Goal: Task Accomplishment & Management: Manage account settings

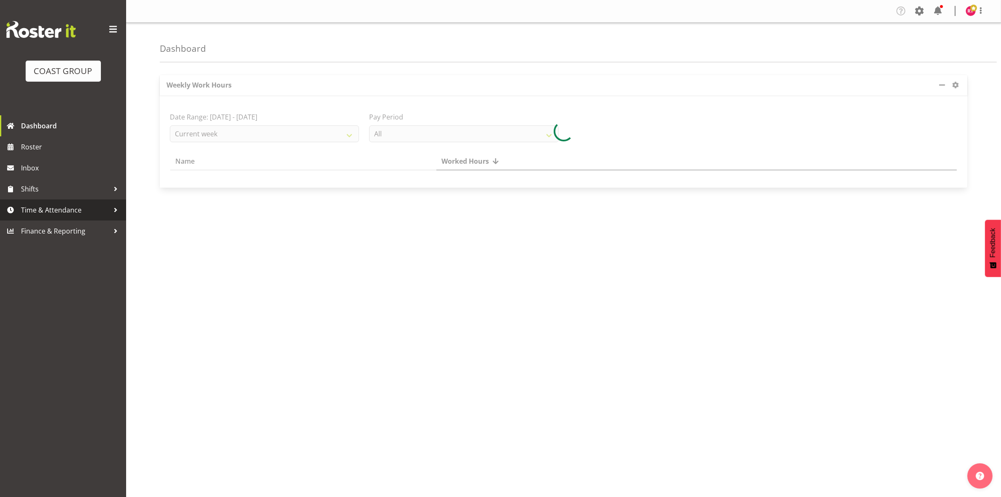
click at [51, 206] on span "Time & Attendance" at bounding box center [65, 209] width 88 height 13
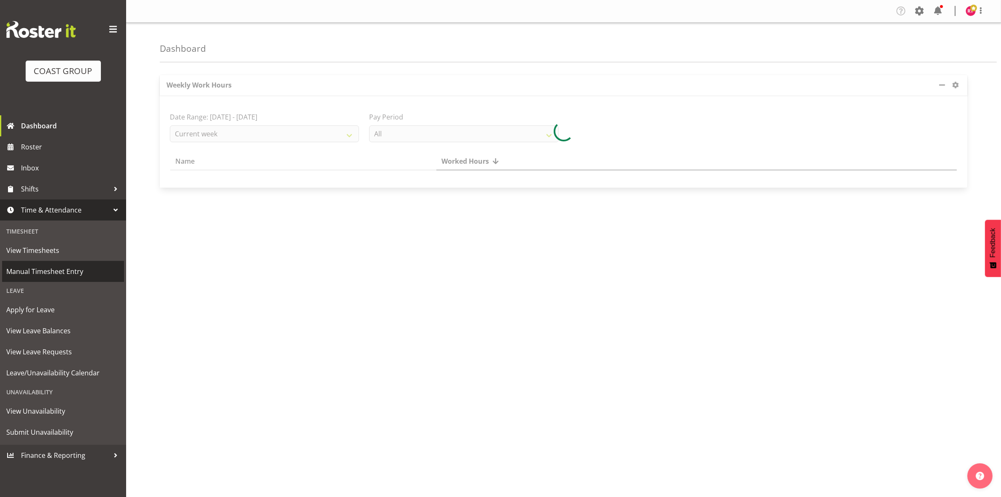
click at [61, 276] on span "Manual Timesheet Entry" at bounding box center [63, 271] width 114 height 13
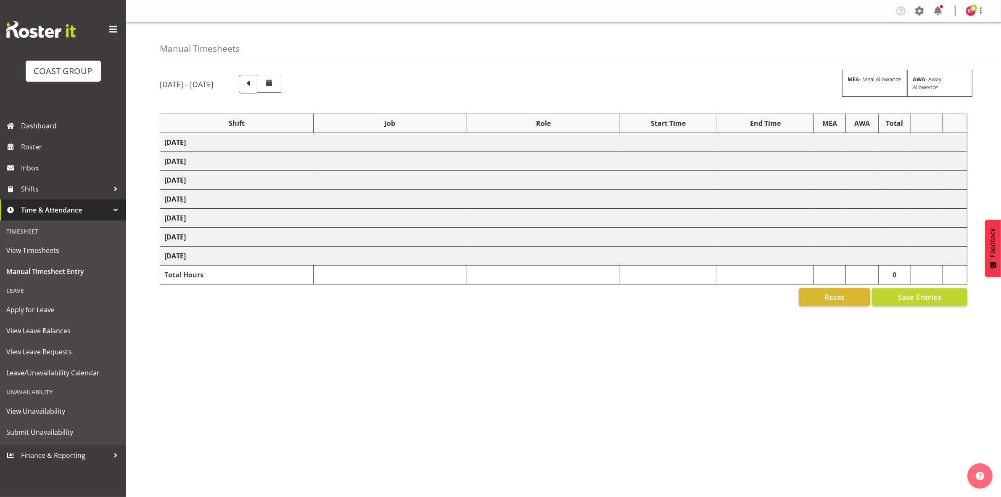
select select "82231"
select select "69"
select select "82234"
select select "9204"
select select "82348"
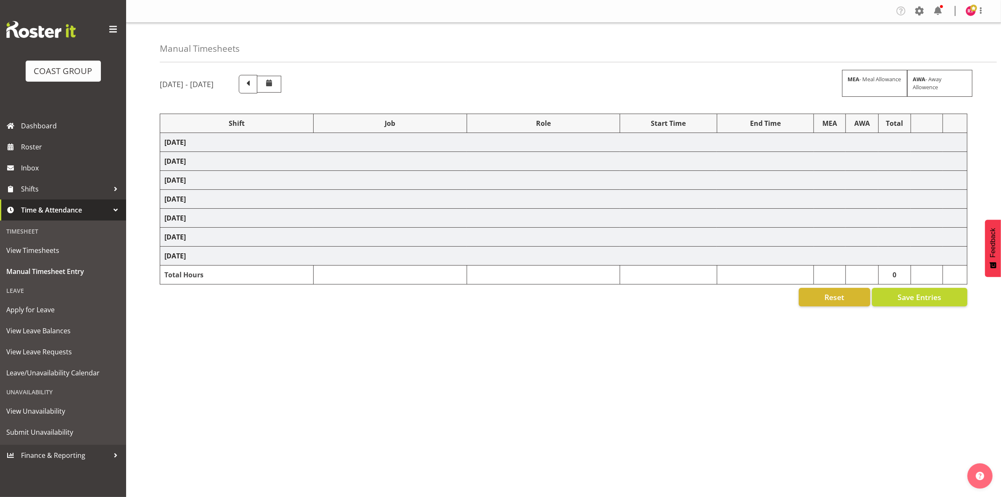
select select "69"
select select "82356"
select select "69"
select select "82357"
select select "69"
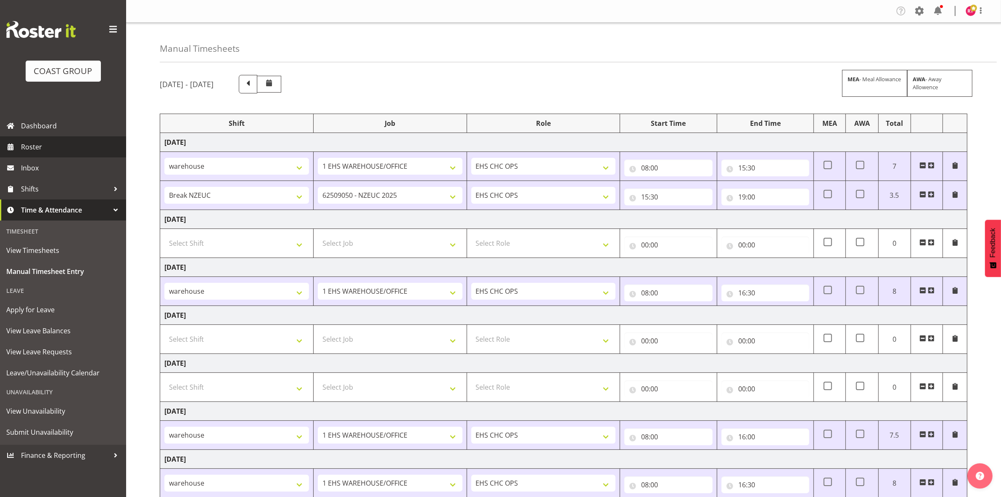
click at [42, 146] on span "Roster" at bounding box center [71, 146] width 101 height 13
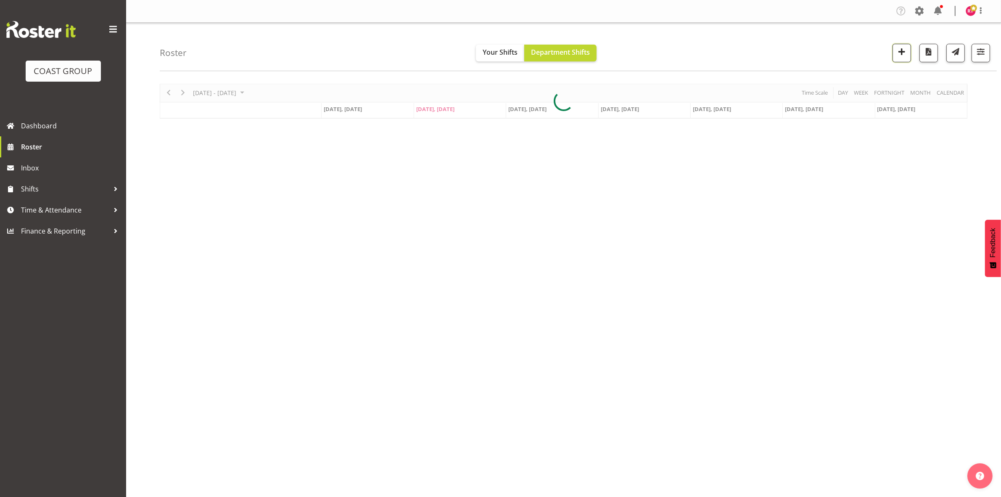
click at [909, 54] on button "button" at bounding box center [902, 53] width 18 height 18
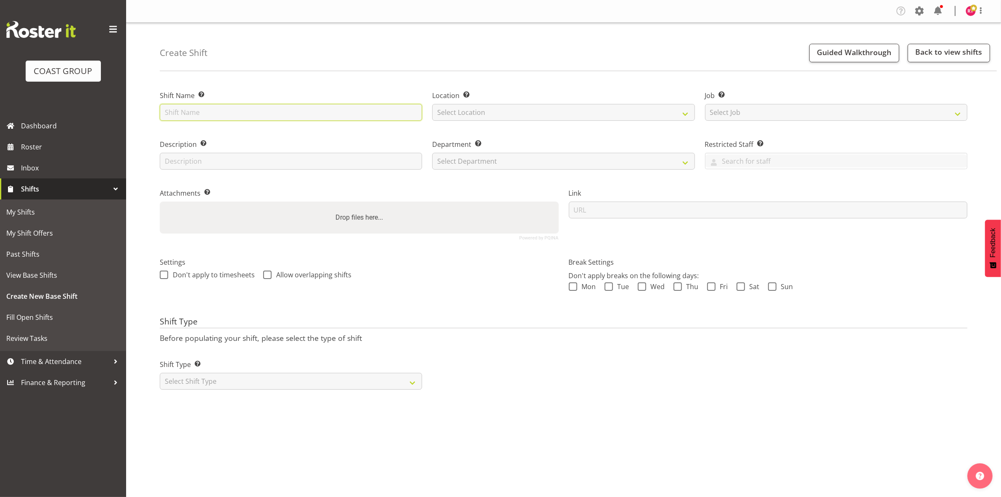
drag, startPoint x: 0, startPoint y: 0, endPoint x: 305, endPoint y: 111, distance: 324.2
click at [305, 111] on input "text" at bounding box center [291, 112] width 262 height 17
type input "Build dog show"
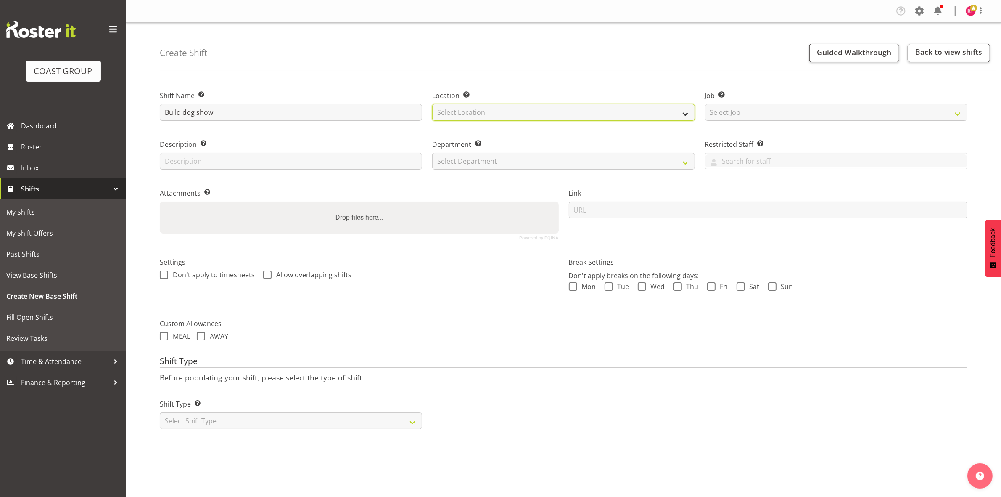
drag, startPoint x: 507, startPoint y: 110, endPoint x: 506, endPoint y: 115, distance: 5.1
click at [507, 110] on select "Select Location EHS CHC" at bounding box center [563, 112] width 262 height 17
select select "107"
click at [432, 104] on select "Select Location EHS CHC" at bounding box center [563, 112] width 262 height 17
click at [789, 111] on select "Select Job Create new job 1 Carlton Events 1 Carlton Hamilton 1 Carlton Welling…" at bounding box center [836, 112] width 262 height 17
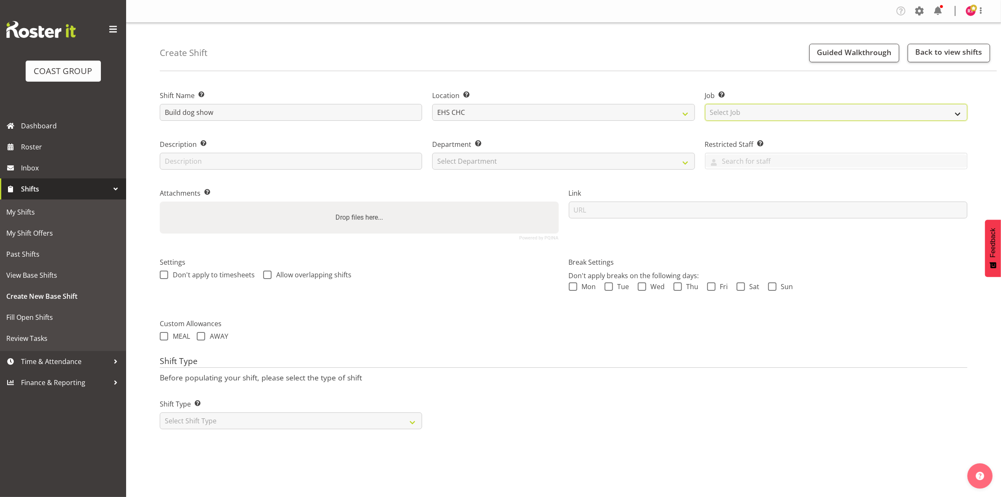
select select "10304"
click at [705, 104] on select "Select Job Create new job 1 Carlton Events 1 Carlton Hamilton 1 Carlton Welling…" at bounding box center [836, 112] width 262 height 17
click at [572, 162] on select "Select Department EHS CHC OPS" at bounding box center [563, 161] width 262 height 17
select select "41"
click at [432, 153] on select "Select Department EHS CHC OPS" at bounding box center [563, 161] width 262 height 17
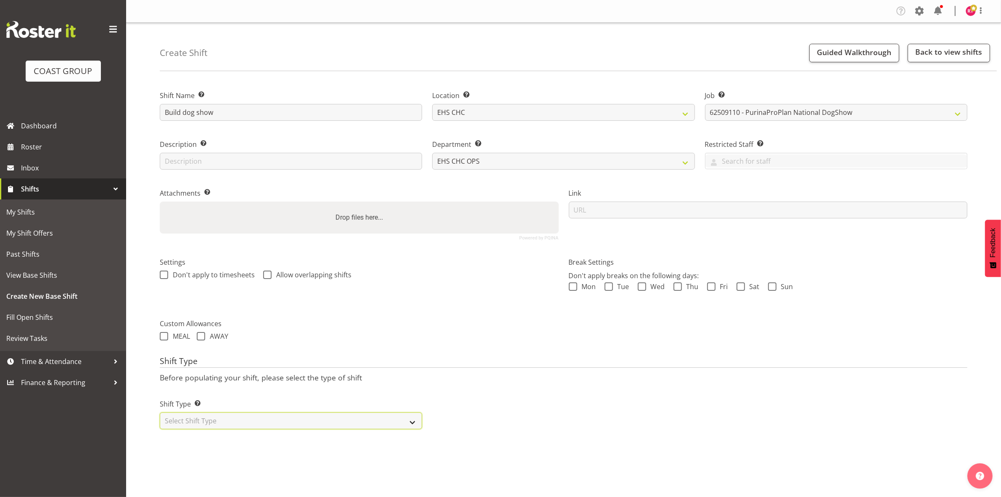
click at [225, 418] on select "Select Shift Type One Off Shift Recurring Shift Rotating Shift" at bounding box center [291, 420] width 262 height 17
select select "one_off"
click at [160, 413] on select "Select Shift Type One Off Shift Recurring Shift Rotating Shift" at bounding box center [291, 420] width 262 height 17
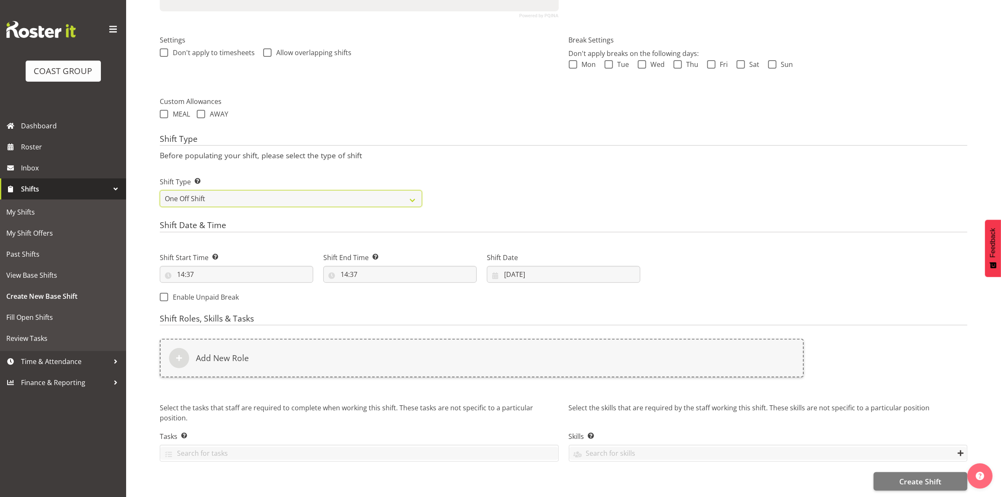
scroll to position [230, 0]
click at [183, 266] on input "14:37" at bounding box center [236, 274] width 153 height 17
click at [213, 288] on select "00 01 02 03 04 05 06 07 08 09 10 11 12 13 14 15 16 17 18 19 20 21 22 23" at bounding box center [217, 296] width 19 height 17
select select "8"
click at [208, 288] on select "00 01 02 03 04 05 06 07 08 09 10 11 12 13 14 15 16 17 18 19 20 21 22 23" at bounding box center [217, 296] width 19 height 17
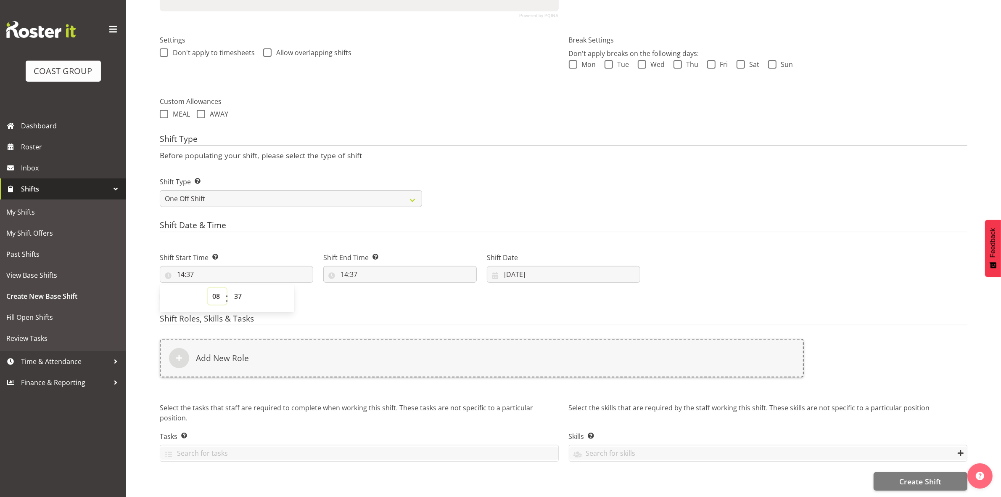
type input "08:37"
click at [235, 288] on select "00 01 02 03 04 05 06 07 08 09 10 11 12 13 14 15 16 17 18 19 20 21 22 23 24 25 2…" at bounding box center [239, 296] width 19 height 17
select select "0"
click at [230, 288] on select "00 01 02 03 04 05 06 07 08 09 10 11 12 13 14 15 16 17 18 19 20 21 22 23 24 25 2…" at bounding box center [239, 296] width 19 height 17
type input "08:00"
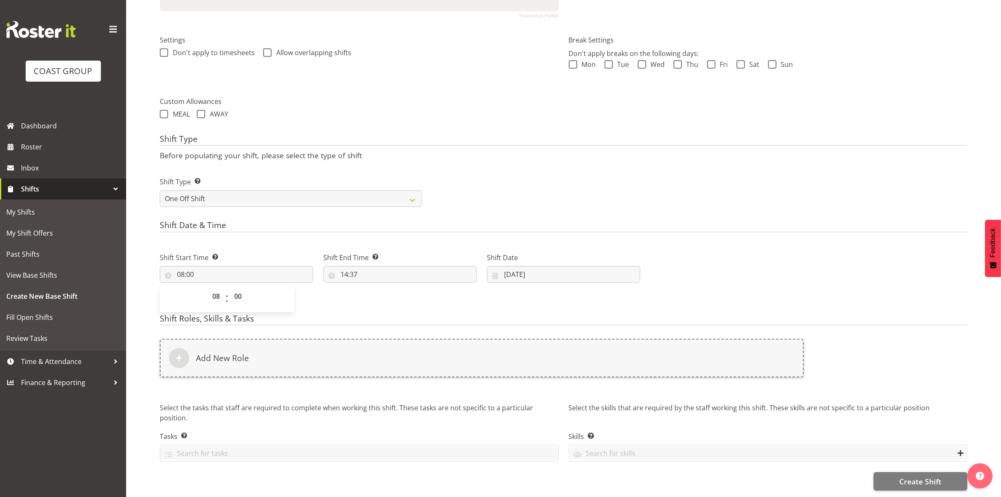
click at [290, 220] on h4 "Shift Date & Time" at bounding box center [564, 226] width 808 height 12
click at [344, 266] on input "14:37" at bounding box center [399, 274] width 153 height 17
click at [375, 288] on select "00 01 02 03 04 05 06 07 08 09 10 11 12 13 14 15 16 17 18 19 20 21 22 23" at bounding box center [380, 296] width 19 height 17
select select "12"
click at [371, 288] on select "00 01 02 03 04 05 06 07 08 09 10 11 12 13 14 15 16 17 18 19 20 21 22 23" at bounding box center [380, 296] width 19 height 17
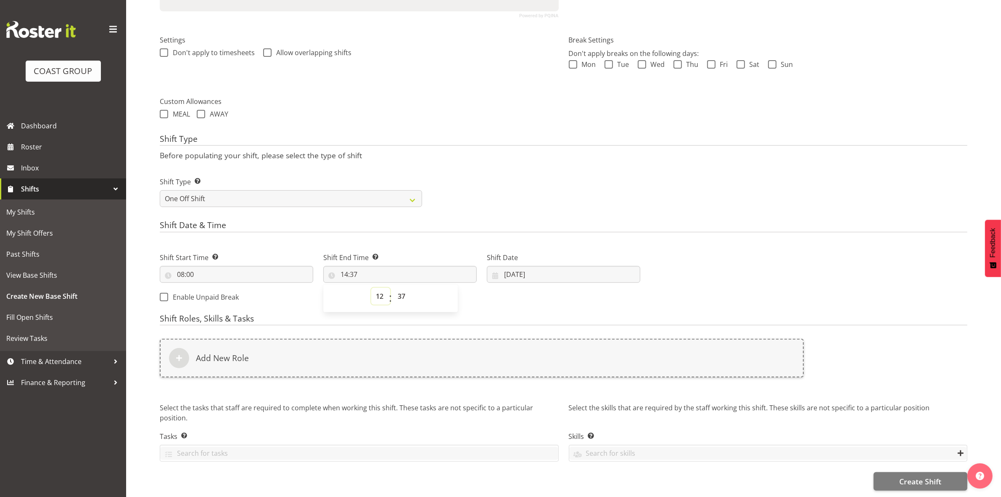
type input "12:37"
click at [398, 288] on select "00 01 02 03 04 05 06 07 08 09 10 11 12 13 14 15 16 17 18 19 20 21 22 23 24 25 2…" at bounding box center [402, 296] width 19 height 17
select select "0"
click at [393, 288] on select "00 01 02 03 04 05 06 07 08 09 10 11 12 13 14 15 16 17 18 19 20 21 22 23 24 25 2…" at bounding box center [402, 296] width 19 height 17
type input "12:00"
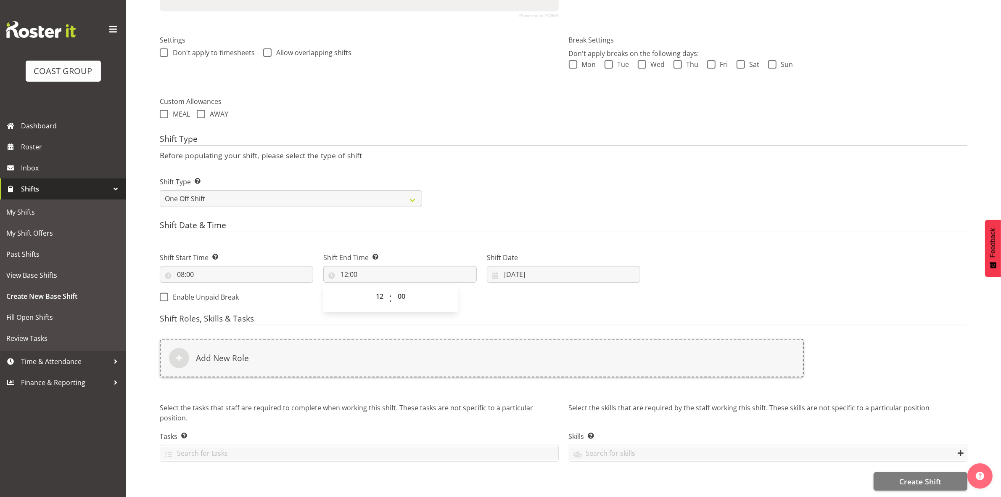
click at [512, 227] on div "Shift Date & Time Shift Start Time Set the time of the day you wish this shift …" at bounding box center [564, 264] width 808 height 88
click at [507, 266] on input "23/09/2025" at bounding box center [563, 274] width 153 height 17
click at [563, 386] on span "24" at bounding box center [563, 390] width 7 height 8
type input "24/09/2025"
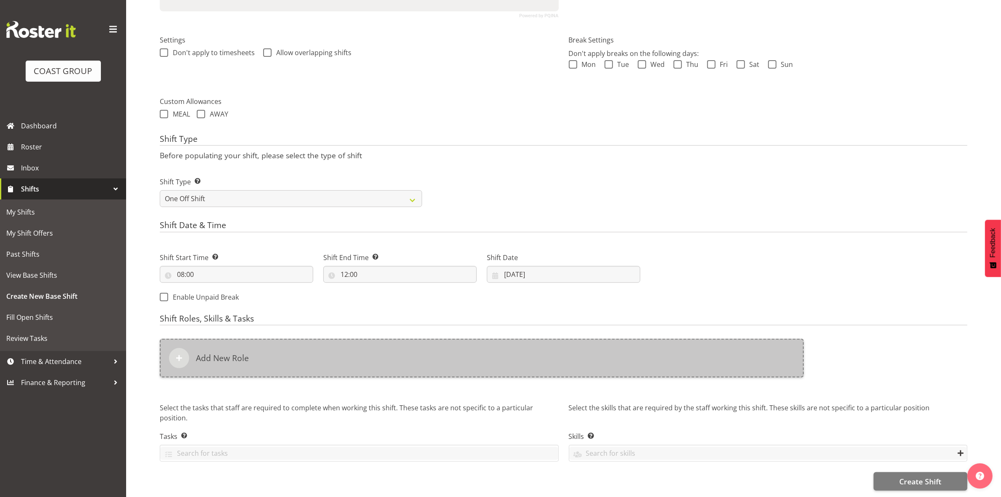
click at [353, 357] on div "Add New Role" at bounding box center [482, 357] width 644 height 39
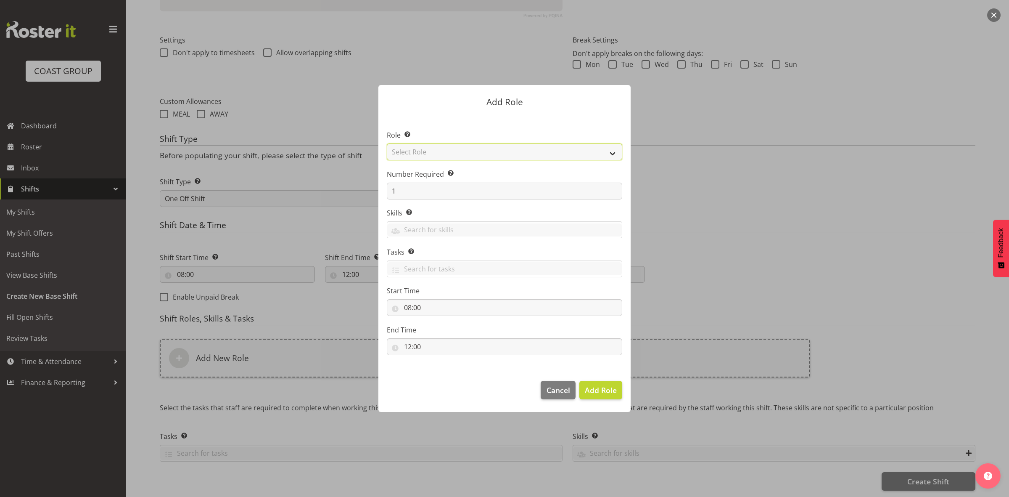
click at [454, 153] on select "Select Role ACCOUNT MANAGER ACCOUNT MANAGER DW ACCOUNTS AKL DIANNA VEHICLES AKL…" at bounding box center [504, 151] width 235 height 17
select select "192"
click at [387, 143] on select "Select Role ACCOUNT MANAGER ACCOUNT MANAGER DW ACCOUNTS AKL DIANNA VEHICLES AKL…" at bounding box center [504, 151] width 235 height 17
click at [441, 190] on input "1" at bounding box center [504, 190] width 235 height 17
type input "2"
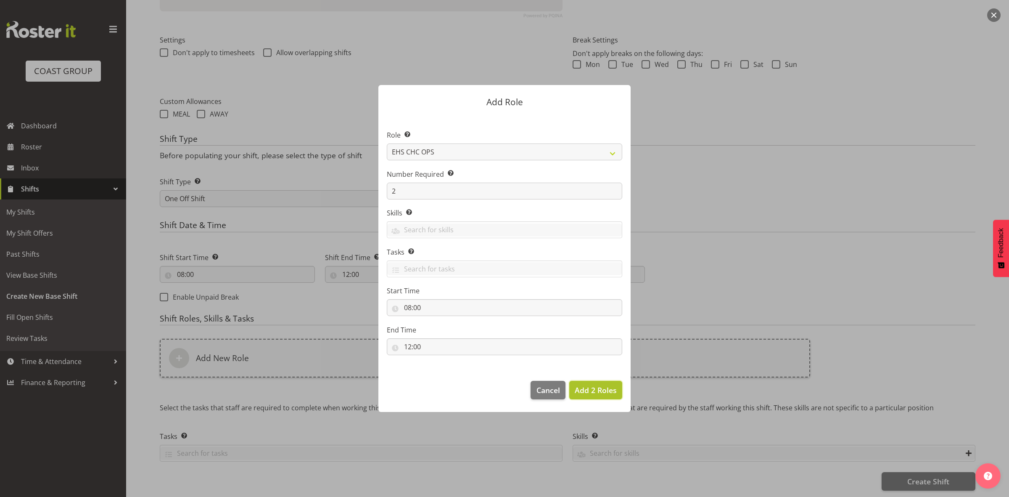
click at [591, 391] on span "Add 2 Roles" at bounding box center [596, 390] width 42 height 10
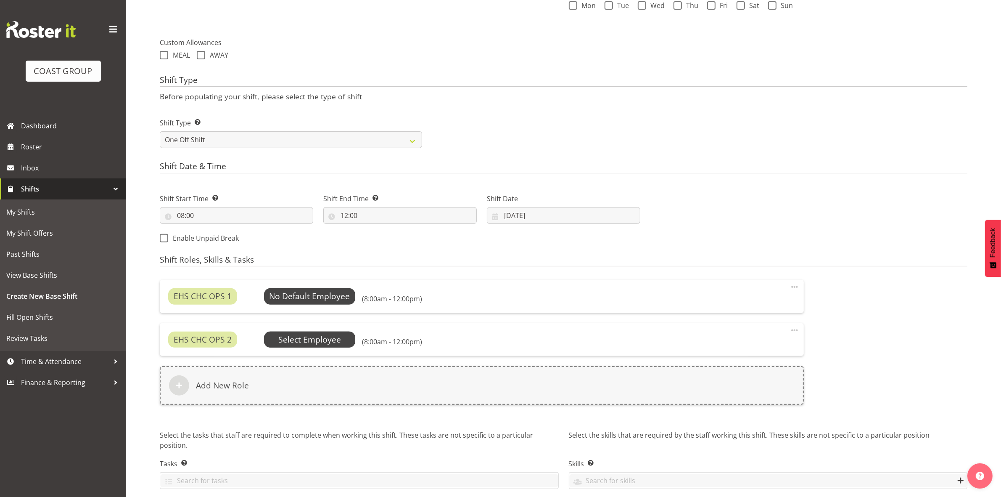
scroll to position [316, 0]
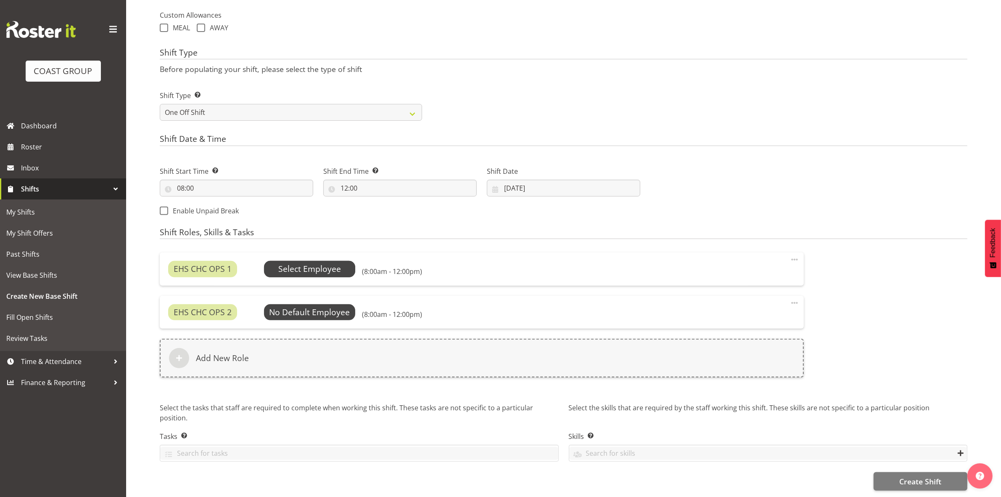
click at [320, 263] on span "Select Employee" at bounding box center [309, 269] width 63 height 12
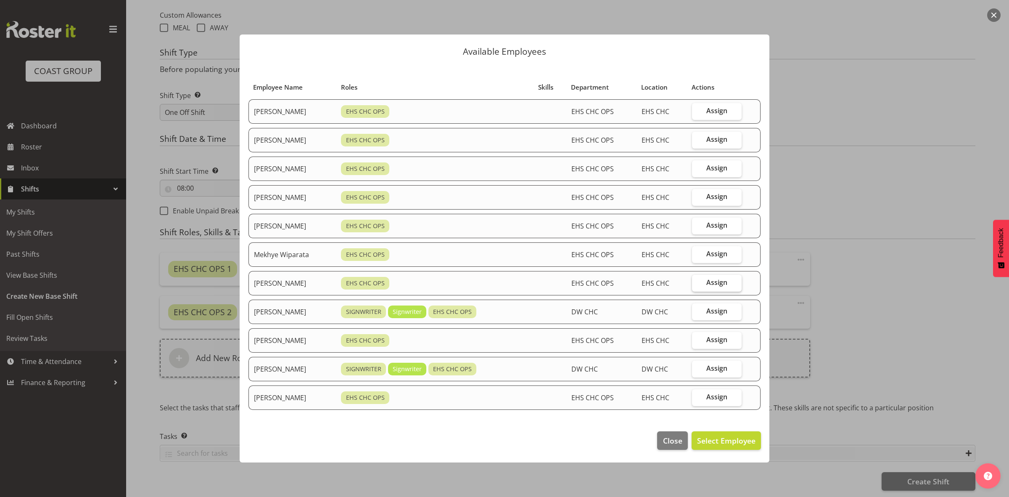
click at [709, 282] on span "Assign" at bounding box center [716, 282] width 21 height 8
click at [697, 282] on input "Assign" at bounding box center [694, 282] width 5 height 5
checkbox input "true"
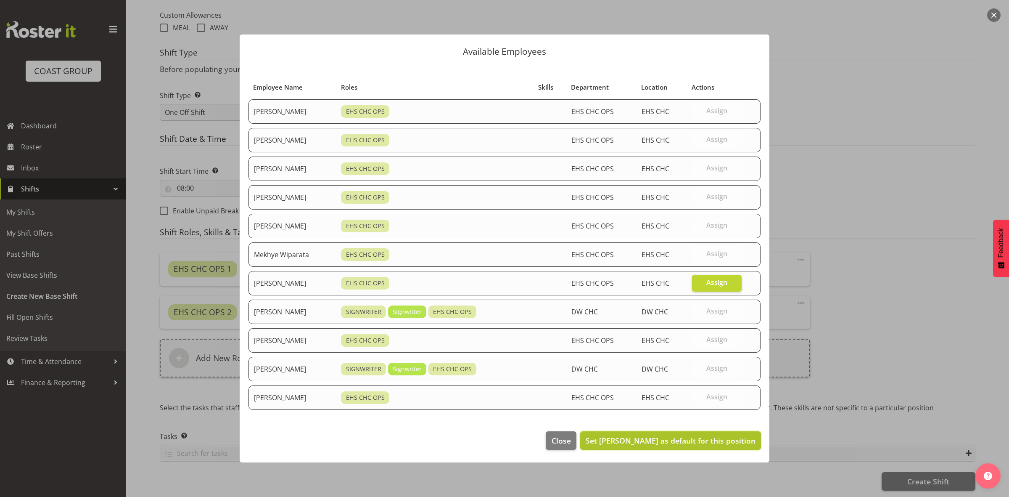
click at [689, 445] on span "Set Reuben Bowe as default for this position" at bounding box center [671, 440] width 170 height 10
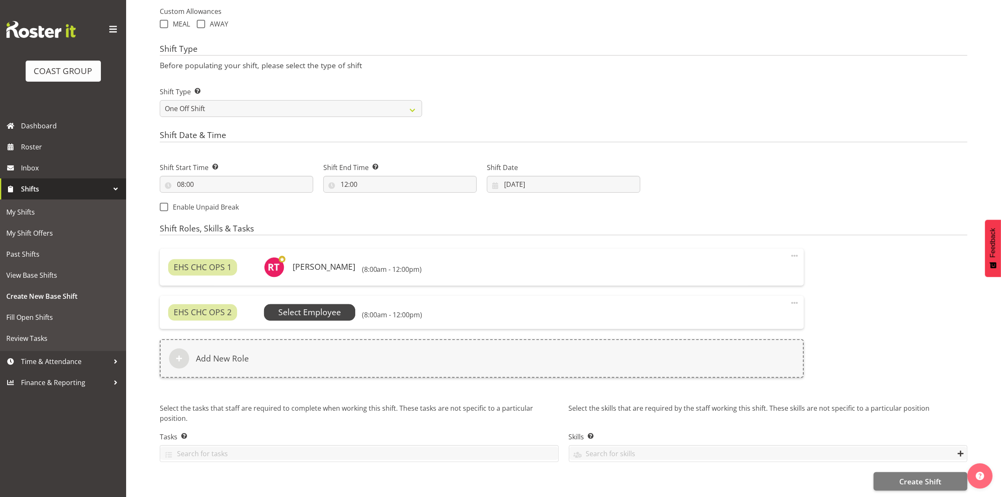
click at [324, 309] on span "Select Employee" at bounding box center [309, 312] width 63 height 12
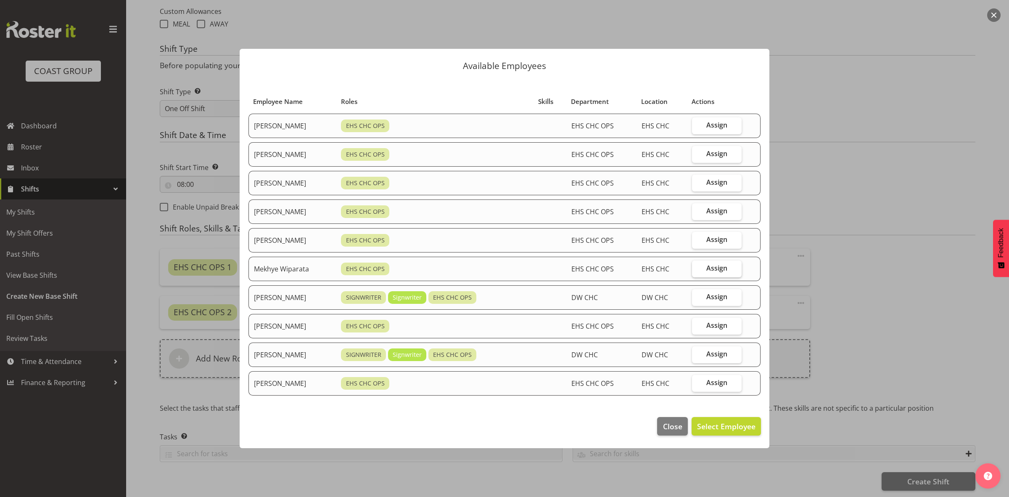
click at [727, 270] on span "Assign" at bounding box center [716, 268] width 21 height 8
click at [697, 270] on input "Assign" at bounding box center [694, 267] width 5 height 5
checkbox input "true"
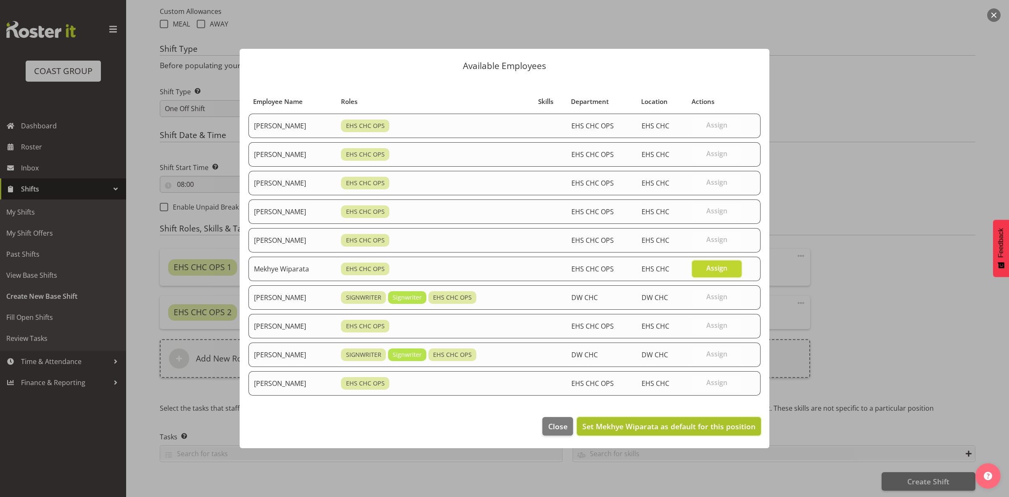
click at [690, 422] on span "Set Mekhye Wiparata as default for this position" at bounding box center [668, 426] width 173 height 10
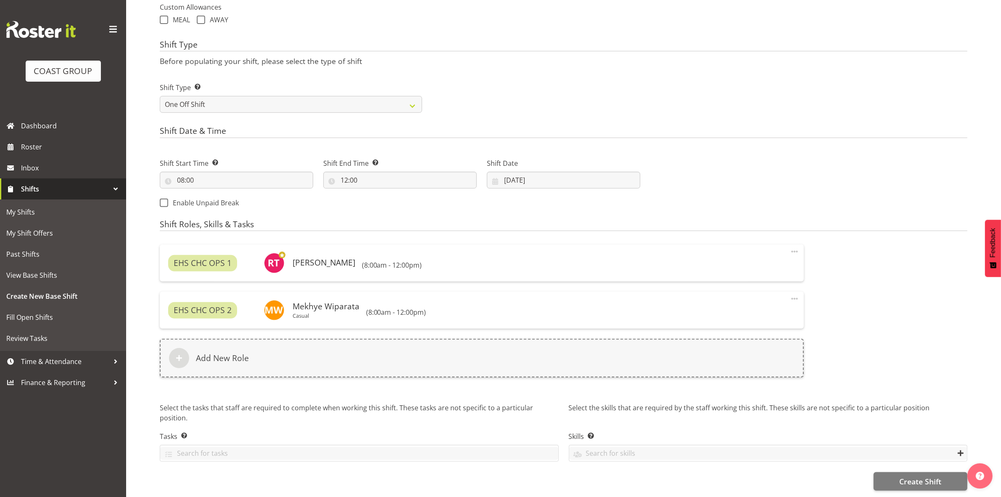
scroll to position [325, 0]
click at [898, 472] on button "Create Shift" at bounding box center [921, 481] width 94 height 18
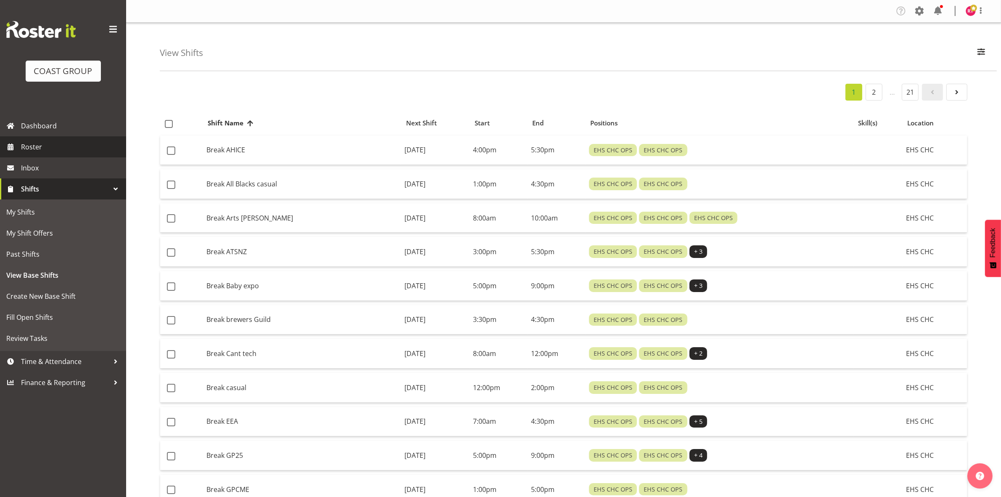
click at [55, 147] on span "Roster" at bounding box center [71, 146] width 101 height 13
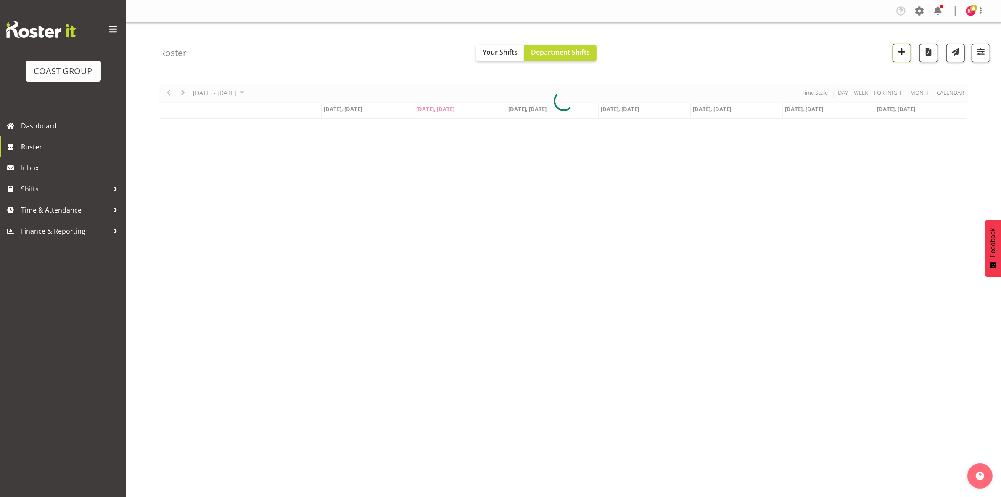
click at [897, 55] on span "button" at bounding box center [901, 51] width 11 height 11
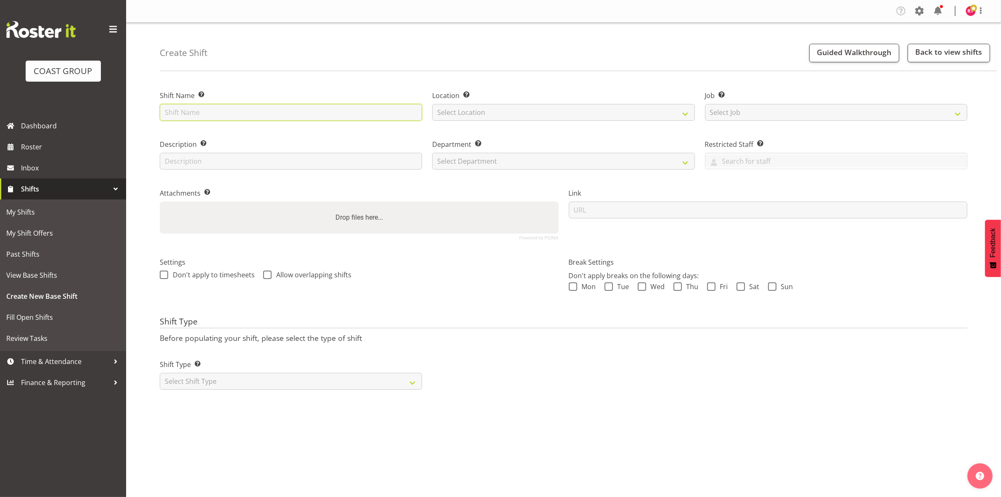
click at [312, 106] on input "text" at bounding box center [291, 112] width 262 height 17
type input "warehouse"
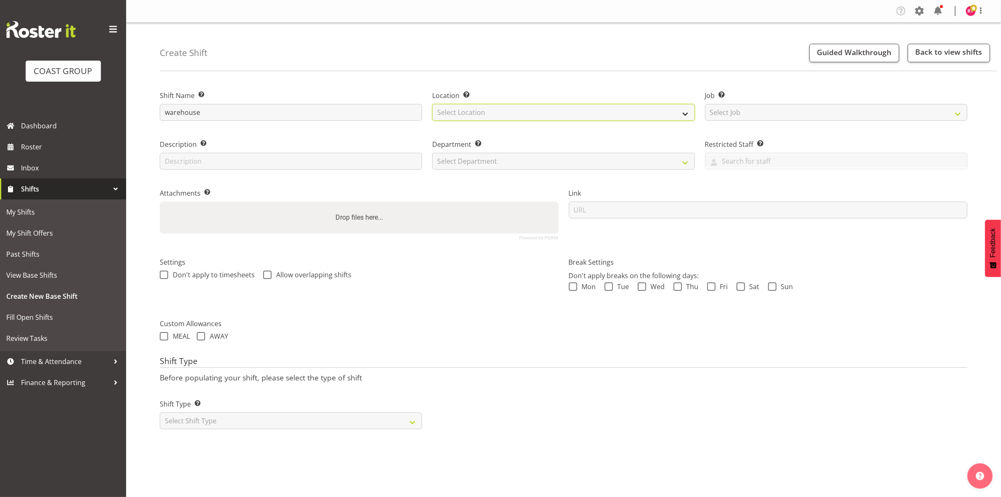
click at [462, 108] on select "Select Location" at bounding box center [563, 112] width 262 height 17
select select "107"
click at [432, 104] on select "Select Location EHS CHC" at bounding box center [563, 112] width 262 height 17
click at [753, 110] on select "Select Job Create new job 1 Carlton Events 1 Carlton Hamilton 1 Carlton Welling…" at bounding box center [836, 112] width 262 height 17
select select "69"
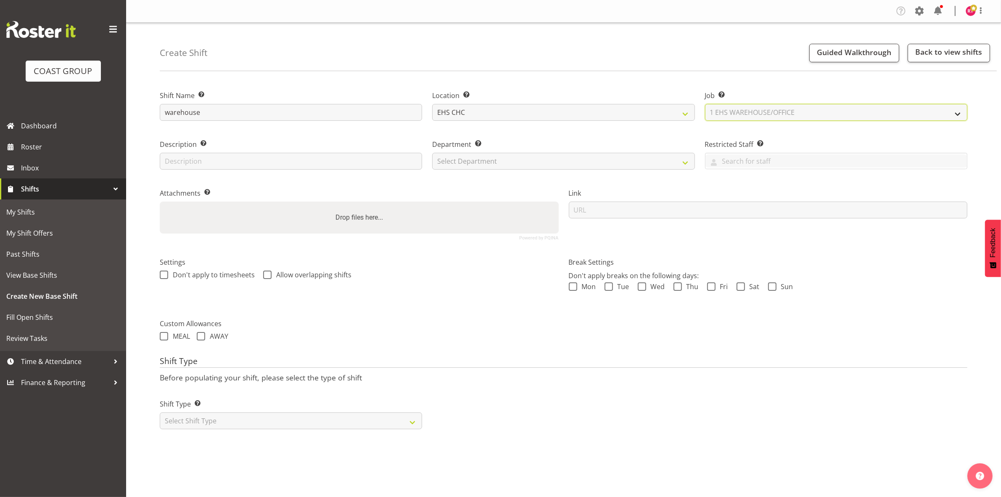
click at [705, 104] on select "Select Job Create new job 1 Carlton Events 1 [PERSON_NAME][GEOGRAPHIC_DATA] 1 […" at bounding box center [836, 112] width 262 height 17
drag, startPoint x: 545, startPoint y: 156, endPoint x: 545, endPoint y: 162, distance: 5.5
click at [545, 156] on select "Select Department EHS CHC OPS" at bounding box center [563, 161] width 262 height 17
select select "41"
click at [432, 153] on select "Select Department EHS CHC OPS" at bounding box center [563, 161] width 262 height 17
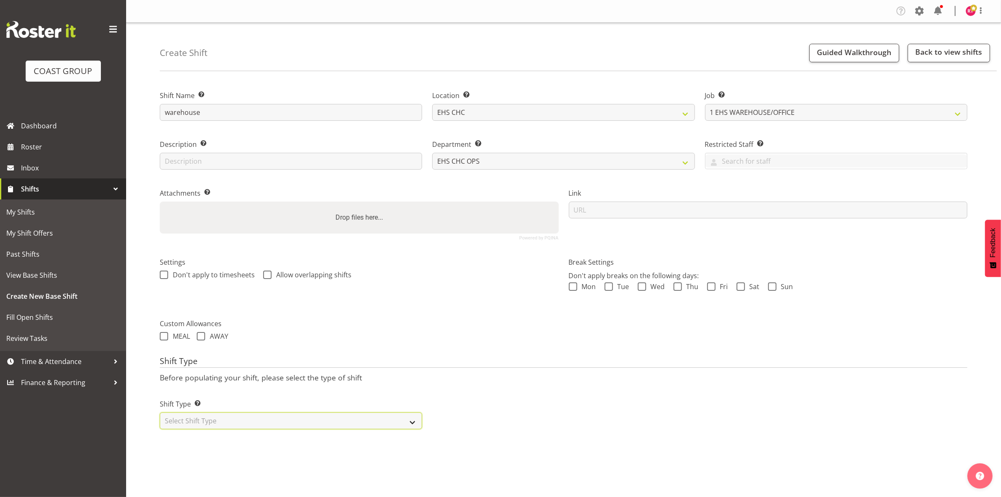
click at [311, 421] on select "Select Shift Type One Off Shift Recurring Shift Rotating Shift" at bounding box center [291, 420] width 262 height 17
select select "one_off"
click at [160, 413] on select "Select Shift Type One Off Shift Recurring Shift Rotating Shift" at bounding box center [291, 420] width 262 height 17
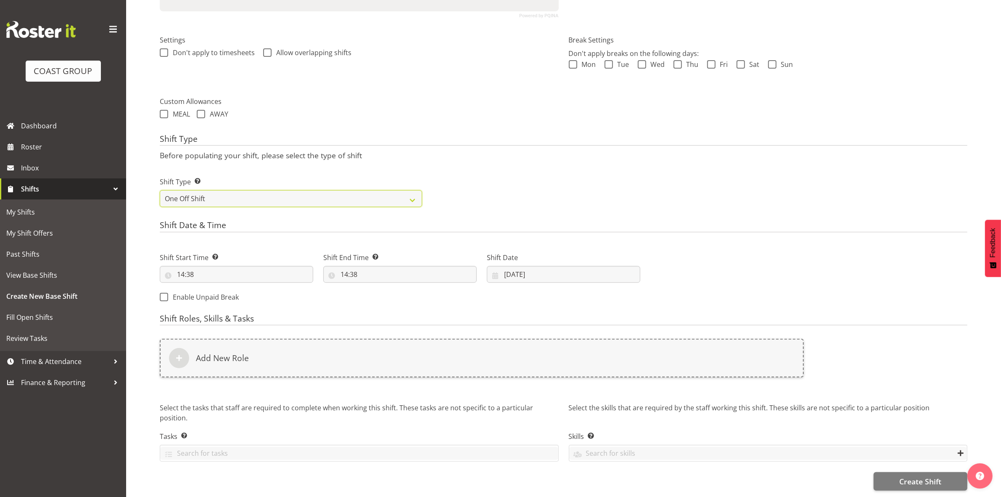
scroll to position [230, 0]
click at [184, 266] on input "14:38" at bounding box center [236, 274] width 153 height 17
drag, startPoint x: 219, startPoint y: 289, endPoint x: 219, endPoint y: 280, distance: 8.8
click at [219, 289] on select "00 01 02 03 04 05 06 07 08 09 10 11 12 13 14 15 16 17 18 19 20 21 22 23" at bounding box center [217, 296] width 19 height 17
select select "12"
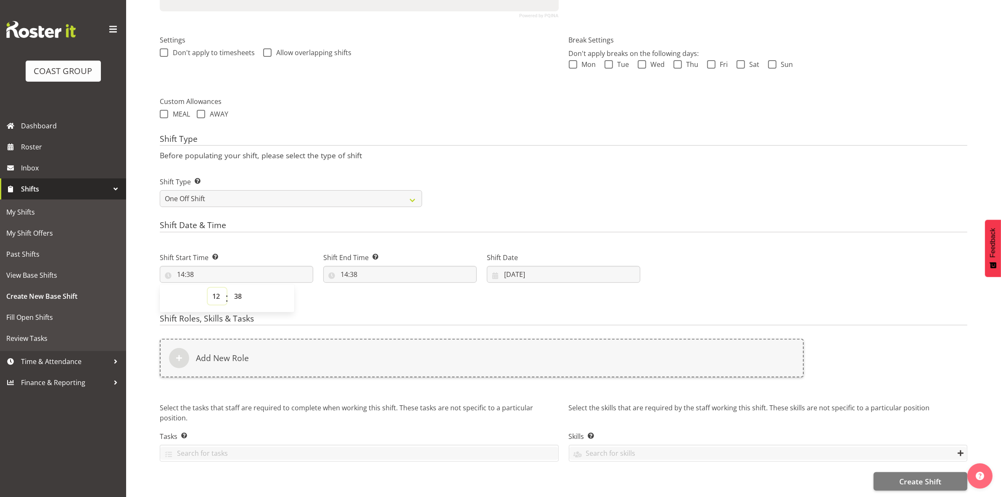
click at [208, 288] on select "00 01 02 03 04 05 06 07 08 09 10 11 12 13 14 15 16 17 18 19 20 21 22 23" at bounding box center [217, 296] width 19 height 17
type input "12:38"
click at [239, 288] on select "00 01 02 03 04 05 06 07 08 09 10 11 12 13 14 15 16 17 18 19 20 21 22 23 24 25 2…" at bounding box center [239, 296] width 19 height 17
select select "0"
click at [230, 288] on select "00 01 02 03 04 05 06 07 08 09 10 11 12 13 14 15 16 17 18 19 20 21 22 23 24 25 2…" at bounding box center [239, 296] width 19 height 17
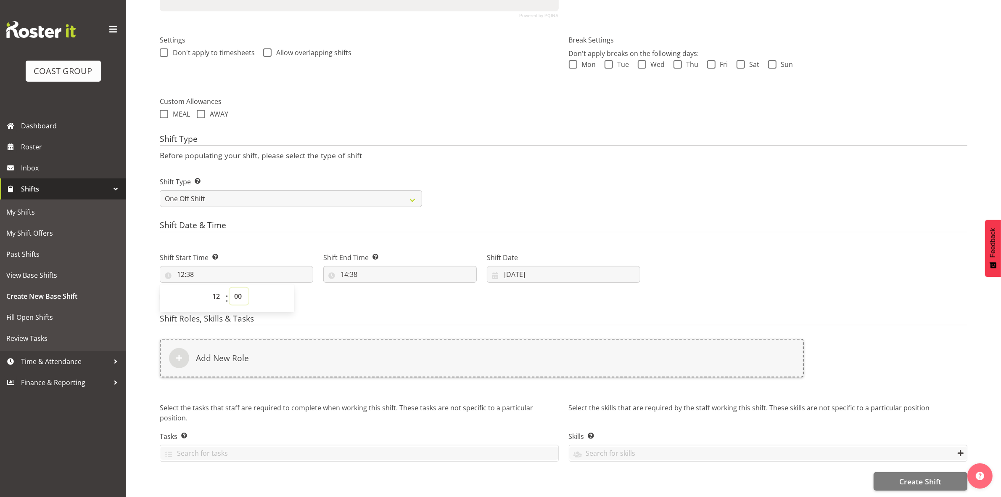
type input "12:00"
click at [465, 182] on div "Shift Type Shift Types: One Off – Select this if you would like a single shift …" at bounding box center [564, 188] width 818 height 47
click at [344, 266] on input "14:38" at bounding box center [399, 274] width 153 height 17
drag, startPoint x: 383, startPoint y: 287, endPoint x: 379, endPoint y: 283, distance: 6.3
click at [383, 288] on select "00 01 02 03 04 05 06 07 08 09 10 11 12 13 14 15 16 17 18 19 20 21 22 23" at bounding box center [380, 296] width 19 height 17
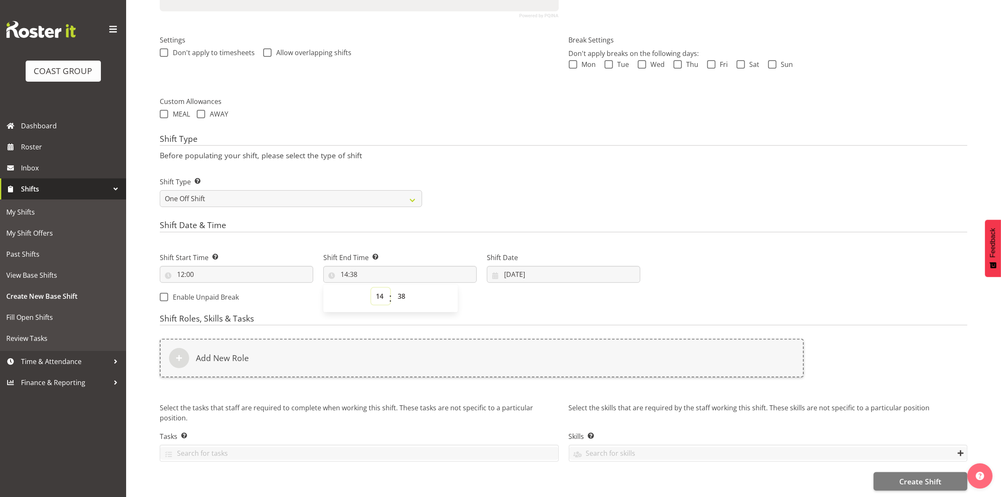
select select "16"
click at [371, 288] on select "00 01 02 03 04 05 06 07 08 09 10 11 12 13 14 15 16 17 18 19 20 21 22 23" at bounding box center [380, 296] width 19 height 17
type input "16:38"
click at [398, 288] on select "00 01 02 03 04 05 06 07 08 09 10 11 12 13 14 15 16 17 18 19 20 21 22 23 24 25 2…" at bounding box center [402, 296] width 19 height 17
select select "30"
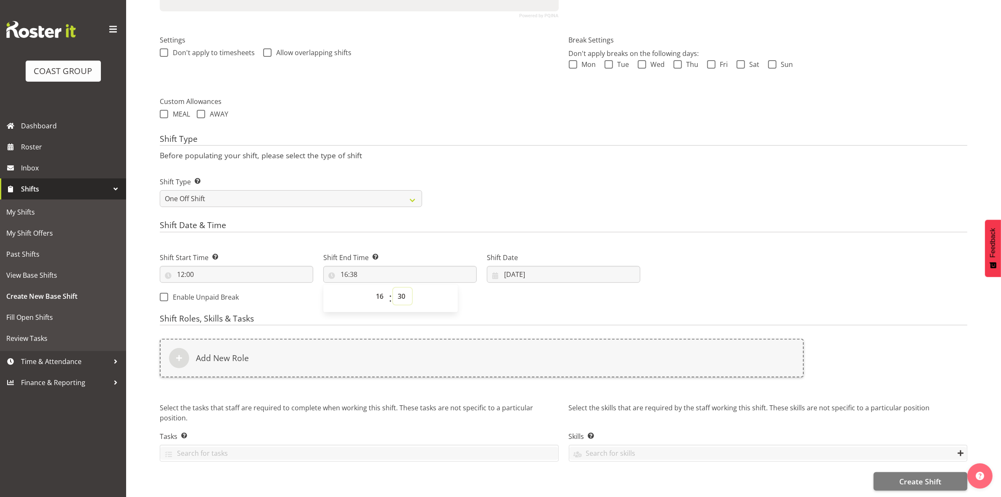
click at [393, 288] on select "00 01 02 03 04 05 06 07 08 09 10 11 12 13 14 15 16 17 18 19 20 21 22 23 24 25 2…" at bounding box center [402, 296] width 19 height 17
type input "16:30"
click at [521, 205] on form "Shift Name Enter a name for the shift (e.g. Day Shift). warehouse Location Ente…" at bounding box center [564, 174] width 808 height 634
click at [510, 266] on input "23/09/2025" at bounding box center [563, 274] width 153 height 17
click at [564, 386] on span "24" at bounding box center [563, 390] width 7 height 8
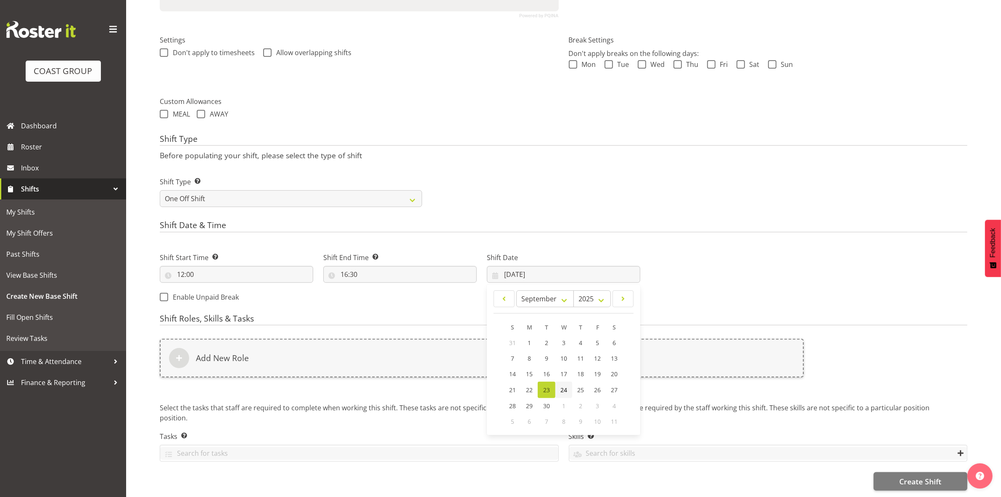
type input "24/09/2025"
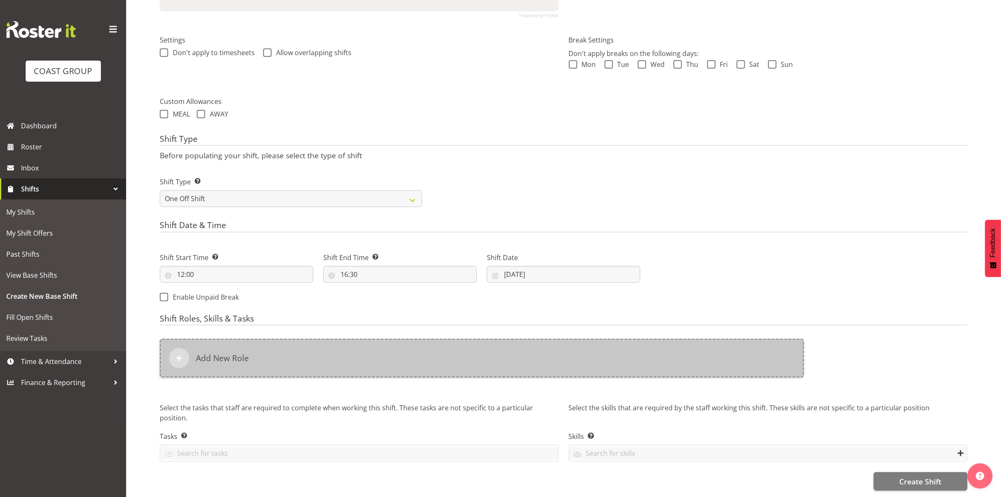
click at [378, 343] on div "Add New Role" at bounding box center [482, 357] width 644 height 39
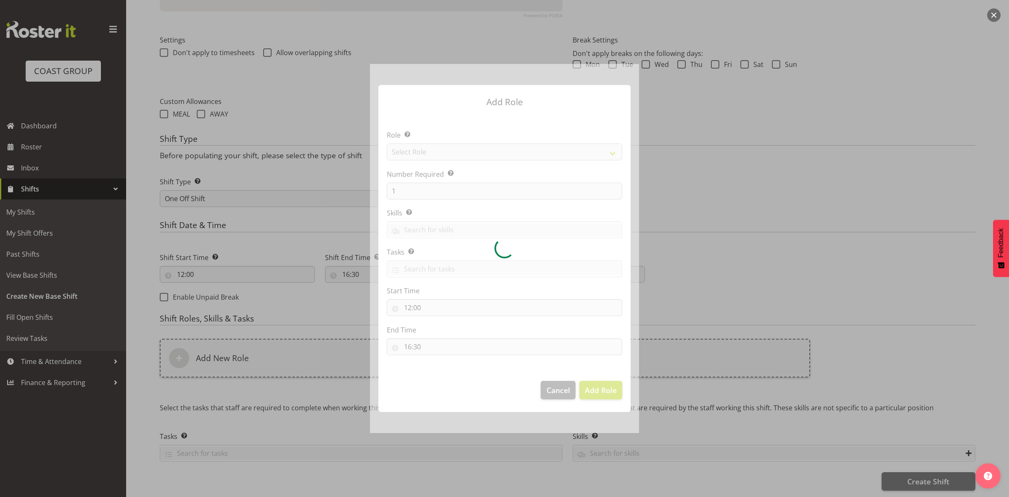
click at [439, 153] on div at bounding box center [504, 248] width 269 height 369
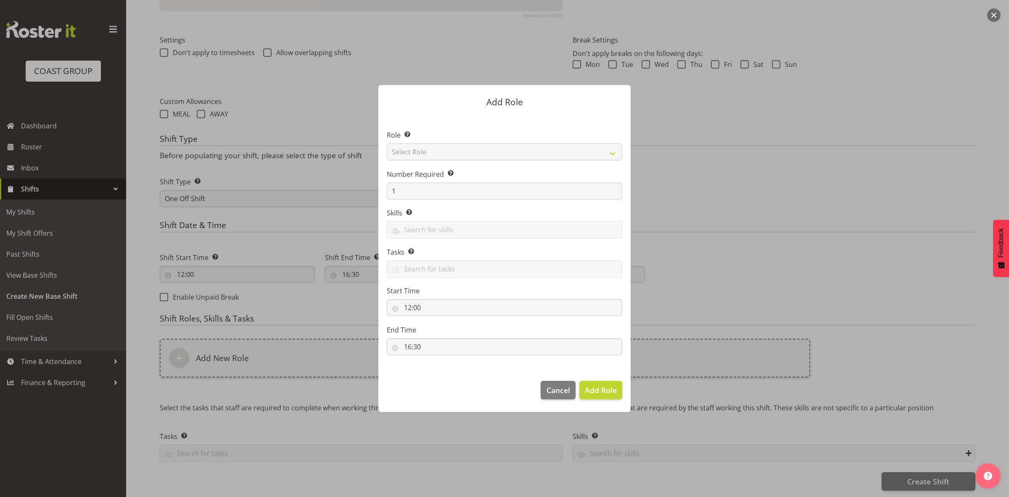
click at [438, 151] on section "Role Select the role you wish to add to the shift. Select Role ACCOUNT MANAGER …" at bounding box center [504, 243] width 252 height 257
click at [438, 152] on select "Select Role ACCOUNT MANAGER ACCOUNT MANAGER DW ACCOUNTS [PERSON_NAME] VEHICLES …" at bounding box center [504, 151] width 235 height 17
select select "192"
click at [387, 143] on select "Select Role ACCOUNT MANAGER ACCOUNT MANAGER DW ACCOUNTS [PERSON_NAME] VEHICLES …" at bounding box center [504, 151] width 235 height 17
click at [432, 190] on input "1" at bounding box center [504, 190] width 235 height 17
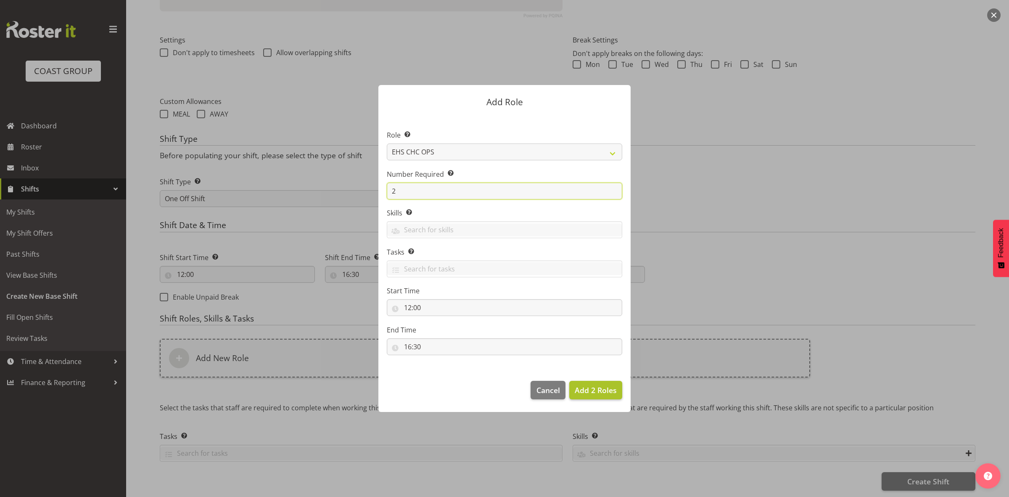
type input "2"
click at [581, 388] on span "Add 2 Roles" at bounding box center [596, 390] width 42 height 10
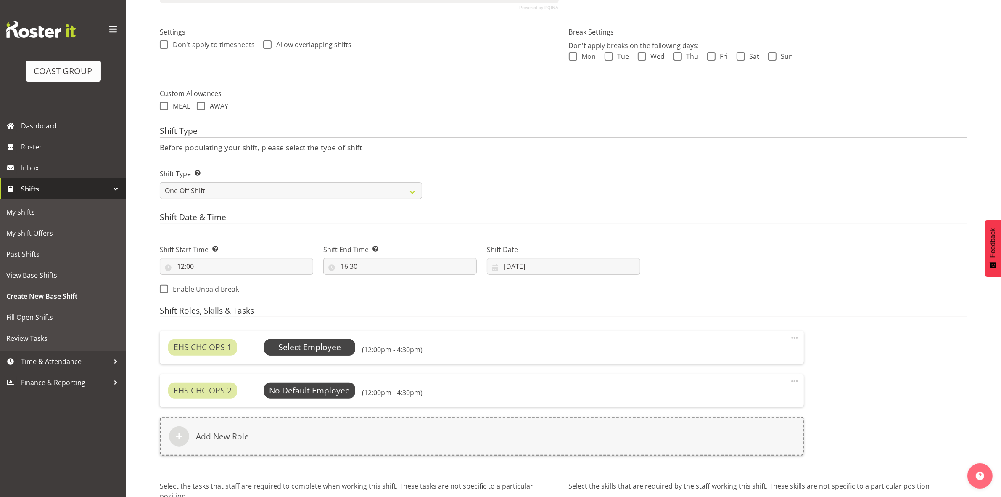
click at [297, 346] on span "Select Employee" at bounding box center [309, 347] width 63 height 12
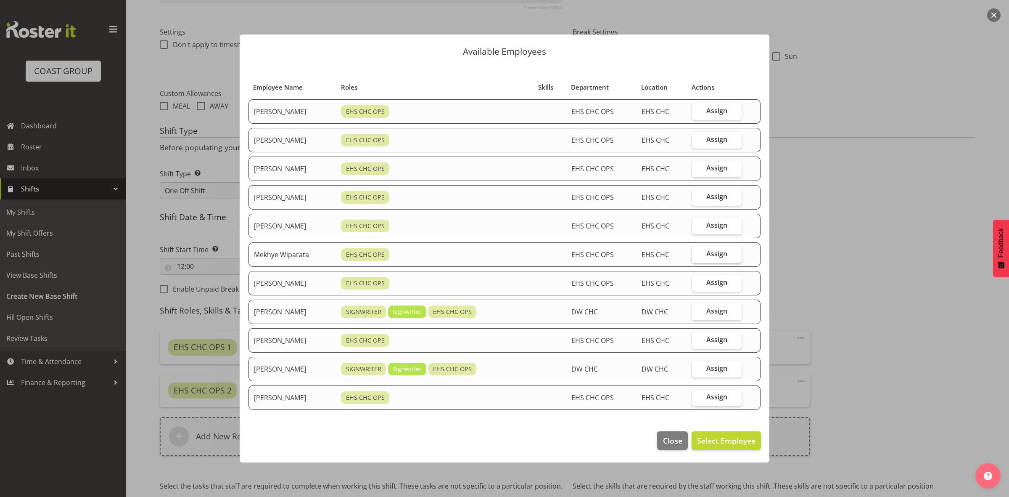
click at [705, 254] on label "Assign" at bounding box center [717, 254] width 50 height 17
click at [697, 254] on input "Assign" at bounding box center [694, 253] width 5 height 5
checkbox input "true"
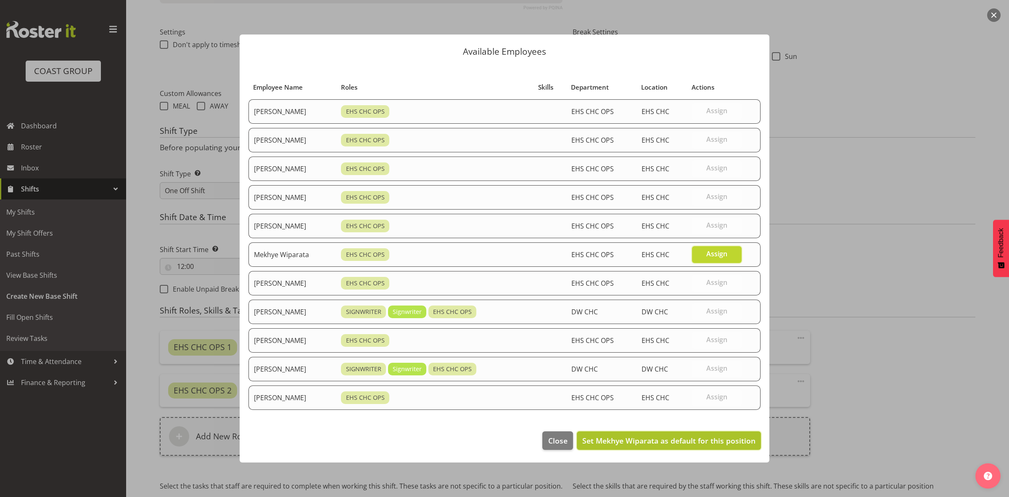
click at [657, 436] on span "Set Mekhye Wiparata as default for this position" at bounding box center [668, 440] width 173 height 10
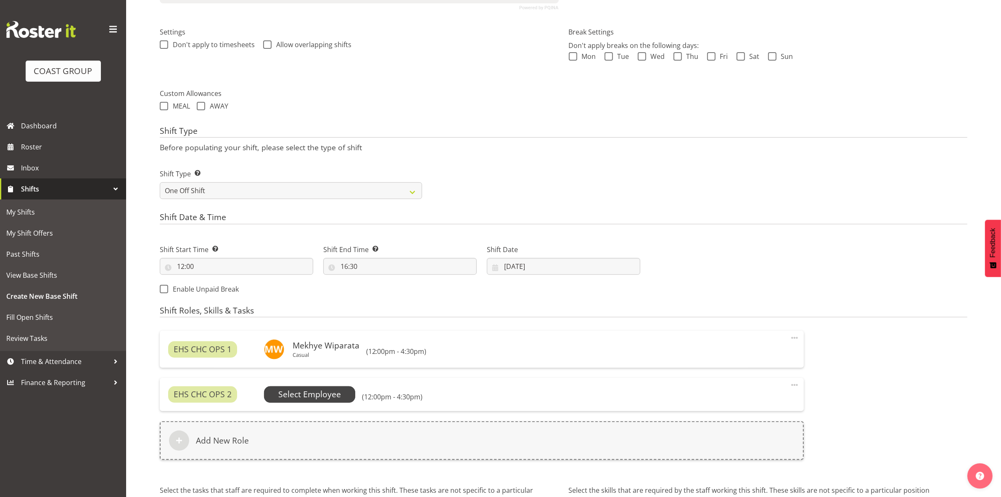
click at [337, 394] on span "Select Employee" at bounding box center [309, 394] width 63 height 12
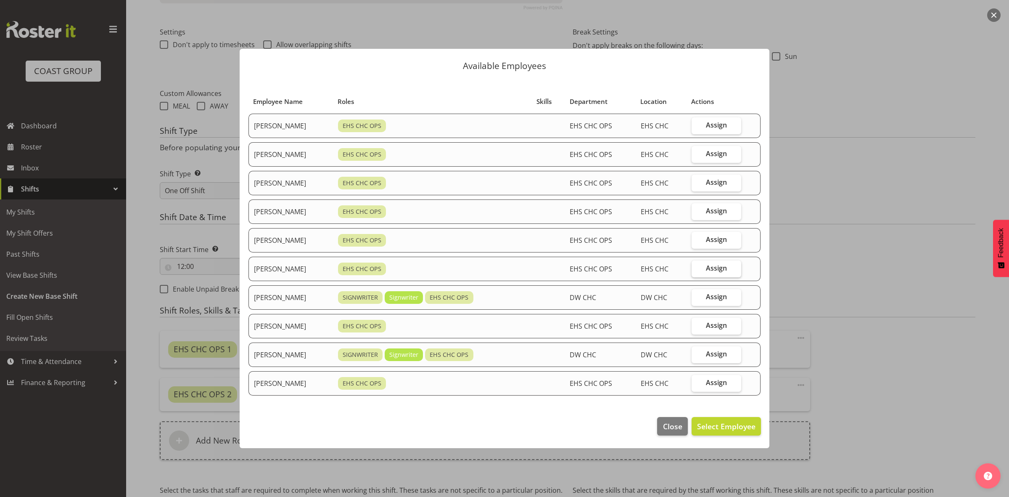
click at [708, 268] on label "Assign" at bounding box center [717, 268] width 50 height 17
click at [697, 268] on input "Assign" at bounding box center [694, 267] width 5 height 5
checkbox input "true"
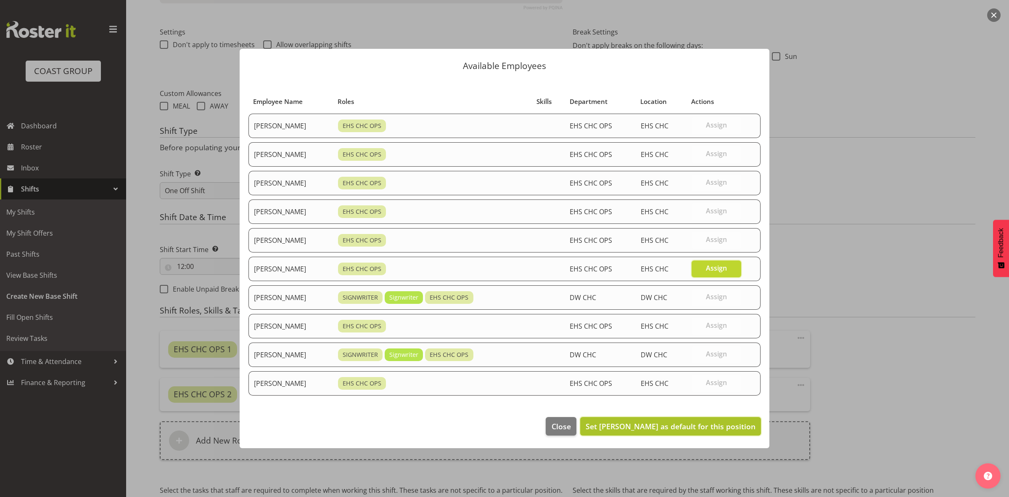
click at [701, 422] on span "Set Reuben Bowe as default for this position" at bounding box center [671, 426] width 170 height 10
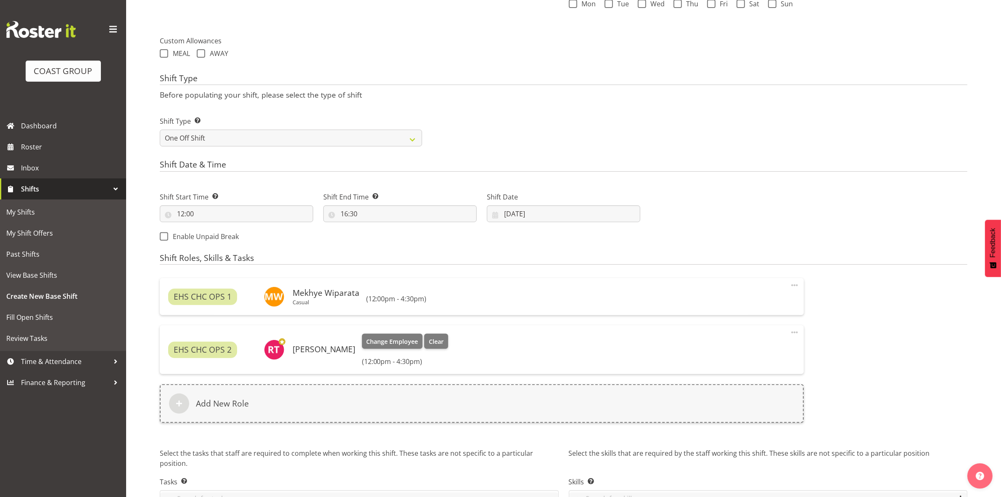
scroll to position [325, 0]
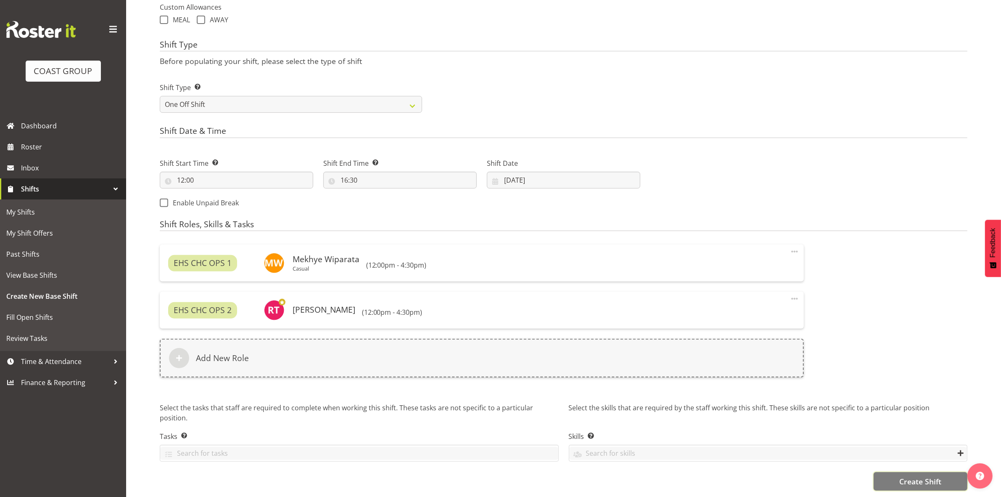
click at [894, 474] on button "Create Shift" at bounding box center [921, 481] width 94 height 18
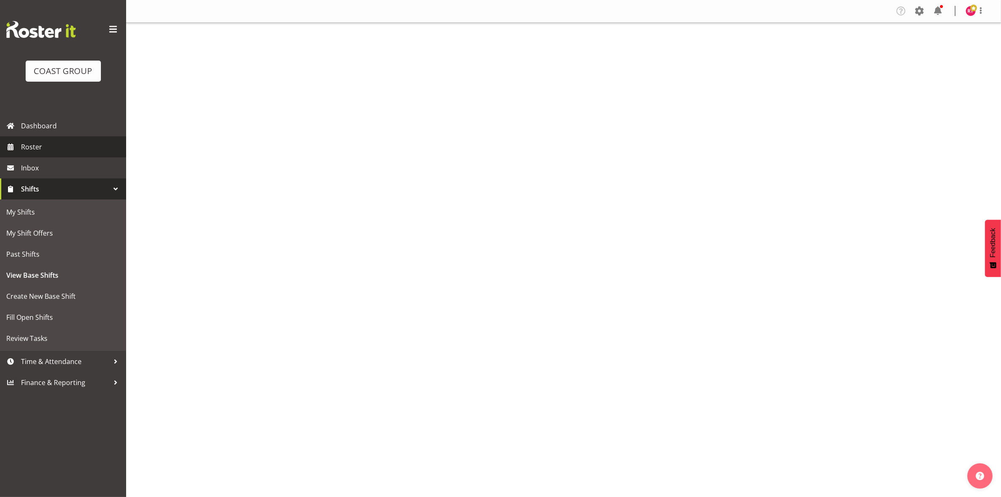
click at [44, 146] on span "Roster" at bounding box center [71, 146] width 101 height 13
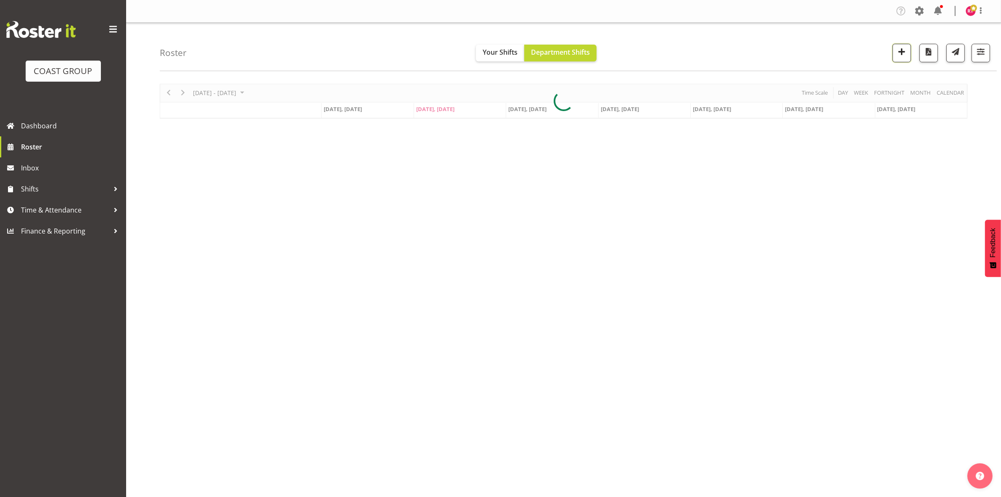
click at [902, 53] on span "button" at bounding box center [901, 51] width 11 height 11
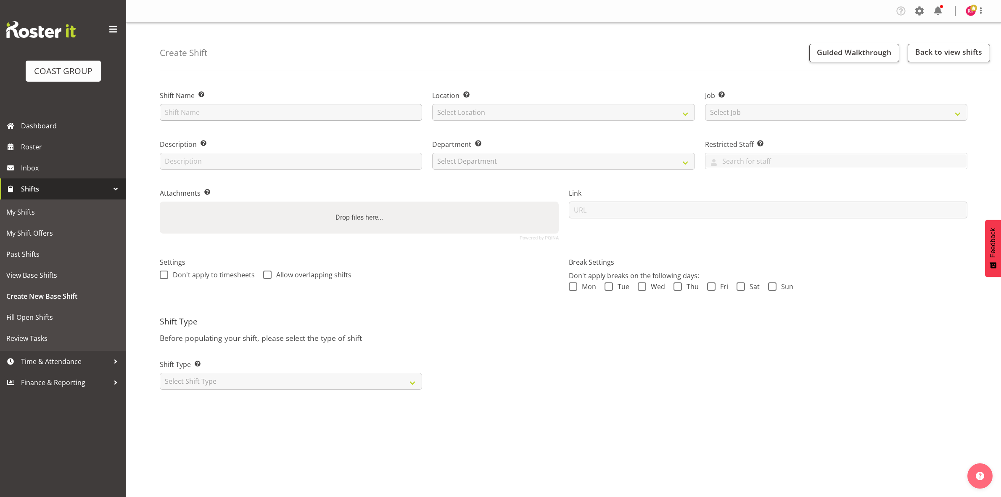
click at [291, 108] on input "text" at bounding box center [291, 112] width 262 height 17
type input "Build Timaru Homeshow"
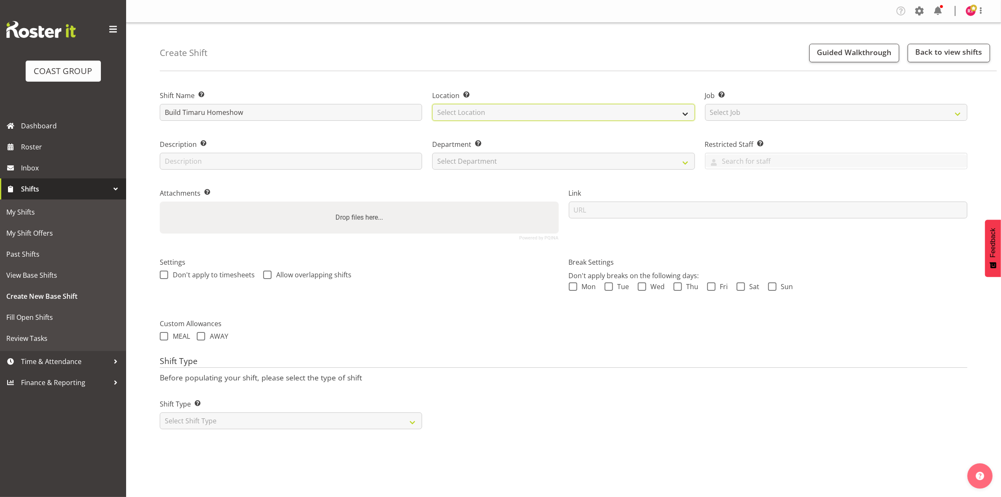
click at [477, 111] on select "Select Location EHS CHC" at bounding box center [563, 112] width 262 height 17
select select "107"
click at [432, 104] on select "Select Location EHS CHC" at bounding box center [563, 112] width 262 height 17
click at [806, 114] on select "Select Job Create new job 1 Carlton Events 1 Carlton Hamilton 1 Carlton Welling…" at bounding box center [836, 112] width 262 height 17
select select "9239"
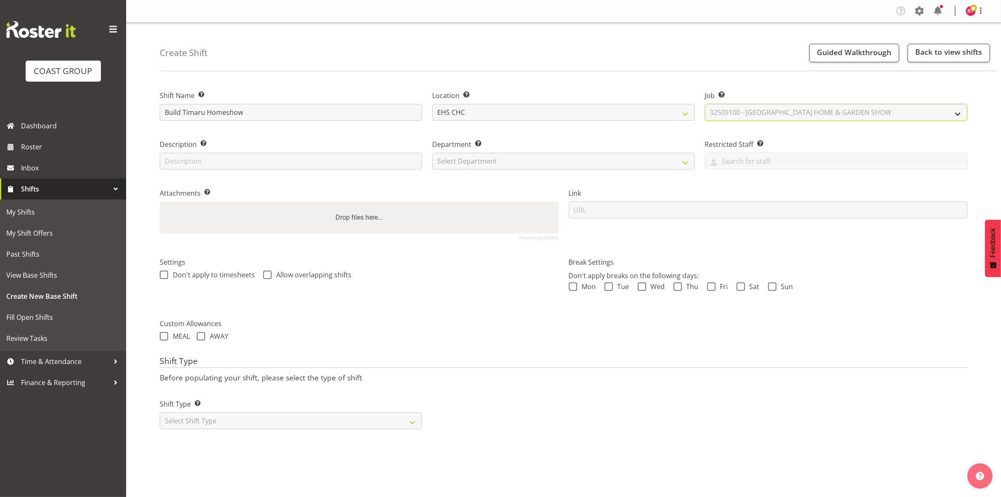
click at [705, 104] on select "Select Job Create new job 1 Carlton Events 1 Carlton Hamilton 1 Carlton Welling…" at bounding box center [836, 112] width 262 height 17
click at [480, 162] on select "Select Department EHS CHC OPS" at bounding box center [563, 161] width 262 height 17
select select "41"
click at [432, 153] on select "Select Department EHS CHC OPS" at bounding box center [563, 161] width 262 height 17
click at [482, 163] on select "EHS CHC OPS" at bounding box center [563, 161] width 262 height 17
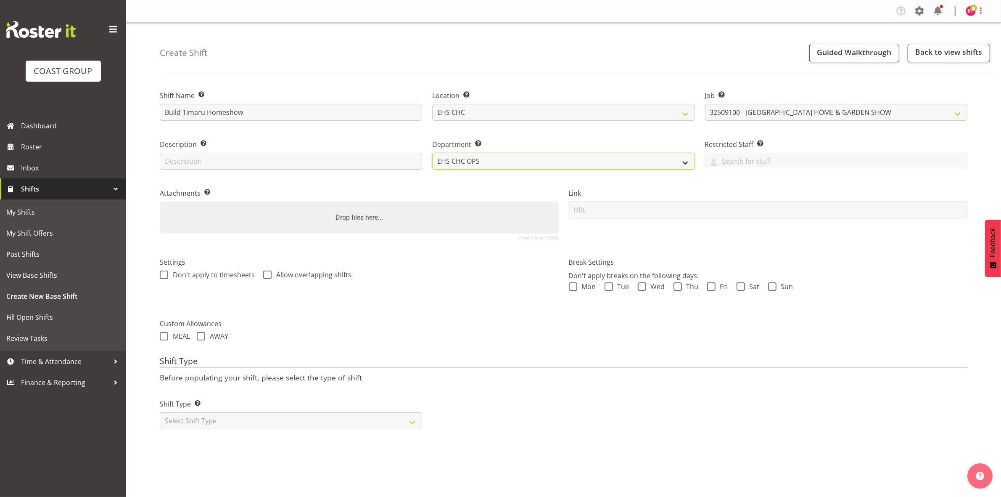
click at [482, 163] on select "EHS CHC OPS" at bounding box center [563, 161] width 262 height 17
drag, startPoint x: 239, startPoint y: 421, endPoint x: 240, endPoint y: 425, distance: 4.3
click at [239, 421] on select "Select Shift Type One Off Shift Recurring Shift Rotating Shift" at bounding box center [291, 420] width 262 height 17
select select "one_off"
click at [160, 413] on select "Select Shift Type One Off Shift Recurring Shift Rotating Shift" at bounding box center [291, 420] width 262 height 17
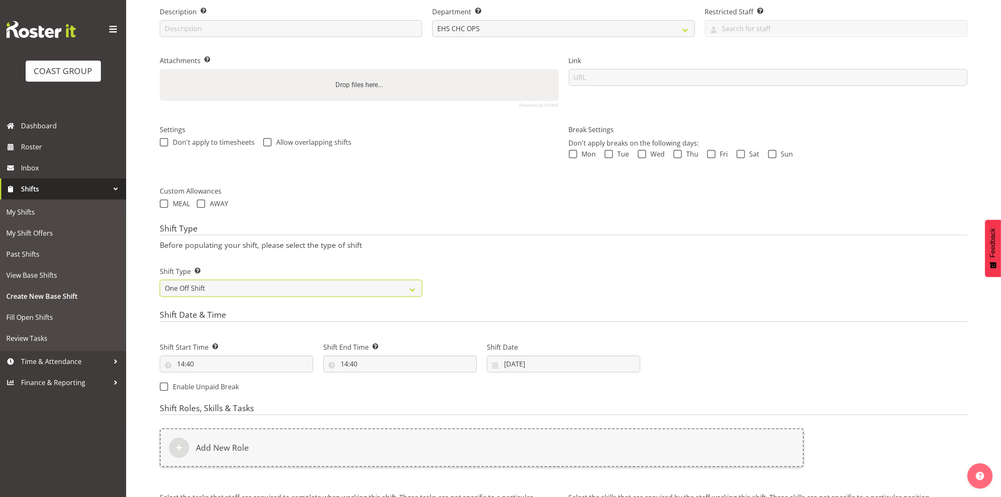
scroll to position [230, 0]
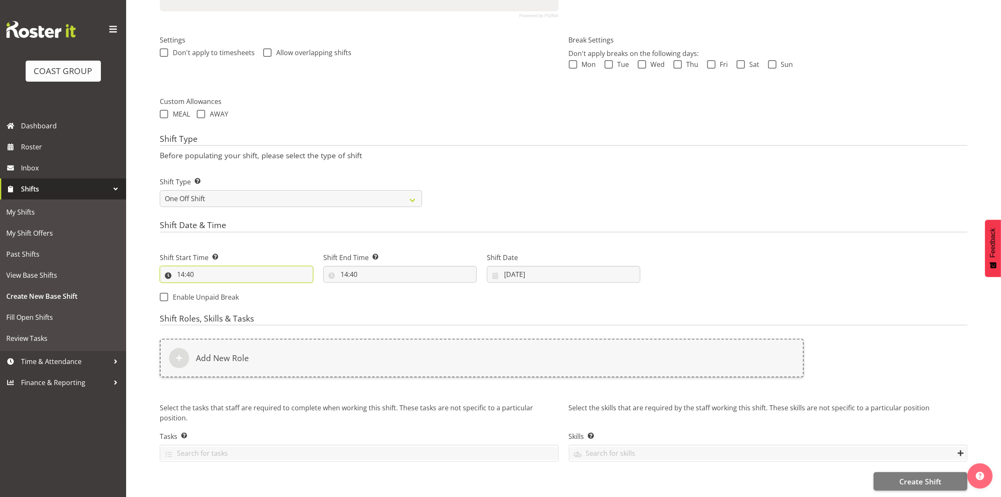
click at [182, 266] on input "14:40" at bounding box center [236, 274] width 153 height 17
click at [221, 289] on select "00 01 02 03 04 05 06 07 08 09 10 11 12 13 14 15 16 17 18 19 20 21 22 23" at bounding box center [217, 296] width 19 height 17
select select "6"
click at [208, 288] on select "00 01 02 03 04 05 06 07 08 09 10 11 12 13 14 15 16 17 18 19 20 21 22 23" at bounding box center [217, 296] width 19 height 17
type input "06:40"
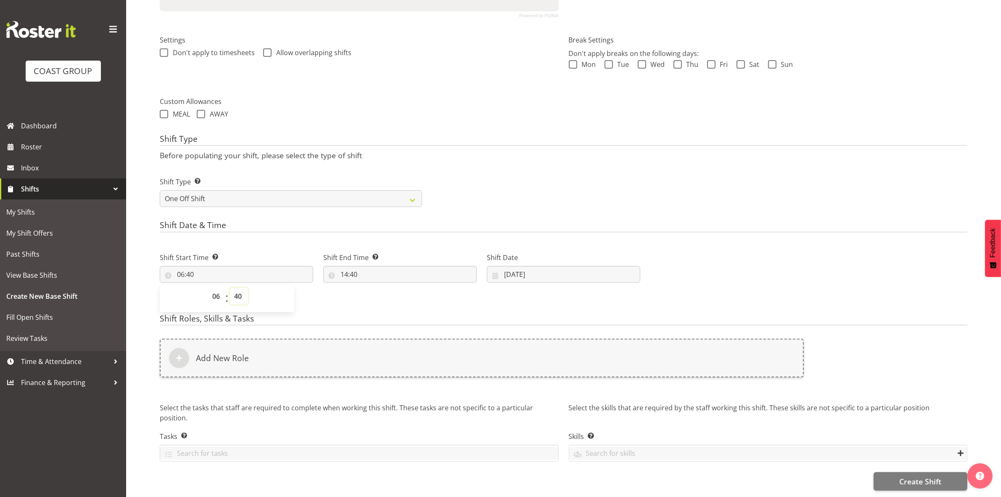
click at [239, 290] on select "00 01 02 03 04 05 06 07 08 09 10 11 12 13 14 15 16 17 18 19 20 21 22 23 24 25 2…" at bounding box center [239, 296] width 19 height 17
select select "1"
click at [230, 288] on select "00 01 02 03 04 05 06 07 08 09 10 11 12 13 14 15 16 17 18 19 20 21 22 23 24 25 2…" at bounding box center [239, 296] width 19 height 17
type input "06:01"
click at [240, 288] on select "00 01 02 03 04 05 06 07 08 09 10 11 12 13 14 15 16 17 18 19 20 21 22 23 24 25 2…" at bounding box center [239, 296] width 19 height 17
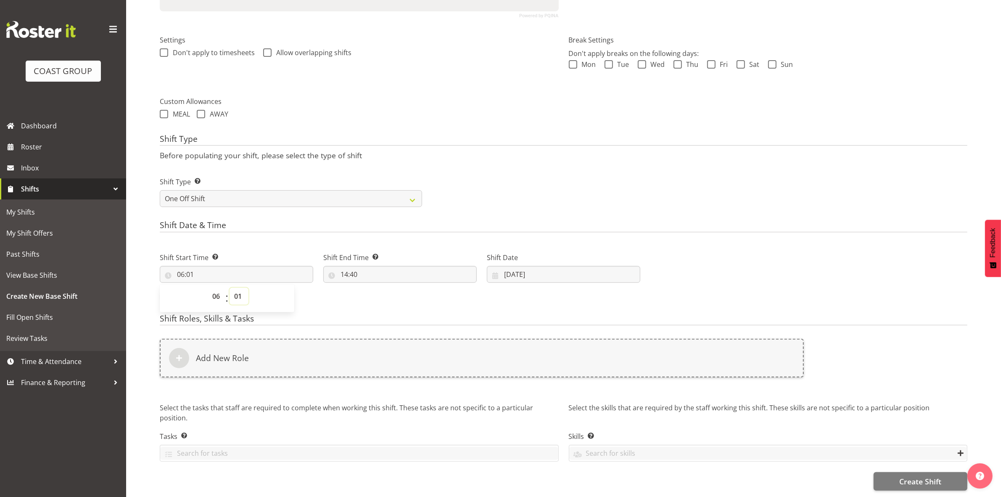
select select "0"
click at [230, 288] on select "00 01 02 03 04 05 06 07 08 09 10 11 12 13 14 15 16 17 18 19 20 21 22 23 24 25 2…" at bounding box center [239, 296] width 19 height 17
type input "06:00"
click at [475, 172] on div "Shift Type Shift Types: One Off – Select this if you would like a single shift …" at bounding box center [564, 188] width 818 height 47
click at [346, 267] on input "14:40" at bounding box center [399, 274] width 153 height 17
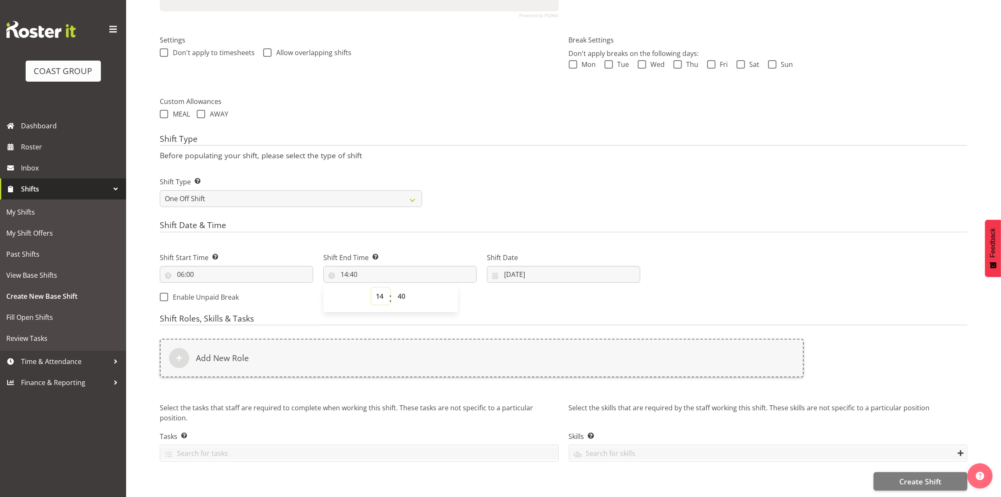
click at [377, 289] on select "00 01 02 03 04 05 06 07 08 09 10 11 12 13 14 15 16 17 18 19 20 21 22 23" at bounding box center [380, 296] width 19 height 17
select select "17"
click at [371, 288] on select "00 01 02 03 04 05 06 07 08 09 10 11 12 13 14 15 16 17 18 19 20 21 22 23" at bounding box center [380, 296] width 19 height 17
type input "17:40"
click at [409, 292] on select "00 01 02 03 04 05 06 07 08 09 10 11 12 13 14 15 16 17 18 19 20 21 22 23 24 25 2…" at bounding box center [402, 296] width 19 height 17
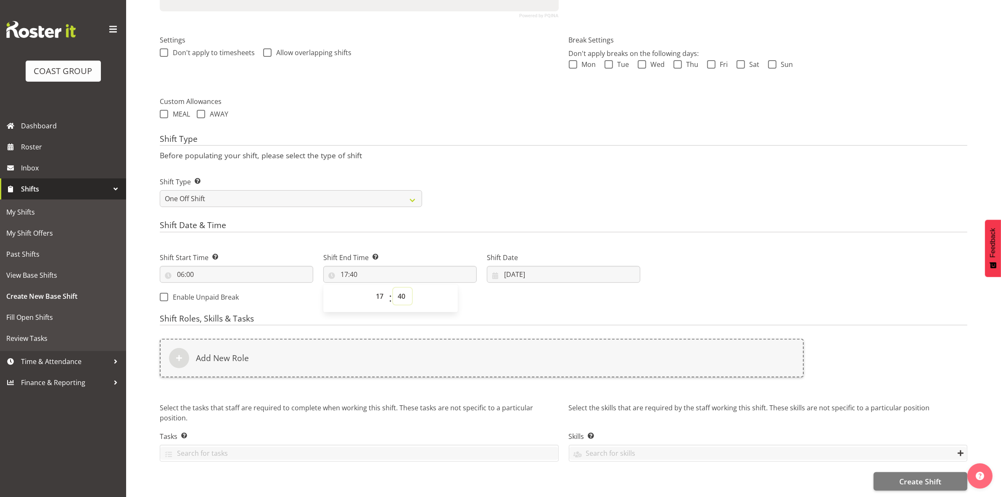
select select "0"
click at [393, 288] on select "00 01 02 03 04 05 06 07 08 09 10 11 12 13 14 15 16 17 18 19 20 21 22 23 24 25 2…" at bounding box center [402, 296] width 19 height 17
type input "17:00"
click at [511, 154] on div "Shift Type Before populating your shift, please select the type of shift Shift …" at bounding box center [564, 173] width 808 height 78
click at [505, 267] on input "23/09/2025" at bounding box center [563, 274] width 153 height 17
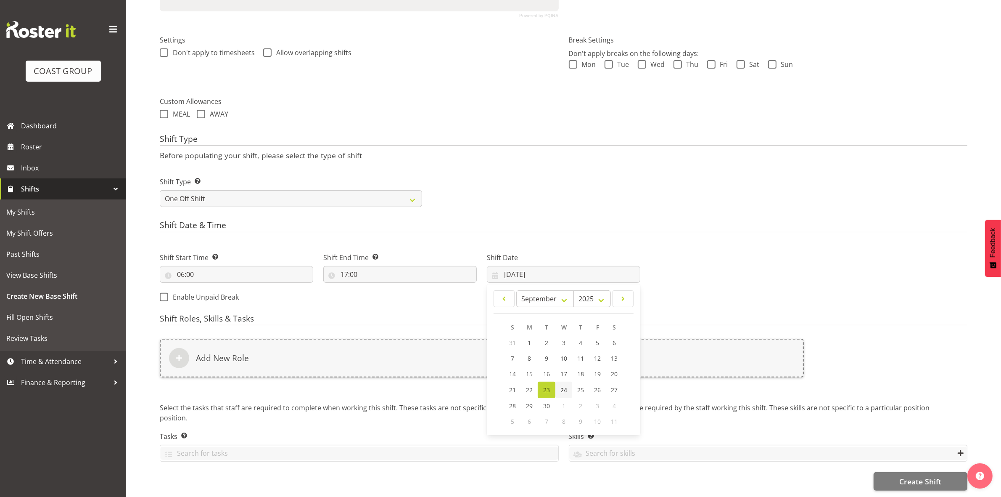
click at [564, 386] on span "24" at bounding box center [563, 390] width 7 height 8
type input "24/09/2025"
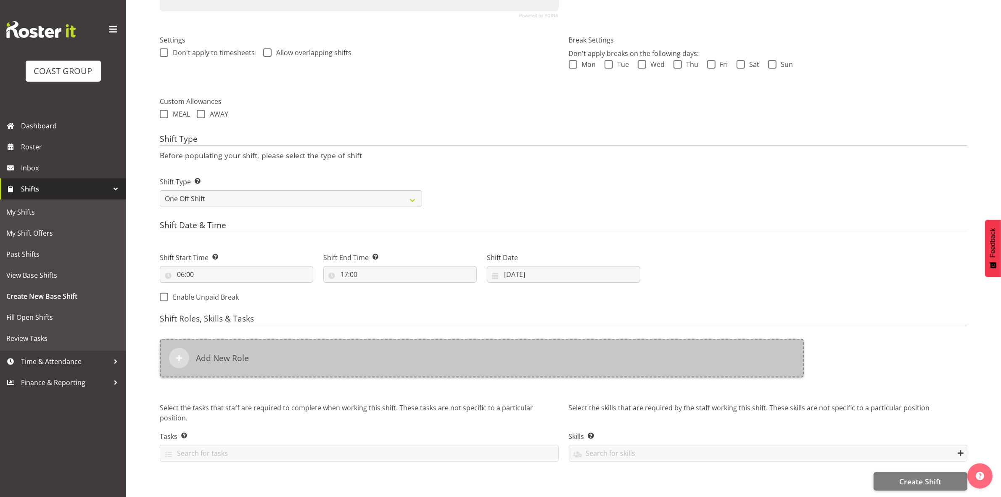
click at [399, 348] on div "Add New Role" at bounding box center [482, 357] width 644 height 39
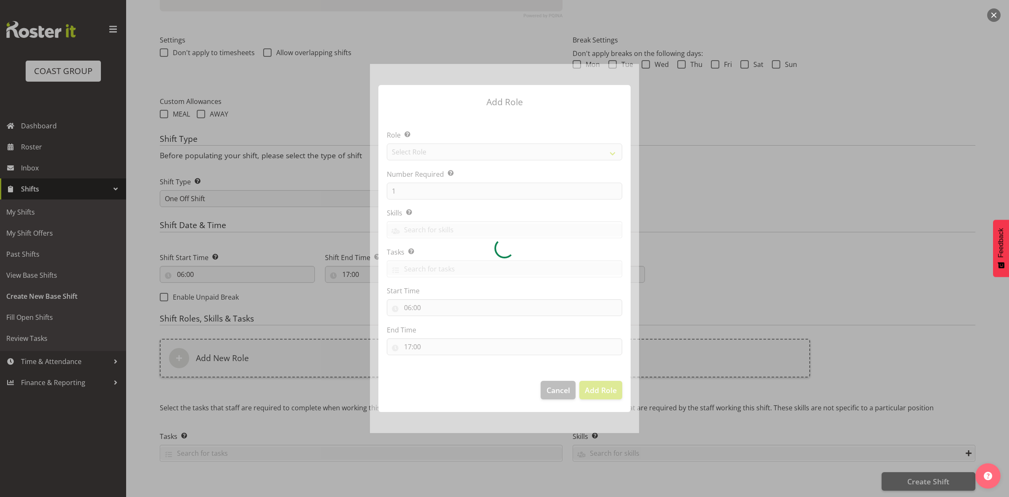
click at [423, 152] on div at bounding box center [504, 248] width 269 height 369
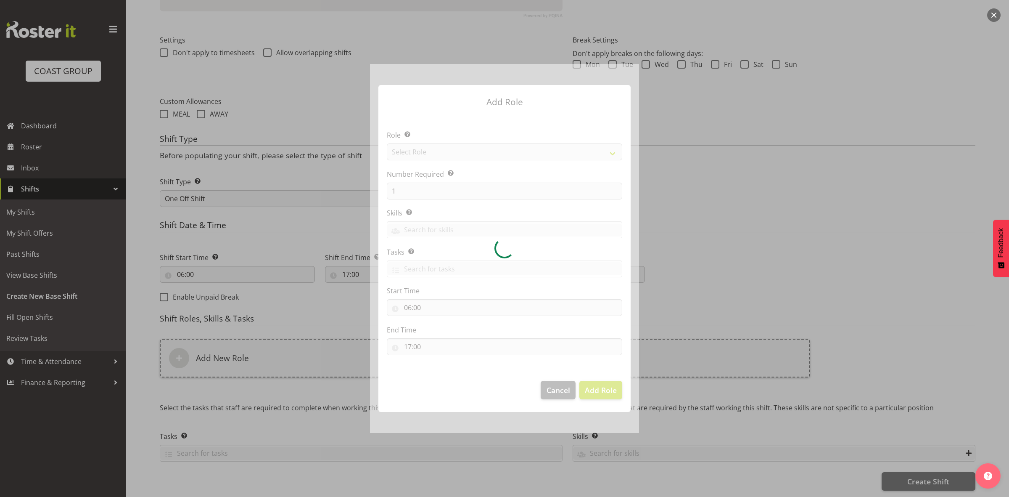
click at [423, 152] on div at bounding box center [504, 248] width 269 height 369
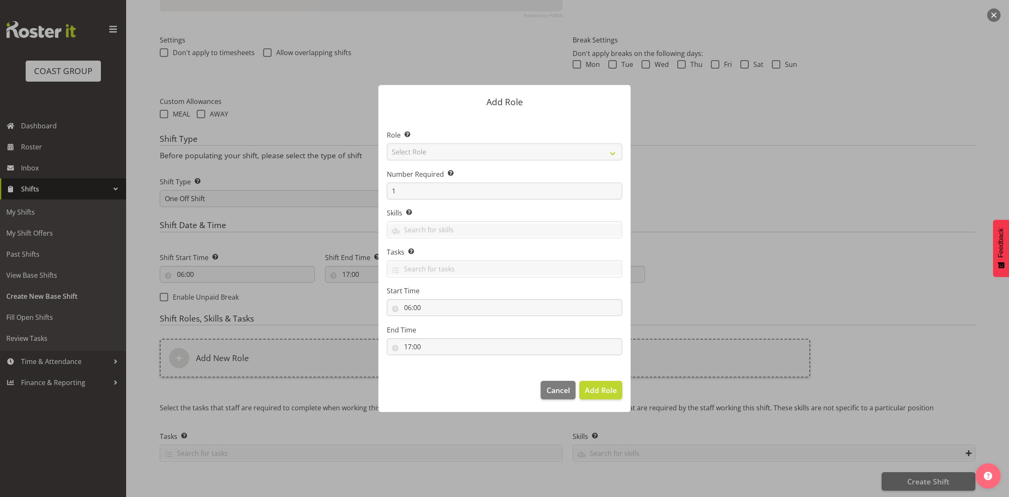
click at [423, 152] on div at bounding box center [504, 248] width 269 height 369
click at [423, 152] on select "Select Role ACCOUNT MANAGER ACCOUNT MANAGER DW ACCOUNTS [PERSON_NAME] VEHICLES …" at bounding box center [504, 151] width 235 height 17
select select "192"
click at [387, 143] on select "Select Role ACCOUNT MANAGER ACCOUNT MANAGER DW ACCOUNTS [PERSON_NAME] VEHICLES …" at bounding box center [504, 151] width 235 height 17
click at [415, 193] on input "1" at bounding box center [504, 190] width 235 height 17
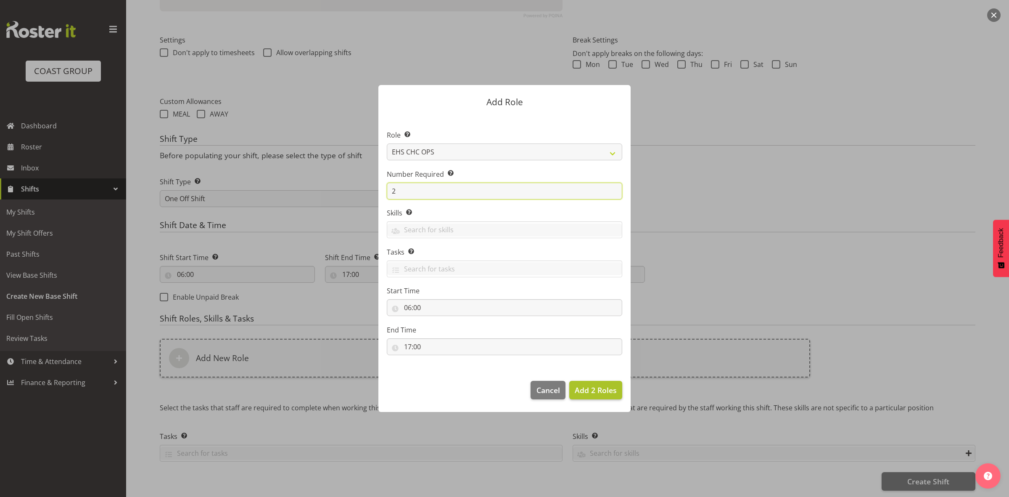
type input "2"
click at [598, 391] on span "Add 2 Roles" at bounding box center [596, 390] width 42 height 10
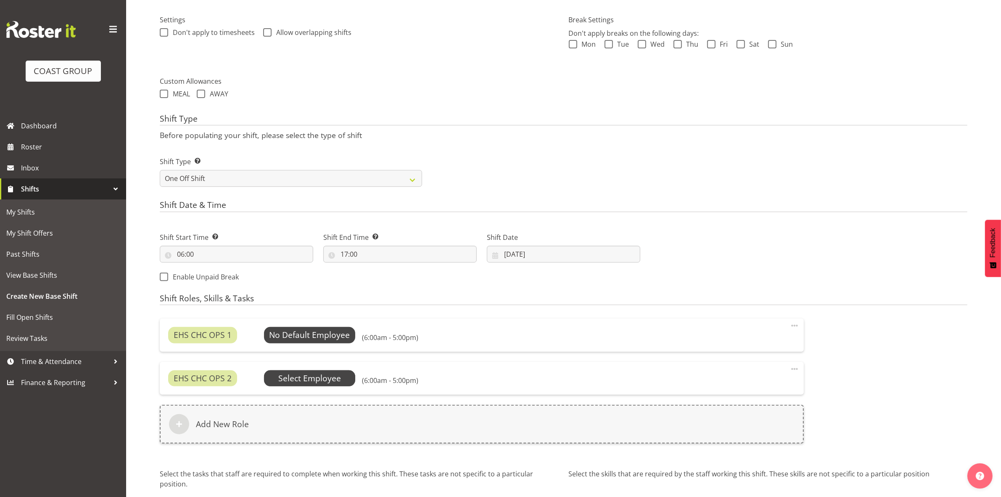
scroll to position [316, 0]
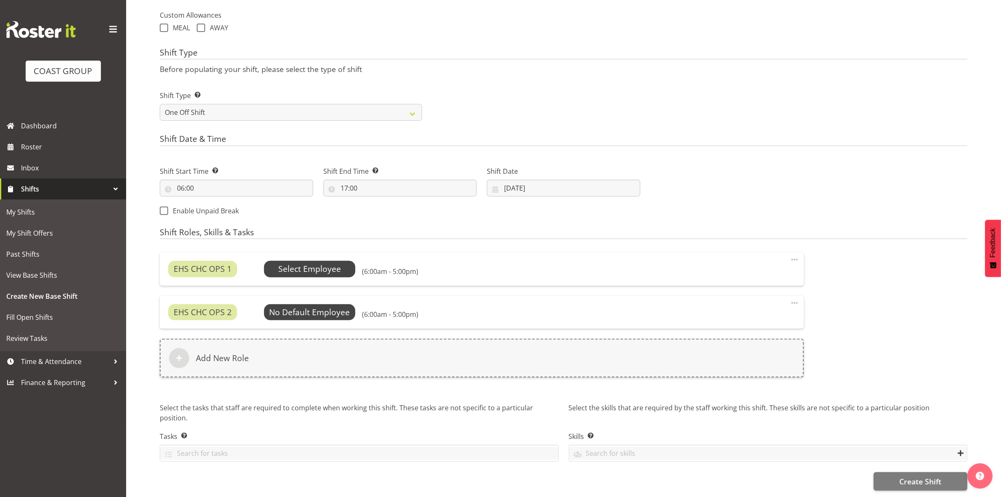
click at [306, 263] on span "Select Employee" at bounding box center [309, 269] width 63 height 12
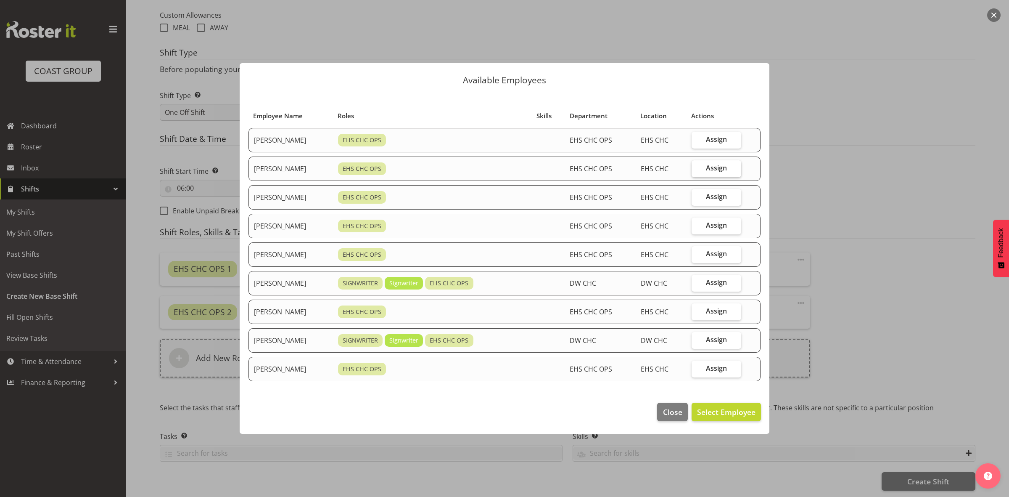
click at [718, 166] on span "Assign" at bounding box center [716, 168] width 21 height 8
click at [697, 166] on input "Assign" at bounding box center [694, 167] width 5 height 5
checkbox input "true"
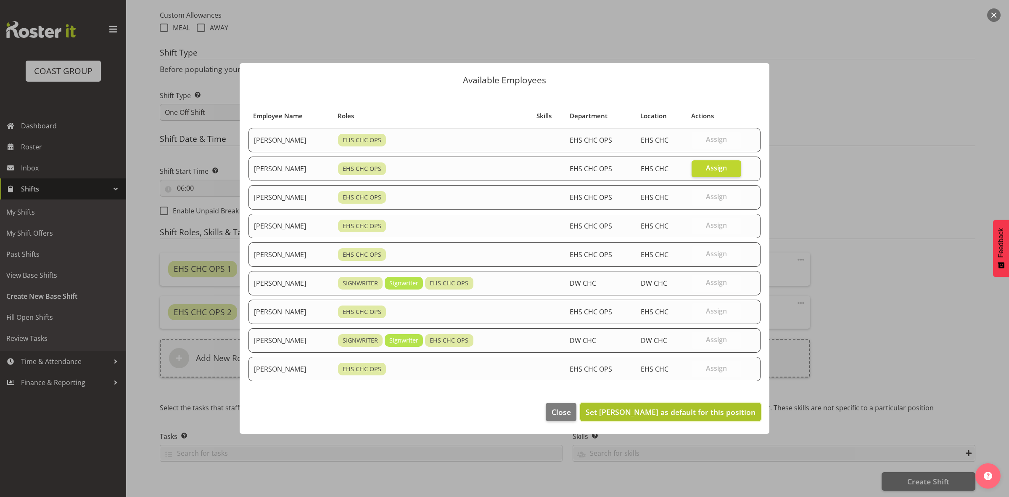
click at [671, 412] on span "Set [PERSON_NAME] as default for this position" at bounding box center [671, 412] width 170 height 10
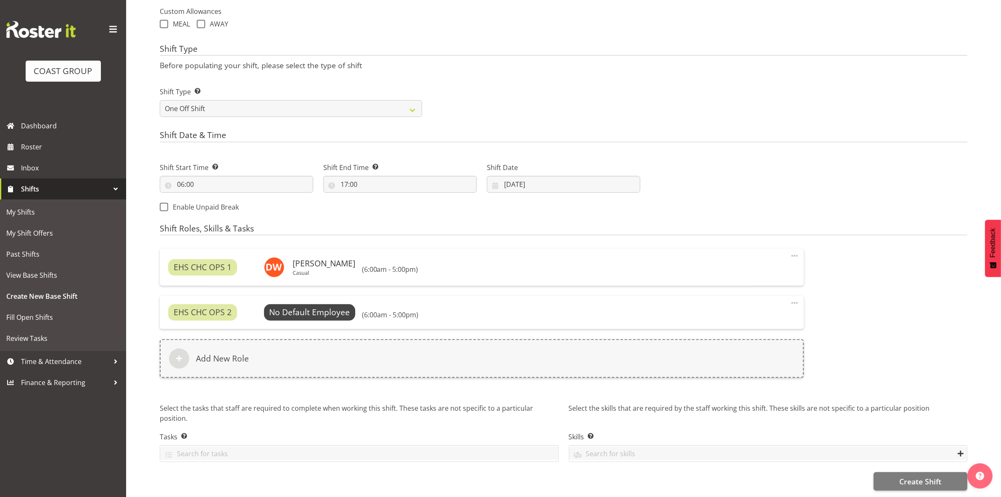
click at [293, 299] on div "EHS CHC OPS 2 No Default Employee Select Employee (6:00am - 5:00pm) Edit Delete" at bounding box center [482, 312] width 644 height 33
click at [297, 308] on span "Select Employee" at bounding box center [309, 312] width 63 height 12
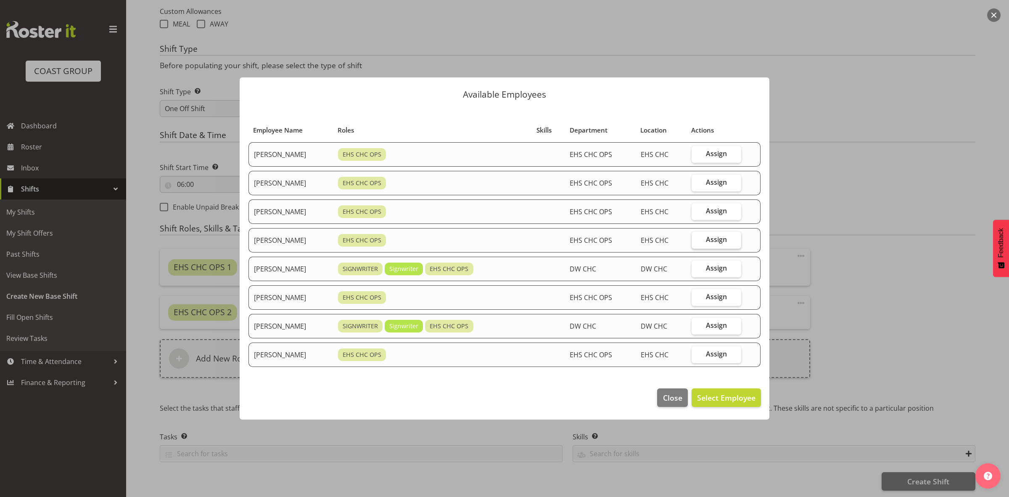
click at [713, 240] on span "Assign" at bounding box center [716, 239] width 21 height 8
click at [697, 240] on input "Assign" at bounding box center [694, 239] width 5 height 5
checkbox input "true"
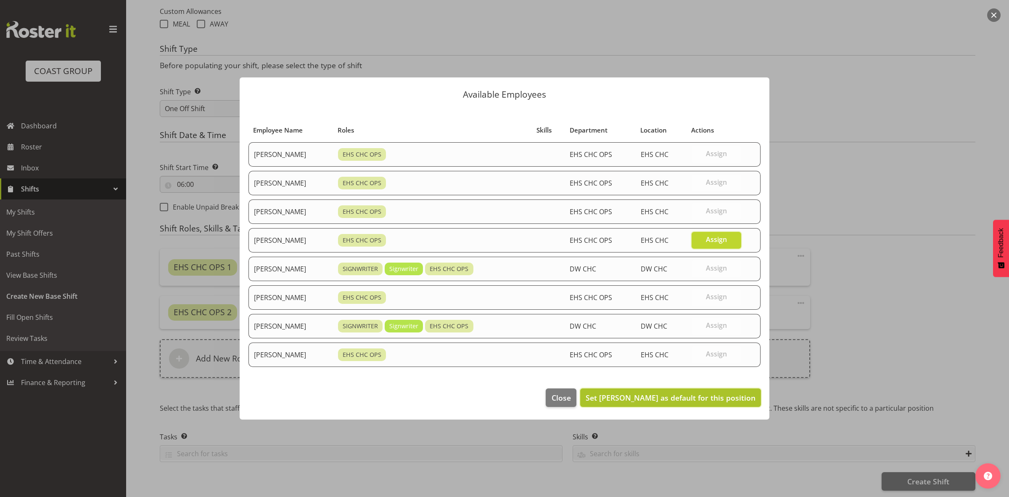
click at [687, 399] on span "Set [PERSON_NAME] as default for this position" at bounding box center [671, 397] width 170 height 10
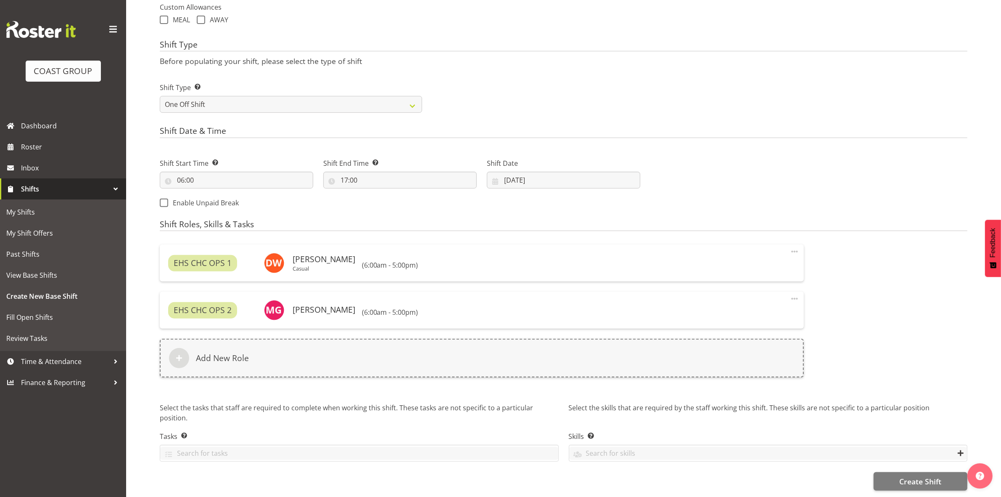
scroll to position [325, 0]
click at [896, 473] on button "Create Shift" at bounding box center [921, 481] width 94 height 18
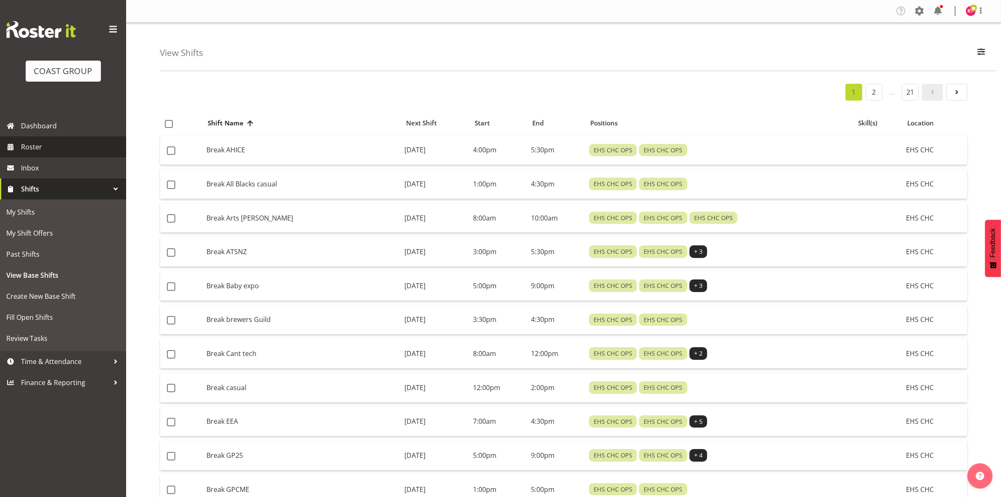
click at [33, 145] on span "Roster" at bounding box center [71, 146] width 101 height 13
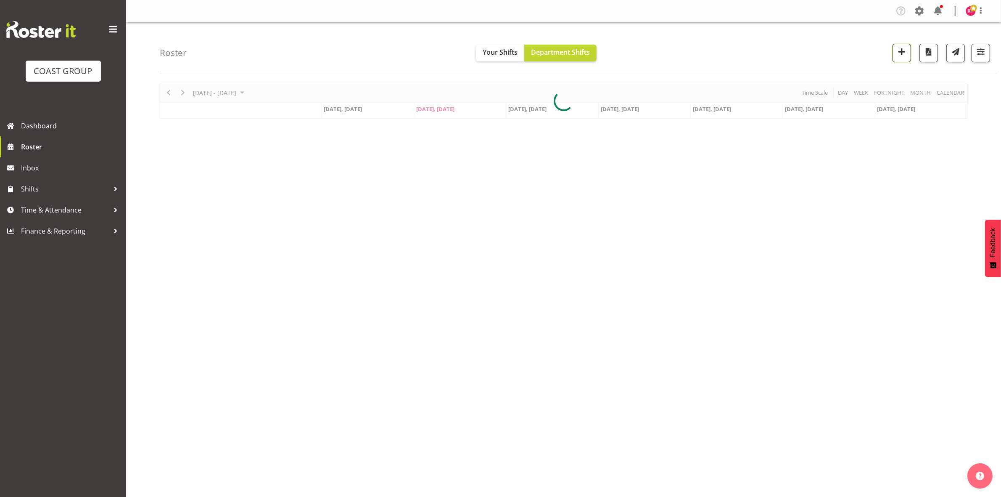
click at [893, 55] on button "button" at bounding box center [902, 53] width 18 height 18
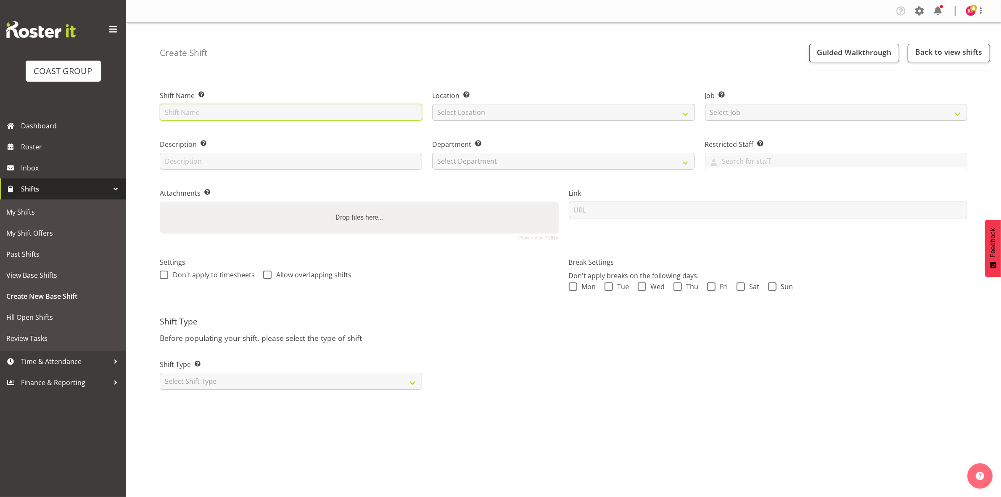
click at [296, 115] on input "text" at bounding box center [291, 112] width 262 height 17
type input "warehouse"
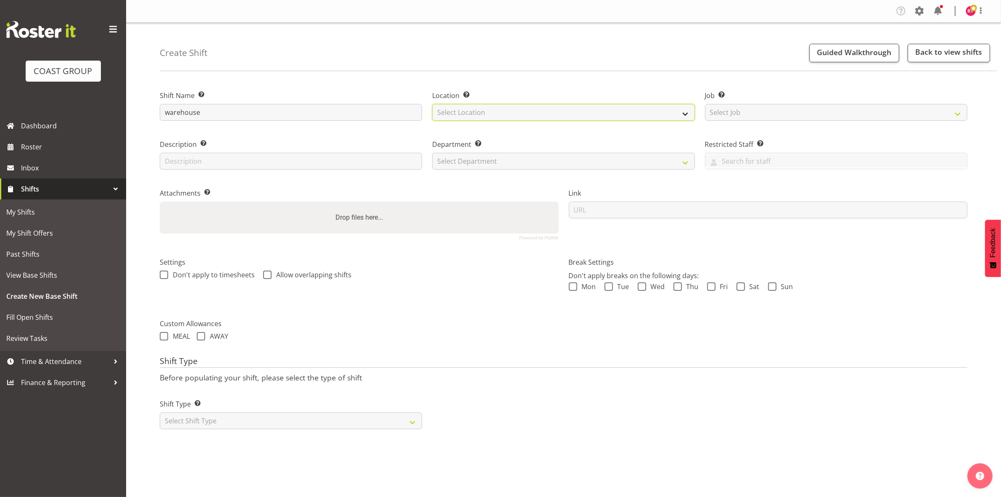
click at [499, 111] on select "Select Location" at bounding box center [563, 112] width 262 height 17
select select "107"
click at [432, 104] on select "Select Location EHS CHC" at bounding box center [563, 112] width 262 height 17
drag, startPoint x: 786, startPoint y: 114, endPoint x: 781, endPoint y: 116, distance: 5.6
click at [786, 114] on select "Select Job Create new job 1 Carlton Events 1 Carlton Hamilton 1 Carlton Welling…" at bounding box center [836, 112] width 262 height 17
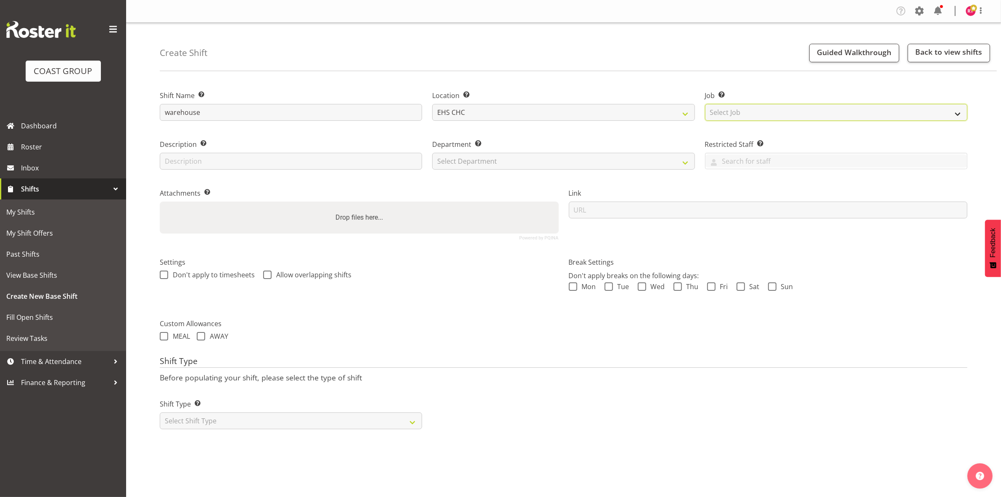
select select "69"
click at [705, 104] on select "Select Job Create new job 1 Carlton Events 1 Carlton Hamilton 1 Carlton Welling…" at bounding box center [836, 112] width 262 height 17
drag, startPoint x: 486, startPoint y: 160, endPoint x: 483, endPoint y: 169, distance: 8.7
click at [486, 160] on select "Select Department" at bounding box center [563, 161] width 262 height 17
select select "41"
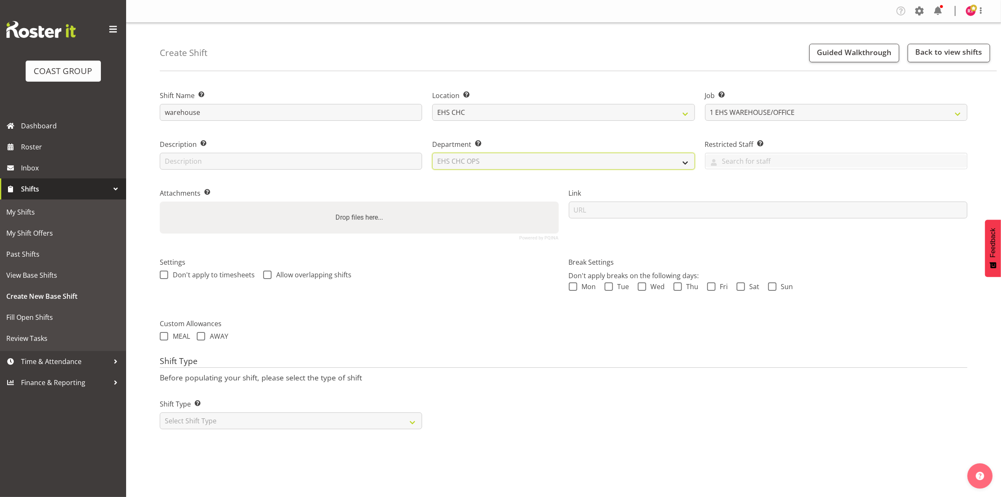
click at [432, 153] on select "Select Department EHS CHC OPS" at bounding box center [563, 161] width 262 height 17
click at [303, 426] on select "Select Shift Type One Off Shift Recurring Shift Rotating Shift" at bounding box center [291, 420] width 262 height 17
select select "one_off"
click at [160, 413] on select "Select Shift Type One Off Shift Recurring Shift Rotating Shift" at bounding box center [291, 420] width 262 height 17
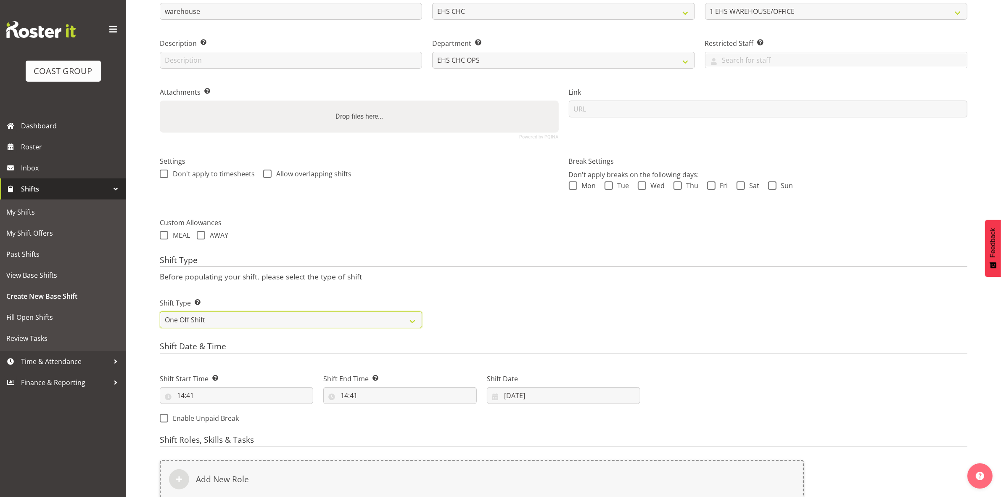
scroll to position [230, 0]
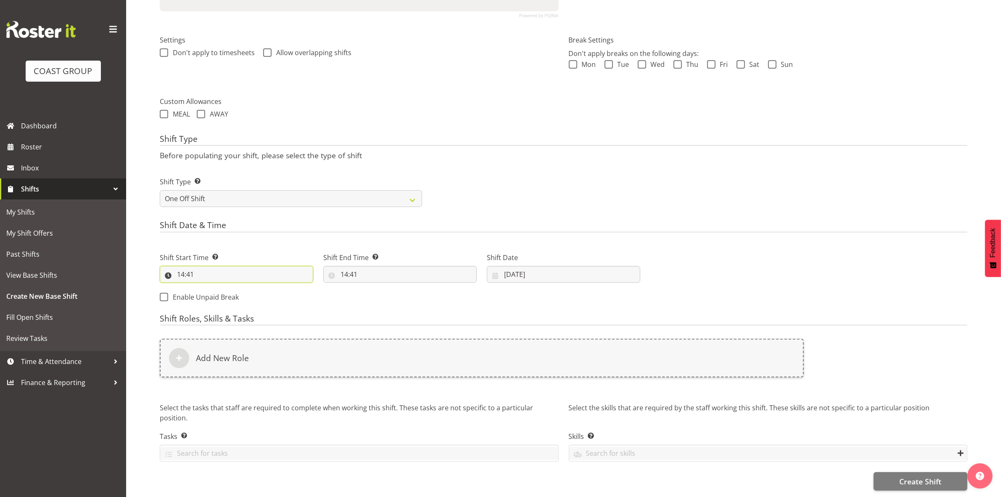
click at [179, 266] on input "14:41" at bounding box center [236, 274] width 153 height 17
drag, startPoint x: 215, startPoint y: 285, endPoint x: 206, endPoint y: 169, distance: 116.4
click at [215, 288] on select "00 01 02 03 04 05 06 07 08 09 10 11 12 13 14 15 16 17 18 19 20 21 22 23" at bounding box center [217, 296] width 19 height 17
select select "8"
click at [208, 288] on select "00 01 02 03 04 05 06 07 08 09 10 11 12 13 14 15 16 17 18 19 20 21 22 23" at bounding box center [217, 296] width 19 height 17
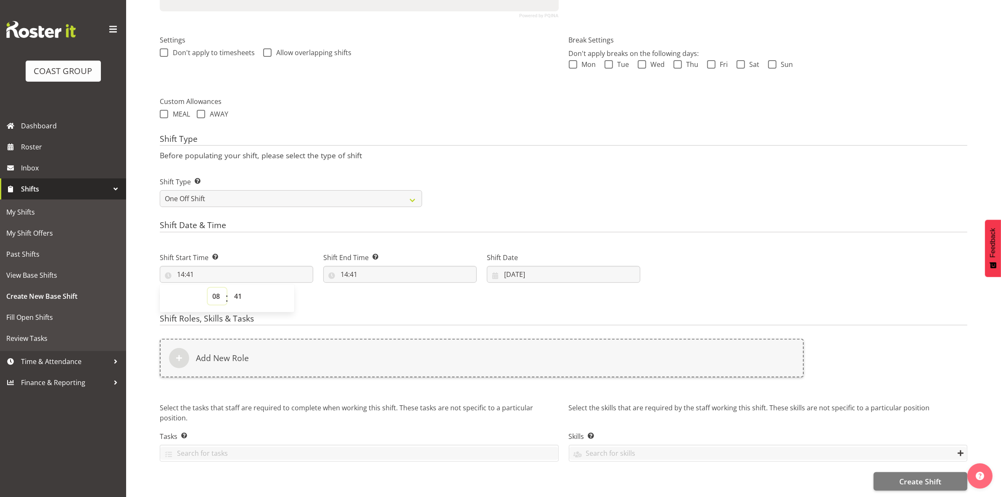
type input "08:41"
click at [238, 288] on select "00 01 02 03 04 05 06 07 08 09 10 11 12 13 14 15 16 17 18 19 20 21 22 23 24 25 2…" at bounding box center [239, 296] width 19 height 17
select select "0"
click at [230, 288] on select "00 01 02 03 04 05 06 07 08 09 10 11 12 13 14 15 16 17 18 19 20 21 22 23 24 25 2…" at bounding box center [239, 296] width 19 height 17
type input "08:00"
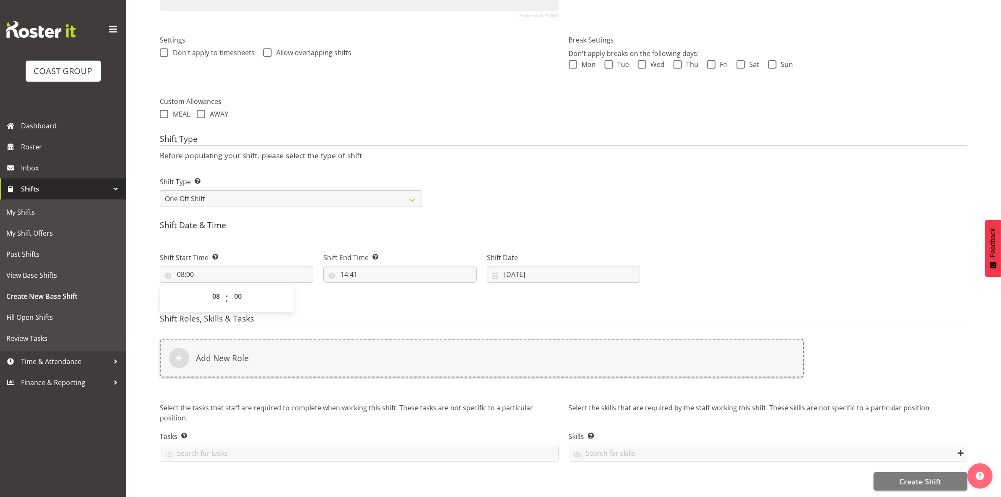
drag, startPoint x: 421, startPoint y: 140, endPoint x: 449, endPoint y: 156, distance: 32.1
click at [424, 142] on div "Shift Type Before populating your shift, please select the type of shift Shift …" at bounding box center [564, 173] width 808 height 78
click at [346, 266] on input "14:41" at bounding box center [399, 274] width 153 height 17
click at [377, 288] on select "00 01 02 03 04 05 06 07 08 09 10 11 12 13 14 15 16 17 18 19 20 21 22 23" at bounding box center [380, 296] width 19 height 17
select select "16"
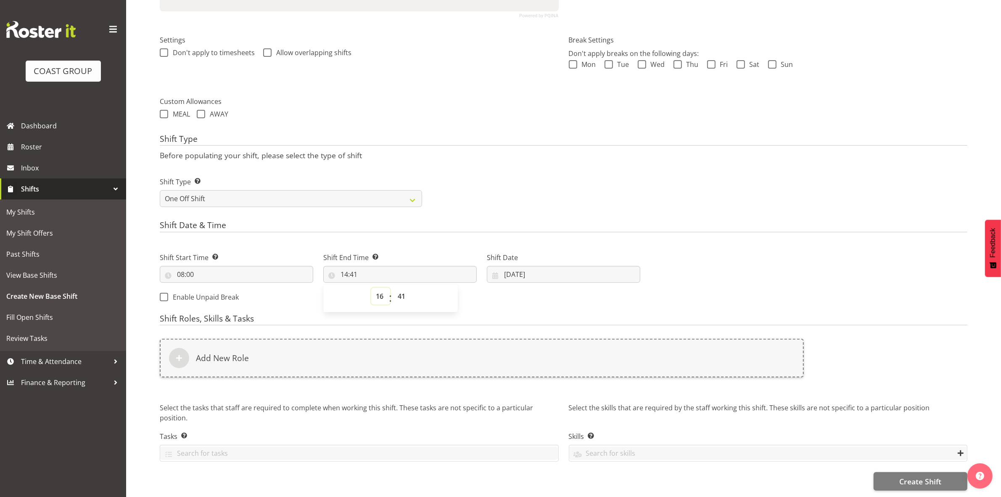
click at [371, 288] on select "00 01 02 03 04 05 06 07 08 09 10 11 12 13 14 15 16 17 18 19 20 21 22 23" at bounding box center [380, 296] width 19 height 17
type input "16:41"
click at [400, 288] on select "00 01 02 03 04 05 06 07 08 09 10 11 12 13 14 15 16 17 18 19 20 21 22 23 24 25 2…" at bounding box center [402, 296] width 19 height 17
select select "30"
click at [393, 288] on select "00 01 02 03 04 05 06 07 08 09 10 11 12 13 14 15 16 17 18 19 20 21 22 23 24 25 2…" at bounding box center [402, 296] width 19 height 17
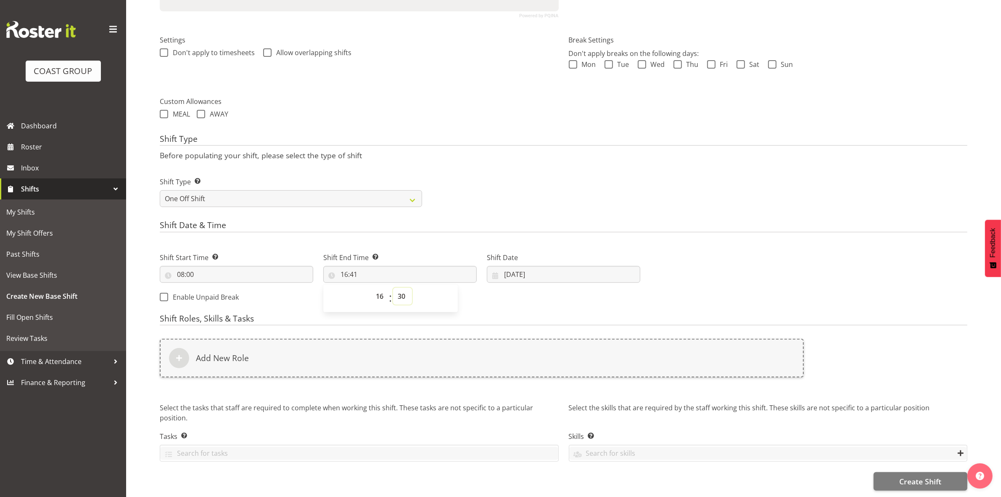
type input "16:30"
click at [506, 176] on div "Shift Type Shift Types: One Off – Select this if you would like a single shift …" at bounding box center [564, 188] width 818 height 47
click at [507, 266] on input "[DATE]" at bounding box center [563, 274] width 153 height 17
click at [577, 386] on span "25" at bounding box center [580, 390] width 7 height 8
type input "25/09/2025"
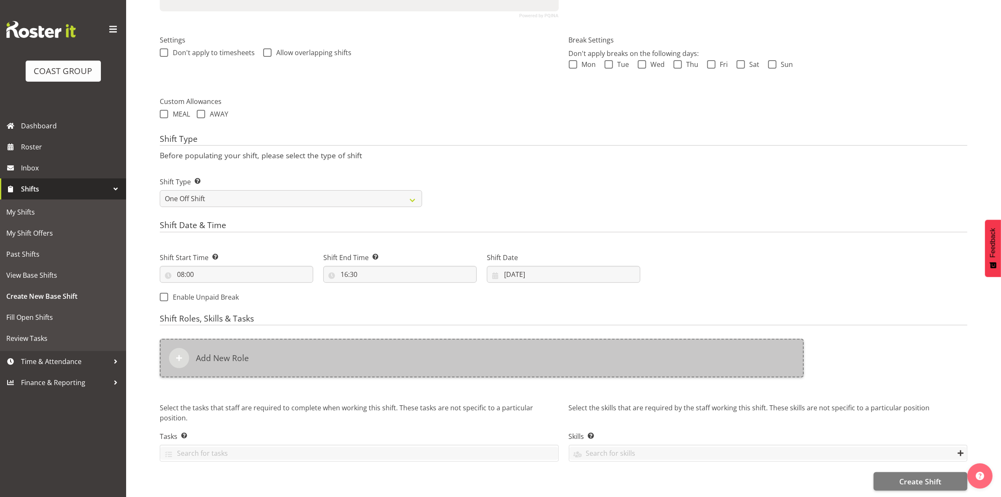
click at [425, 339] on div "Add New Role" at bounding box center [482, 357] width 644 height 39
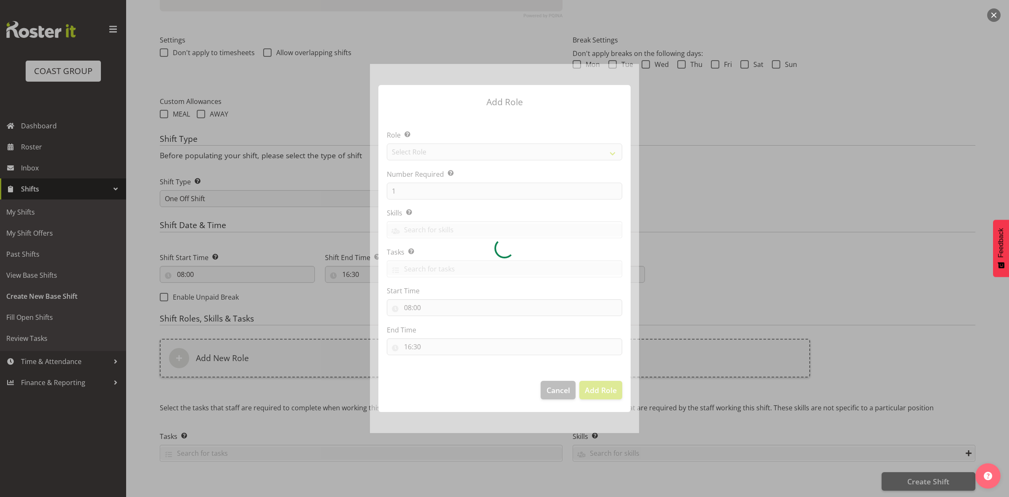
click at [419, 153] on div at bounding box center [504, 248] width 269 height 369
click at [420, 151] on div at bounding box center [504, 248] width 269 height 369
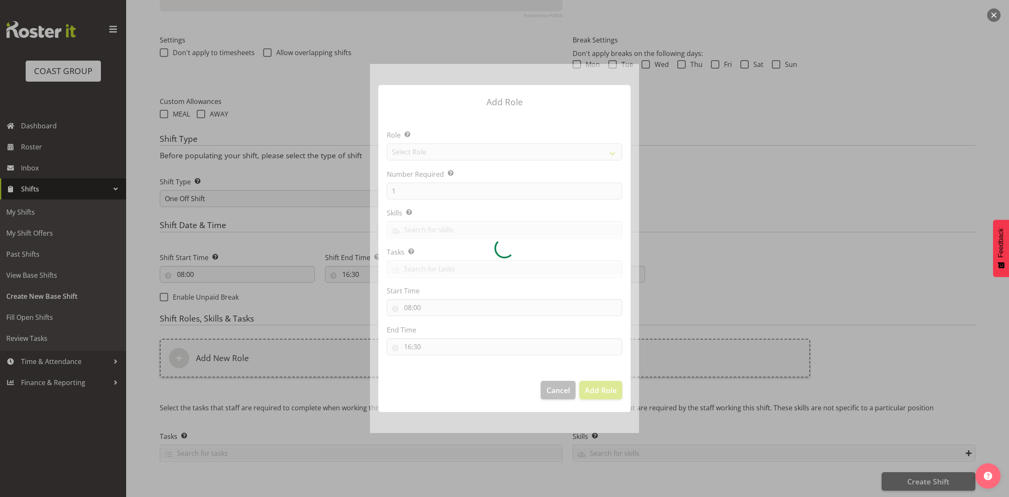
click at [420, 151] on div at bounding box center [504, 248] width 269 height 369
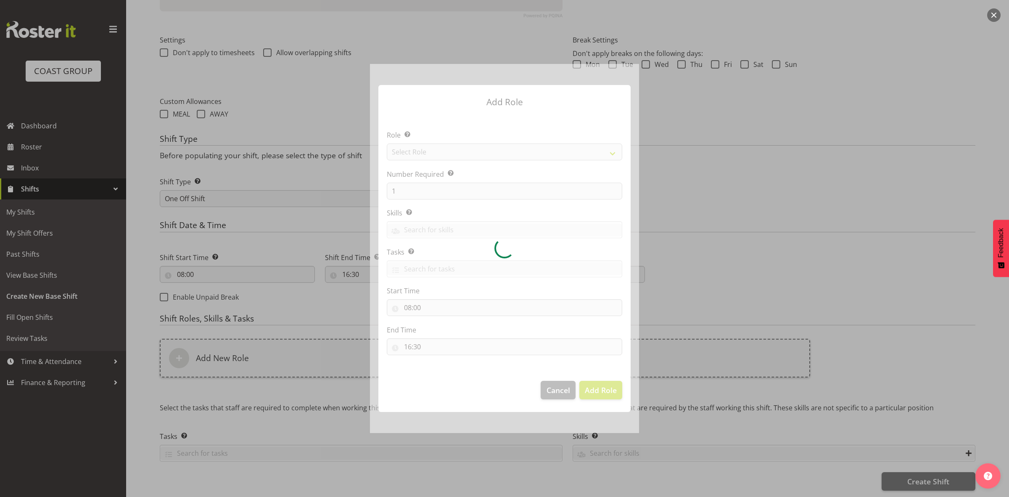
click at [420, 151] on div at bounding box center [504, 248] width 269 height 369
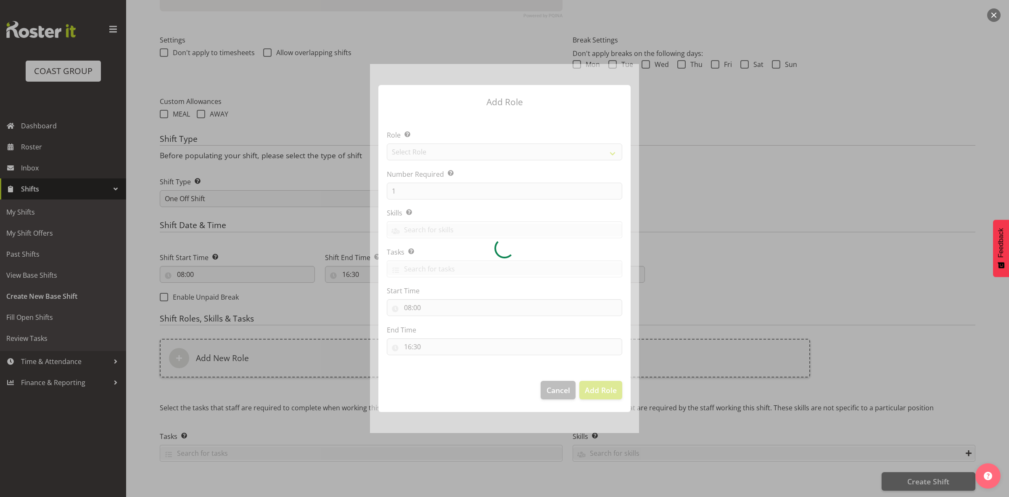
click at [420, 151] on div at bounding box center [504, 248] width 269 height 369
click at [420, 150] on div at bounding box center [504, 248] width 269 height 369
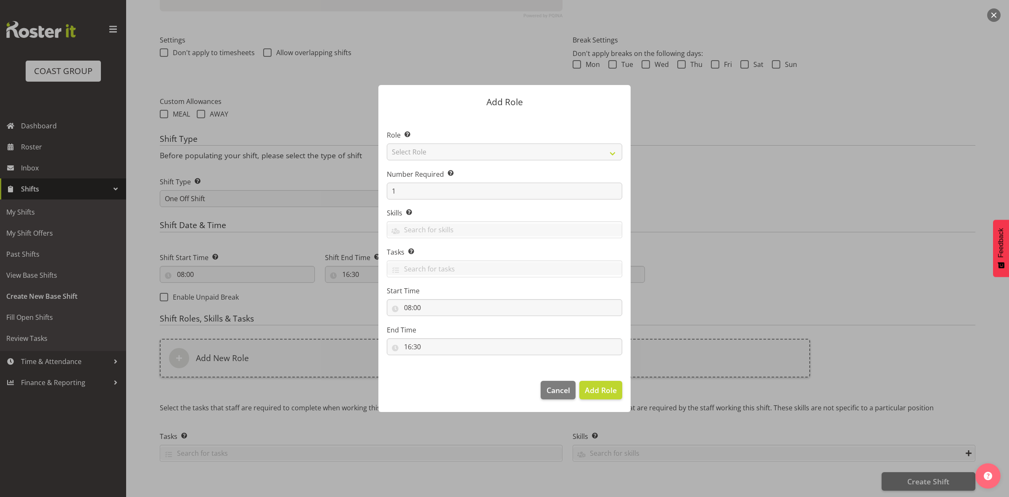
click at [420, 150] on section "Role Select the role you wish to add to the shift. Select Role ACCOUNT MANAGER …" at bounding box center [504, 243] width 252 height 257
drag, startPoint x: 420, startPoint y: 150, endPoint x: 422, endPoint y: 156, distance: 6.0
click at [420, 150] on select "Select Role ACCOUNT MANAGER ACCOUNT MANAGER DW ACCOUNTS [PERSON_NAME] VEHICLES …" at bounding box center [504, 151] width 235 height 17
select select "192"
click at [387, 143] on select "Select Role ACCOUNT MANAGER ACCOUNT MANAGER DW ACCOUNTS [PERSON_NAME] VEHICLES …" at bounding box center [504, 151] width 235 height 17
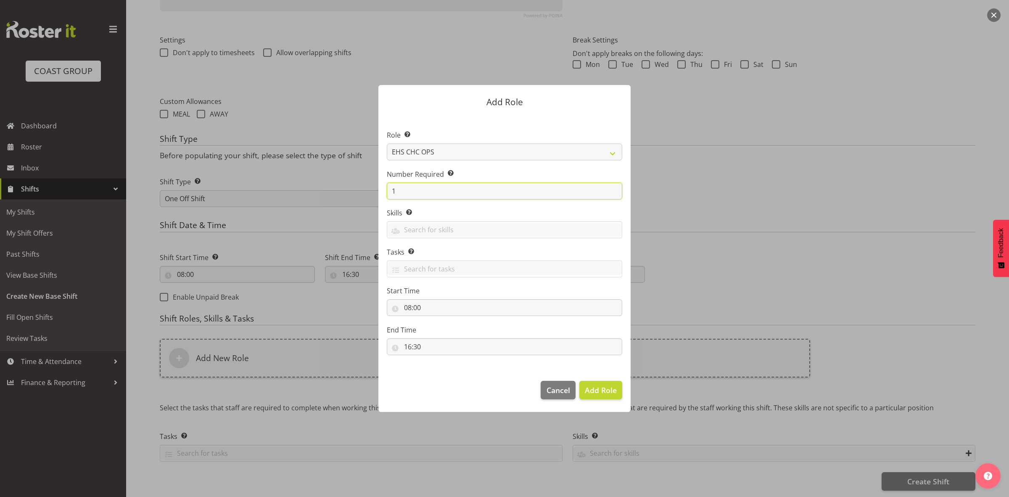
click at [425, 188] on input "1" at bounding box center [504, 190] width 235 height 17
type input "2"
click at [593, 388] on span "Add 2 Roles" at bounding box center [596, 390] width 42 height 10
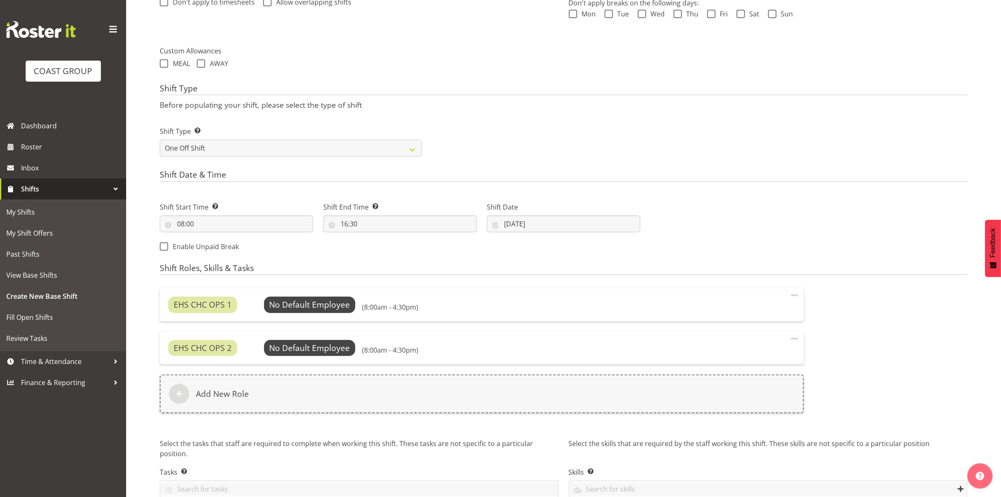
scroll to position [316, 0]
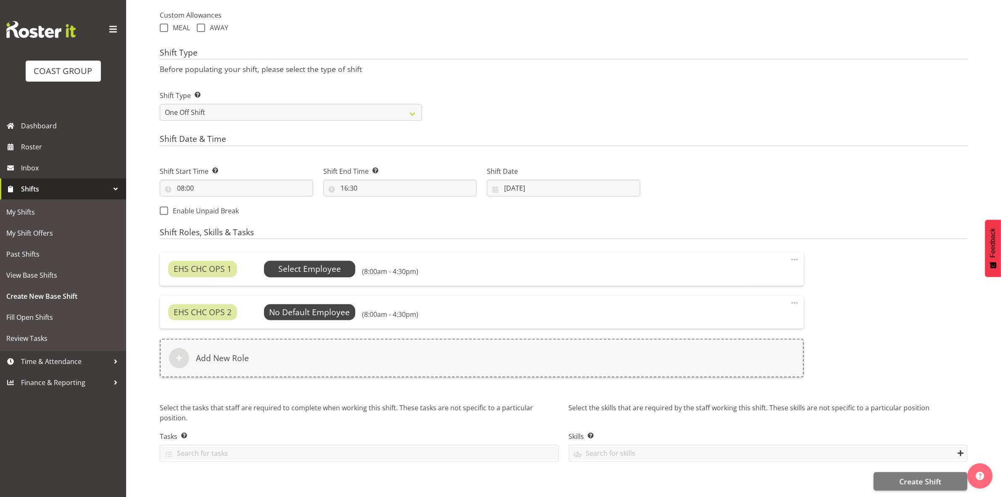
click at [312, 263] on span "Select Employee" at bounding box center [309, 269] width 63 height 12
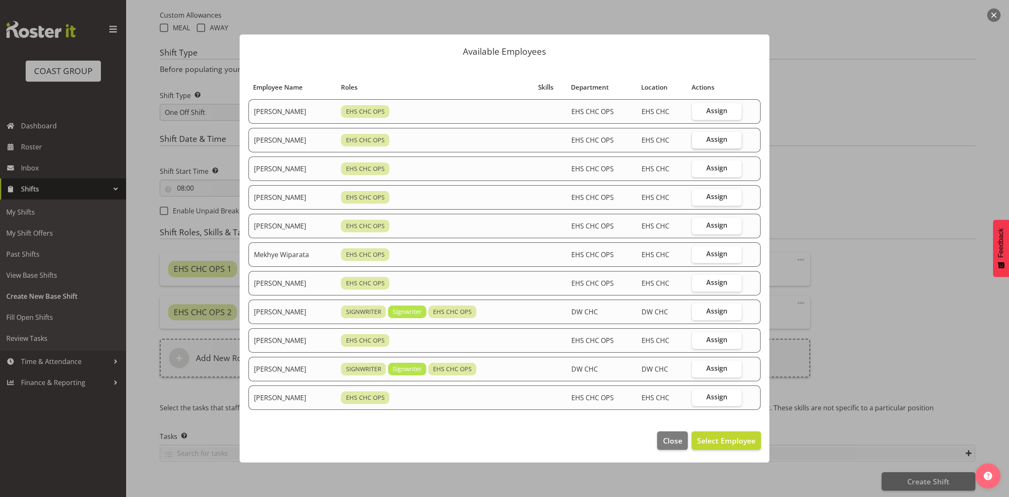
click at [705, 138] on label "Assign" at bounding box center [717, 140] width 50 height 17
click at [697, 138] on input "Assign" at bounding box center [694, 139] width 5 height 5
checkbox input "true"
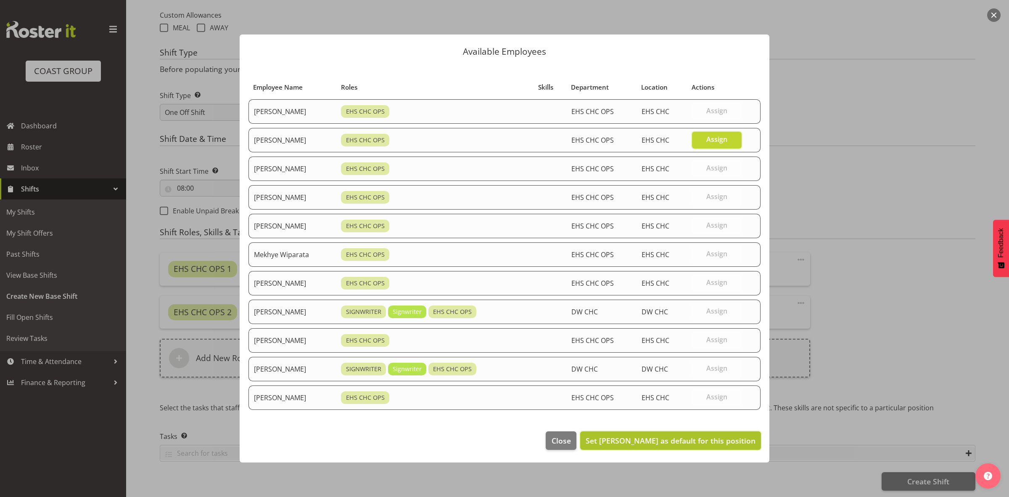
click at [675, 442] on span "Set David Wiseman as default for this position" at bounding box center [671, 440] width 170 height 10
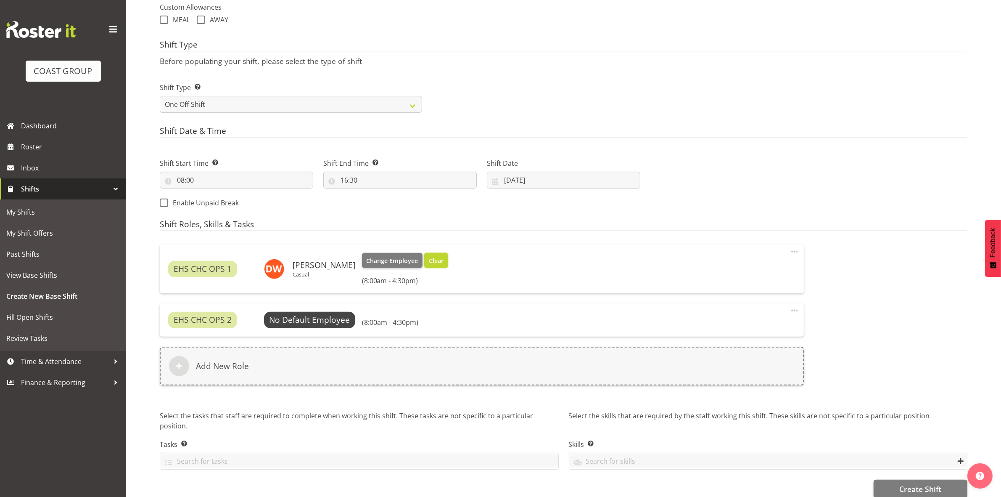
click at [429, 263] on span "Clear" at bounding box center [436, 260] width 15 height 9
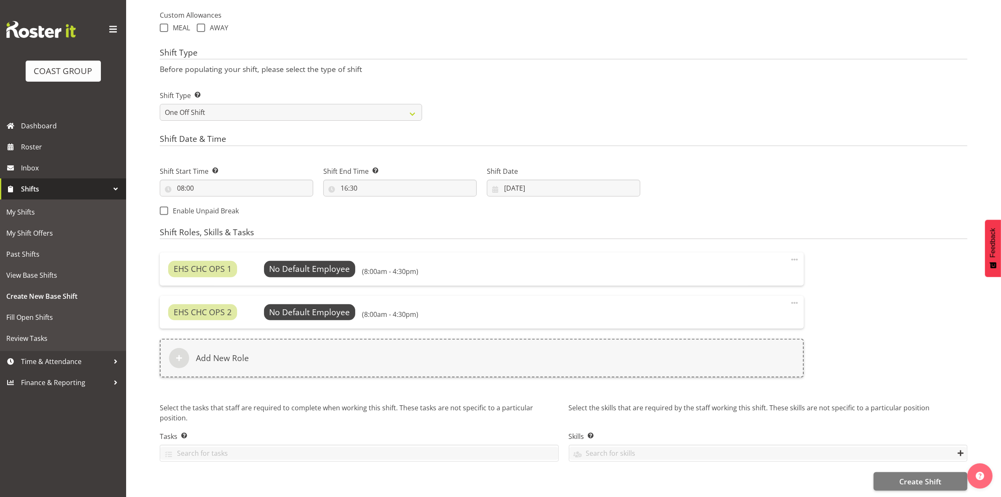
click at [310, 252] on div "EHS CHC OPS 1 No Default Employee Select Employee (8:00am - 4:30pm) Edit Delete" at bounding box center [482, 268] width 644 height 33
click at [312, 263] on span "Select Employee" at bounding box center [309, 269] width 63 height 12
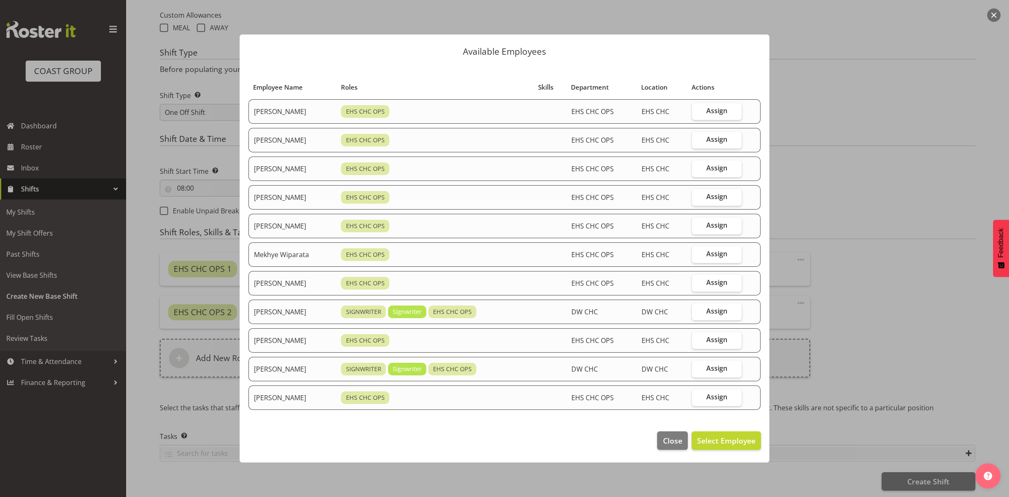
click at [710, 283] on span "Assign" at bounding box center [716, 282] width 21 height 8
click at [697, 283] on input "Assign" at bounding box center [694, 282] width 5 height 5
checkbox input "true"
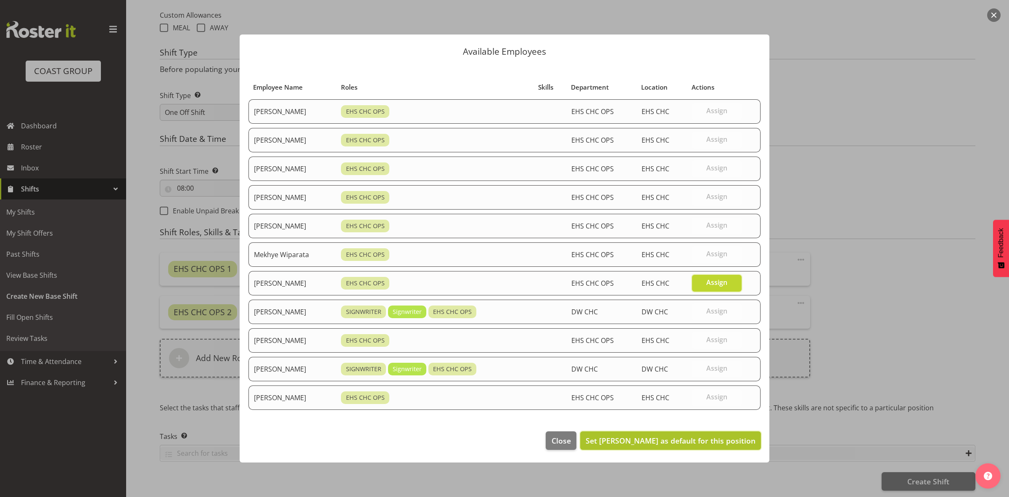
click at [712, 439] on span "Set Reuben Bowe as default for this position" at bounding box center [671, 440] width 170 height 10
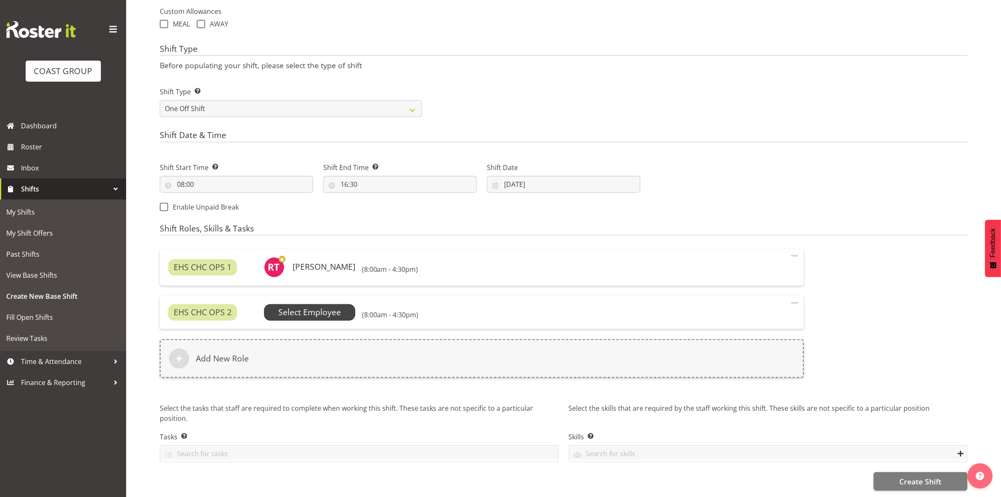
click at [312, 309] on span "Select Employee" at bounding box center [309, 312] width 63 height 12
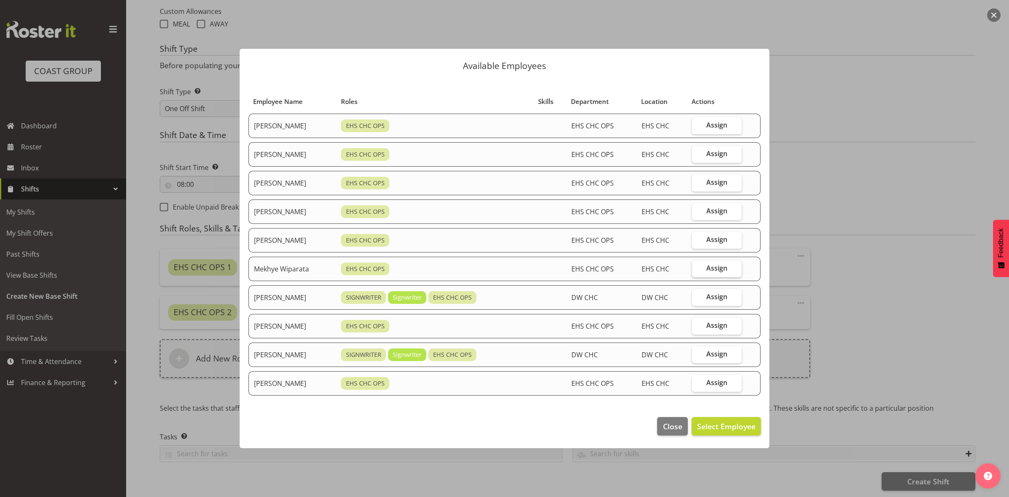
click at [720, 271] on span "Assign" at bounding box center [716, 268] width 21 height 8
click at [697, 271] on input "Assign" at bounding box center [694, 267] width 5 height 5
checkbox input "true"
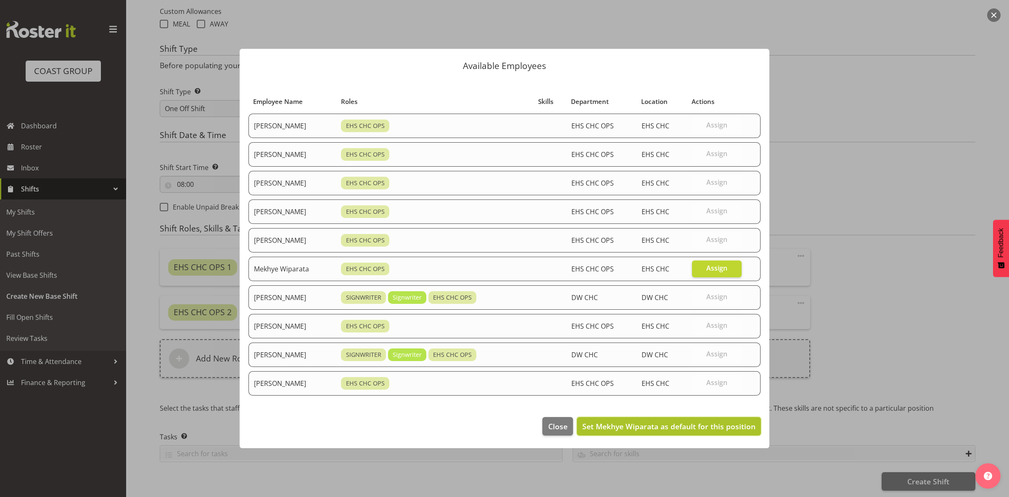
click at [695, 423] on span "Set Mekhye Wiparata as default for this position" at bounding box center [668, 426] width 173 height 10
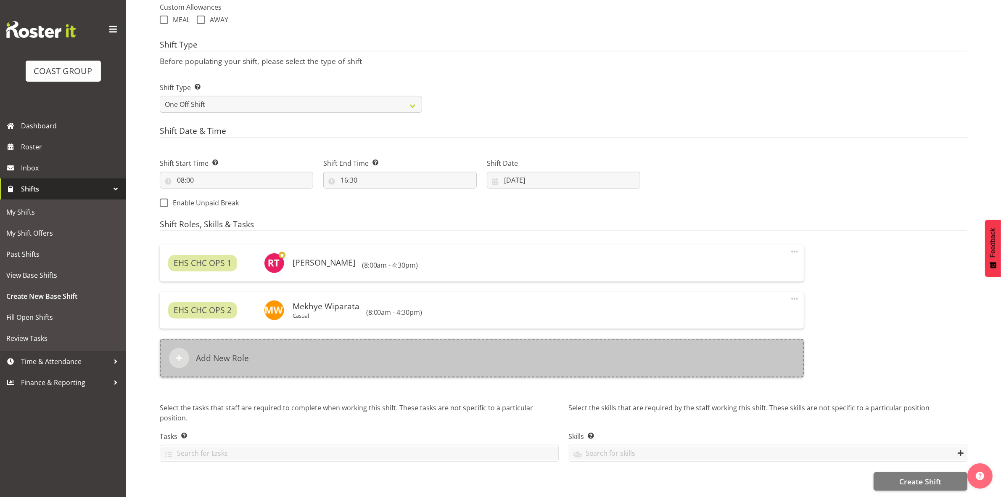
scroll to position [325, 0]
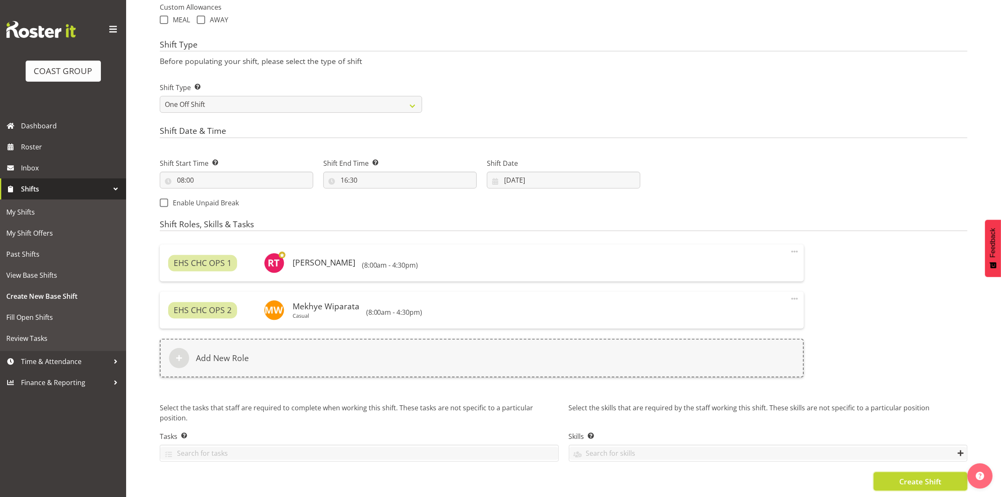
click at [903, 476] on span "Create Shift" at bounding box center [920, 480] width 42 height 11
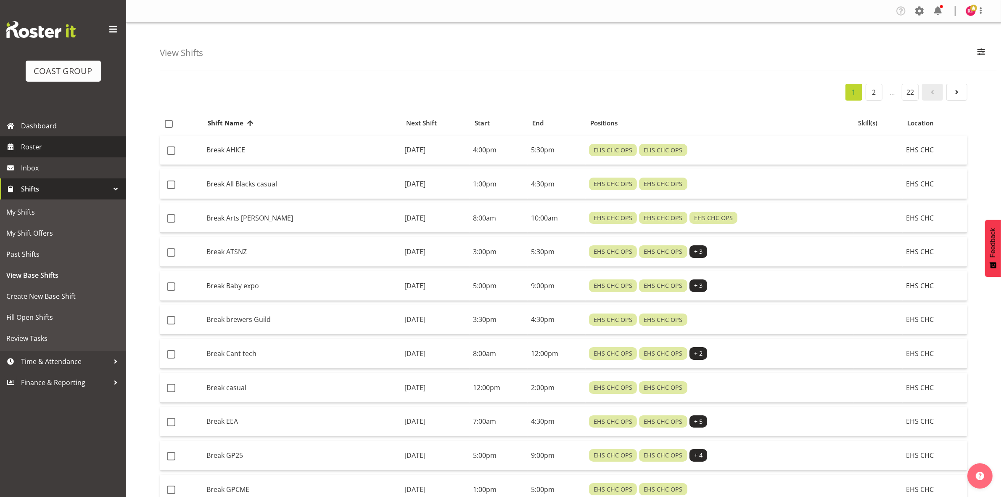
click at [40, 145] on span "Roster" at bounding box center [71, 146] width 101 height 13
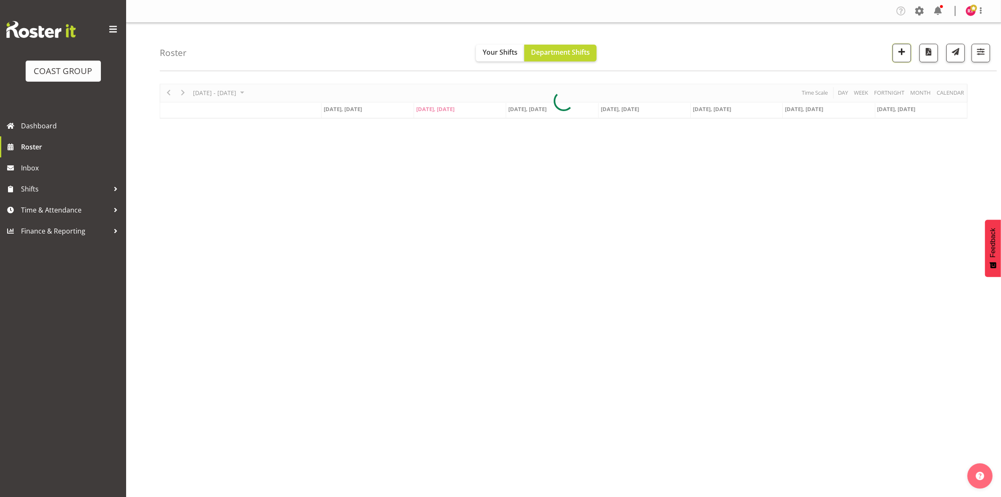
click at [902, 52] on span "button" at bounding box center [901, 51] width 11 height 11
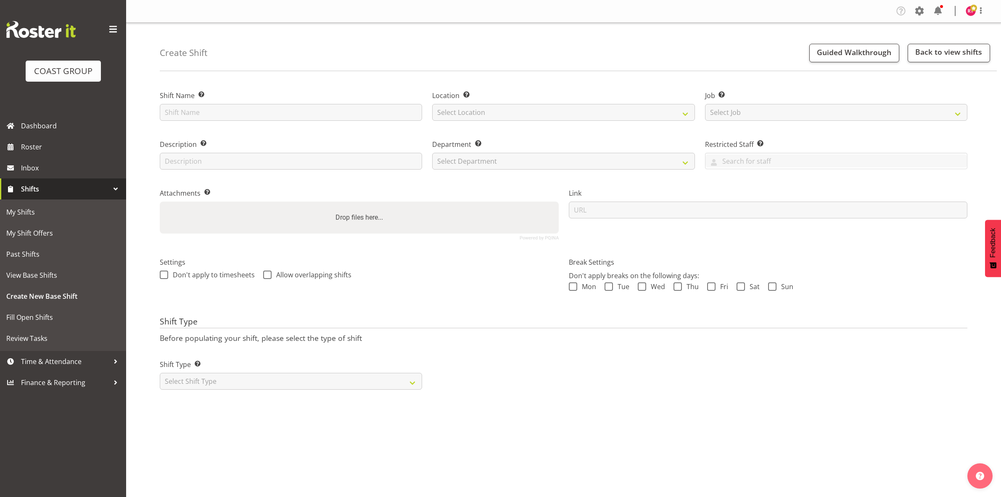
click at [230, 113] on input "text" at bounding box center [291, 112] width 262 height 17
type input "Exhibitor build Timaru Homeshow"
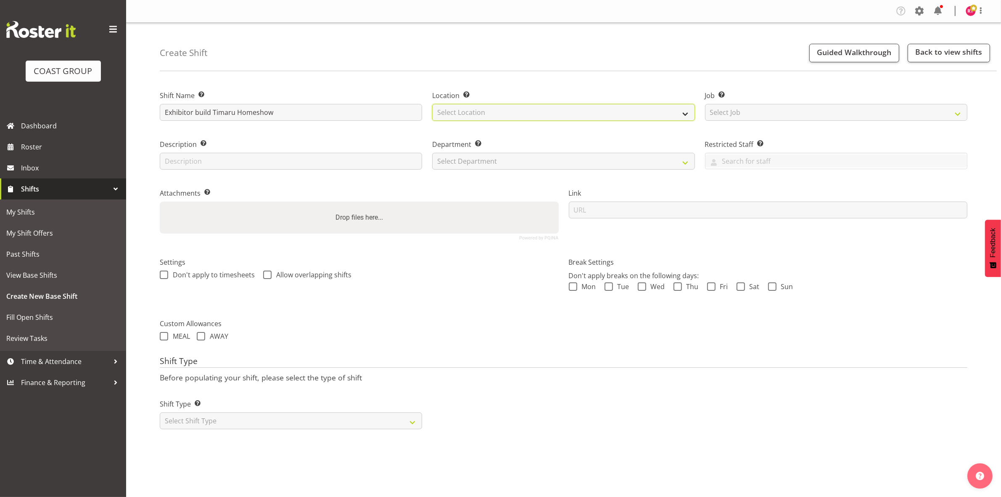
click at [511, 112] on select "Select Location EHS CHC" at bounding box center [563, 112] width 262 height 17
select select "107"
click at [432, 104] on select "Select Location EHS CHC" at bounding box center [563, 112] width 262 height 17
click at [769, 111] on select "Select Job Create new job 1 Carlton Events 1 [PERSON_NAME][GEOGRAPHIC_DATA] 1 […" at bounding box center [836, 112] width 262 height 17
select select "9239"
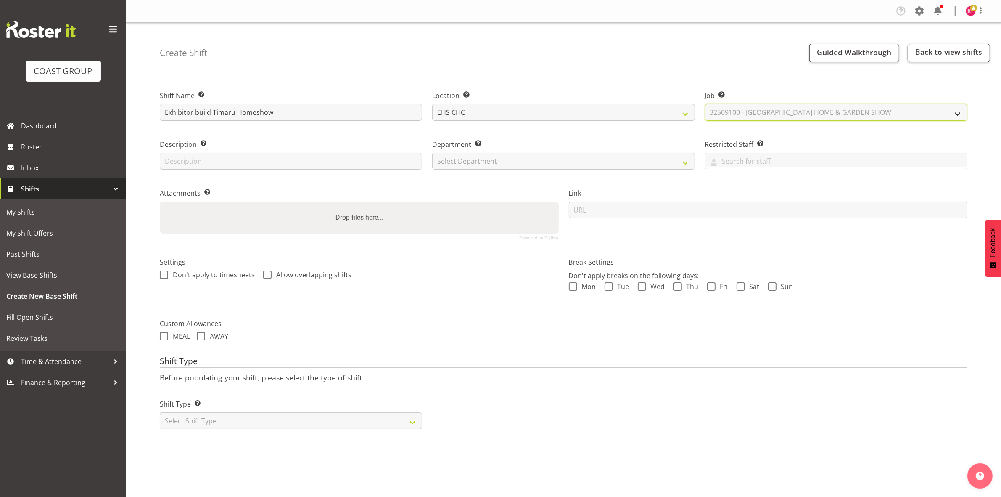
click at [705, 104] on select "Select Job Create new job 1 Carlton Events 1 [PERSON_NAME][GEOGRAPHIC_DATA] 1 […" at bounding box center [836, 112] width 262 height 17
click at [507, 161] on select "Select Department EHS CHC OPS" at bounding box center [563, 161] width 262 height 17
select select "41"
click at [432, 153] on select "Select Department EHS CHC OPS" at bounding box center [563, 161] width 262 height 17
click at [286, 414] on select "Select Shift Type One Off Shift Recurring Shift Rotating Shift" at bounding box center [291, 420] width 262 height 17
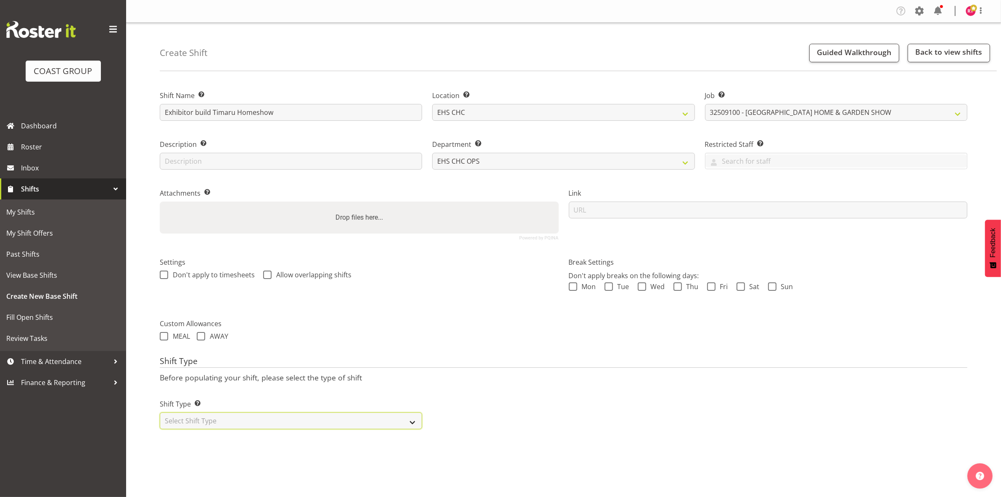
select select "one_off"
click at [160, 413] on select "Select Shift Type One Off Shift Recurring Shift Rotating Shift" at bounding box center [291, 420] width 262 height 17
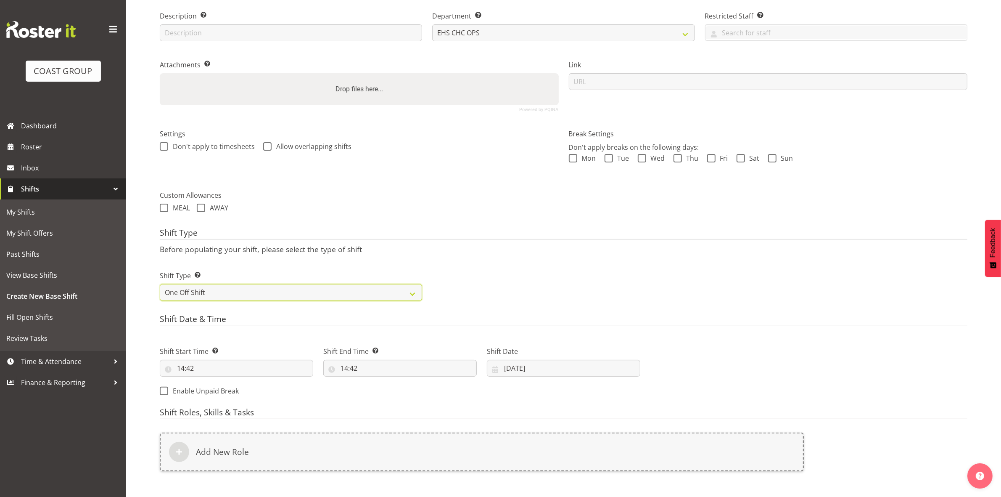
scroll to position [230, 0]
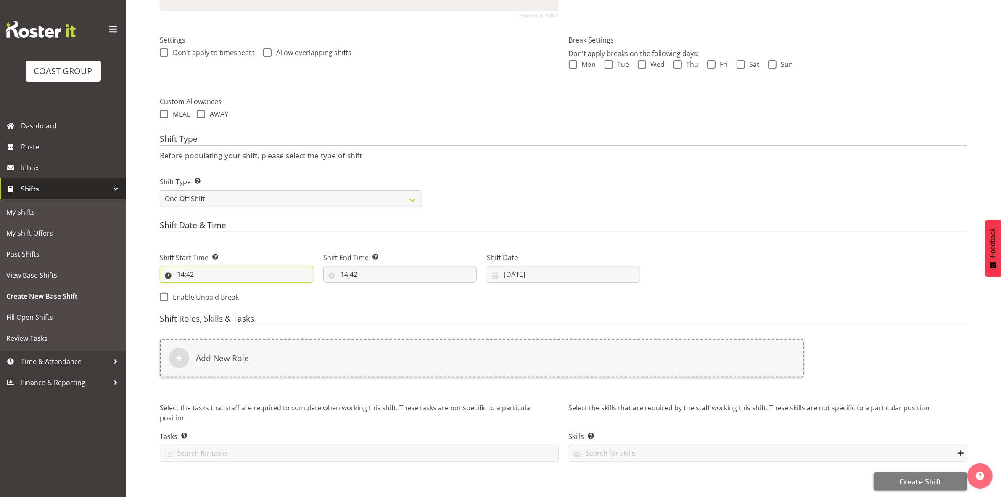
click at [183, 267] on input "14:42" at bounding box center [236, 274] width 153 height 17
drag, startPoint x: 217, startPoint y: 288, endPoint x: 217, endPoint y: 282, distance: 6.7
click at [217, 288] on select "00 01 02 03 04 05 06 07 08 09 10 11 12 13 14 15 16 17 18 19 20 21 22 23" at bounding box center [217, 296] width 19 height 17
select select "8"
click at [208, 288] on select "00 01 02 03 04 05 06 07 08 09 10 11 12 13 14 15 16 17 18 19 20 21 22 23" at bounding box center [217, 296] width 19 height 17
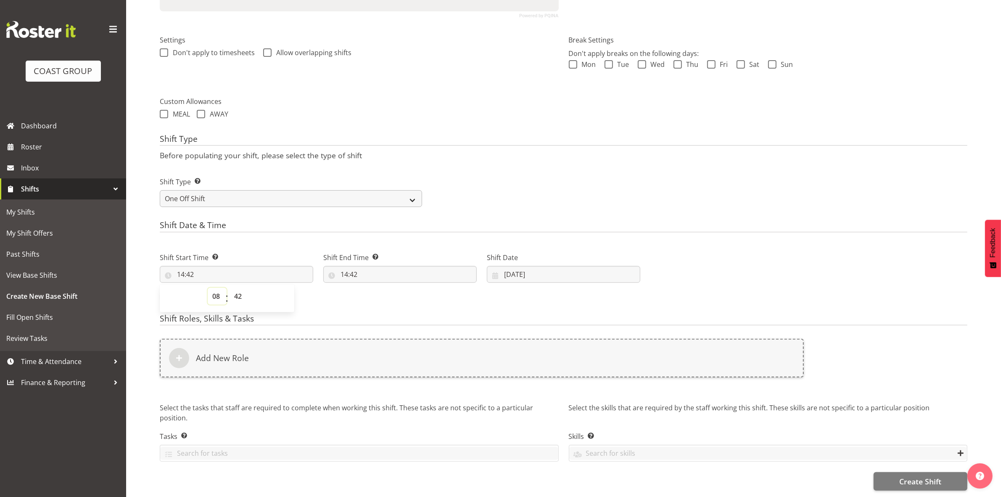
type input "08:42"
click at [238, 288] on select "00 01 02 03 04 05 06 07 08 09 10 11 12 13 14 15 16 17 18 19 20 21 22 23 24 25 2…" at bounding box center [239, 296] width 19 height 17
select select "0"
click at [230, 288] on select "00 01 02 03 04 05 06 07 08 09 10 11 12 13 14 15 16 17 18 19 20 21 22 23 24 25 2…" at bounding box center [239, 296] width 19 height 17
type input "08:00"
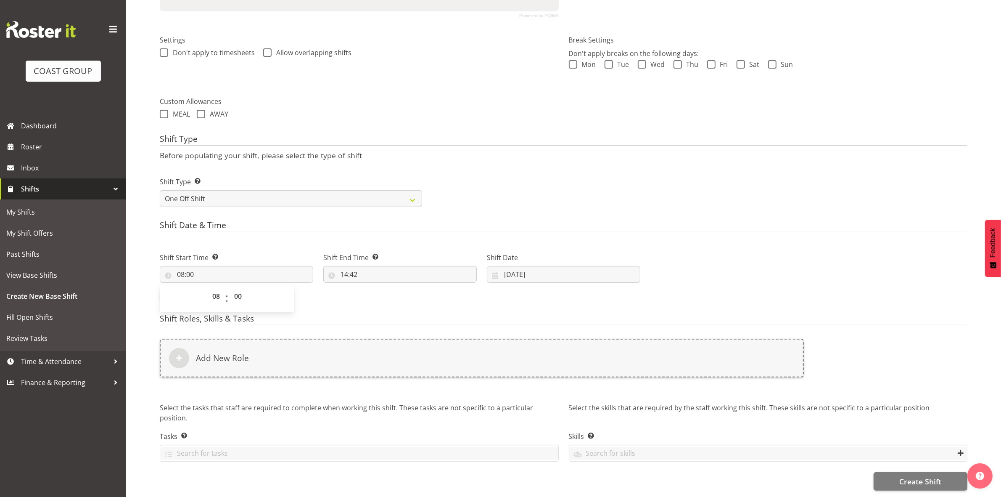
drag, startPoint x: 453, startPoint y: 164, endPoint x: 376, endPoint y: 257, distance: 120.6
click at [454, 165] on div "Shift Type Shift Types: One Off – Select this if you would like a single shift …" at bounding box center [564, 188] width 818 height 47
click at [343, 266] on input "14:42" at bounding box center [399, 274] width 153 height 17
click at [383, 288] on select "00 01 02 03 04 05 06 07 08 09 10 11 12 13 14 15 16 17 18 19 20 21 22 23" at bounding box center [380, 296] width 19 height 17
select select "16"
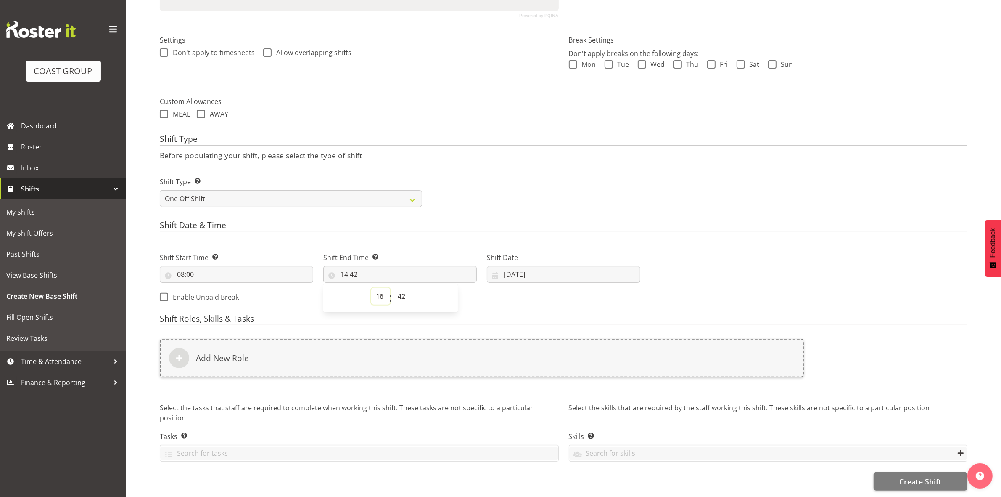
click at [371, 288] on select "00 01 02 03 04 05 06 07 08 09 10 11 12 13 14 15 16 17 18 19 20 21 22 23" at bounding box center [380, 296] width 19 height 17
type input "16:42"
click at [400, 288] on select "00 01 02 03 04 05 06 07 08 09 10 11 12 13 14 15 16 17 18 19 20 21 22 23 24 25 2…" at bounding box center [402, 296] width 19 height 17
select select "30"
click at [393, 288] on select "00 01 02 03 04 05 06 07 08 09 10 11 12 13 14 15 16 17 18 19 20 21 22 23 24 25 2…" at bounding box center [402, 296] width 19 height 17
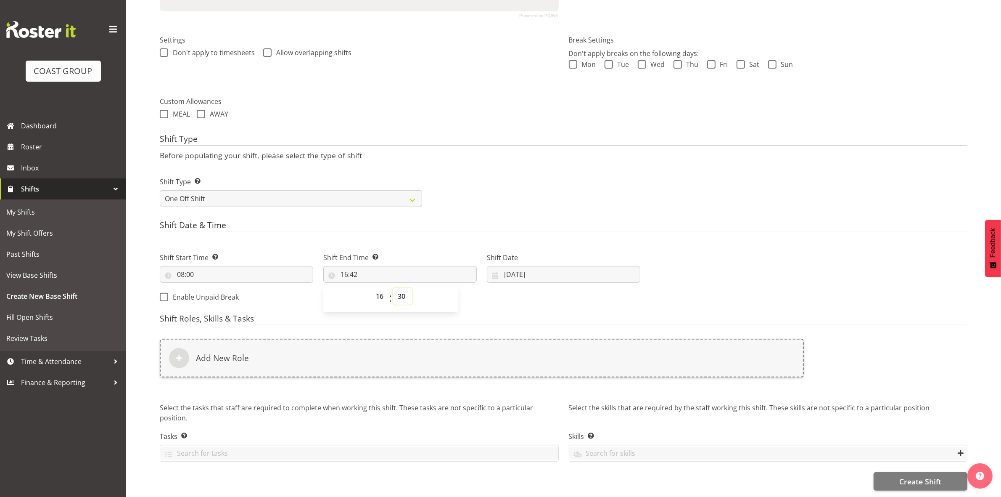
type input "16:30"
click at [514, 174] on div "Shift Type Shift Types: One Off – Select this if you would like a single shift …" at bounding box center [564, 188] width 818 height 47
click at [507, 267] on input "23/09/2025" at bounding box center [563, 274] width 153 height 17
click at [581, 386] on span "25" at bounding box center [580, 390] width 7 height 8
type input "25/09/2025"
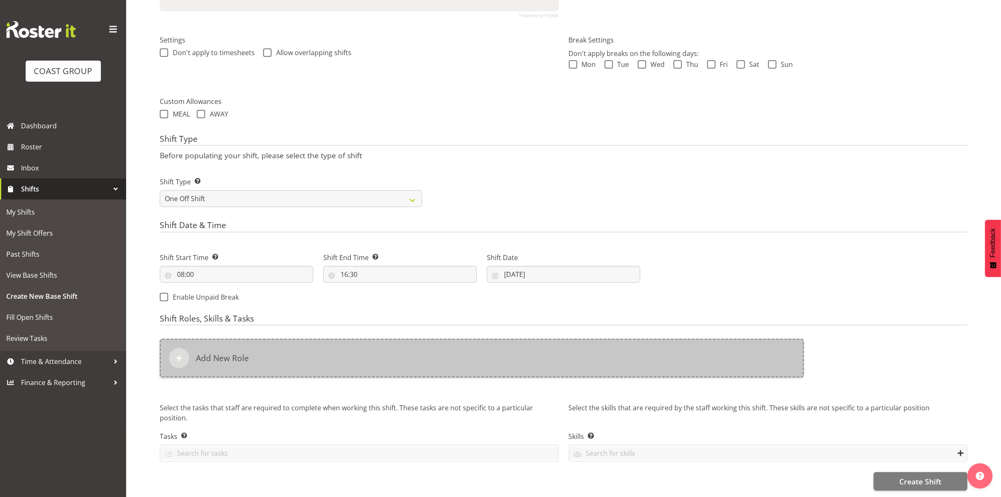
click at [406, 346] on div "Add New Role" at bounding box center [482, 357] width 644 height 39
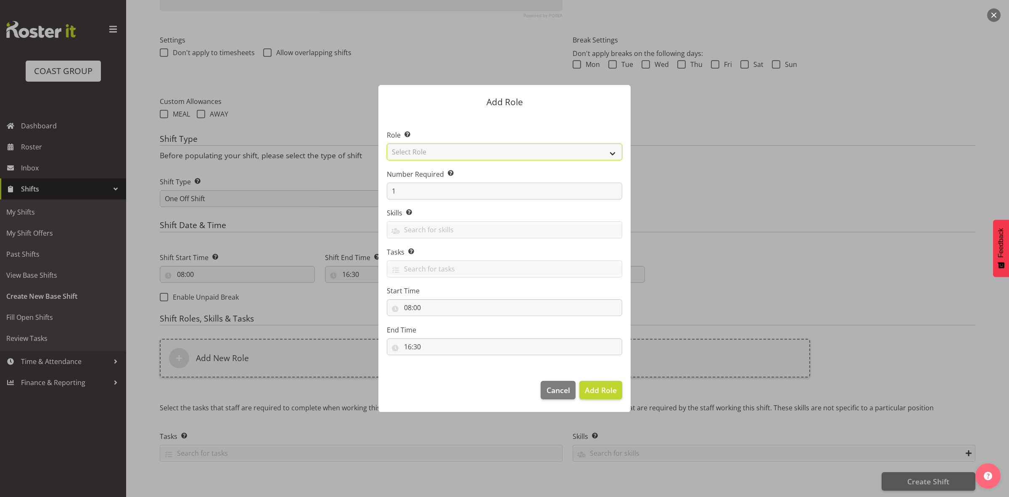
click at [437, 152] on select "Select Role ACCOUNT MANAGER ACCOUNT MANAGER DW ACCOUNTS AKL DIANNA VEHICLES AKL…" at bounding box center [504, 151] width 235 height 17
select select "192"
click at [387, 143] on select "Select Role ACCOUNT MANAGER ACCOUNT MANAGER DW ACCOUNTS AKL DIANNA VEHICLES AKL…" at bounding box center [504, 151] width 235 height 17
click at [430, 186] on input "1" at bounding box center [504, 190] width 235 height 17
type input "2"
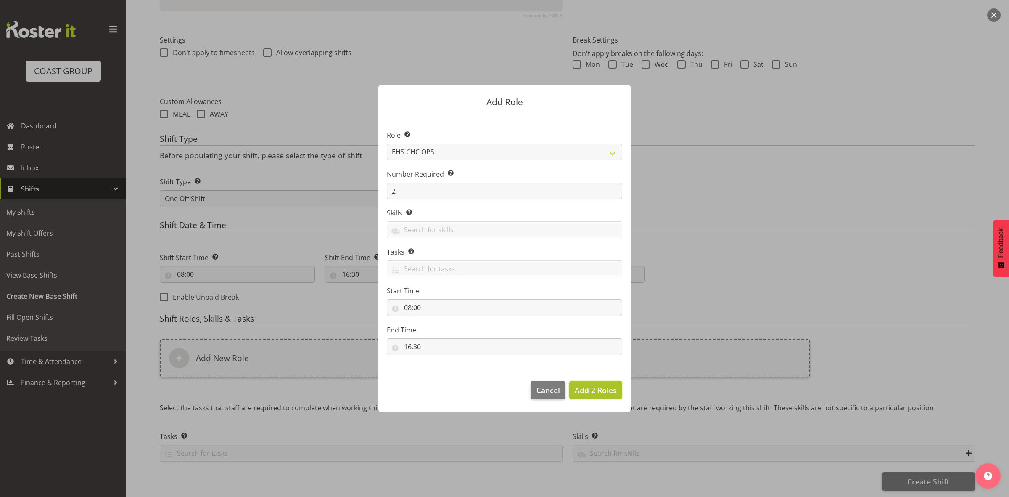
click at [583, 388] on span "Add 2 Roles" at bounding box center [596, 390] width 42 height 10
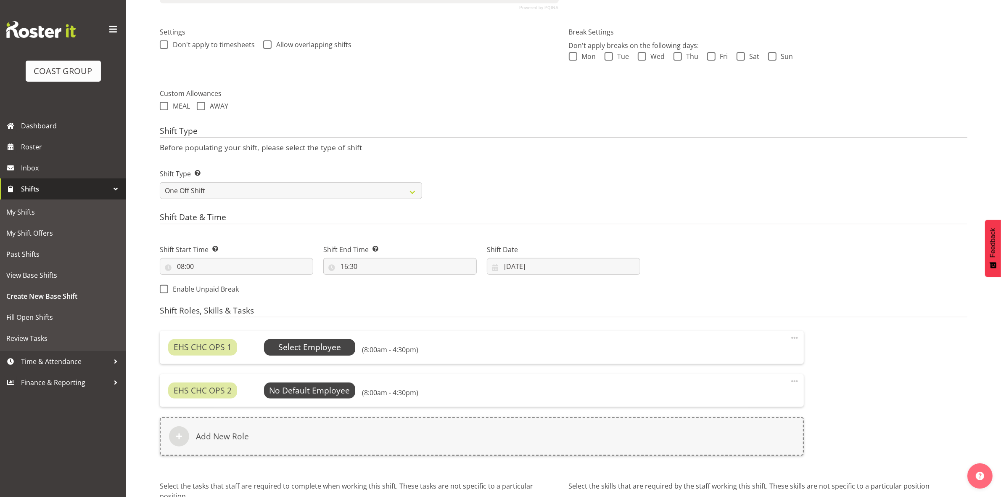
click at [331, 348] on span "Select Employee" at bounding box center [309, 347] width 63 height 12
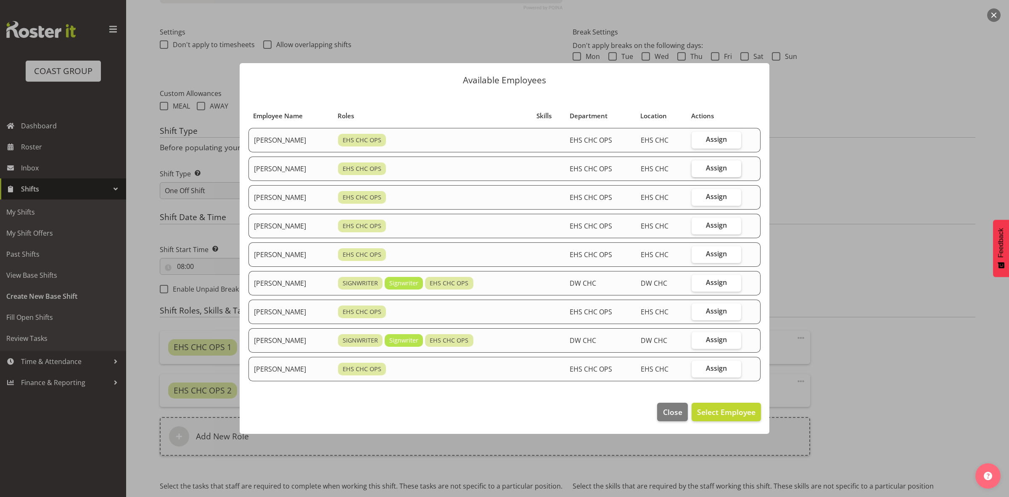
click at [718, 166] on span "Assign" at bounding box center [716, 168] width 21 height 8
click at [697, 166] on input "Assign" at bounding box center [694, 167] width 5 height 5
checkbox input "true"
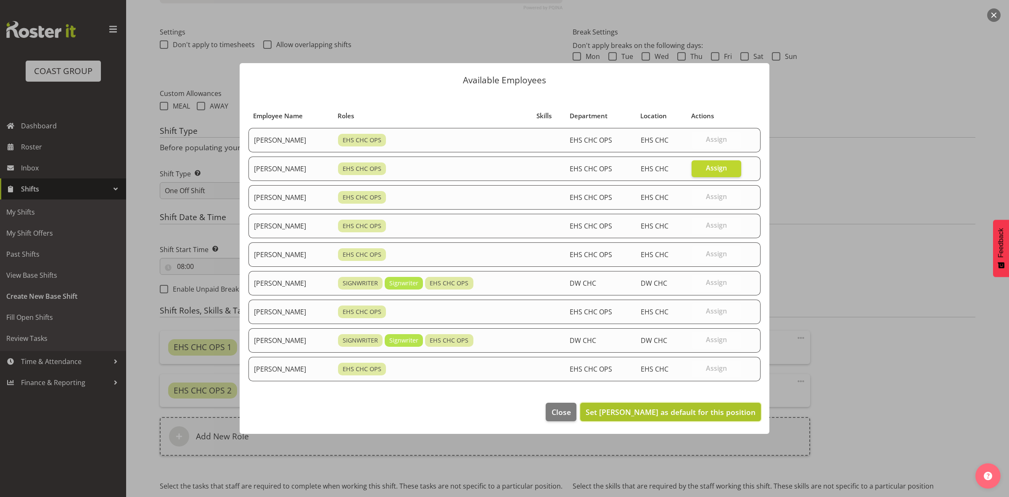
click at [682, 407] on span "Set David Wiseman as default for this position" at bounding box center [671, 411] width 170 height 11
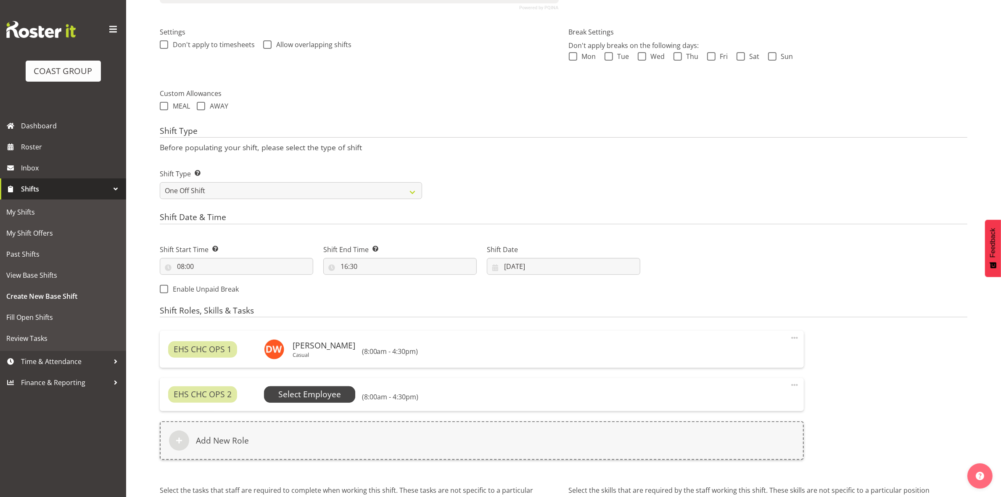
click at [314, 387] on span "Select Employee" at bounding box center [310, 394] width 92 height 16
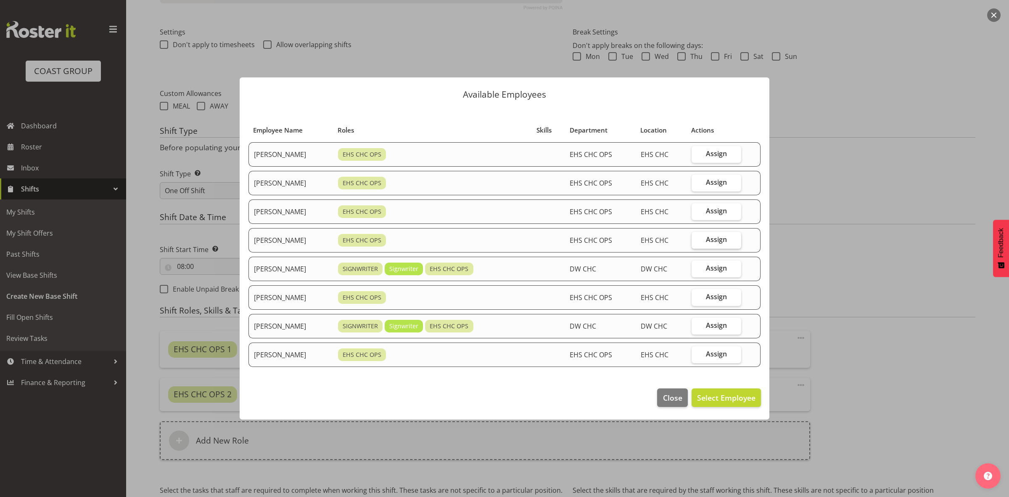
click at [724, 246] on label "Assign" at bounding box center [717, 240] width 50 height 17
click at [697, 242] on input "Assign" at bounding box center [694, 239] width 5 height 5
checkbox input "true"
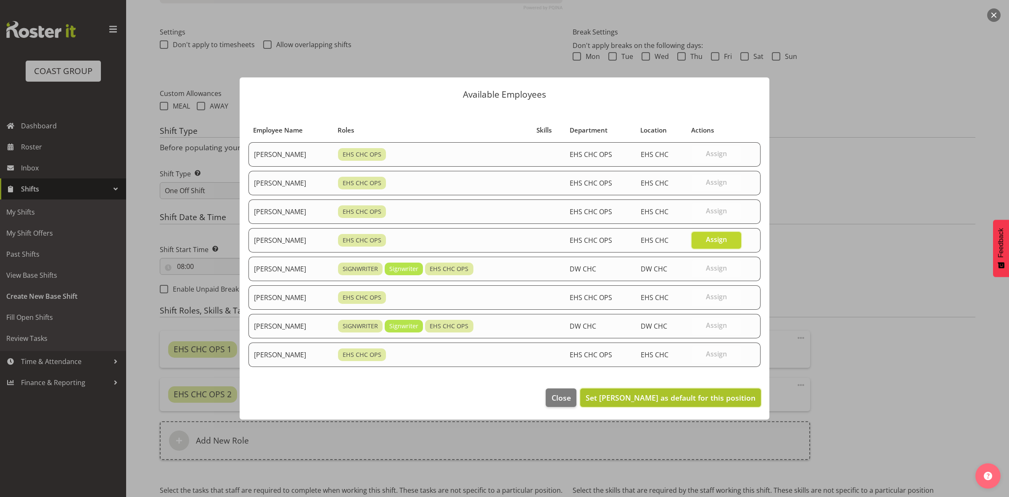
click at [687, 403] on span "Set Martin Gorzeman as default for this position" at bounding box center [671, 397] width 170 height 11
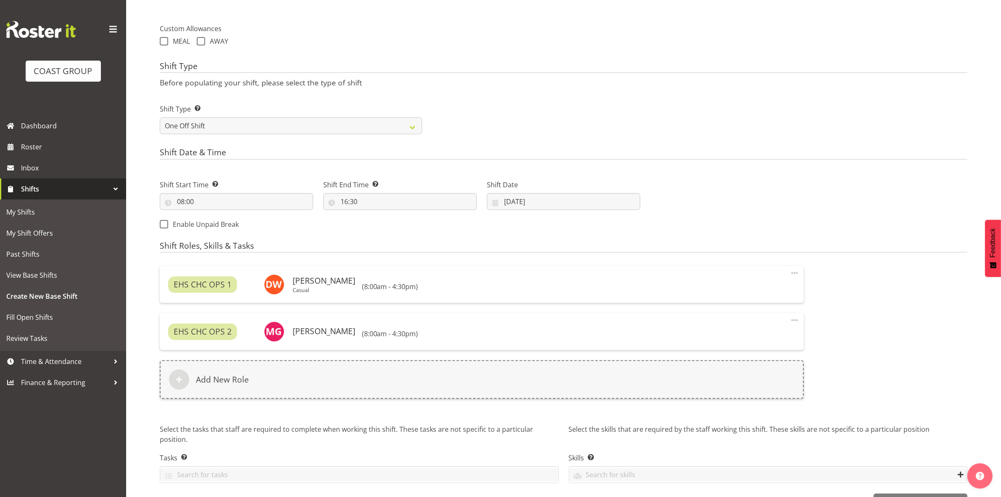
scroll to position [325, 0]
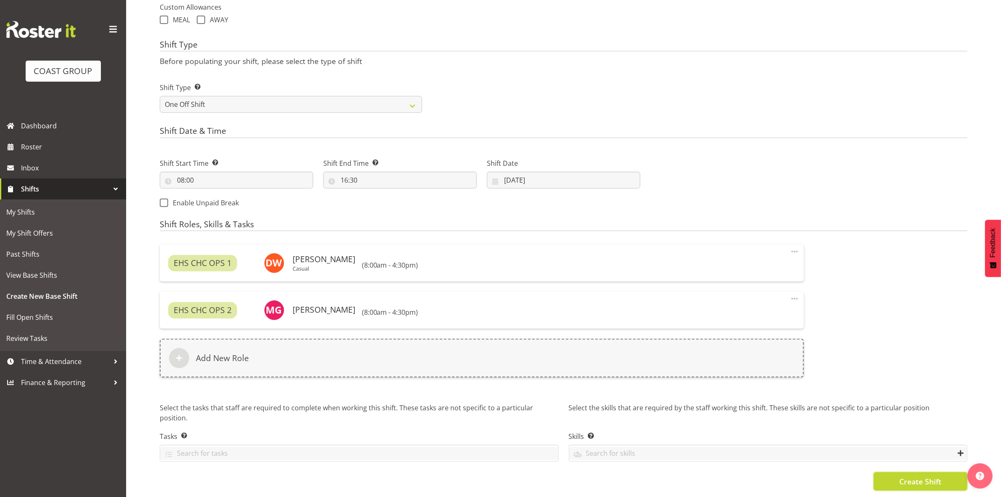
click at [906, 476] on span "Create Shift" at bounding box center [920, 480] width 42 height 11
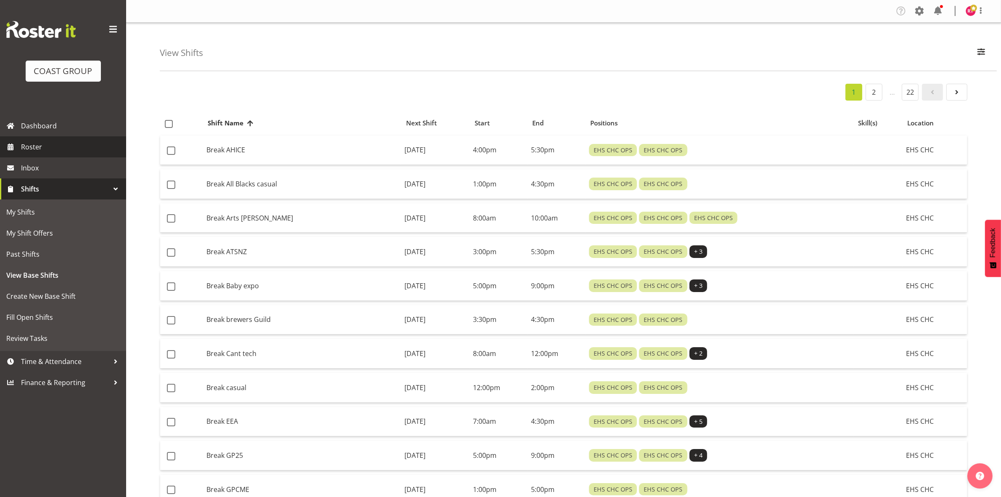
click at [53, 147] on span "Roster" at bounding box center [71, 146] width 101 height 13
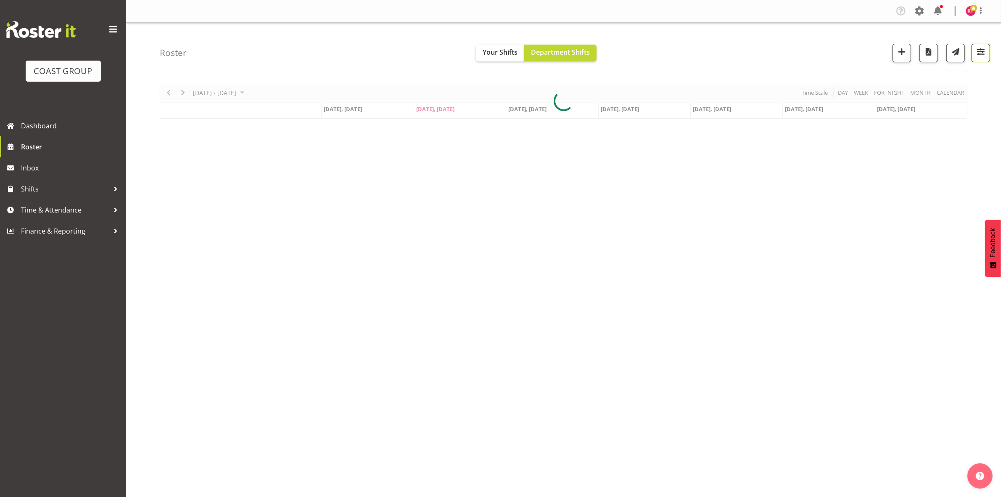
click at [974, 57] on button "button" at bounding box center [981, 53] width 18 height 18
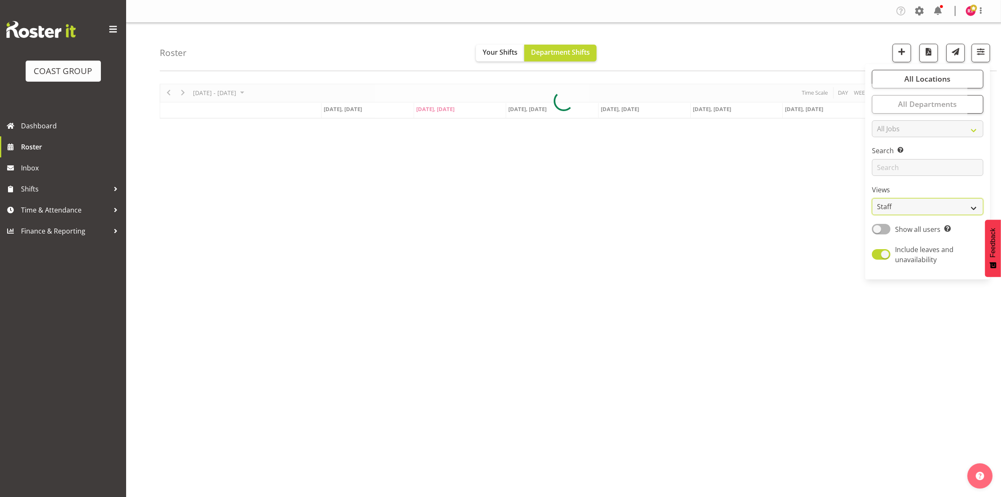
click at [885, 206] on select "Staff Role Shift - Horizontal Shift - Vertical Staff - Location" at bounding box center [927, 206] width 111 height 17
select select "shift"
click at [872, 198] on select "Staff Role Shift - Horizontal Shift - Vertical Staff - Location" at bounding box center [927, 206] width 111 height 17
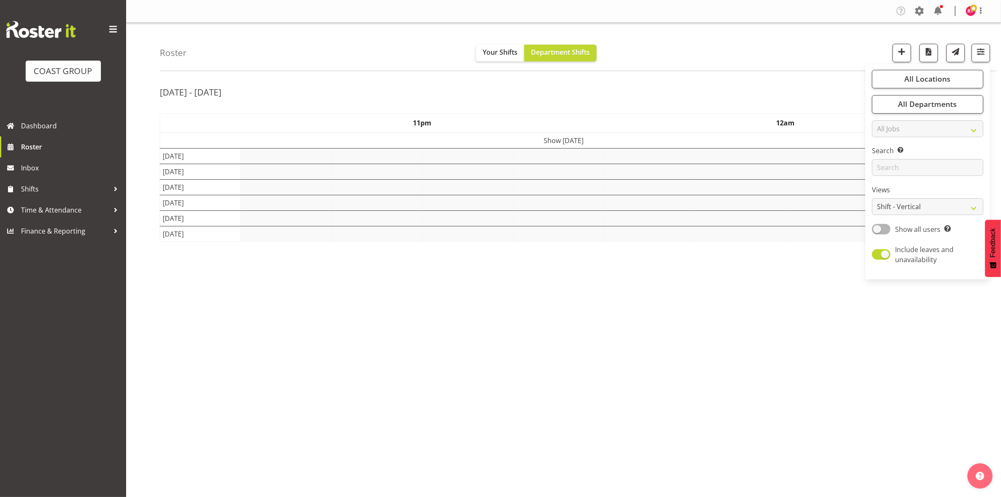
click at [759, 90] on div "Sep 22nd - 28th, 2025" at bounding box center [564, 93] width 808 height 19
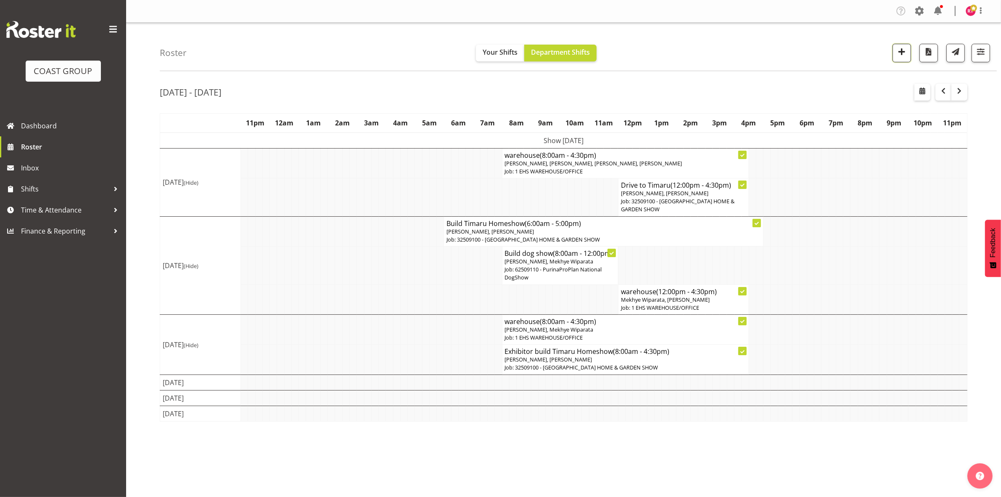
click at [903, 50] on span "button" at bounding box center [901, 51] width 11 height 11
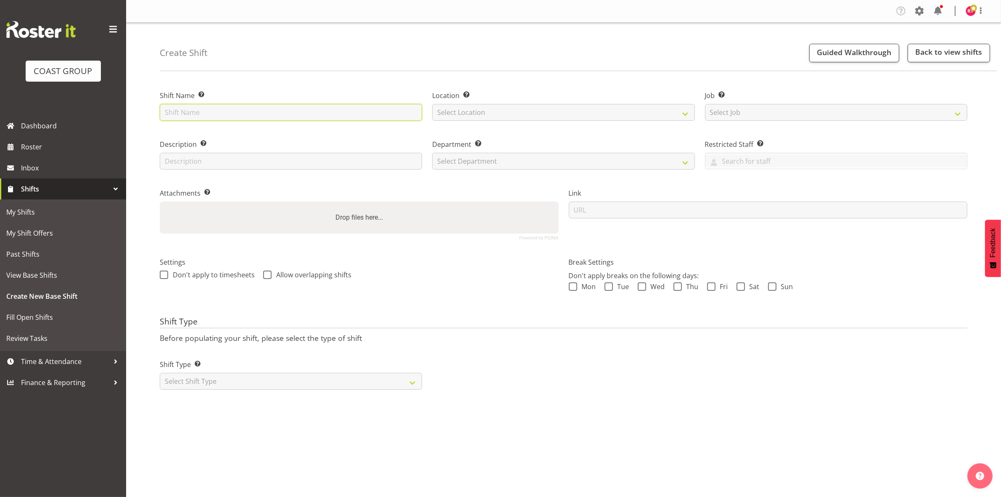
click at [289, 108] on input "text" at bounding box center [291, 112] width 262 height 17
type input "warehouse"
click at [467, 108] on select "Select Location" at bounding box center [563, 112] width 262 height 17
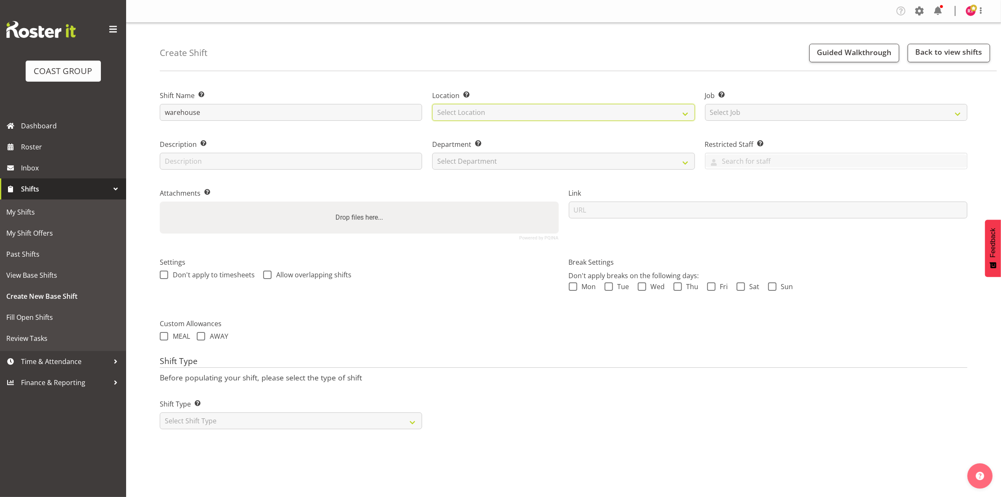
select select "107"
click at [432, 104] on select "Select Location EHS CHC" at bounding box center [563, 112] width 262 height 17
click at [768, 114] on select "Select Job Create new job 1 Carlton Events 1 [PERSON_NAME][GEOGRAPHIC_DATA] 1 […" at bounding box center [836, 112] width 262 height 17
select select "69"
click at [705, 104] on select "Select Job Create new job 1 Carlton Events 1 [PERSON_NAME][GEOGRAPHIC_DATA] 1 […" at bounding box center [836, 112] width 262 height 17
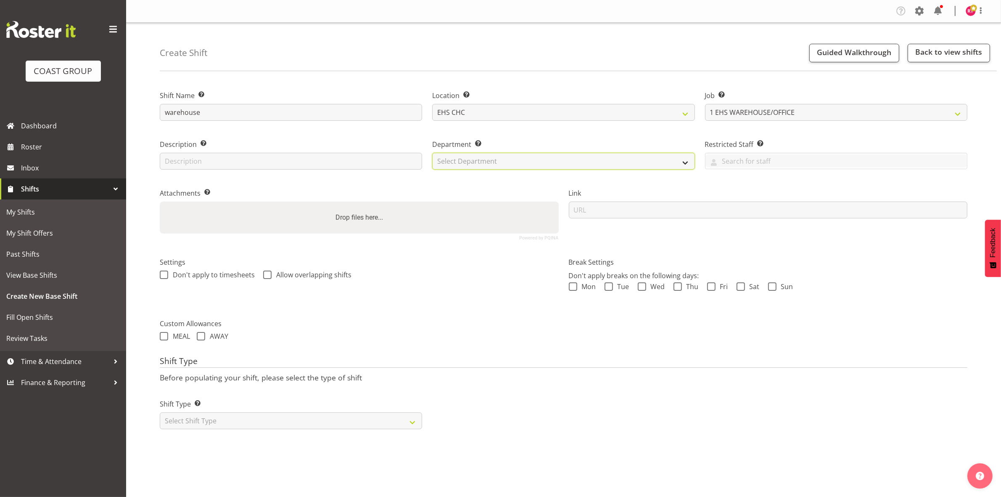
click at [565, 154] on select "Select Department EHS CHC OPS" at bounding box center [563, 161] width 262 height 17
select select "41"
click at [432, 153] on select "Select Department EHS CHC OPS" at bounding box center [563, 161] width 262 height 17
click at [241, 420] on select "Select Shift Type One Off Shift Recurring Shift Rotating Shift" at bounding box center [291, 420] width 262 height 17
select select "one_off"
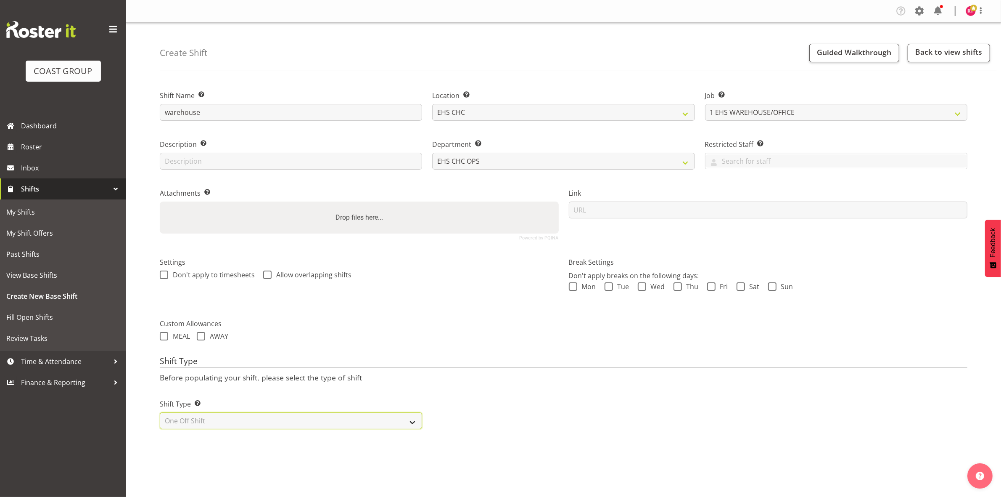
click at [160, 413] on select "Select Shift Type One Off Shift Recurring Shift Rotating Shift" at bounding box center [291, 420] width 262 height 17
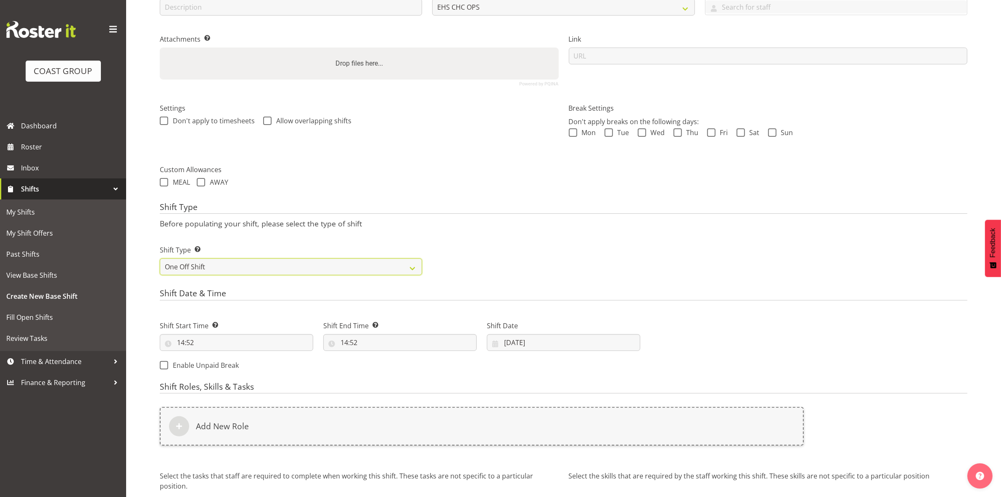
scroll to position [230, 0]
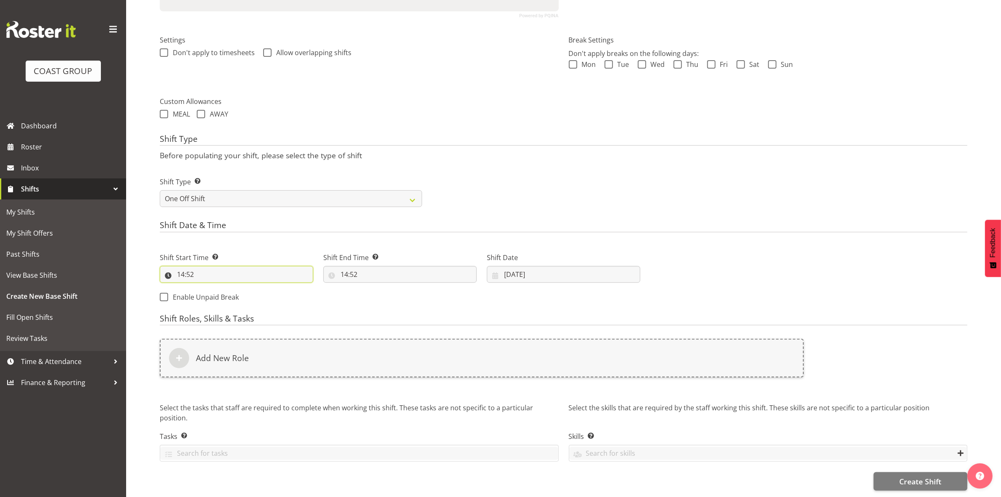
click at [183, 266] on input "14:52" at bounding box center [236, 274] width 153 height 17
click at [218, 290] on select "00 01 02 03 04 05 06 07 08 09 10 11 12 13 14 15 16 17 18 19 20 21 22 23" at bounding box center [217, 296] width 19 height 17
select select "8"
click at [208, 288] on select "00 01 02 03 04 05 06 07 08 09 10 11 12 13 14 15 16 17 18 19 20 21 22 23" at bounding box center [217, 296] width 19 height 17
type input "08:52"
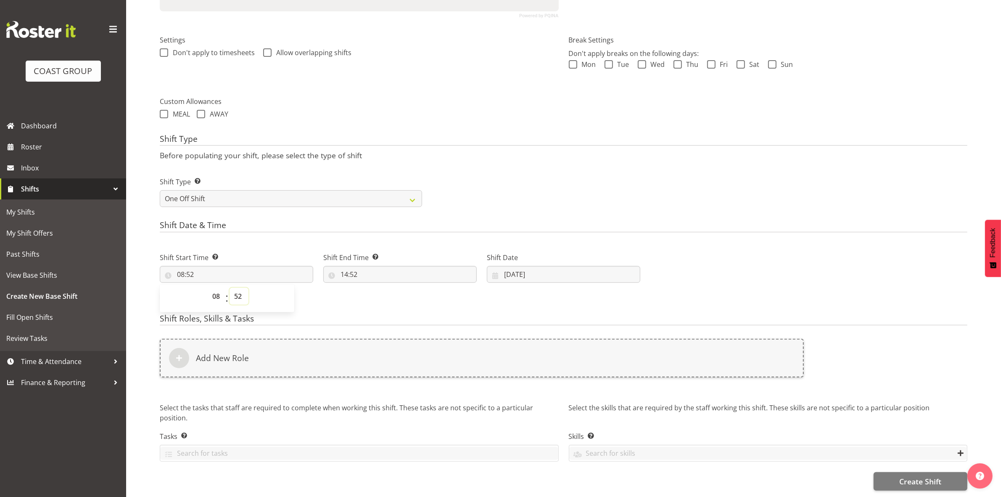
click at [240, 290] on select "00 01 02 03 04 05 06 07 08 09 10 11 12 13 14 15 16 17 18 19 20 21 22 23 24 25 2…" at bounding box center [239, 296] width 19 height 17
select select "0"
click at [230, 288] on select "00 01 02 03 04 05 06 07 08 09 10 11 12 13 14 15 16 17 18 19 20 21 22 23 24 25 2…" at bounding box center [239, 296] width 19 height 17
type input "08:00"
click at [431, 179] on div "Shift Type Shift Types: One Off – Select this if you would like a single shift …" at bounding box center [564, 188] width 818 height 47
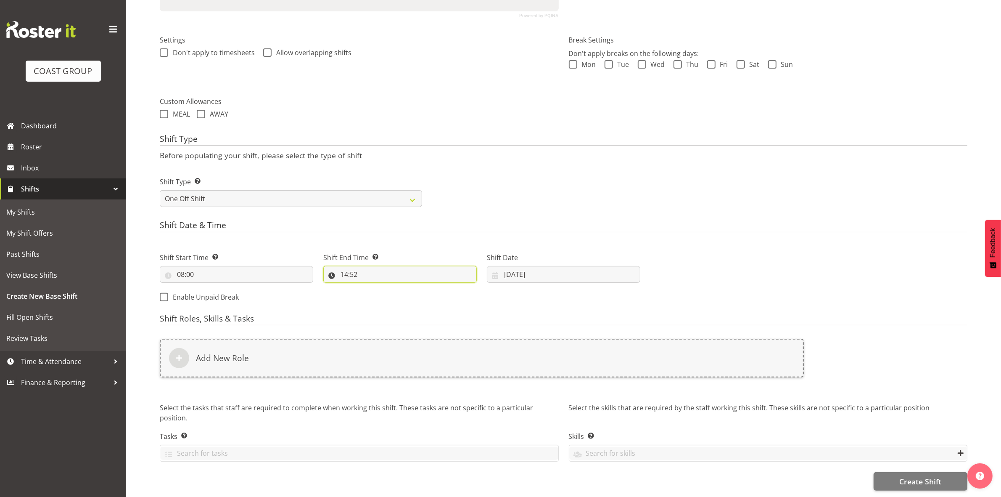
click at [345, 266] on input "14:52" at bounding box center [399, 274] width 153 height 17
click at [377, 288] on select "00 01 02 03 04 05 06 07 08 09 10 11 12 13 14 15 16 17 18 19 20 21 22 23" at bounding box center [380, 296] width 19 height 17
select select "16"
click at [371, 288] on select "00 01 02 03 04 05 06 07 08 09 10 11 12 13 14 15 16 17 18 19 20 21 22 23" at bounding box center [380, 296] width 19 height 17
type input "16:52"
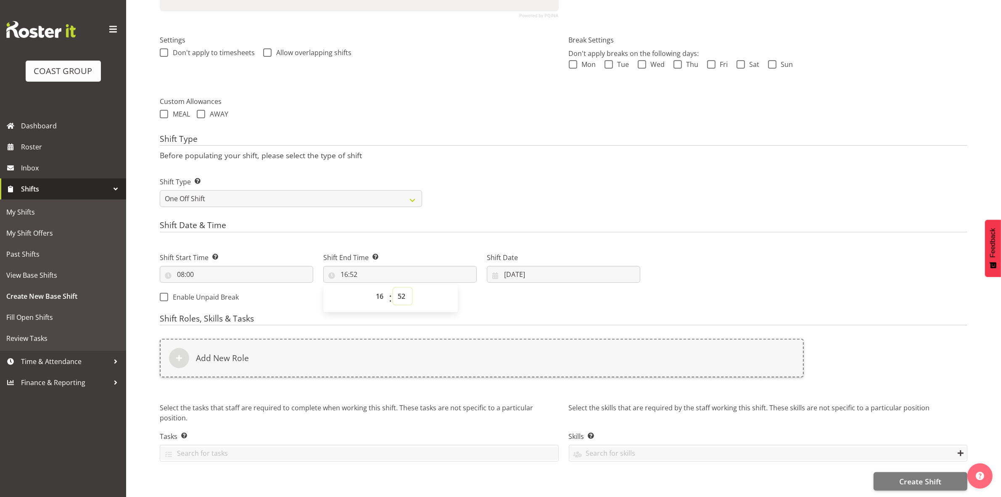
click at [402, 289] on select "00 01 02 03 04 05 06 07 08 09 10 11 12 13 14 15 16 17 18 19 20 21 22 23 24 25 2…" at bounding box center [402, 296] width 19 height 17
select select "30"
click at [393, 288] on select "00 01 02 03 04 05 06 07 08 09 10 11 12 13 14 15 16 17 18 19 20 21 22 23 24 25 2…" at bounding box center [402, 296] width 19 height 17
type input "16:30"
click at [505, 181] on div "Shift Type Shift Types: One Off – Select this if you would like a single shift …" at bounding box center [564, 188] width 818 height 47
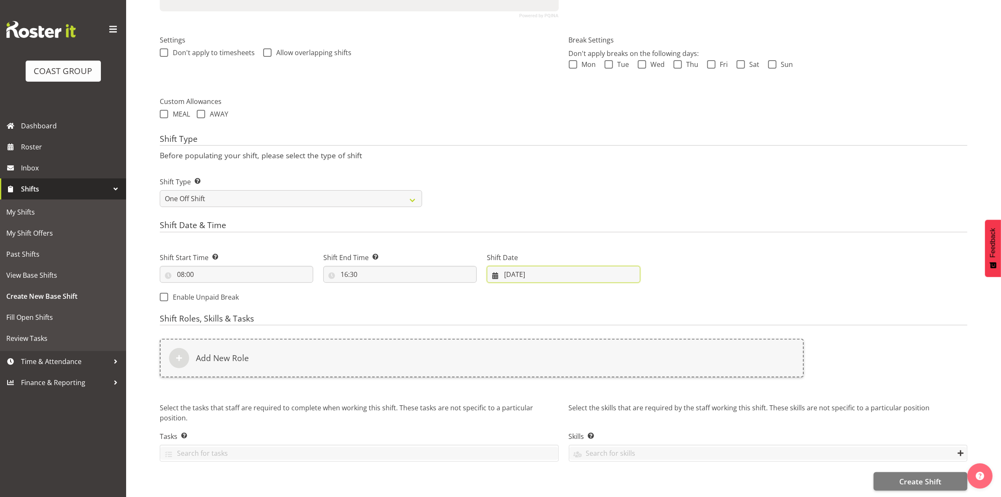
click at [505, 268] on input "23/09/2025" at bounding box center [563, 274] width 153 height 17
click at [597, 386] on span "26" at bounding box center [597, 390] width 7 height 8
type input "26/09/2025"
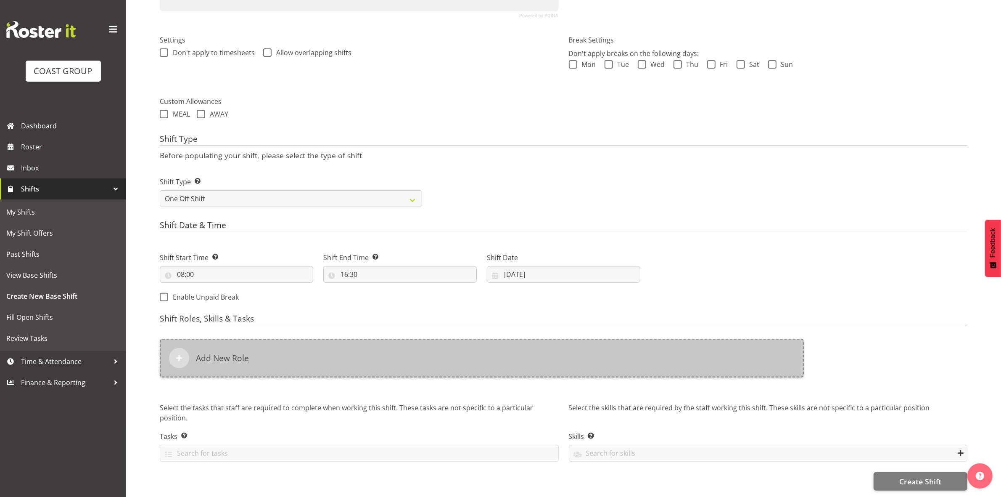
click at [340, 356] on div "Add New Role" at bounding box center [482, 357] width 644 height 39
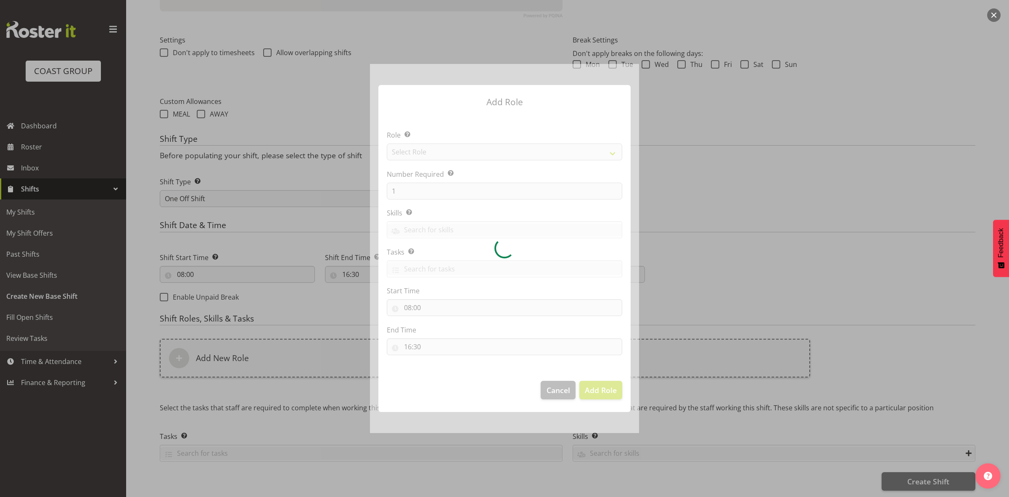
click at [462, 149] on div at bounding box center [504, 248] width 269 height 369
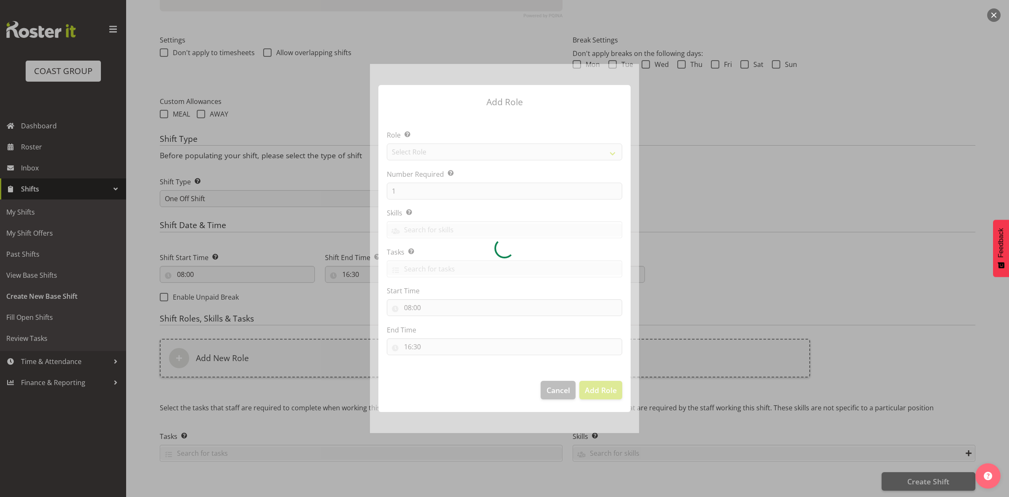
click at [462, 149] on div at bounding box center [504, 248] width 269 height 369
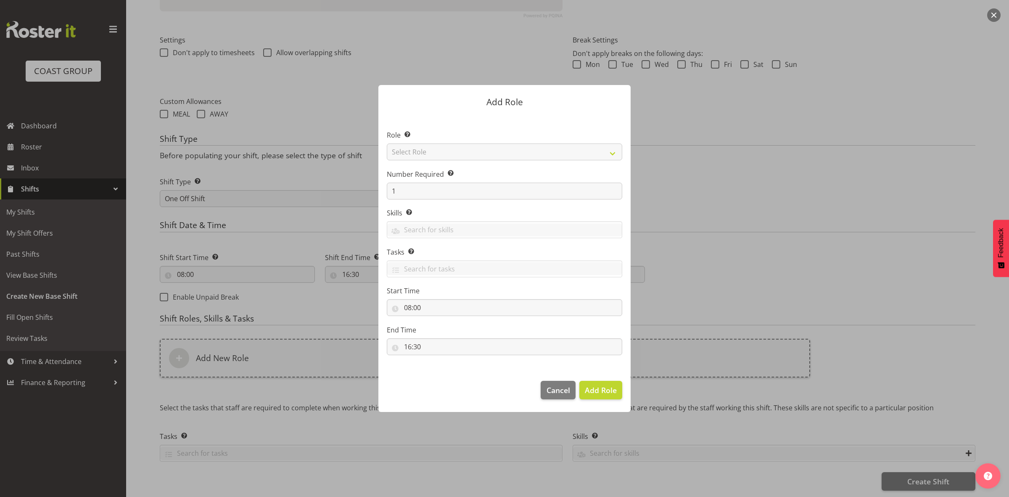
click at [462, 149] on section "Role Select the role you wish to add to the shift. Select Role ACCOUNT MANAGER …" at bounding box center [504, 243] width 252 height 257
click at [462, 149] on select "Select Role ACCOUNT MANAGER ACCOUNT MANAGER DW ACCOUNTS AKL DIANNA VEHICLES AKL…" at bounding box center [504, 151] width 235 height 17
select select "192"
click at [387, 143] on select "Select Role ACCOUNT MANAGER ACCOUNT MANAGER DW ACCOUNTS AKL DIANNA VEHICLES AKL…" at bounding box center [504, 151] width 235 height 17
click at [435, 188] on input "1" at bounding box center [504, 190] width 235 height 17
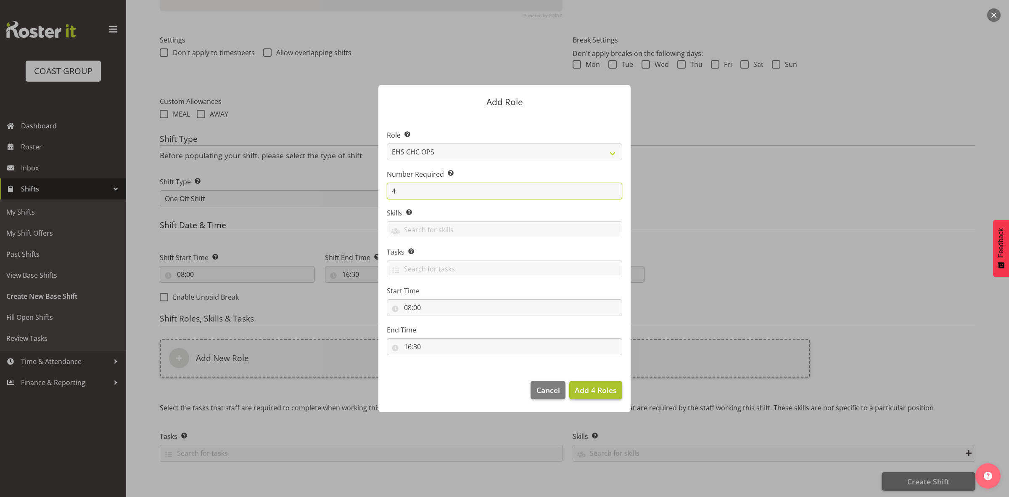
type input "4"
click at [594, 390] on span "Add 4 Roles" at bounding box center [596, 390] width 42 height 10
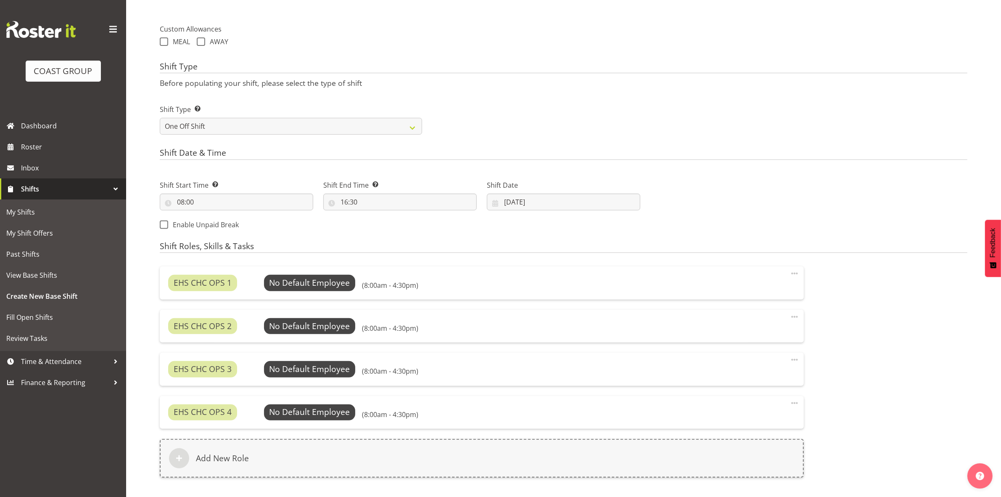
scroll to position [402, 0]
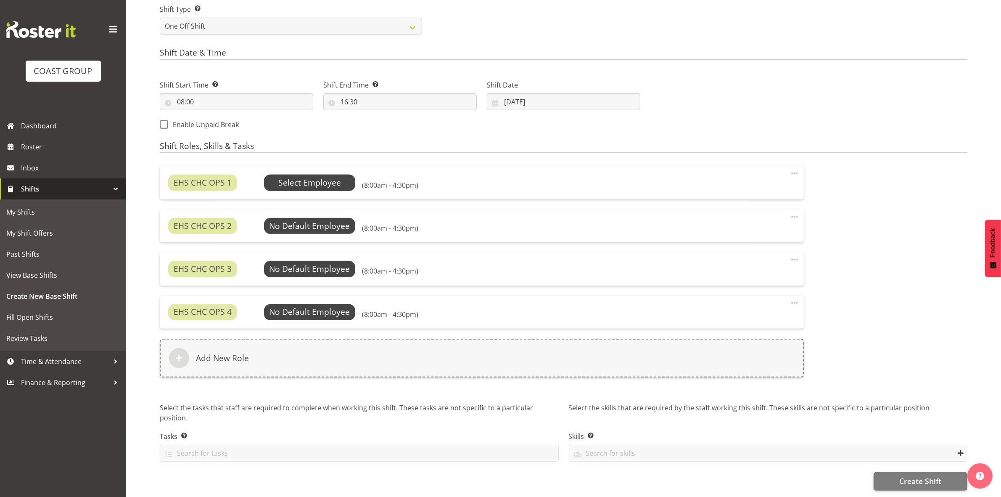
click at [314, 177] on span "Select Employee" at bounding box center [309, 183] width 63 height 12
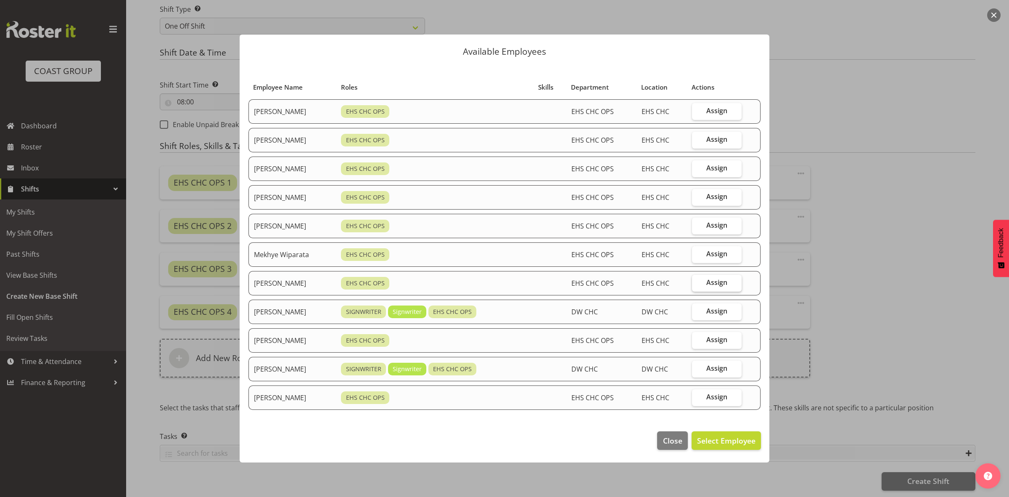
click at [716, 280] on span "Assign" at bounding box center [716, 282] width 21 height 8
click at [697, 280] on input "Assign" at bounding box center [694, 282] width 5 height 5
checkbox input "true"
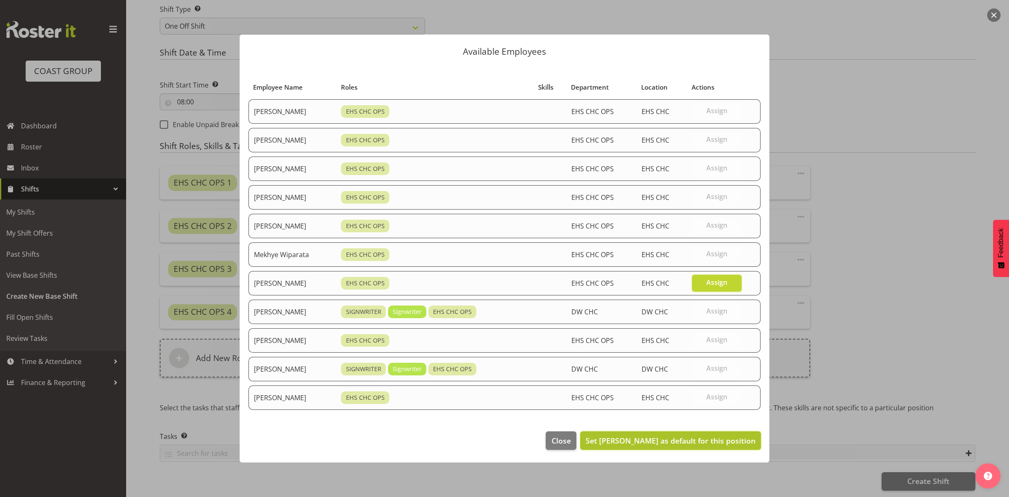
click at [724, 438] on span "Set Reuben Bowe as default for this position" at bounding box center [671, 440] width 170 height 10
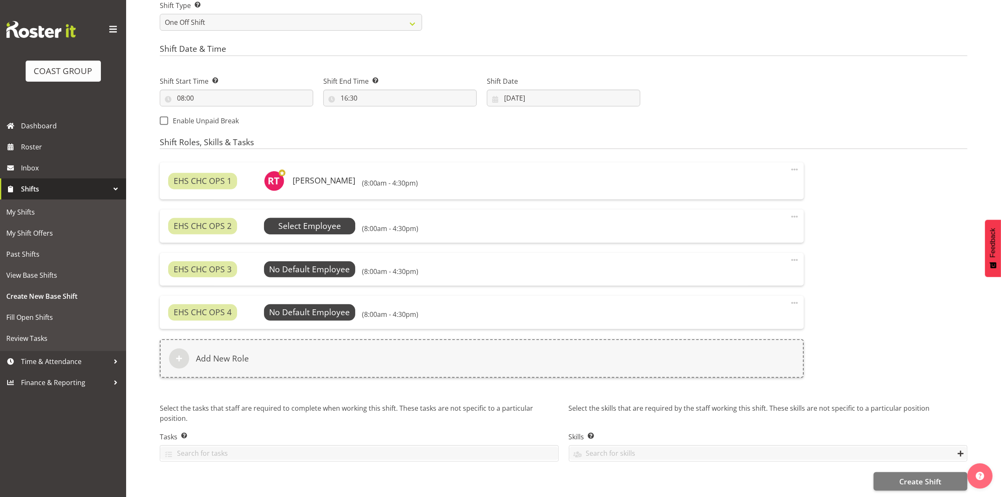
click at [302, 221] on span "Select Employee" at bounding box center [309, 226] width 63 height 12
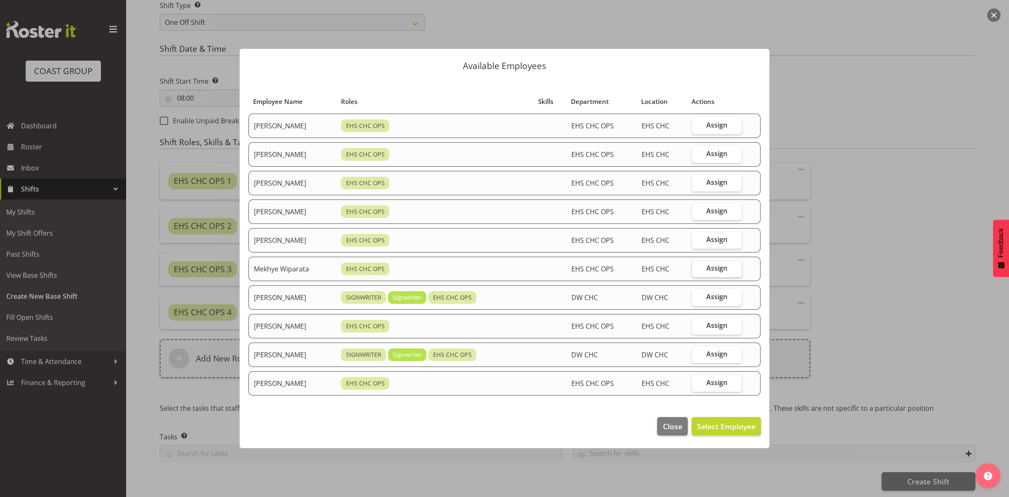
click at [702, 270] on label "Assign" at bounding box center [717, 268] width 50 height 17
click at [697, 270] on input "Assign" at bounding box center [694, 267] width 5 height 5
checkbox input "true"
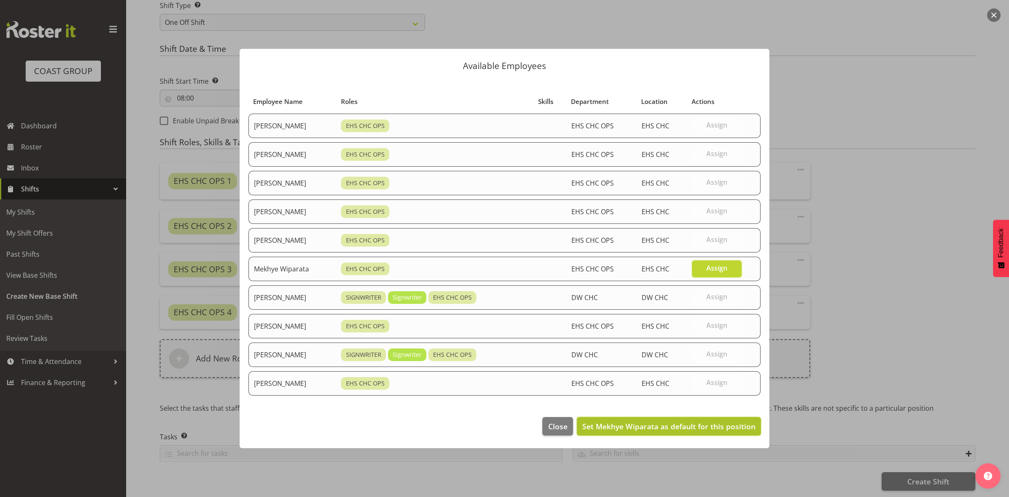
click at [685, 423] on span "Set Mekhye Wiparata as default for this position" at bounding box center [668, 426] width 173 height 10
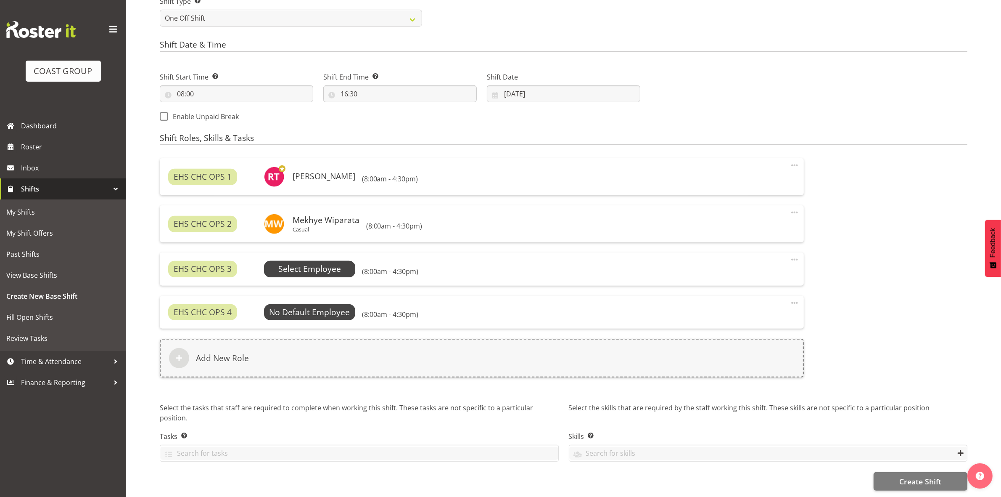
click at [329, 268] on span "Select Employee" at bounding box center [309, 269] width 63 height 12
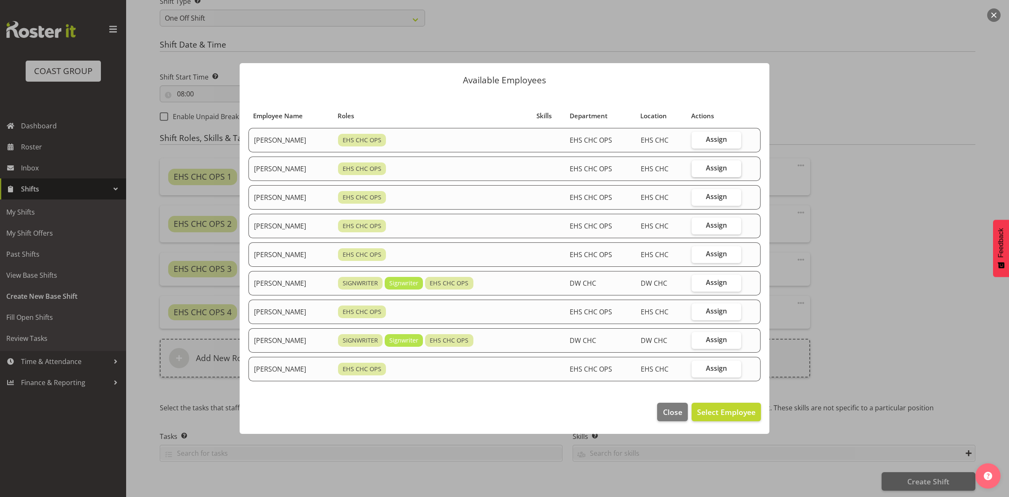
click at [725, 165] on span "Assign" at bounding box center [716, 168] width 21 height 8
click at [697, 165] on input "Assign" at bounding box center [694, 167] width 5 height 5
checkbox input "true"
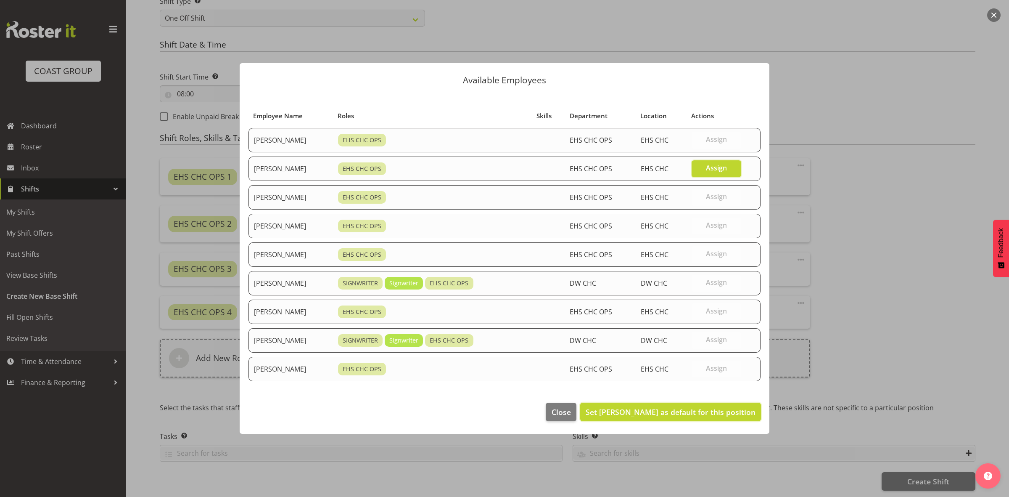
drag, startPoint x: 686, startPoint y: 413, endPoint x: 326, endPoint y: 345, distance: 366.7
click at [686, 414] on span "Set David Wiseman as default for this position" at bounding box center [671, 412] width 170 height 10
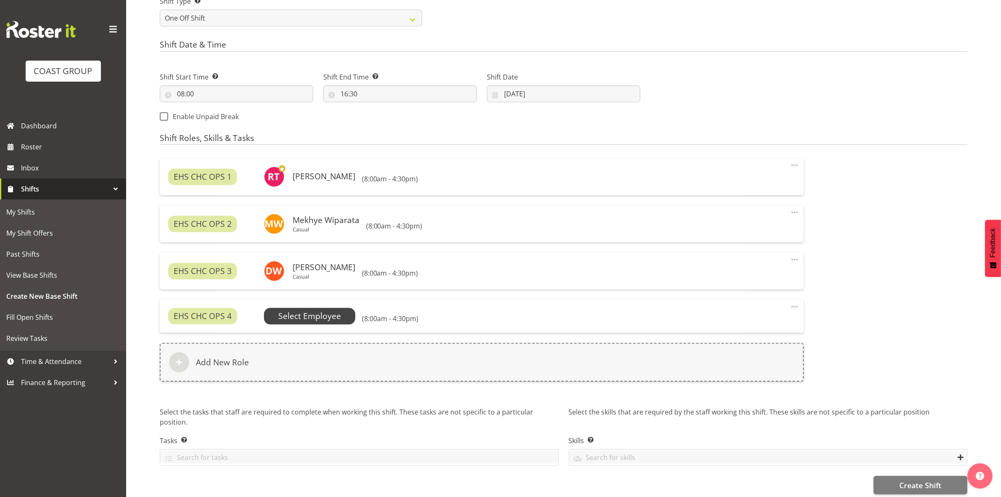
click at [320, 314] on span "Select Employee" at bounding box center [309, 316] width 63 height 12
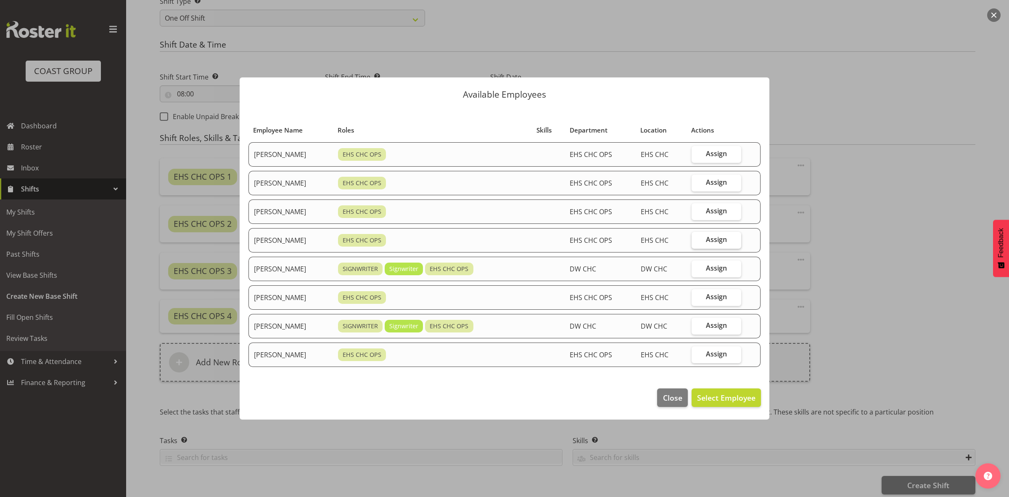
click at [713, 235] on span "Assign" at bounding box center [716, 239] width 21 height 8
click at [697, 237] on input "Assign" at bounding box center [694, 239] width 5 height 5
checkbox input "true"
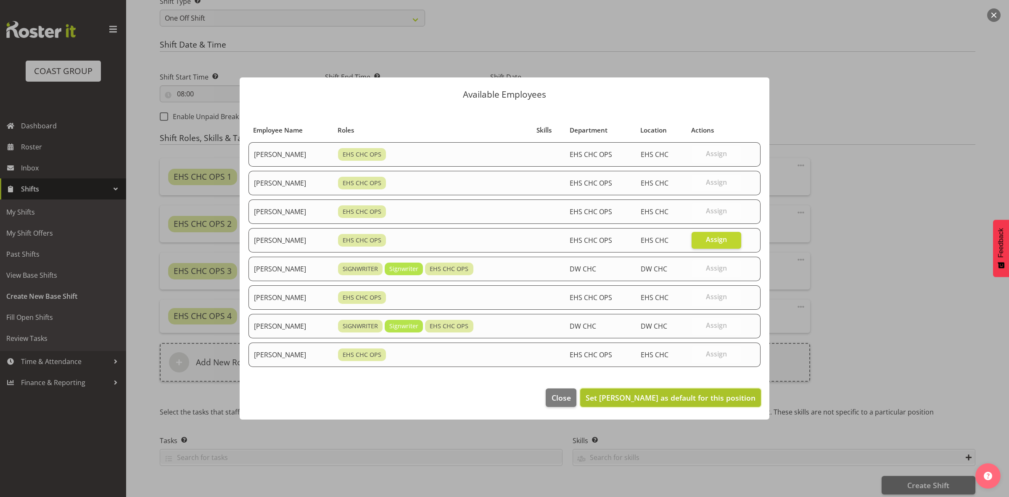
click at [681, 395] on span "Set Martin Gorzeman as default for this position" at bounding box center [671, 397] width 170 height 10
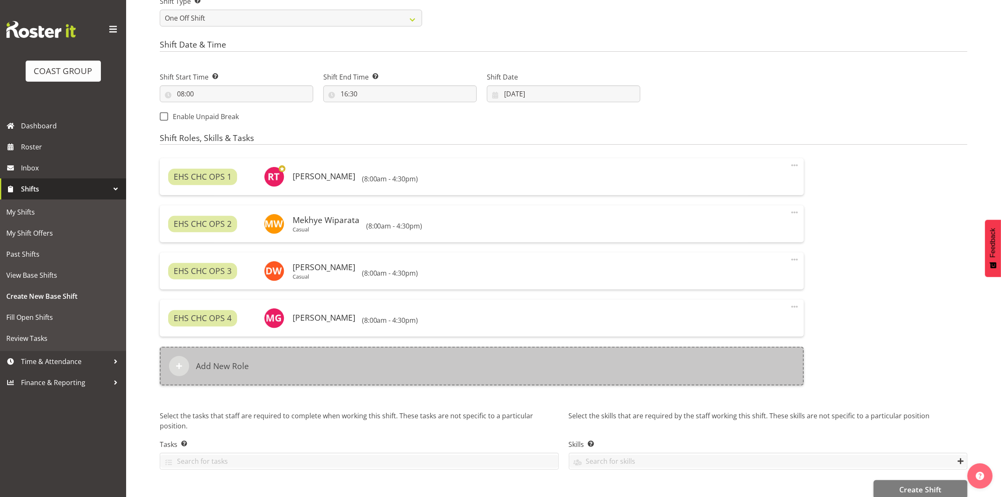
scroll to position [419, 0]
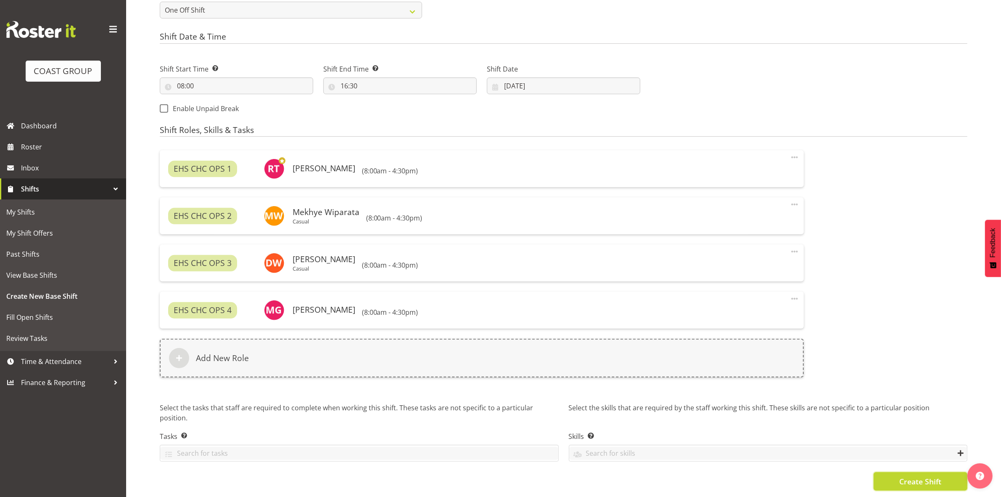
click at [907, 476] on span "Create Shift" at bounding box center [920, 480] width 42 height 11
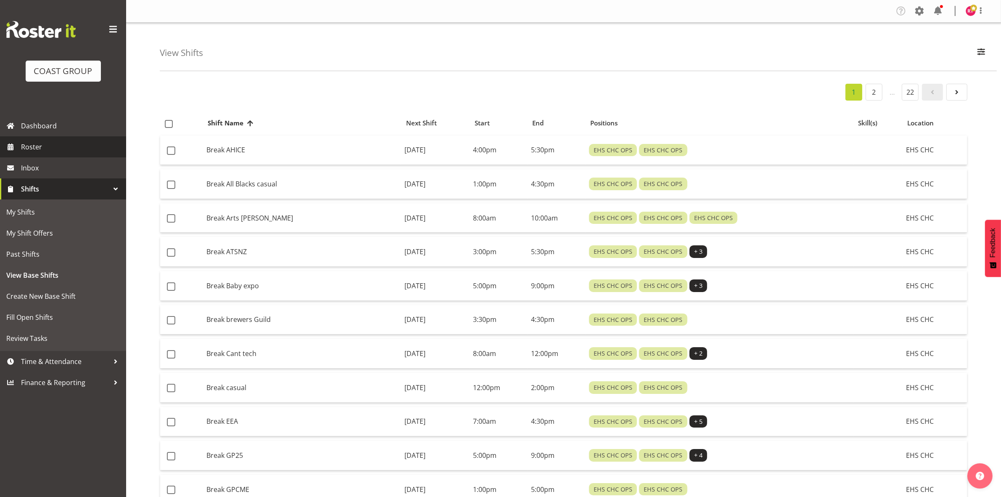
click at [42, 149] on span "Roster" at bounding box center [71, 146] width 101 height 13
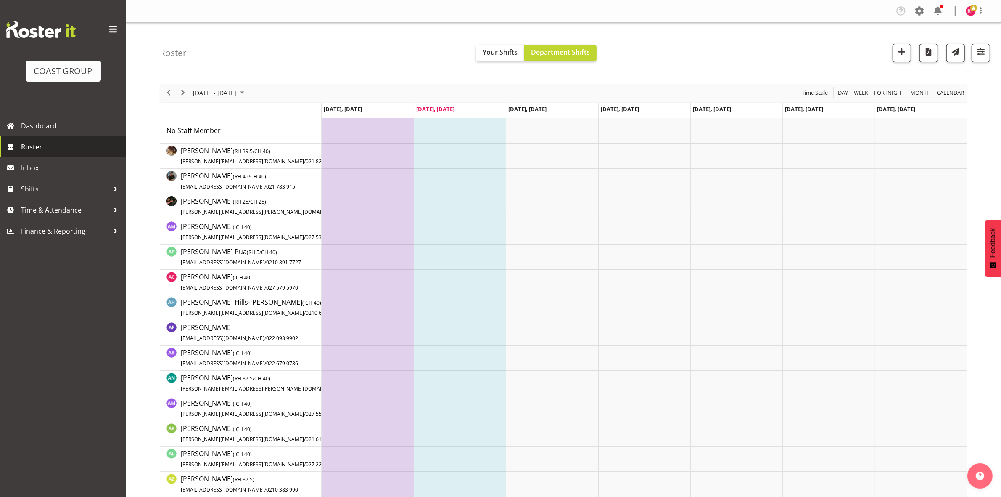
click at [39, 146] on span "Roster" at bounding box center [71, 146] width 101 height 13
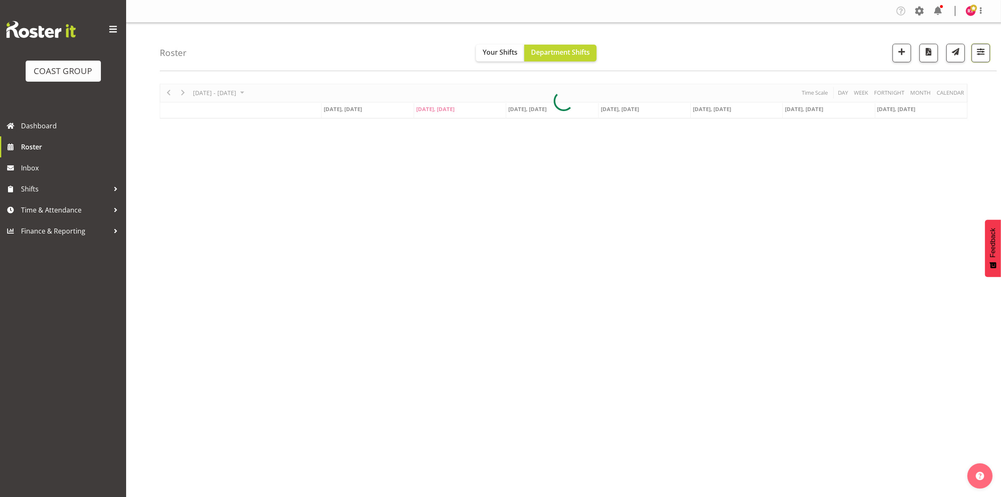
click at [981, 56] on span "button" at bounding box center [980, 51] width 11 height 11
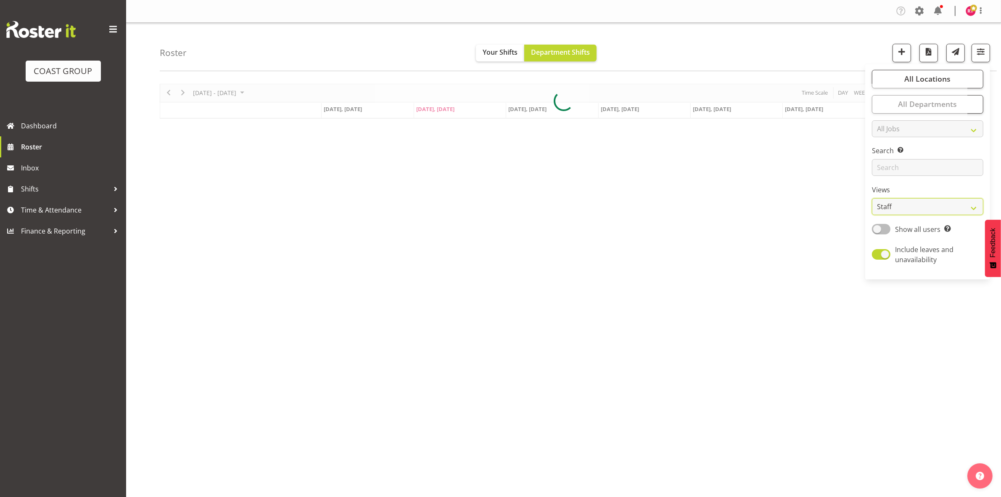
click at [897, 204] on select "Staff Role Shift - Horizontal Shift - Vertical Staff - Location" at bounding box center [927, 206] width 111 height 17
select select "shift"
click at [872, 198] on select "Staff Role Shift - Horizontal Shift - Vertical Staff - Location" at bounding box center [927, 206] width 111 height 17
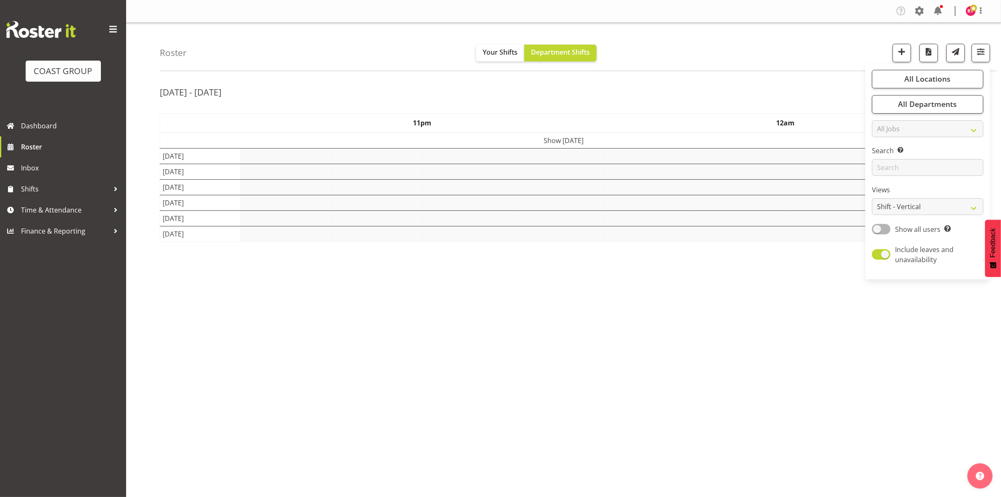
click at [755, 91] on div "Sep 22nd - 28th, 2025" at bounding box center [564, 93] width 808 height 19
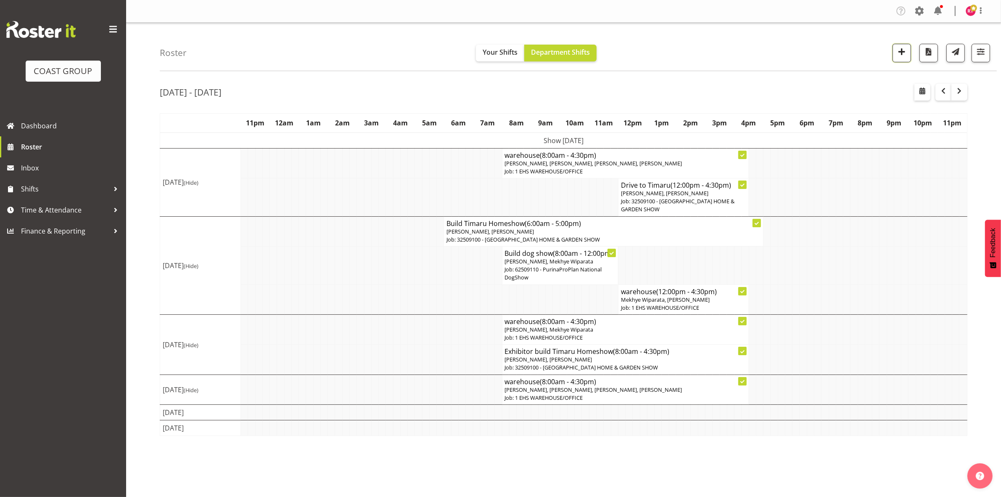
click at [898, 53] on span "button" at bounding box center [901, 51] width 11 height 11
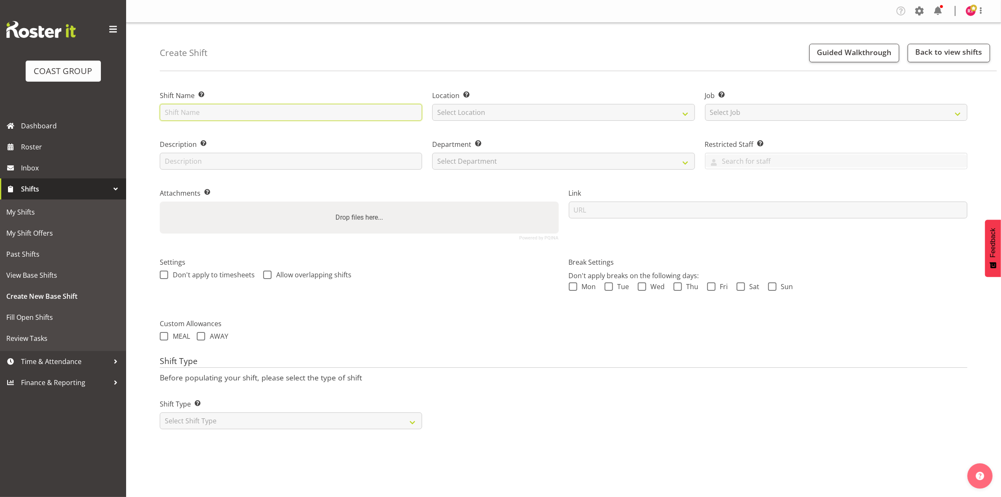
click at [332, 116] on input "text" at bounding box center [291, 112] width 262 height 17
type input "Mark out water nz"
click at [518, 114] on select "Select Location EHS CHC" at bounding box center [563, 112] width 262 height 17
select select "107"
click at [432, 104] on select "Select Location EHS CHC" at bounding box center [563, 112] width 262 height 17
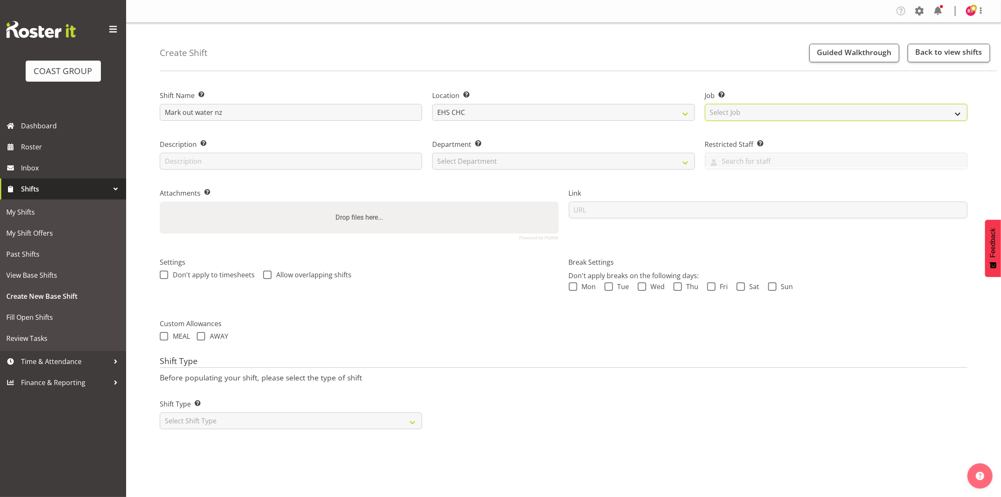
click at [737, 111] on select "Select Job Create new job 1 Carlton Events 1 [PERSON_NAME][GEOGRAPHIC_DATA] 1 […" at bounding box center [836, 112] width 262 height 17
click at [814, 116] on select "Create new job 1 Carlton Events 1 Carlton Hamilton 1 Carlton Wellington 1 EHS W…" at bounding box center [836, 112] width 262 height 17
click at [774, 116] on select "Create new job 1 Carlton Events 1 Carlton Hamilton 1 Carlton Wellington 1 EHS W…" at bounding box center [836, 112] width 262 height 17
select select "9028"
click at [705, 104] on select "Create new job 1 Carlton Events 1 Carlton Hamilton 1 Carlton Wellington 1 EHS W…" at bounding box center [836, 112] width 262 height 17
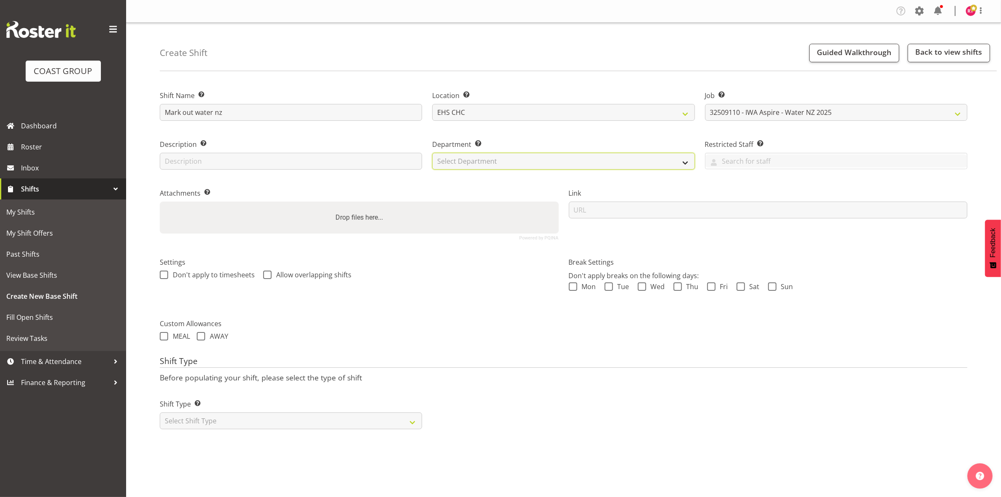
click at [510, 156] on select "Select Department EHS CHC OPS" at bounding box center [563, 161] width 262 height 17
select select "41"
click at [432, 153] on select "Select Department EHS CHC OPS" at bounding box center [563, 161] width 262 height 17
click at [270, 417] on select "Select Shift Type One Off Shift Recurring Shift Rotating Shift" at bounding box center [291, 420] width 262 height 17
select select "one_off"
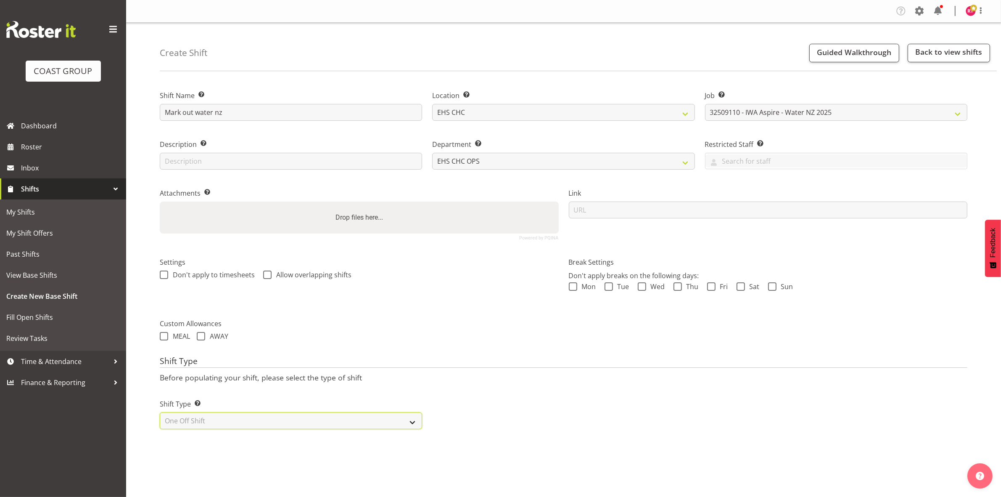
click at [160, 413] on select "Select Shift Type One Off Shift Recurring Shift Rotating Shift" at bounding box center [291, 420] width 262 height 17
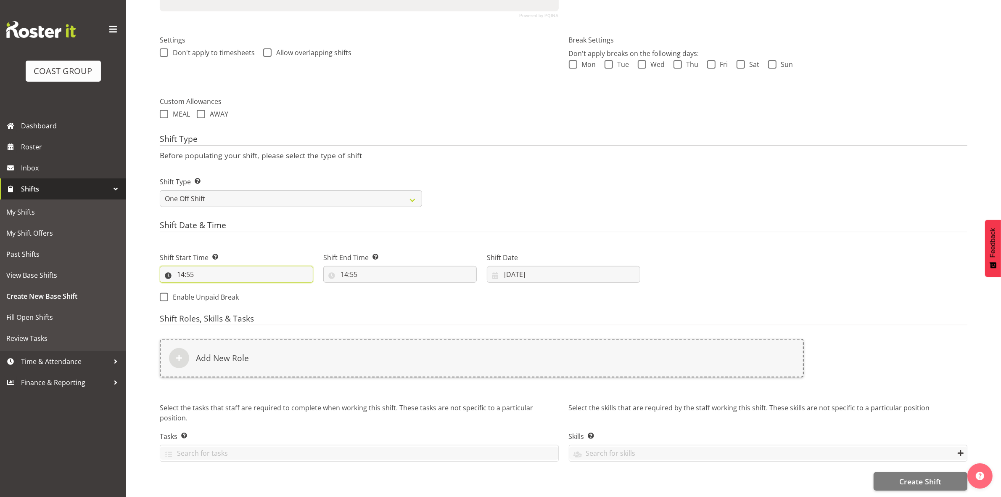
click at [182, 266] on input "14:55" at bounding box center [236, 274] width 153 height 17
click at [217, 291] on select "00 01 02 03 04 05 06 07 08 09 10 11 12 13 14 15 16 17 18 19 20 21 22 23" at bounding box center [217, 296] width 19 height 17
select select "6"
click at [208, 288] on select "00 01 02 03 04 05 06 07 08 09 10 11 12 13 14 15 16 17 18 19 20 21 22 23" at bounding box center [217, 296] width 19 height 17
type input "06:55"
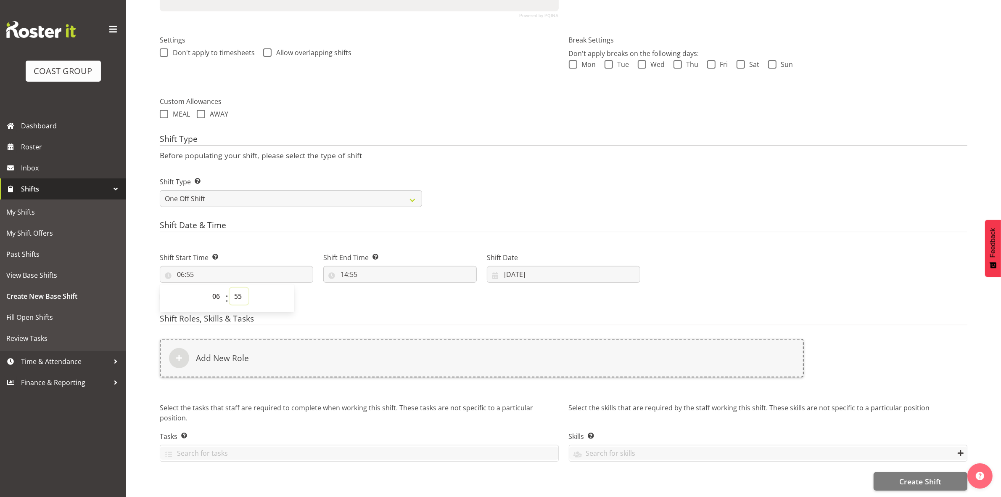
click at [238, 293] on select "00 01 02 03 04 05 06 07 08 09 10 11 12 13 14 15 16 17 18 19 20 21 22 23 24 25 2…" at bounding box center [239, 296] width 19 height 17
select select "0"
click at [230, 288] on select "00 01 02 03 04 05 06 07 08 09 10 11 12 13 14 15 16 17 18 19 20 21 22 23 24 25 2…" at bounding box center [239, 296] width 19 height 17
type input "06:00"
click at [457, 177] on div "Shift Type Shift Types: One Off – Select this if you would like a single shift …" at bounding box center [564, 188] width 818 height 47
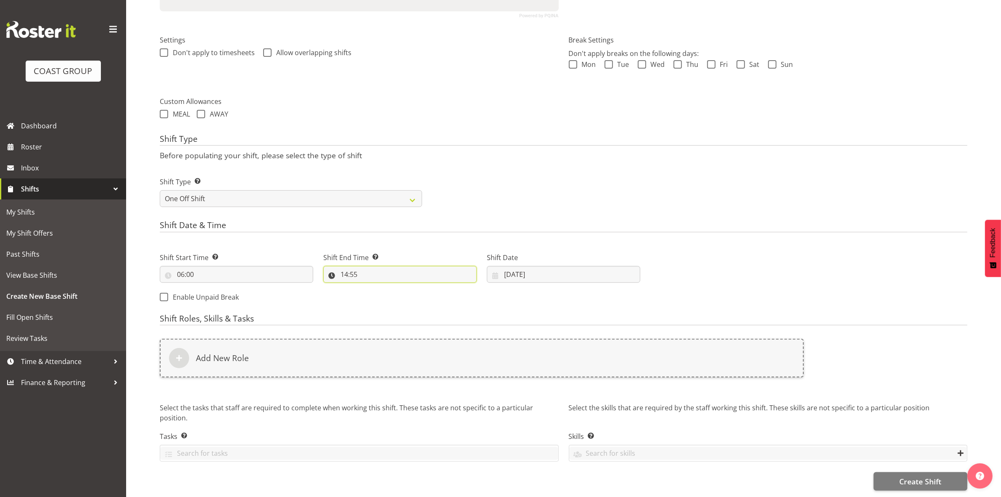
click at [344, 266] on input "14:55" at bounding box center [399, 274] width 153 height 17
click at [378, 288] on select "00 01 02 03 04 05 06 07 08 09 10 11 12 13 14 15 16 17 18 19 20 21 22 23" at bounding box center [380, 296] width 19 height 17
select select "7"
click at [371, 288] on select "00 01 02 03 04 05 06 07 08 09 10 11 12 13 14 15 16 17 18 19 20 21 22 23" at bounding box center [380, 296] width 19 height 17
type input "07:55"
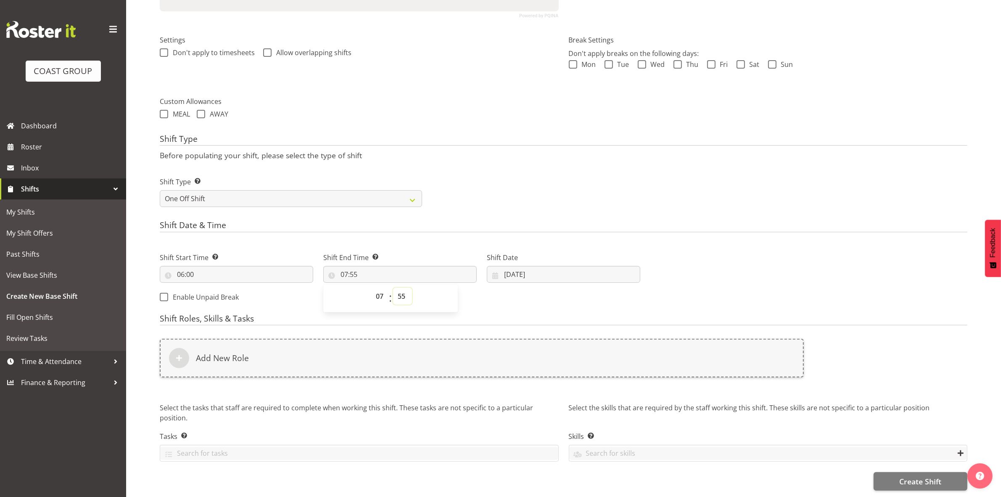
drag, startPoint x: 402, startPoint y: 285, endPoint x: 402, endPoint y: 281, distance: 4.2
click at [402, 288] on select "00 01 02 03 04 05 06 07 08 09 10 11 12 13 14 15 16 17 18 19 20 21 22 23 24 25 2…" at bounding box center [402, 296] width 19 height 17
drag, startPoint x: 404, startPoint y: 293, endPoint x: 404, endPoint y: 285, distance: 8.4
click at [404, 293] on select "00 01 02 03 04 05 06 07 08 09 10 11 12 13 14 15 16 17 18 19 20 21 22 23 24 25 2…" at bounding box center [402, 296] width 19 height 17
select select "0"
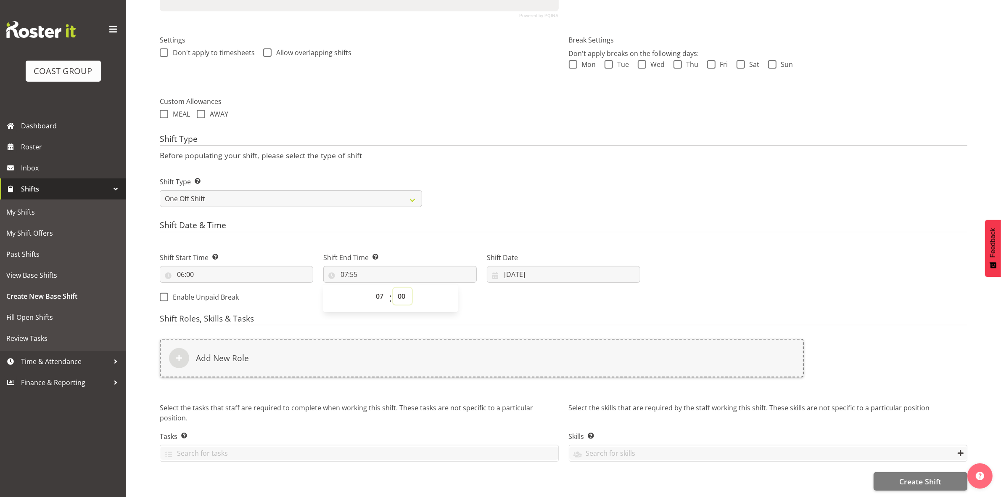
click at [393, 288] on select "00 01 02 03 04 05 06 07 08 09 10 11 12 13 14 15 16 17 18 19 20 21 22 23 24 25 2…" at bounding box center [402, 296] width 19 height 17
type input "07:00"
click at [527, 187] on div "Shift Type Shift Types: One Off – Select this if you would like a single shift …" at bounding box center [564, 188] width 818 height 47
click at [507, 266] on input "23/09/2025" at bounding box center [563, 274] width 153 height 17
click at [512, 402] on span "28" at bounding box center [512, 406] width 7 height 8
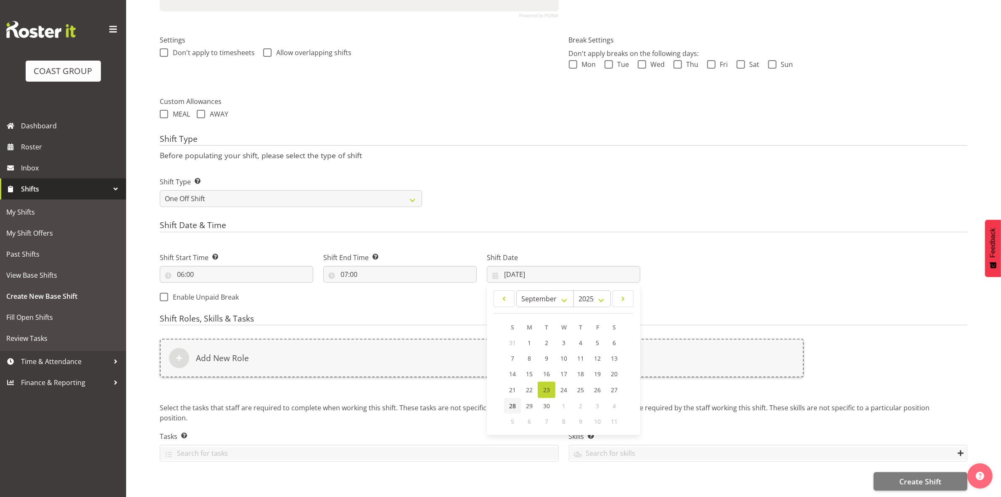
type input "28/09/2025"
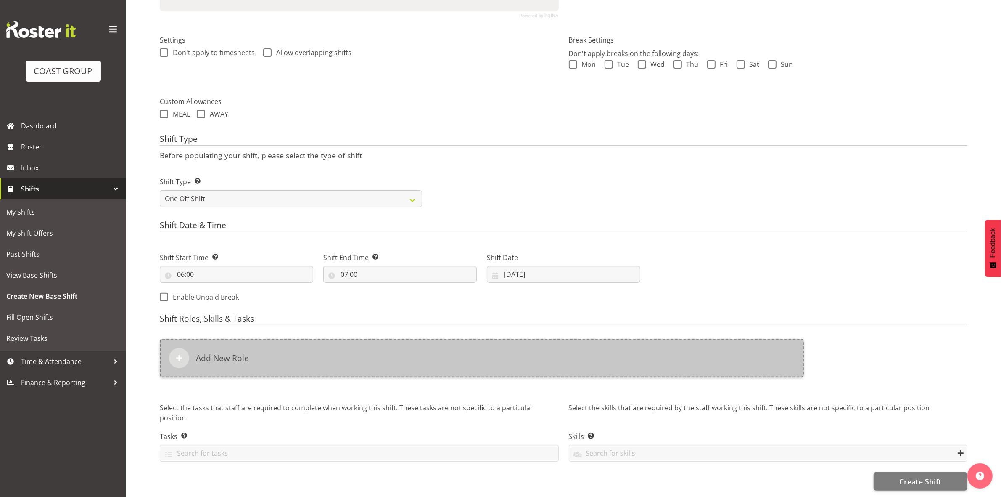
click at [266, 354] on div "Add New Role" at bounding box center [482, 357] width 644 height 39
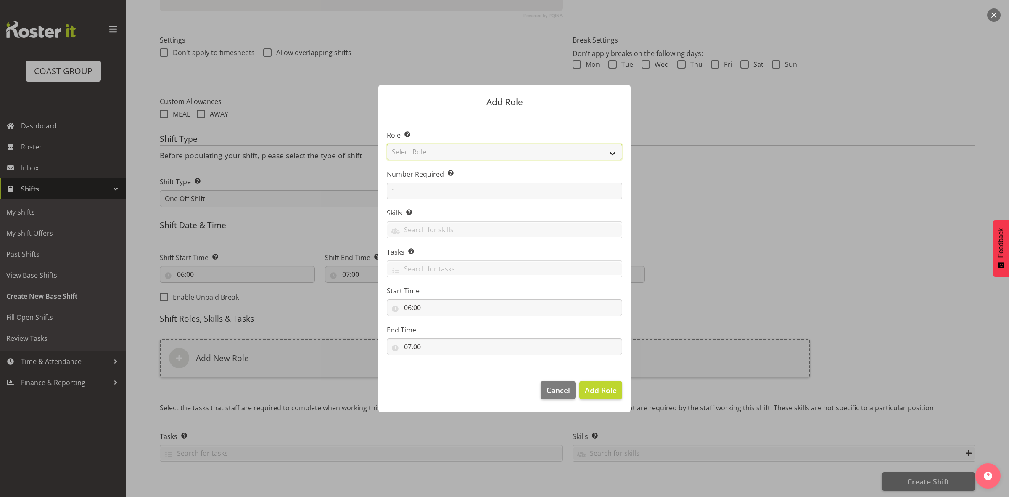
click at [447, 145] on select "Select Role ACCOUNT MANAGER ACCOUNT MANAGER DW ACCOUNTS AKL DIANNA VEHICLES AKL…" at bounding box center [504, 151] width 235 height 17
select select "192"
click at [387, 143] on select "Select Role ACCOUNT MANAGER ACCOUNT MANAGER DW ACCOUNTS AKL DIANNA VEHICLES AKL…" at bounding box center [504, 151] width 235 height 17
click at [608, 389] on span "Add Role" at bounding box center [601, 390] width 32 height 10
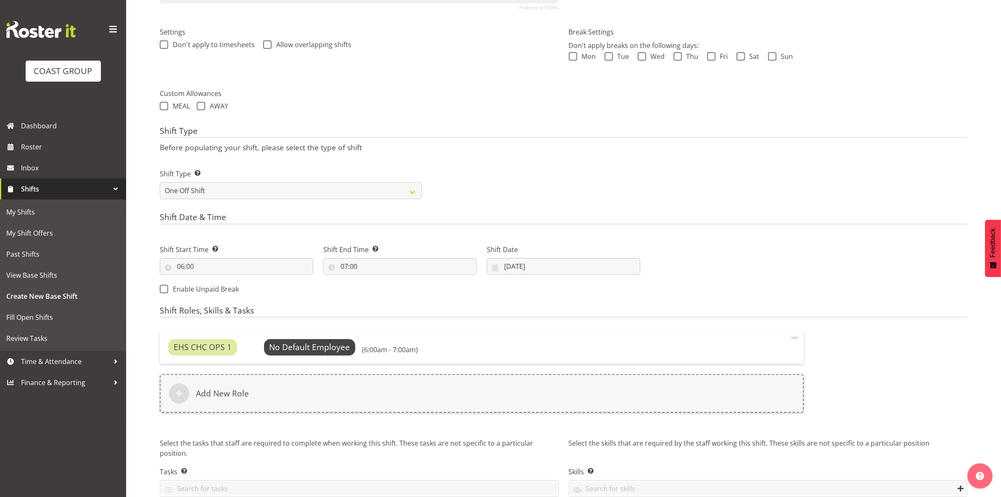
click at [320, 337] on div "EHS CHC OPS 1 No Default Employee Select Employee (6:00am - 7:00am) Edit Delete" at bounding box center [482, 346] width 644 height 33
click at [319, 348] on span "Select Employee" at bounding box center [309, 347] width 63 height 12
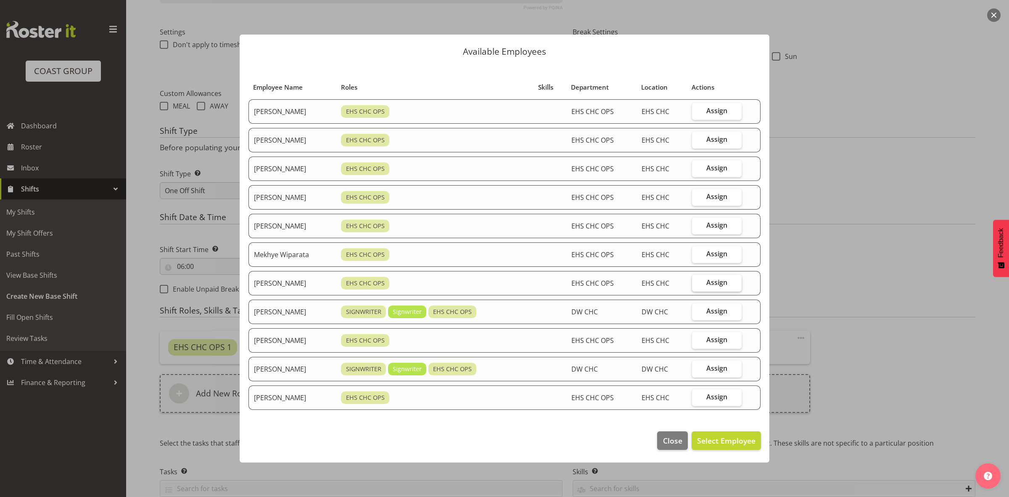
click at [727, 278] on span "Assign" at bounding box center [716, 282] width 21 height 8
click at [697, 280] on input "Assign" at bounding box center [694, 282] width 5 height 5
checkbox input "true"
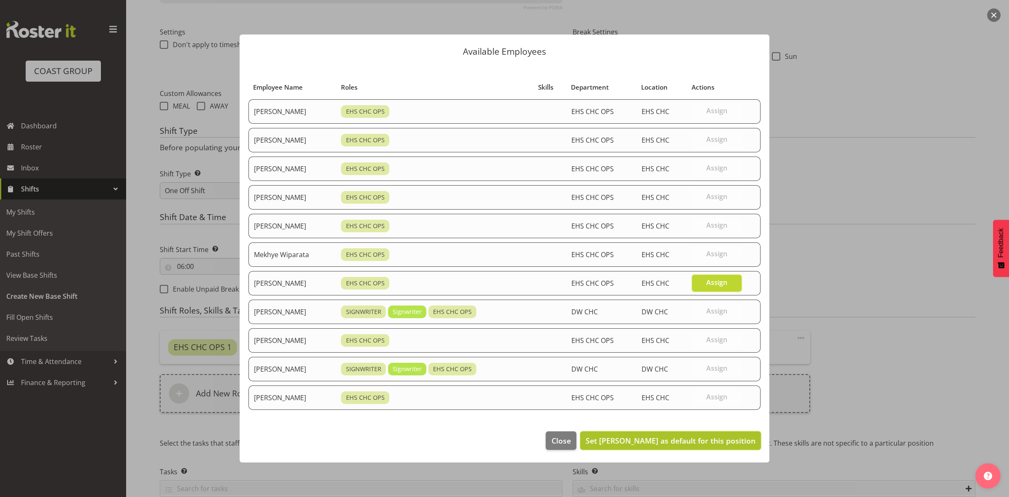
click at [696, 442] on span "Set Reuben Bowe as default for this position" at bounding box center [671, 440] width 170 height 10
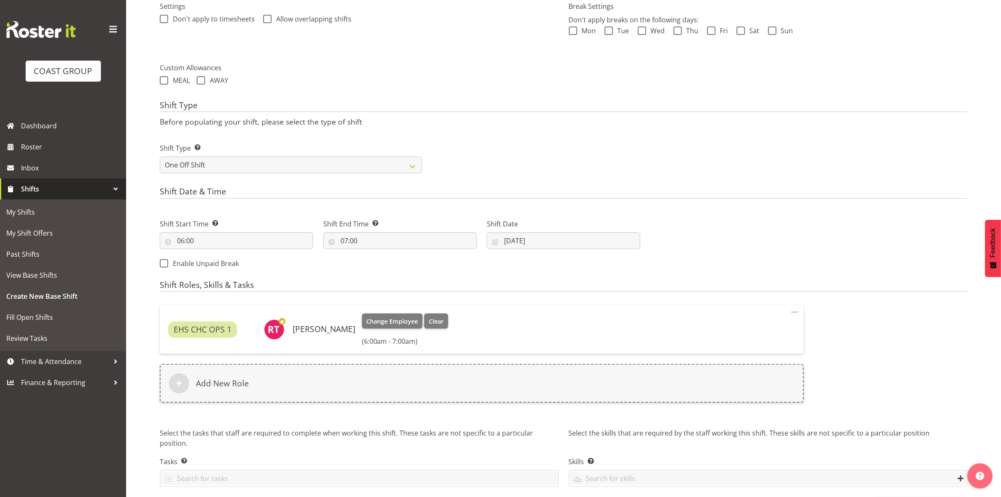
scroll to position [277, 0]
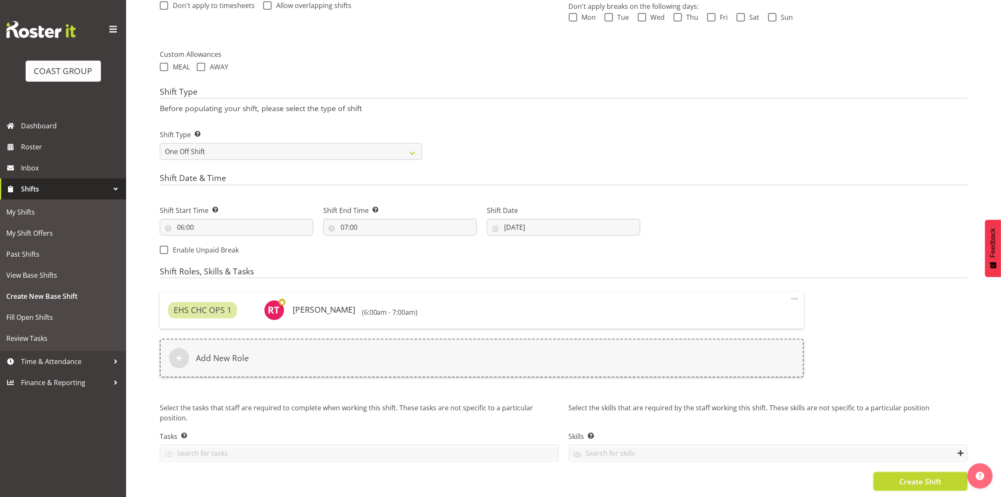
click at [893, 474] on button "Create Shift" at bounding box center [921, 481] width 94 height 18
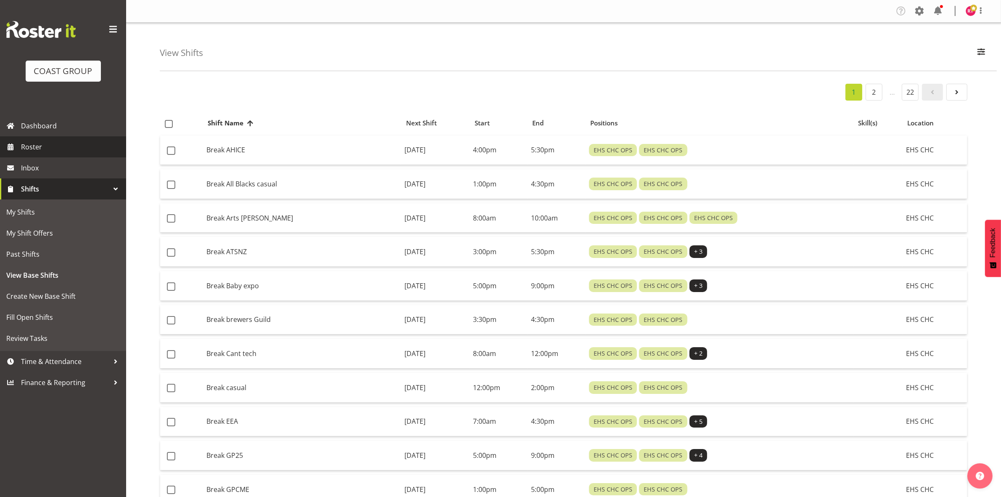
click at [47, 143] on span "Roster" at bounding box center [71, 146] width 101 height 13
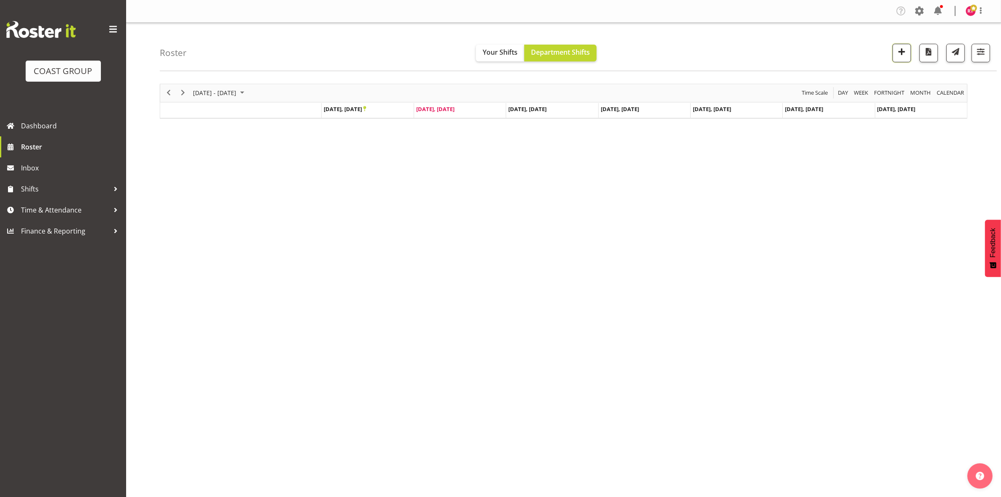
click at [896, 55] on span "button" at bounding box center [901, 51] width 11 height 11
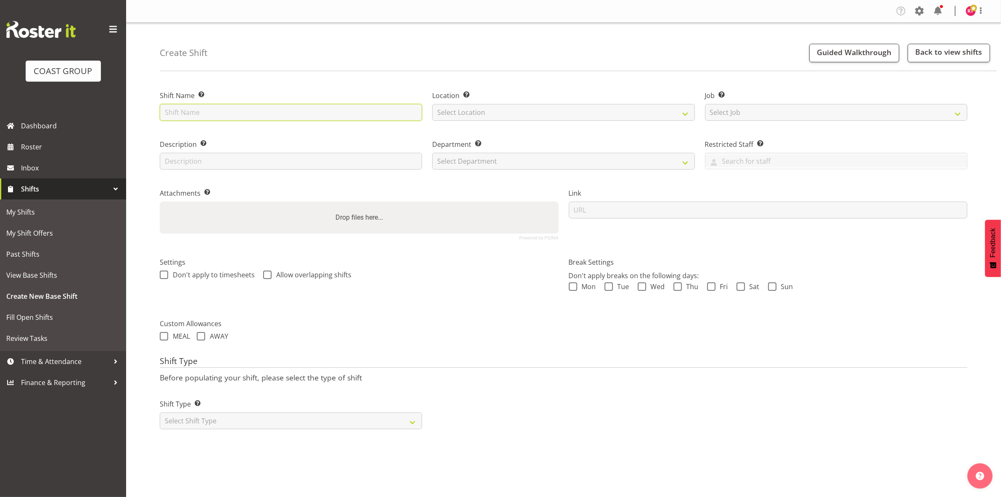
drag, startPoint x: 297, startPoint y: 113, endPoint x: 293, endPoint y: 110, distance: 4.5
click at [295, 113] on input "text" at bounding box center [291, 112] width 262 height 17
type input "Build water nz"
click at [480, 103] on div "Location Enter the location where the shift will occur. Select Location EHS CHC" at bounding box center [563, 105] width 262 height 30
click at [489, 114] on select "Select Location EHS CHC" at bounding box center [563, 112] width 262 height 17
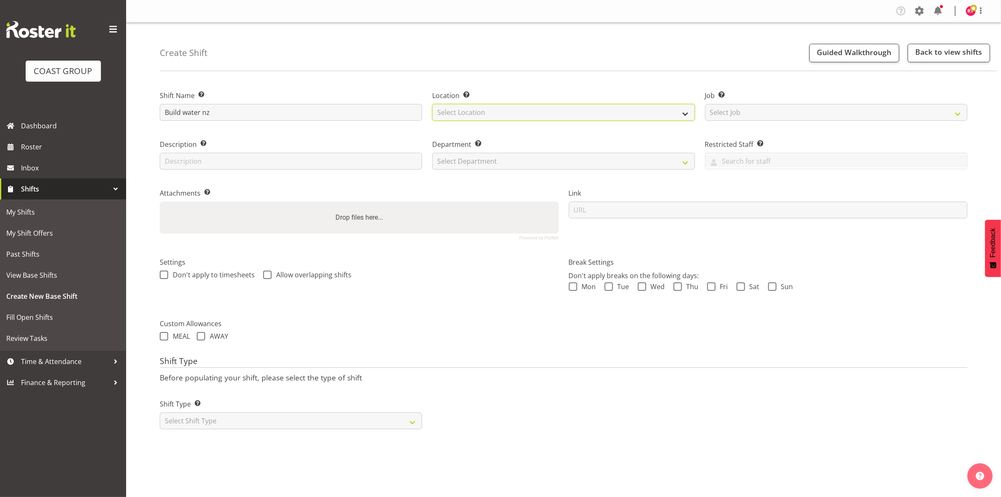
select select "107"
click at [432, 104] on select "Select Location EHS CHC" at bounding box center [563, 112] width 262 height 17
click at [758, 116] on select "Select Job Create new job 1 Carlton Events 1 [PERSON_NAME][GEOGRAPHIC_DATA] 1 […" at bounding box center [836, 112] width 262 height 17
select select "9028"
click at [705, 104] on select "Select Job Create new job 1 Carlton Events 1 [PERSON_NAME][GEOGRAPHIC_DATA] 1 […" at bounding box center [836, 112] width 262 height 17
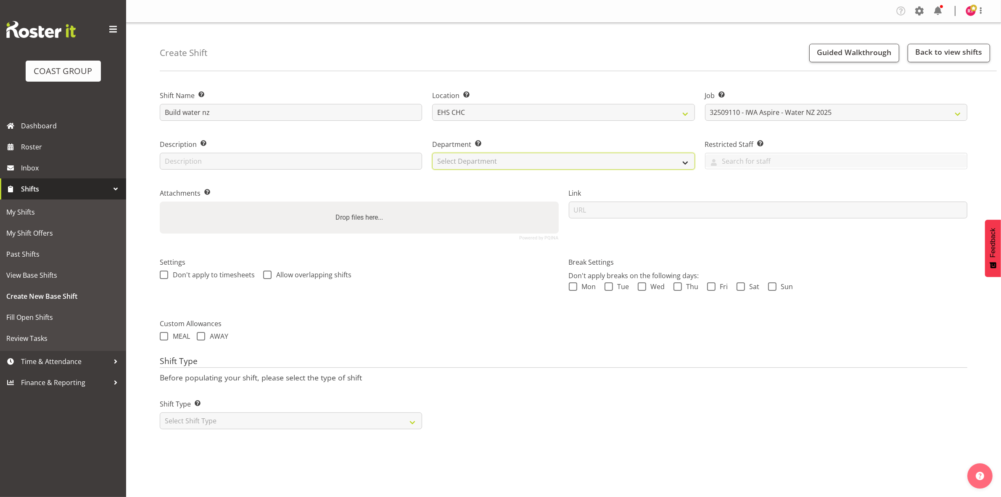
click at [442, 164] on select "Select Department EHS CHC OPS" at bounding box center [563, 161] width 262 height 17
select select "41"
click at [432, 153] on select "Select Department EHS CHC OPS" at bounding box center [563, 161] width 262 height 17
click at [196, 418] on select "Select Shift Type One Off Shift Recurring Shift Rotating Shift" at bounding box center [291, 420] width 262 height 17
select select "one_off"
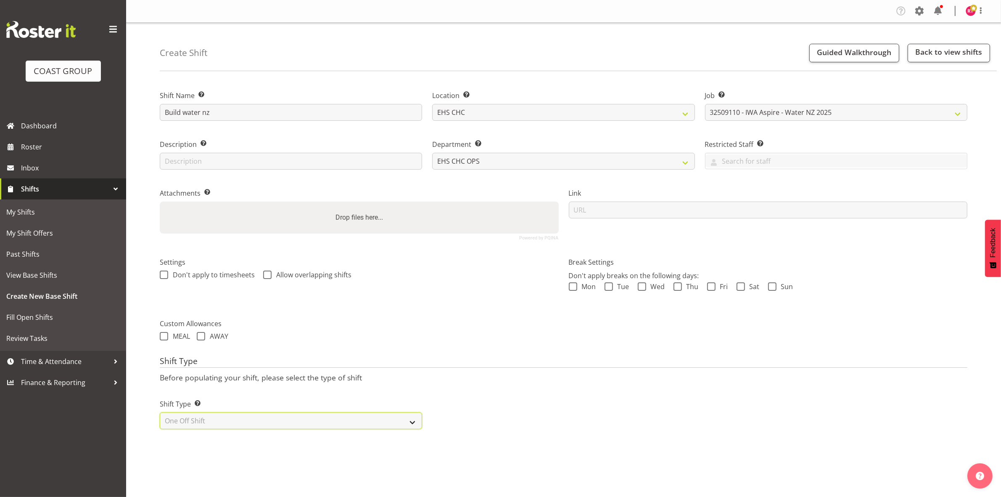
click at [160, 413] on select "Select Shift Type One Off Shift Recurring Shift Rotating Shift" at bounding box center [291, 420] width 262 height 17
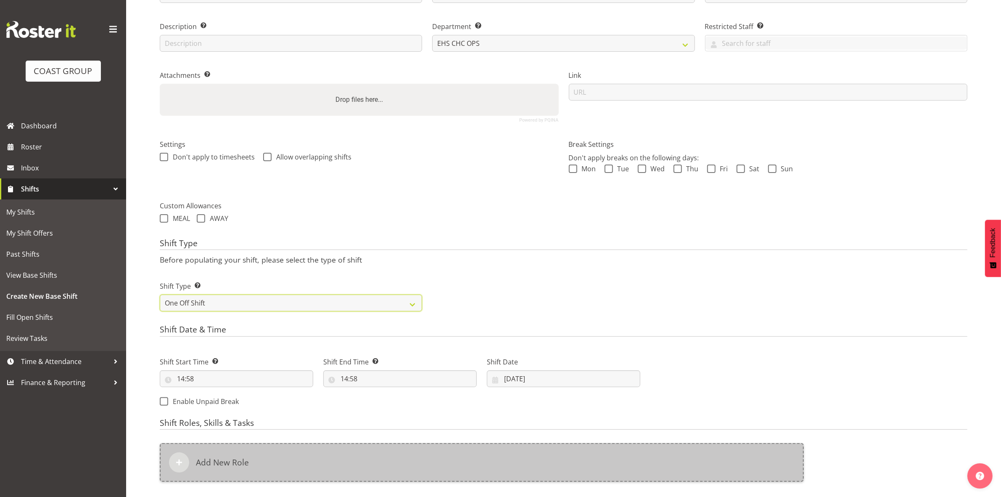
scroll to position [230, 0]
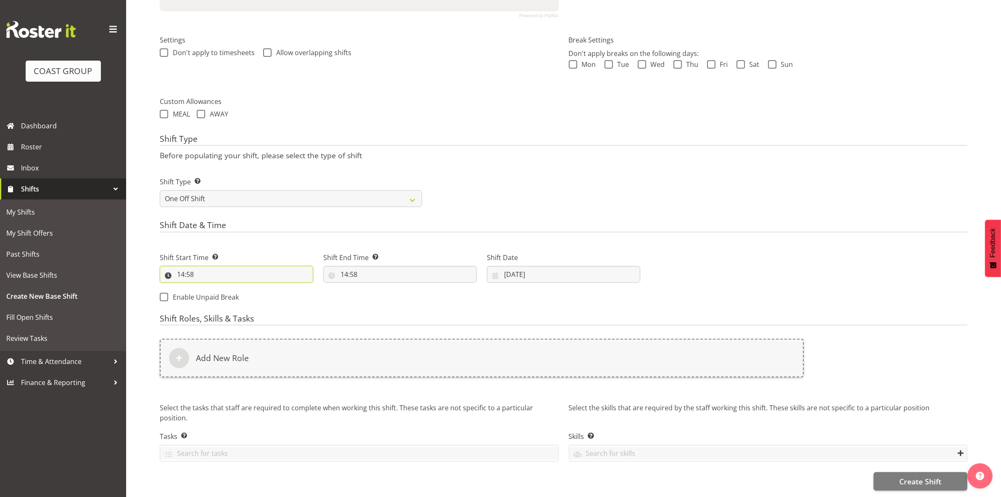
click at [183, 266] on input "14:58" at bounding box center [236, 274] width 153 height 17
click at [213, 288] on select "00 01 02 03 04 05 06 07 08 09 10 11 12 13 14 15 16 17 18 19 20 21 22 23" at bounding box center [217, 296] width 19 height 17
select select "7"
click at [208, 288] on select "00 01 02 03 04 05 06 07 08 09 10 11 12 13 14 15 16 17 18 19 20 21 22 23" at bounding box center [217, 296] width 19 height 17
type input "07:58"
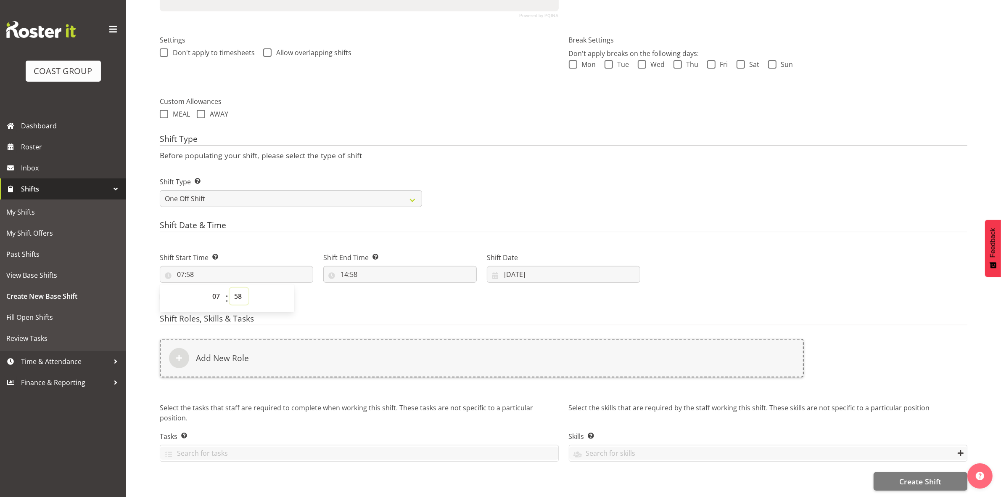
click at [236, 288] on select "00 01 02 03 04 05 06 07 08 09 10 11 12 13 14 15 16 17 18 19 20 21 22 23 24 25 2…" at bounding box center [239, 296] width 19 height 17
click at [241, 288] on select "00 01 02 03 04 05 06 07 08 09 10 11 12 13 14 15 16 17 18 19 20 21 22 23 24 25 2…" at bounding box center [239, 296] width 19 height 17
select select "0"
click at [230, 288] on select "00 01 02 03 04 05 06 07 08 09 10 11 12 13 14 15 16 17 18 19 20 21 22 23 24 25 2…" at bounding box center [239, 296] width 19 height 17
type input "07:00"
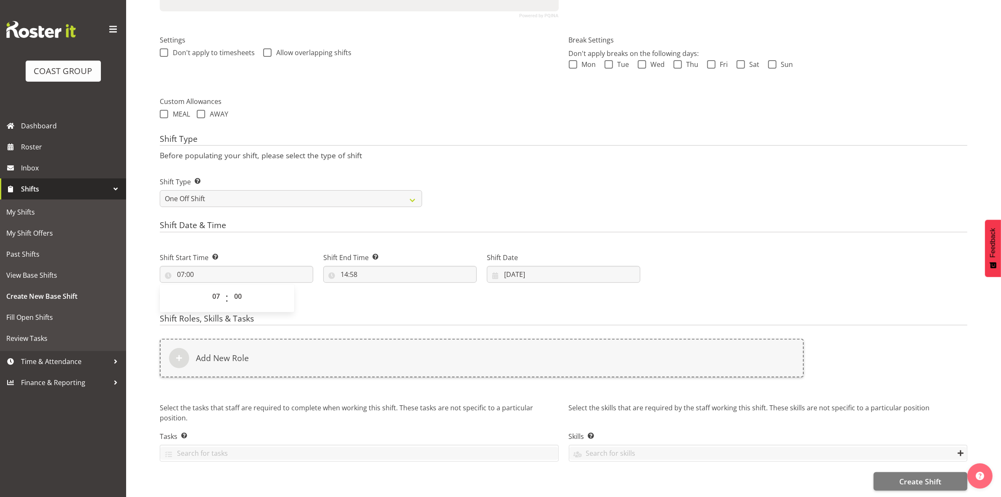
click at [439, 154] on div "Shift Type Before populating your shift, please select the type of shift Shift …" at bounding box center [564, 173] width 808 height 78
click at [345, 266] on input "14:58" at bounding box center [399, 274] width 153 height 17
click at [382, 288] on select "00 01 02 03 04 05 06 07 08 09 10 11 12 13 14 15 16 17 18 19 20 21 22 23" at bounding box center [380, 296] width 19 height 17
select select "16"
click at [371, 288] on select "00 01 02 03 04 05 06 07 08 09 10 11 12 13 14 15 16 17 18 19 20 21 22 23" at bounding box center [380, 296] width 19 height 17
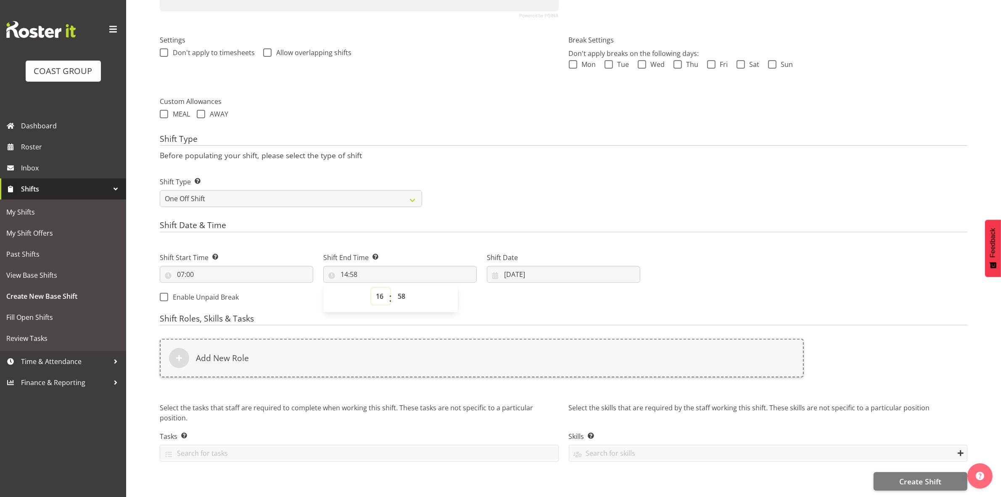
type input "16:58"
drag, startPoint x: 404, startPoint y: 288, endPoint x: 403, endPoint y: 284, distance: 4.3
click at [404, 288] on select "00 01 02 03 04 05 06 07 08 09 10 11 12 13 14 15 16 17 18 19 20 21 22 23 24 25 2…" at bounding box center [402, 296] width 19 height 17
select select "30"
click at [393, 288] on select "00 01 02 03 04 05 06 07 08 09 10 11 12 13 14 15 16 17 18 19 20 21 22 23 24 25 2…" at bounding box center [402, 296] width 19 height 17
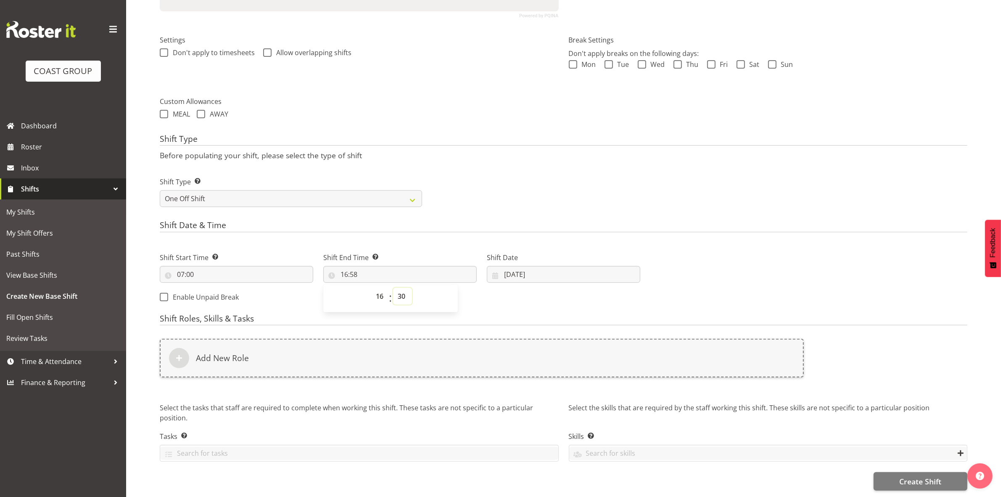
type input "16:30"
click at [487, 134] on h4 "Shift Type" at bounding box center [564, 140] width 808 height 12
click at [507, 268] on input "23/09/2025" at bounding box center [563, 274] width 153 height 17
click at [514, 402] on span "28" at bounding box center [512, 406] width 7 height 8
type input "28/09/2025"
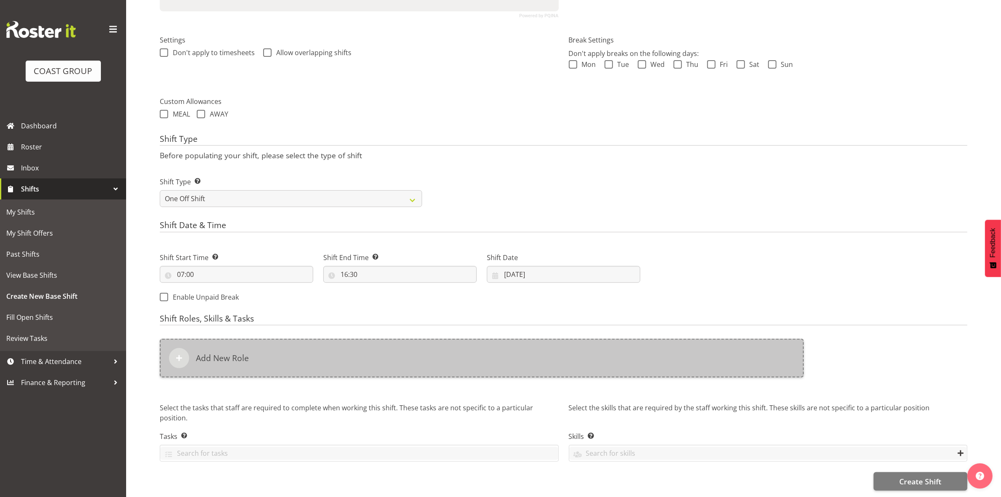
click at [350, 366] on div "Add New Role" at bounding box center [482, 357] width 644 height 39
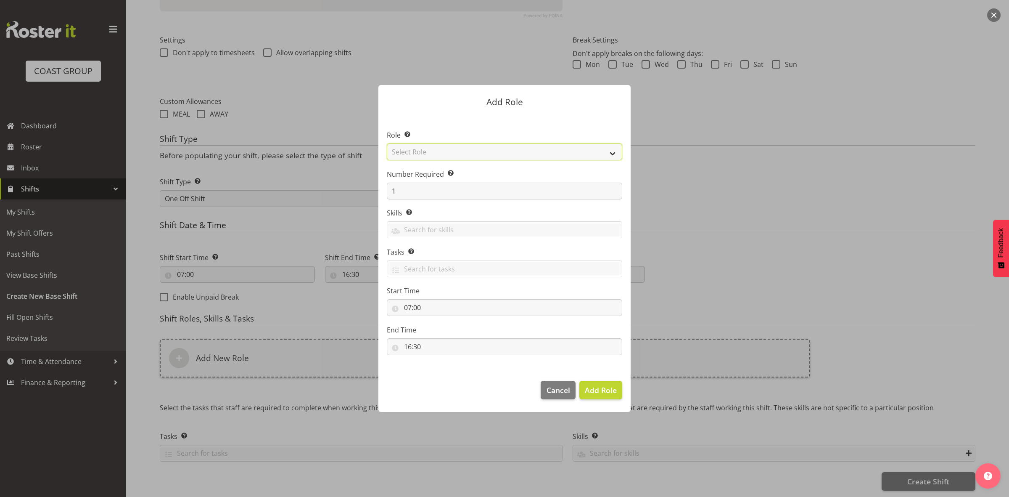
drag, startPoint x: 465, startPoint y: 149, endPoint x: 465, endPoint y: 154, distance: 4.6
click at [465, 149] on select "Select Role ACCOUNT MANAGER ACCOUNT MANAGER DW ACCOUNTS AKL DIANNA VEHICLES AKL…" at bounding box center [504, 151] width 235 height 17
select select "192"
click at [387, 143] on select "Select Role ACCOUNT MANAGER ACCOUNT MANAGER DW ACCOUNTS AKL DIANNA VEHICLES AKL…" at bounding box center [504, 151] width 235 height 17
click at [423, 193] on input "1" at bounding box center [504, 190] width 235 height 17
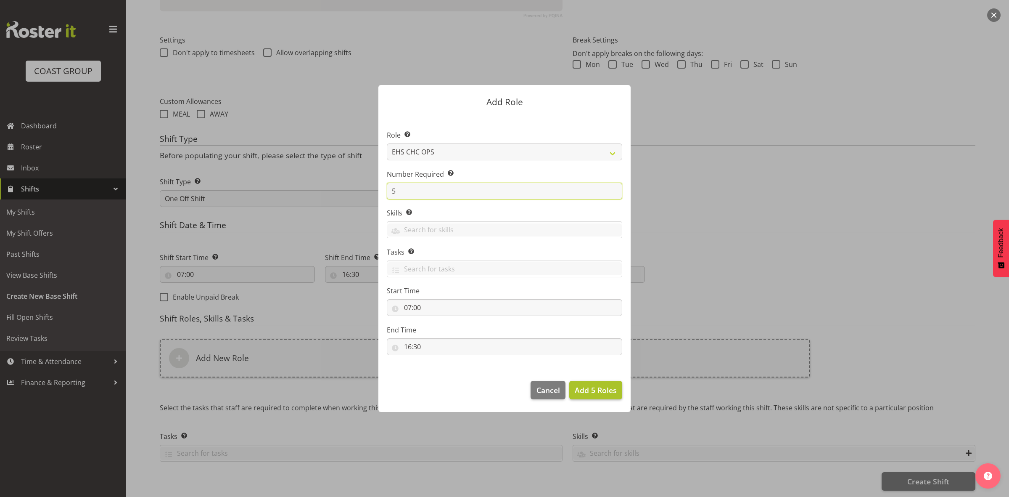
type input "5"
click at [605, 386] on span "Add 5 Roles" at bounding box center [596, 390] width 42 height 10
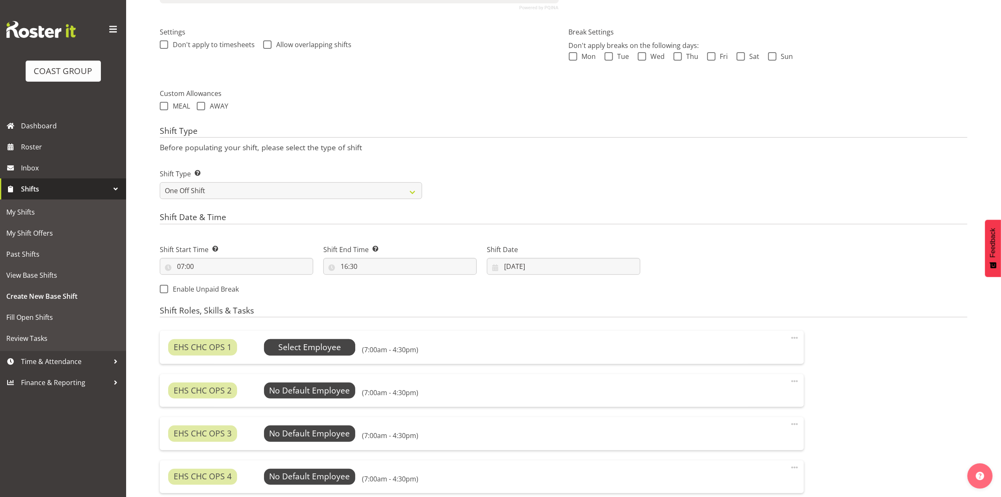
click at [322, 348] on span "Select Employee" at bounding box center [309, 347] width 63 height 12
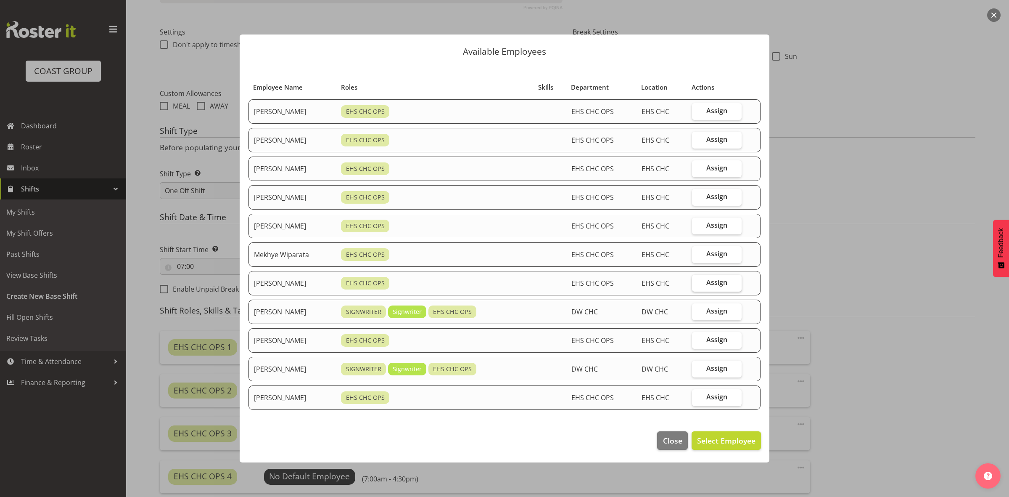
click at [708, 286] on label "Assign" at bounding box center [717, 283] width 50 height 17
click at [697, 285] on input "Assign" at bounding box center [694, 282] width 5 height 5
checkbox input "true"
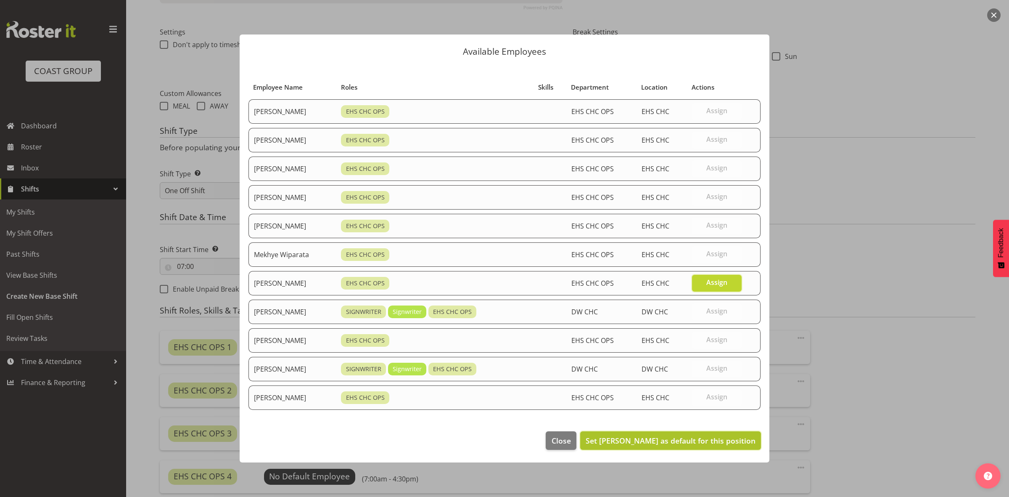
click at [698, 437] on span "Set Reuben Bowe as default for this position" at bounding box center [671, 440] width 170 height 10
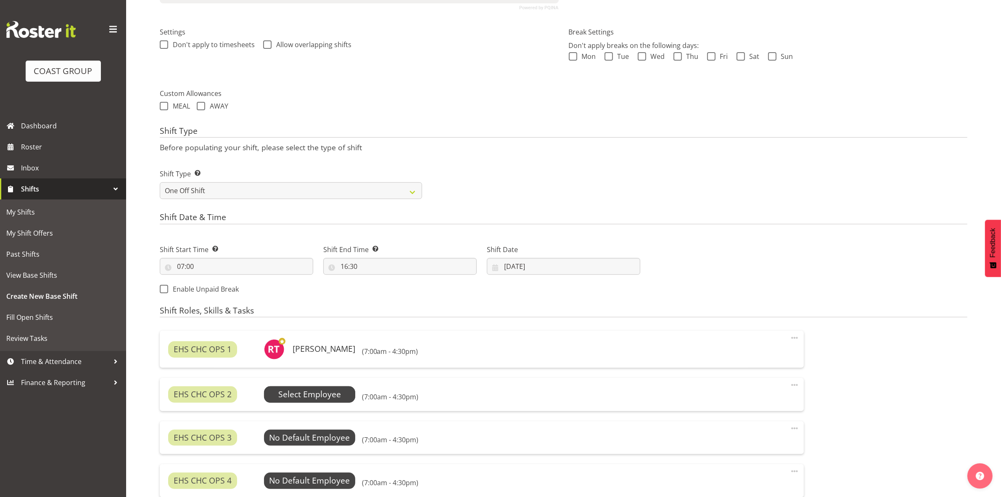
click at [315, 397] on span "Select Employee" at bounding box center [309, 394] width 63 height 12
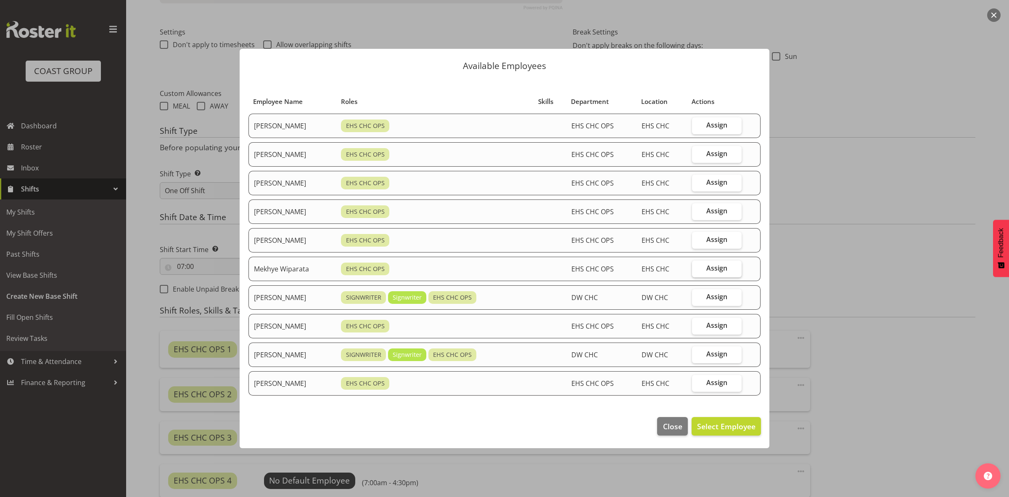
click at [709, 269] on span "Assign" at bounding box center [716, 268] width 21 height 8
click at [697, 269] on input "Assign" at bounding box center [694, 267] width 5 height 5
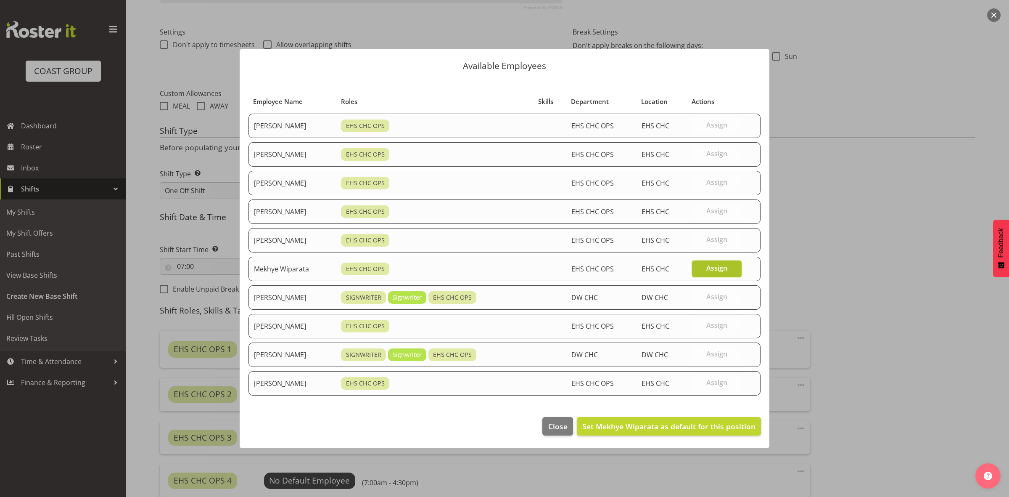
click at [712, 269] on span "Assign" at bounding box center [716, 268] width 21 height 8
click at [697, 269] on input "Assign" at bounding box center [694, 267] width 5 height 5
checkbox input "false"
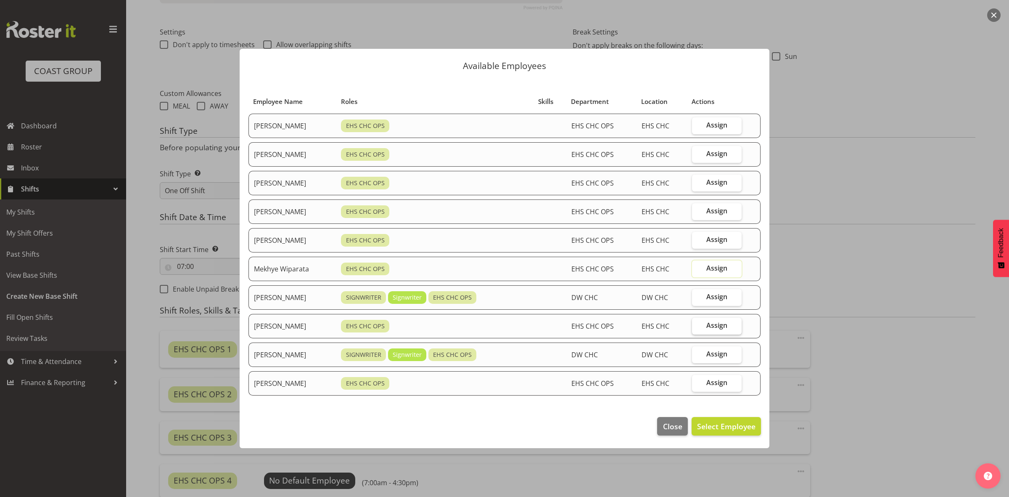
click at [704, 325] on label "Assign" at bounding box center [717, 325] width 50 height 17
click at [697, 325] on input "Assign" at bounding box center [694, 324] width 5 height 5
checkbox input "true"
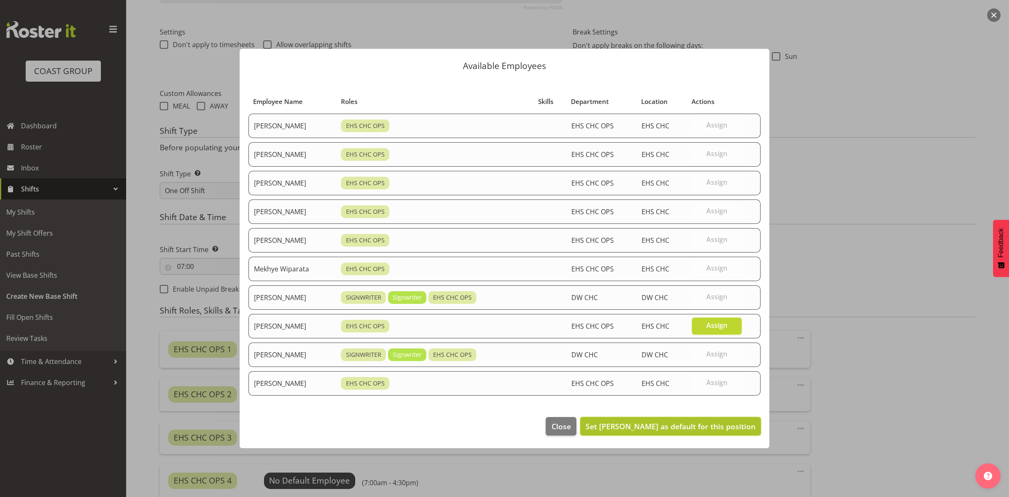
click at [698, 422] on span "Set Shatif Ssendi as default for this position" at bounding box center [671, 426] width 170 height 10
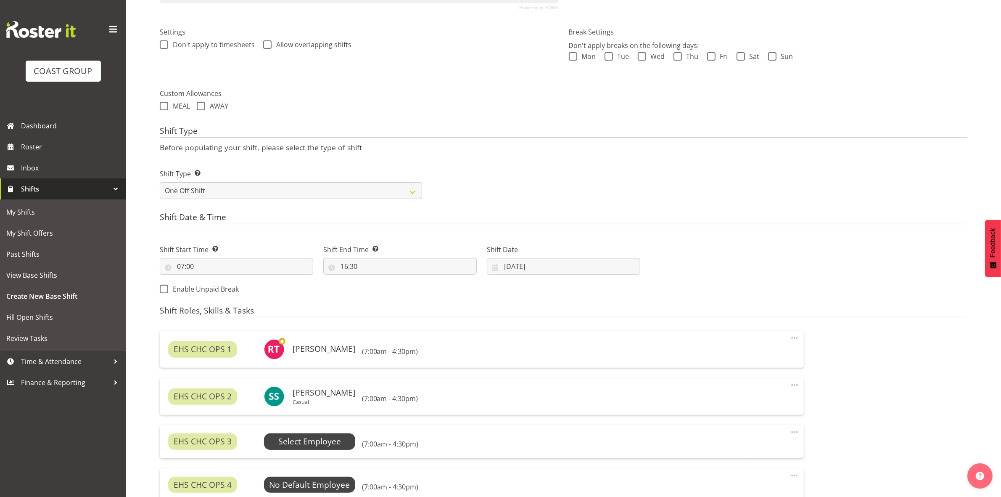
click at [317, 446] on span "Select Employee" at bounding box center [309, 441] width 63 height 12
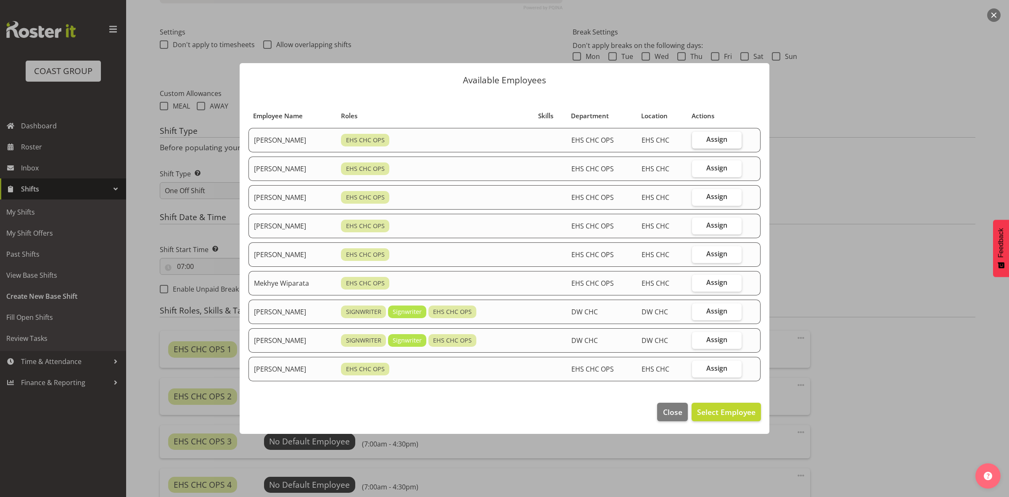
click at [722, 139] on span "Assign" at bounding box center [716, 139] width 21 height 8
click at [697, 139] on input "Assign" at bounding box center [694, 139] width 5 height 5
checkbox input "true"
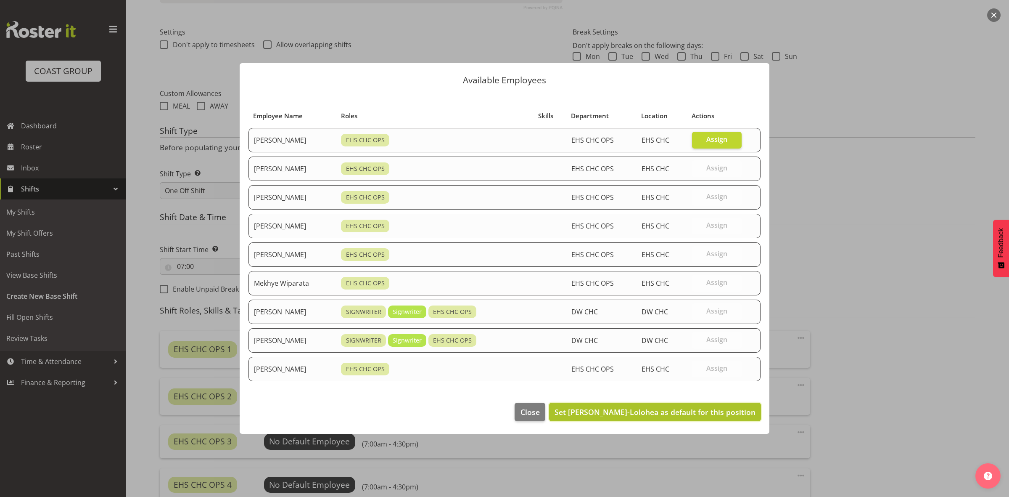
click at [701, 413] on span "Set Aminio Fonongaloa-Lolohea as default for this position" at bounding box center [655, 412] width 201 height 10
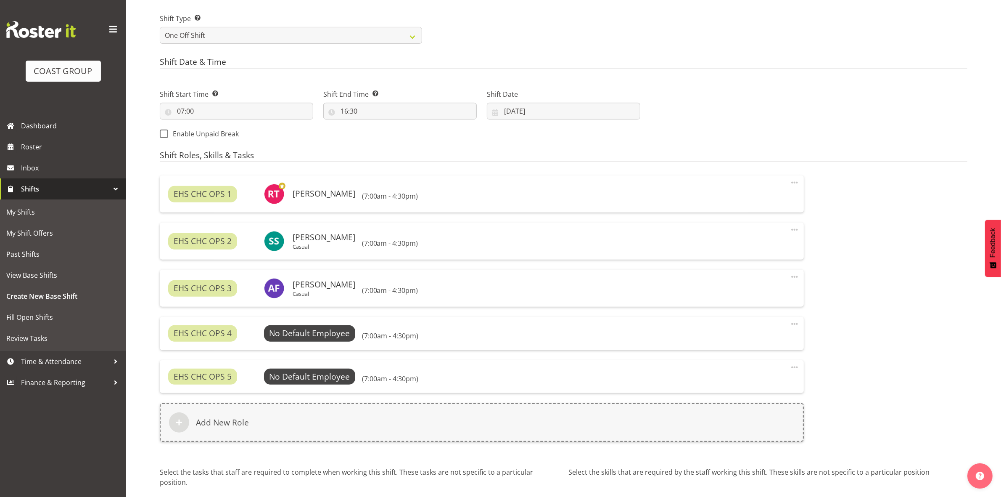
scroll to position [388, 0]
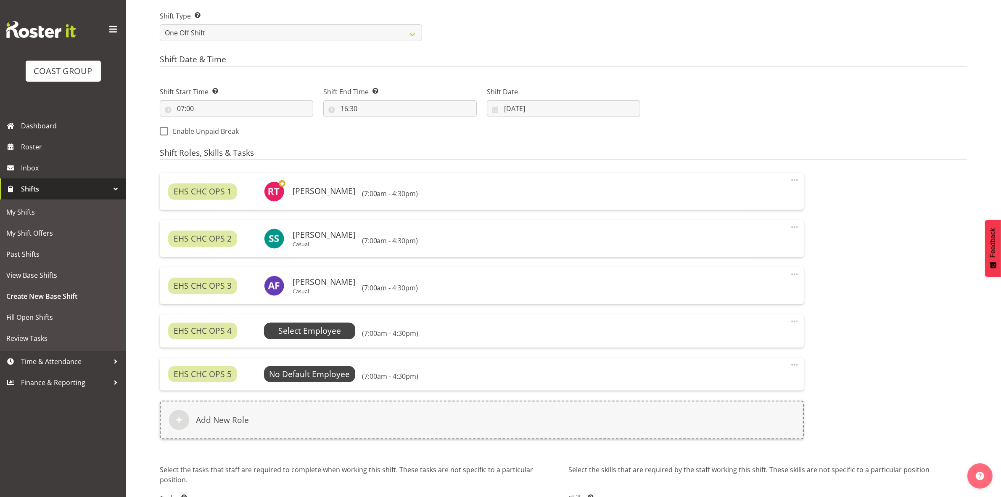
click at [307, 335] on span "Select Employee" at bounding box center [309, 331] width 63 height 12
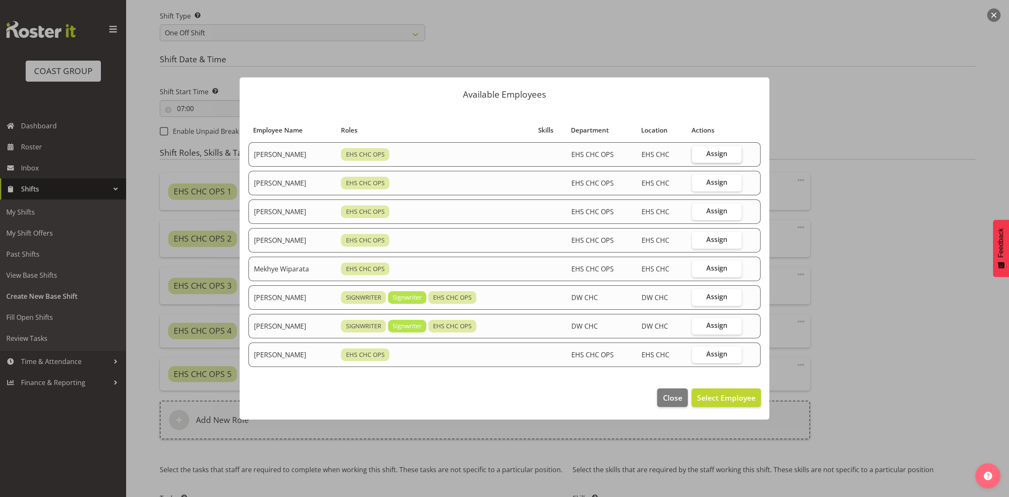
click at [735, 152] on label "Assign" at bounding box center [717, 154] width 50 height 17
click at [697, 152] on input "Assign" at bounding box center [694, 153] width 5 height 5
checkbox input "true"
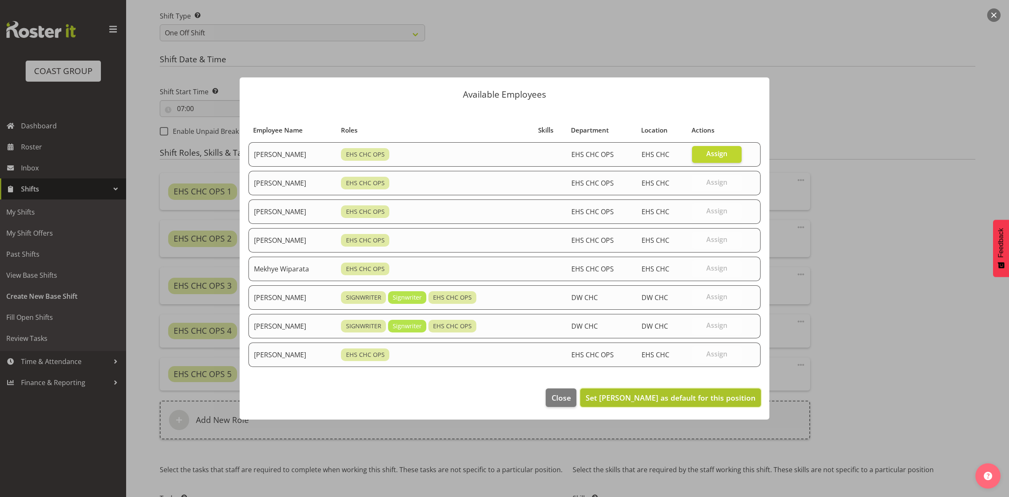
click at [684, 398] on span "Set David Wiseman as default for this position" at bounding box center [671, 397] width 170 height 10
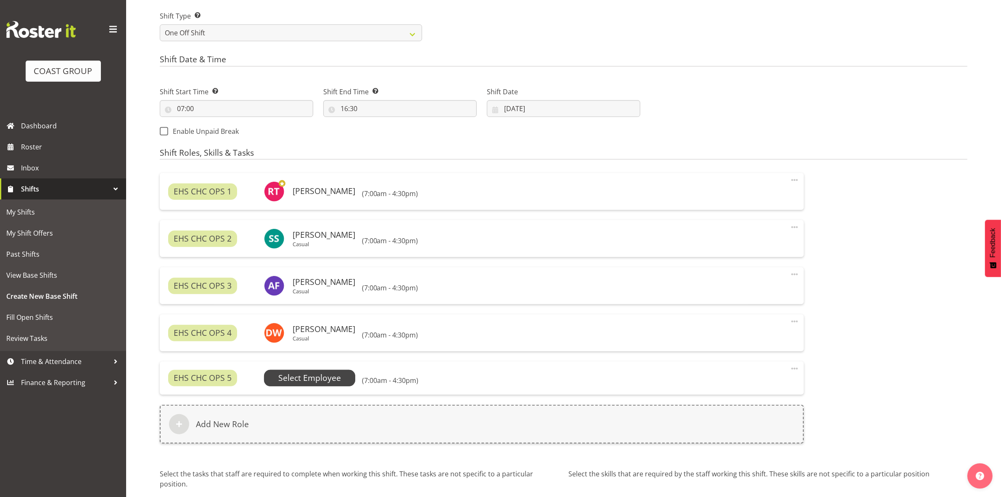
click at [320, 381] on span "Select Employee" at bounding box center [309, 378] width 63 height 12
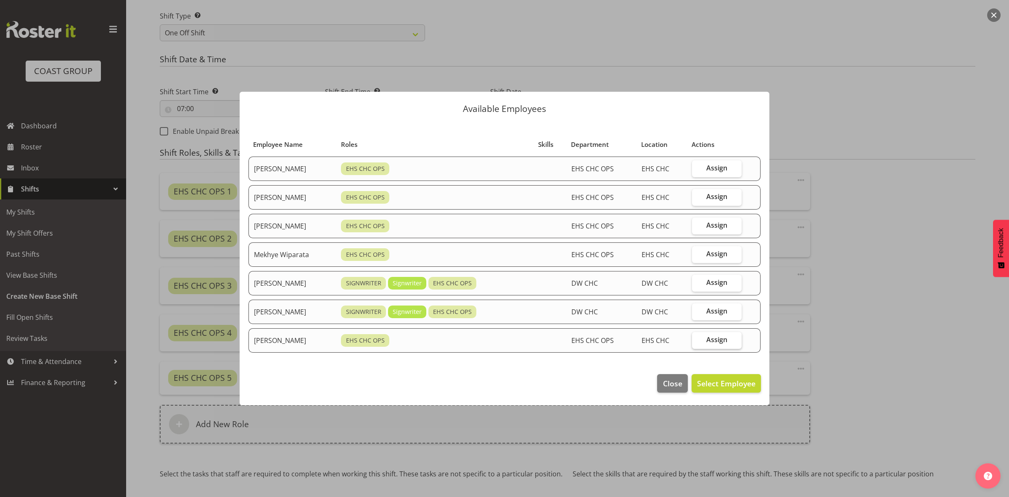
click at [706, 340] on span "Assign" at bounding box center [716, 339] width 21 height 8
click at [697, 340] on input "Assign" at bounding box center [694, 339] width 5 height 5
checkbox input "true"
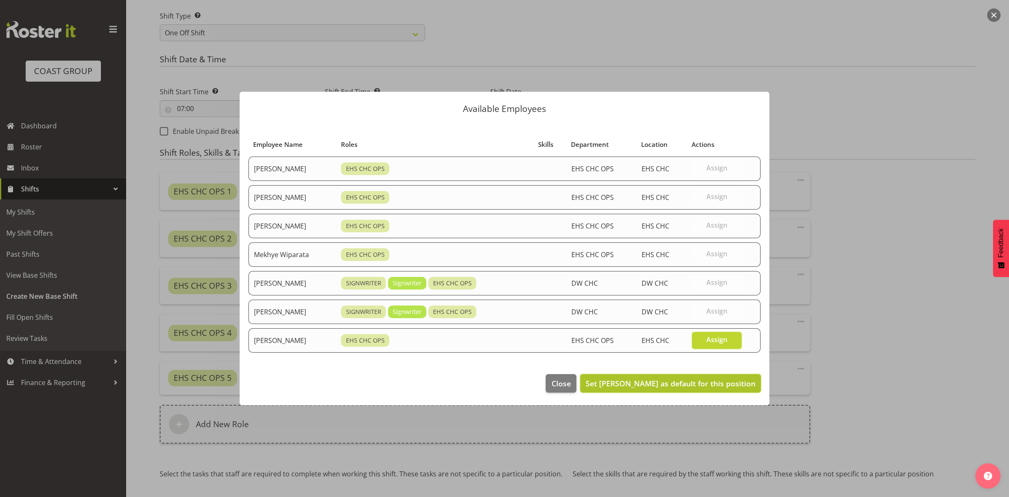
click at [708, 384] on span "Set Zac Nimmo as default for this position" at bounding box center [671, 383] width 170 height 10
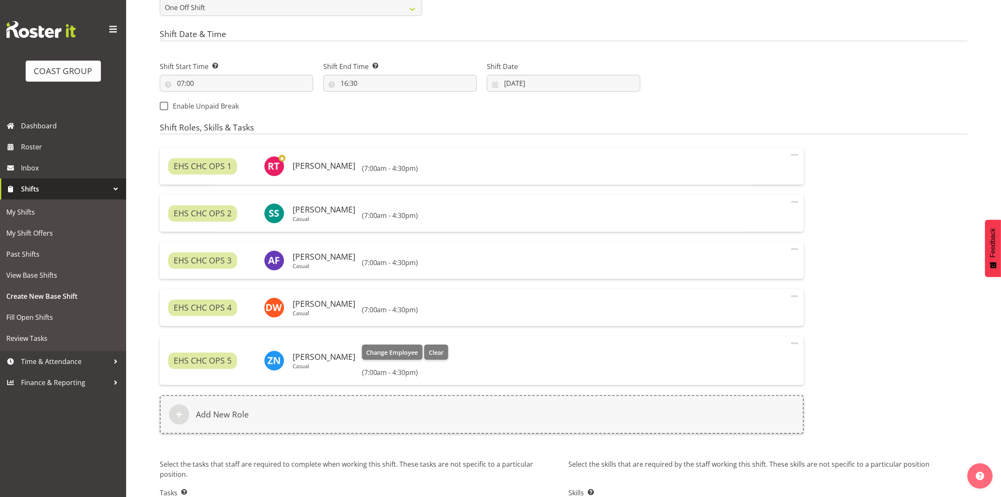
scroll to position [465, 0]
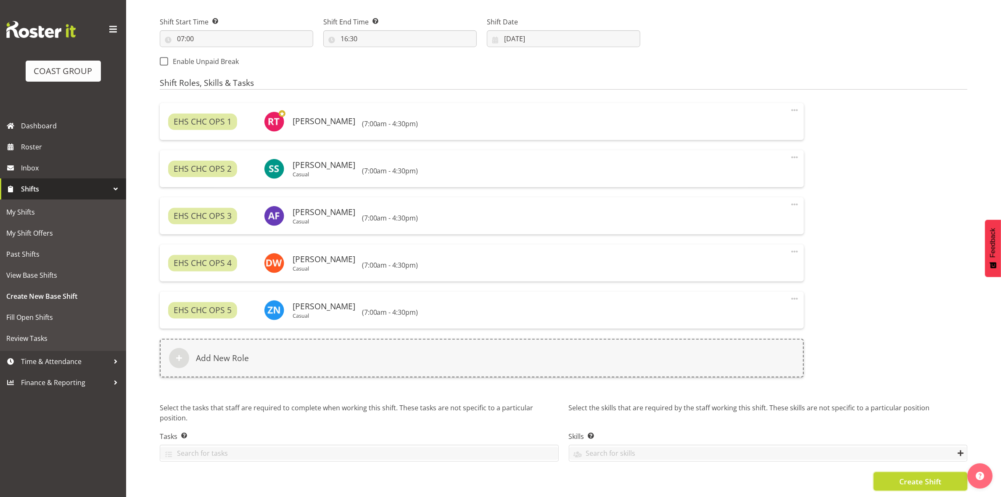
click at [902, 475] on span "Create Shift" at bounding box center [920, 480] width 42 height 11
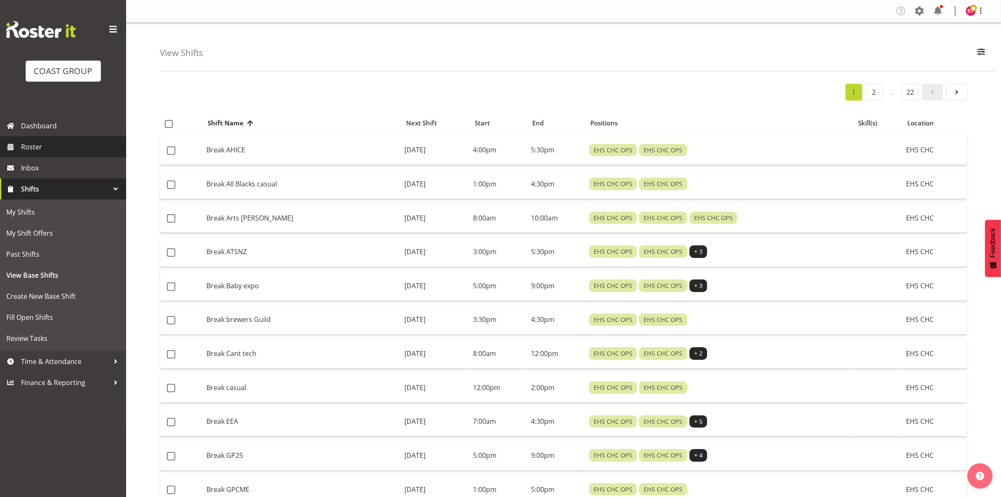
click at [30, 145] on span "Roster" at bounding box center [71, 146] width 101 height 13
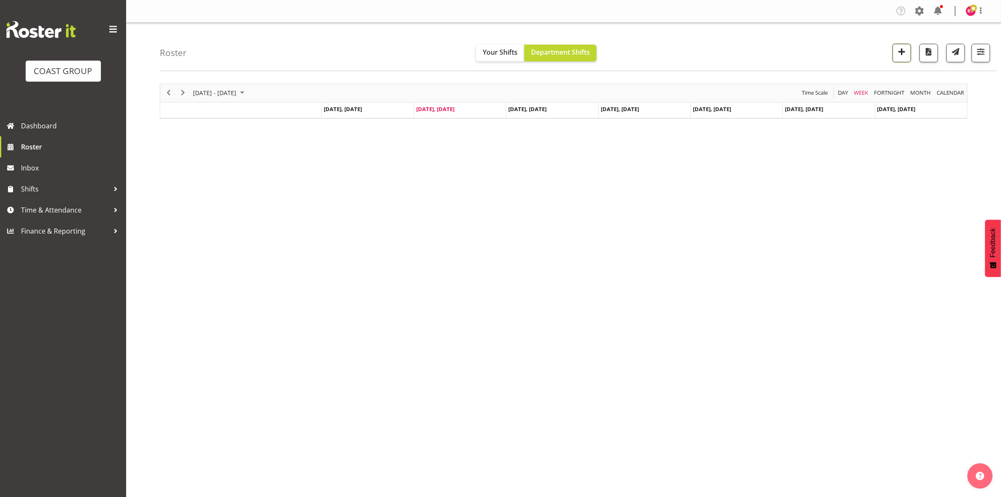
click at [896, 51] on span "button" at bounding box center [901, 51] width 11 height 11
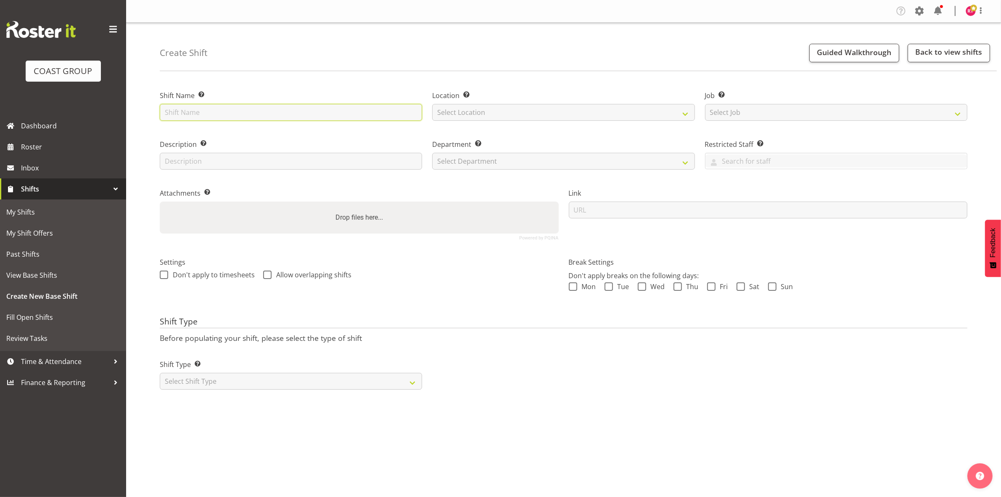
drag, startPoint x: 0, startPoint y: 0, endPoint x: 208, endPoint y: 106, distance: 233.3
click at [208, 106] on input "text" at bounding box center [291, 112] width 262 height 17
type input "Break Dog show"
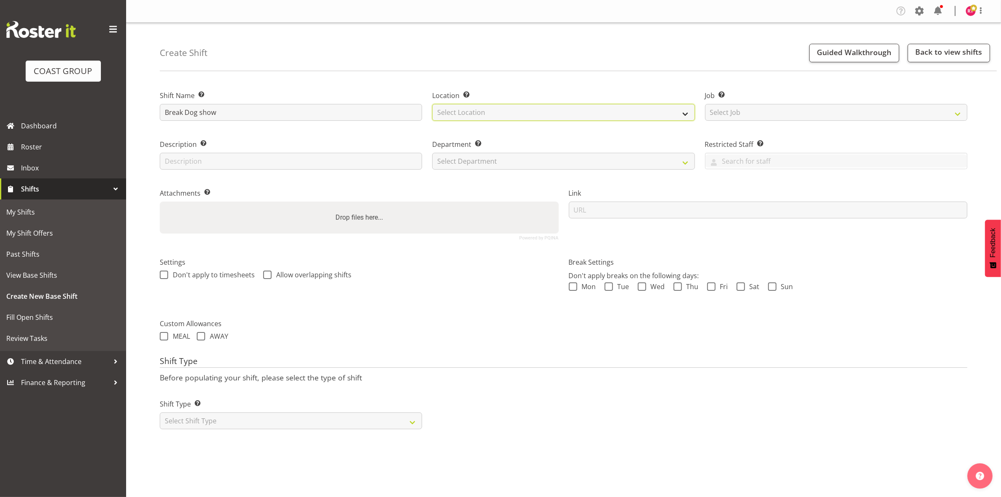
click at [472, 113] on select "Select Location EHS CHC" at bounding box center [563, 112] width 262 height 17
select select "107"
click at [432, 104] on select "Select Location EHS CHC" at bounding box center [563, 112] width 262 height 17
click at [759, 115] on select "Select Job Create new job 1 Carlton Events 1 [PERSON_NAME][GEOGRAPHIC_DATA] 1 […" at bounding box center [836, 112] width 262 height 17
select select "10304"
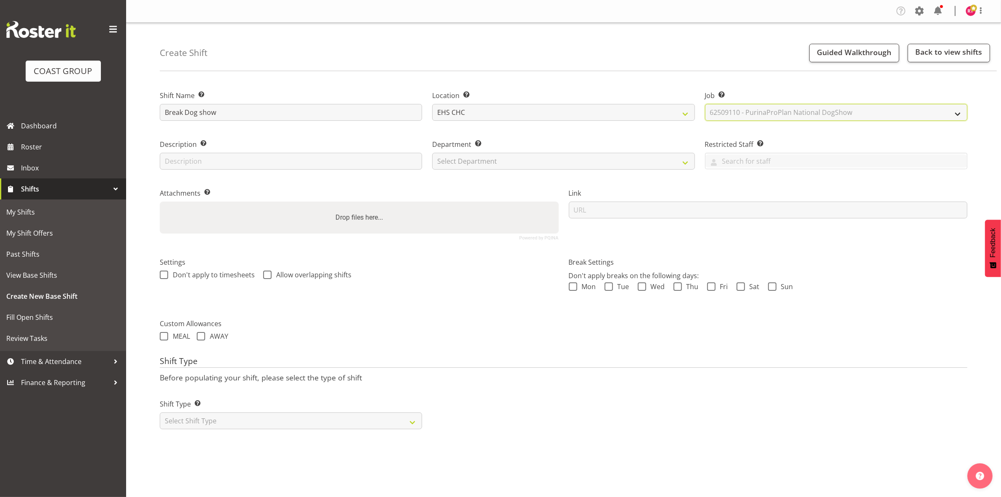
click at [705, 104] on select "Select Job Create new job 1 Carlton Events 1 [PERSON_NAME][GEOGRAPHIC_DATA] 1 […" at bounding box center [836, 112] width 262 height 17
click at [459, 157] on select "Select Department EHS CHC OPS" at bounding box center [563, 161] width 262 height 17
select select "41"
click at [432, 153] on select "Select Department EHS CHC OPS" at bounding box center [563, 161] width 262 height 17
click at [238, 413] on select "Select Shift Type One Off Shift Recurring Shift Rotating Shift" at bounding box center [291, 420] width 262 height 17
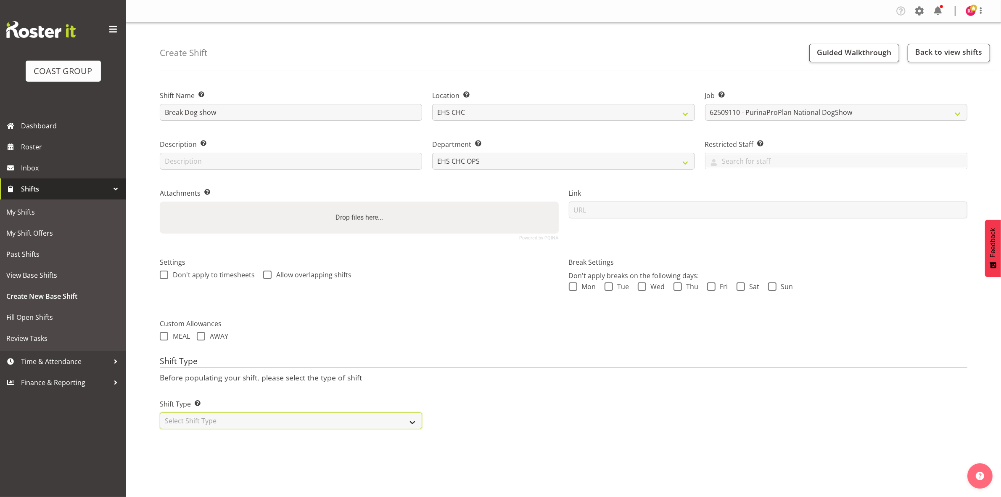
select select "one_off"
click at [160, 413] on select "Select Shift Type One Off Shift Recurring Shift Rotating Shift" at bounding box center [291, 420] width 262 height 17
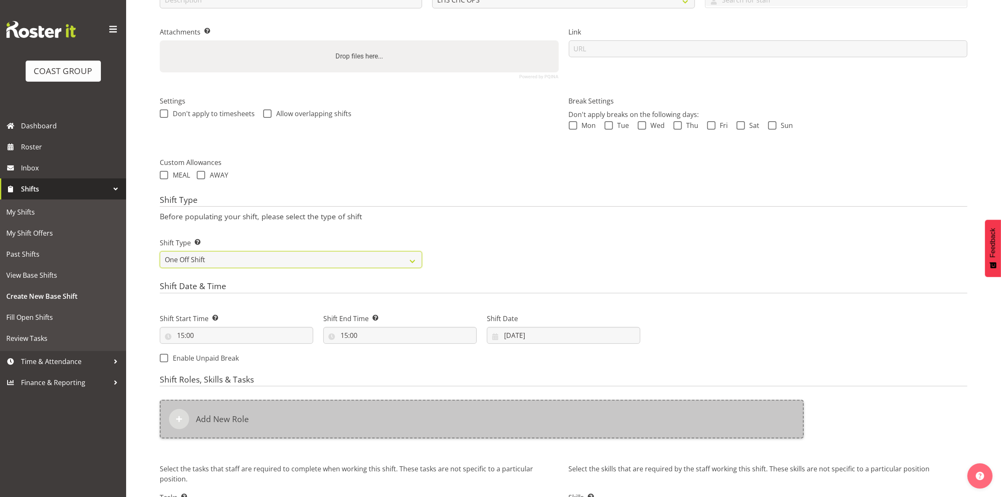
scroll to position [230, 0]
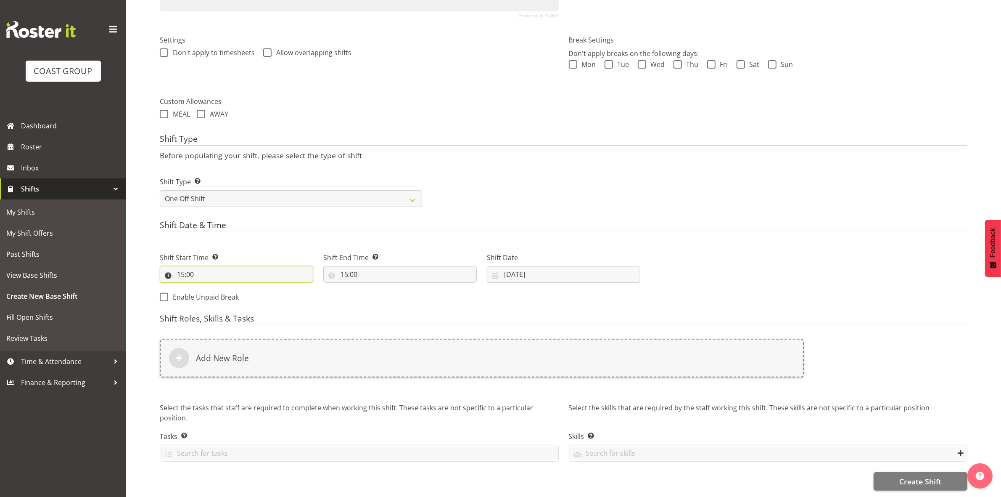
click at [183, 266] on input "15:00" at bounding box center [236, 274] width 153 height 17
click at [214, 288] on select "00 01 02 03 04 05 06 07 08 09 10 11 12 13 14 15 16 17 18 19 20 21 22 23" at bounding box center [217, 296] width 19 height 17
select select "16"
click at [208, 288] on select "00 01 02 03 04 05 06 07 08 09 10 11 12 13 14 15 16 17 18 19 20 21 22 23" at bounding box center [217, 296] width 19 height 17
type input "16:00"
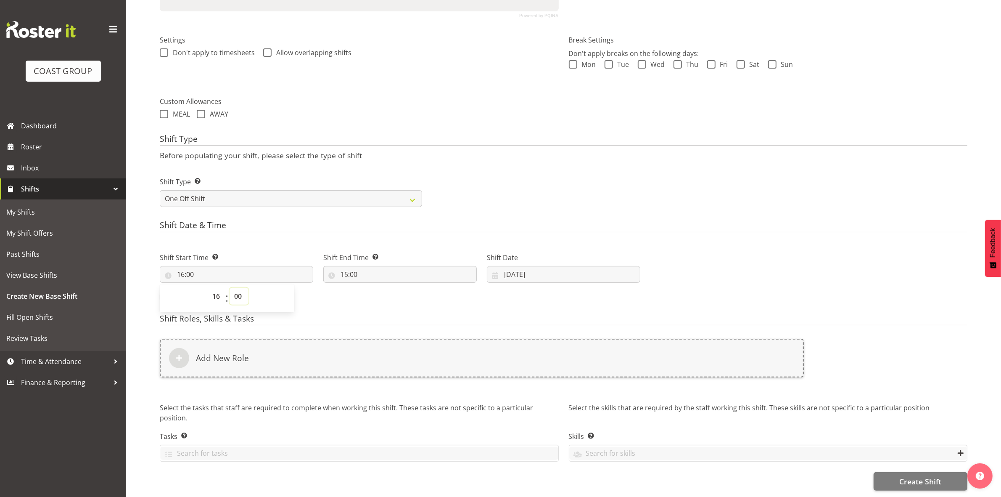
click at [240, 288] on select "00 01 02 03 04 05 06 07 08 09 10 11 12 13 14 15 16 17 18 19 20 21 22 23 24 25 2…" at bounding box center [239, 296] width 19 height 17
select select "30"
click at [230, 288] on select "00 01 02 03 04 05 06 07 08 09 10 11 12 13 14 15 16 17 18 19 20 21 22 23 24 25 2…" at bounding box center [239, 296] width 19 height 17
type input "16:30"
click at [280, 231] on div "Shift Date & Time Shift Start Time Set the time of the day you wish this shift …" at bounding box center [564, 264] width 808 height 88
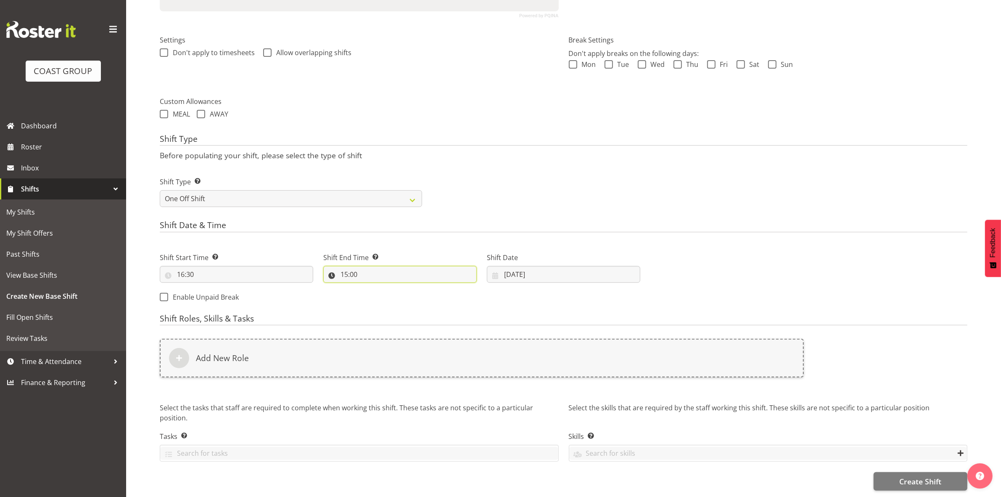
click at [347, 267] on input "15:00" at bounding box center [399, 274] width 153 height 17
click at [376, 288] on select "00 01 02 03 04 05 06 07 08 09 10 11 12 13 14 15 16 17 18 19 20 21 22 23" at bounding box center [380, 296] width 19 height 17
select select "18"
click at [371, 288] on select "00 01 02 03 04 05 06 07 08 09 10 11 12 13 14 15 16 17 18 19 20 21 22 23" at bounding box center [380, 296] width 19 height 17
type input "18:00"
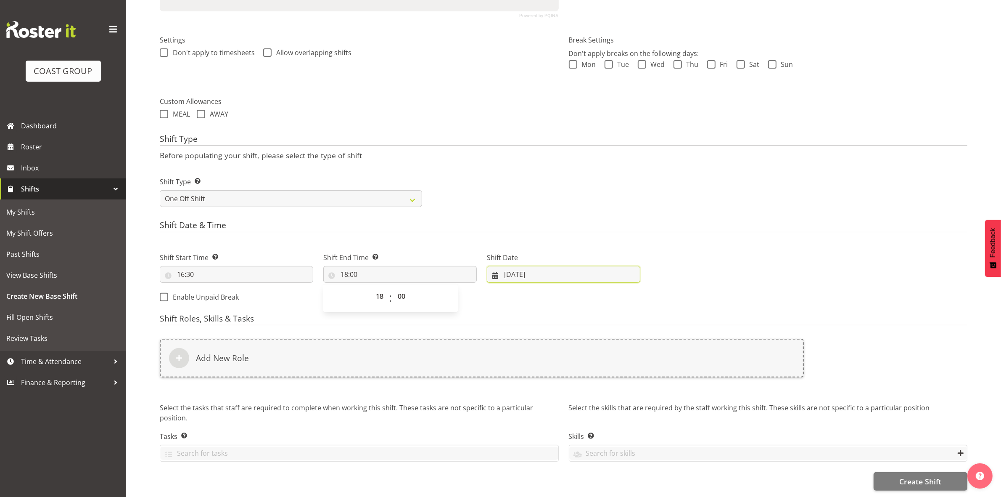
click at [508, 267] on input "[DATE]" at bounding box center [563, 274] width 153 height 17
drag, startPoint x: 512, startPoint y: 392, endPoint x: 507, endPoint y: 387, distance: 7.2
click at [512, 398] on link "28" at bounding box center [512, 406] width 17 height 16
type input "[DATE]"
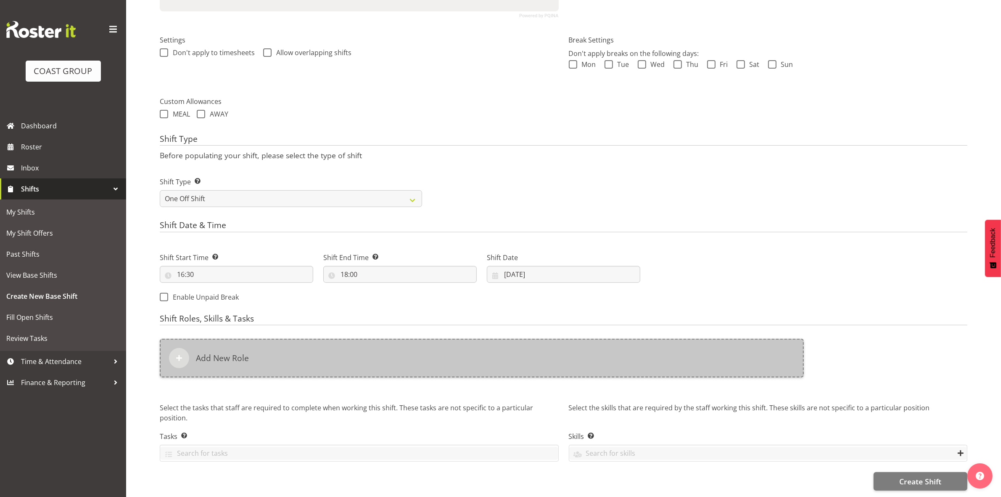
click at [296, 346] on div "Add New Role" at bounding box center [482, 357] width 644 height 39
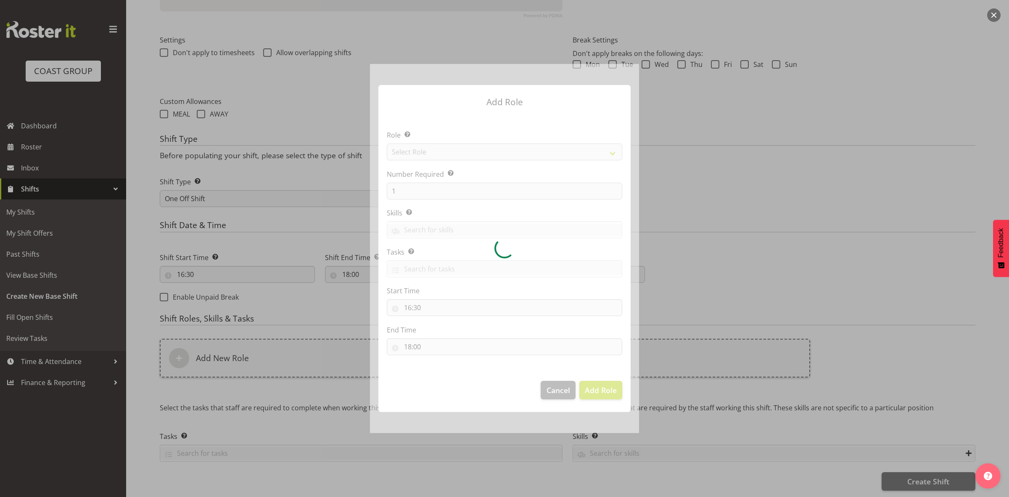
click at [463, 150] on div at bounding box center [504, 248] width 269 height 369
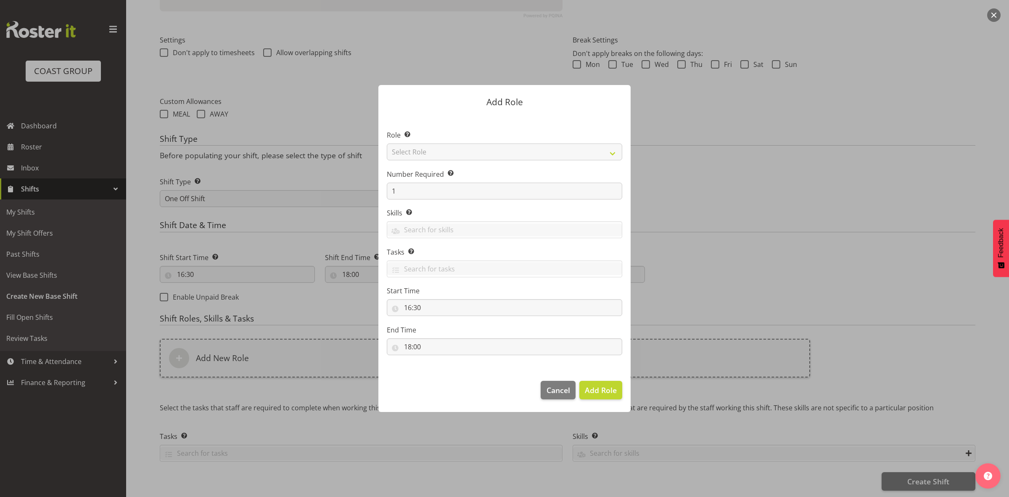
click at [463, 150] on section "Role Select the role you wish to add to the shift. Select Role ACCOUNT MANAGER …" at bounding box center [504, 243] width 252 height 257
click at [463, 150] on select "Select Role ACCOUNT MANAGER ACCOUNT MANAGER DW ACCOUNTS [PERSON_NAME] VEHICLES …" at bounding box center [504, 151] width 235 height 17
select select "192"
click at [387, 143] on select "Select Role ACCOUNT MANAGER ACCOUNT MANAGER DW ACCOUNTS [PERSON_NAME] VEHICLES …" at bounding box center [504, 151] width 235 height 17
click at [605, 396] on button "Add Role" at bounding box center [600, 389] width 43 height 18
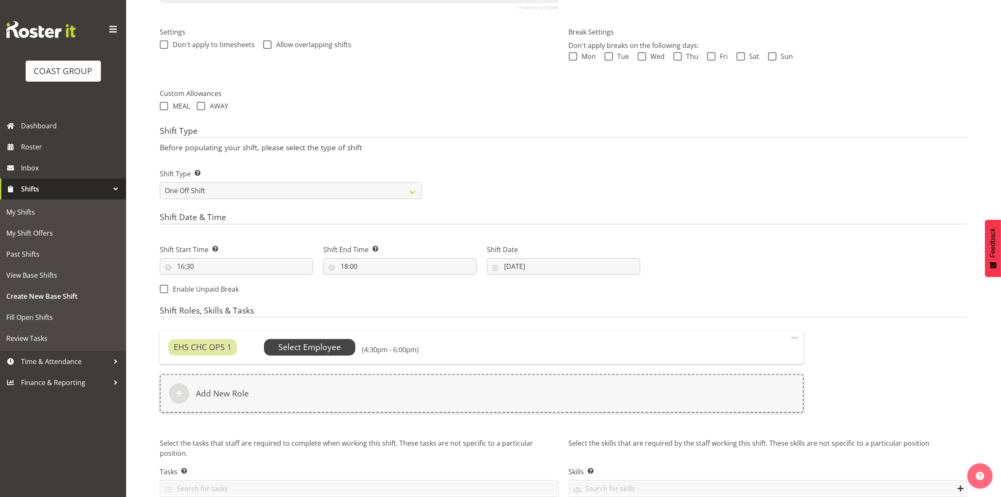
click at [322, 341] on span "Select Employee" at bounding box center [310, 347] width 92 height 16
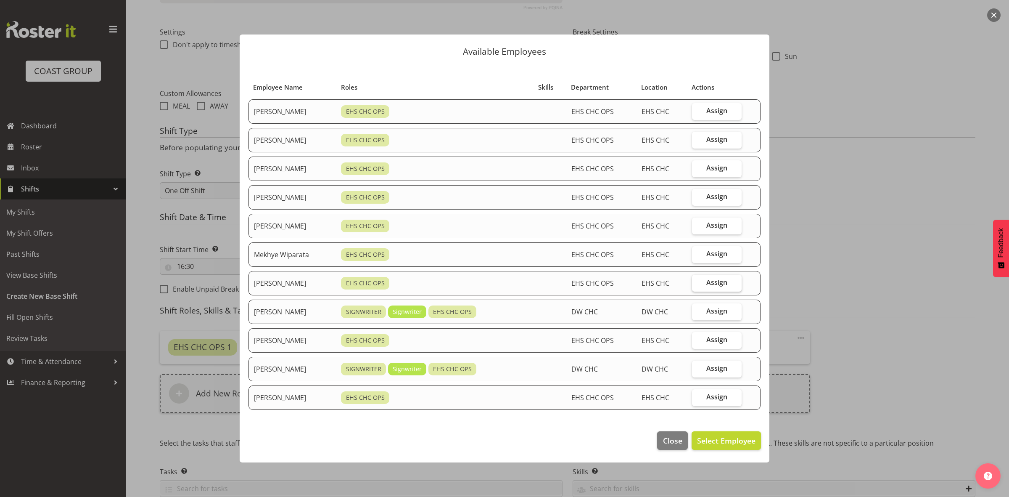
click at [719, 284] on span "Assign" at bounding box center [716, 282] width 21 height 8
click at [697, 284] on input "Assign" at bounding box center [694, 282] width 5 height 5
checkbox input "true"
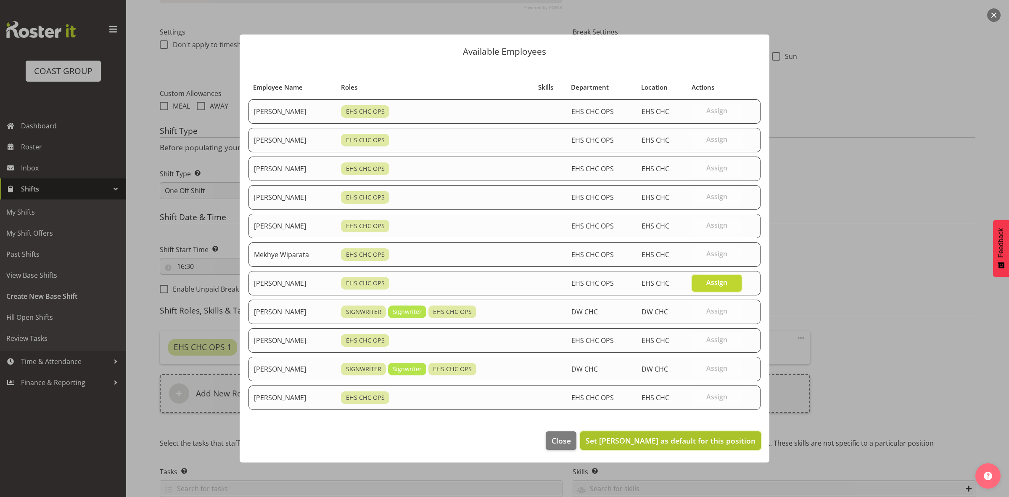
click at [703, 442] on span "Set Reuben Bowe as default for this position" at bounding box center [671, 440] width 170 height 10
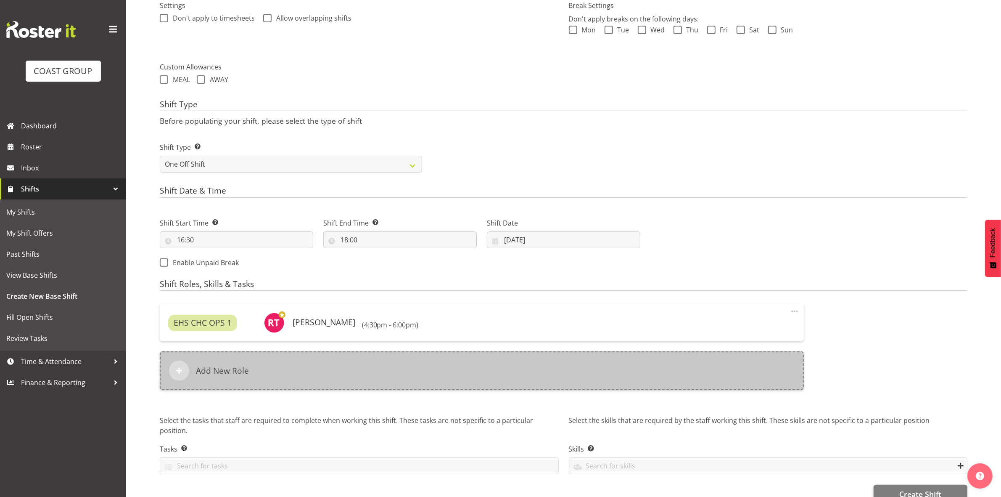
scroll to position [277, 0]
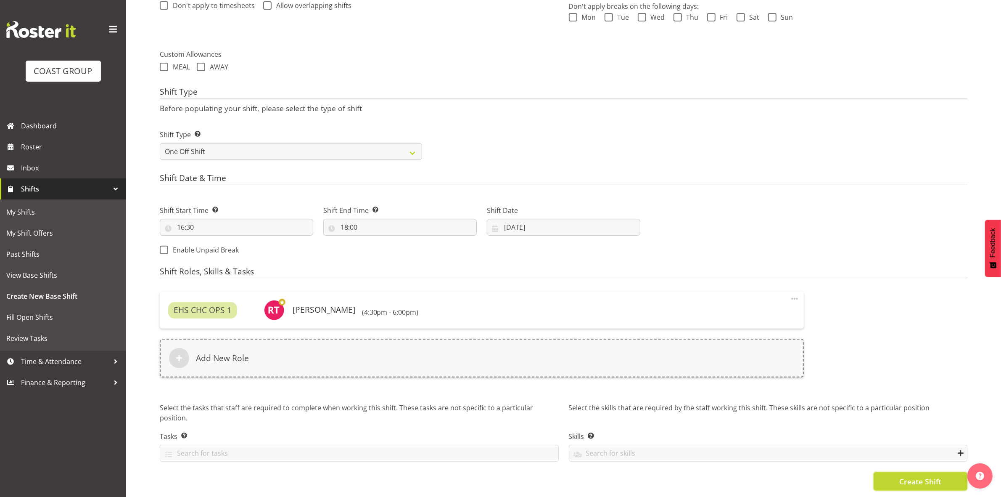
click at [887, 476] on button "Create Shift" at bounding box center [921, 481] width 94 height 18
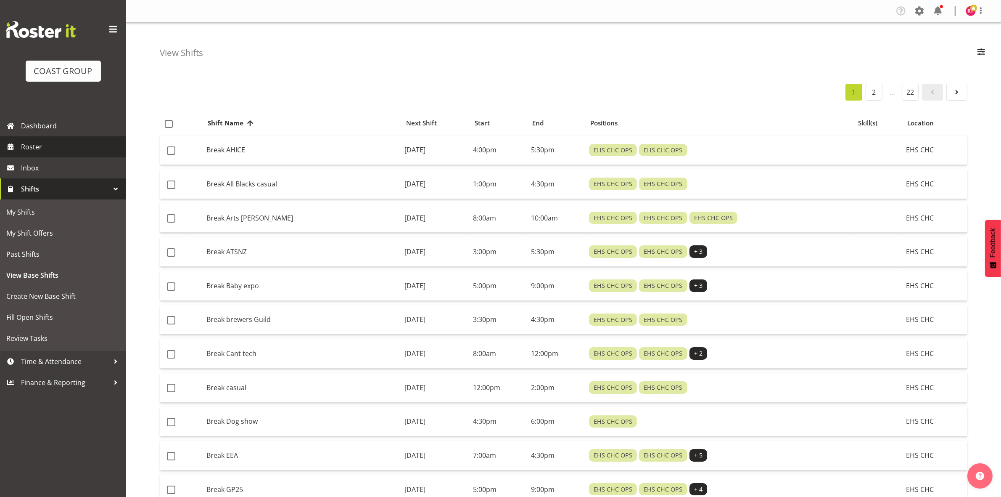
click at [31, 148] on span "Roster" at bounding box center [71, 146] width 101 height 13
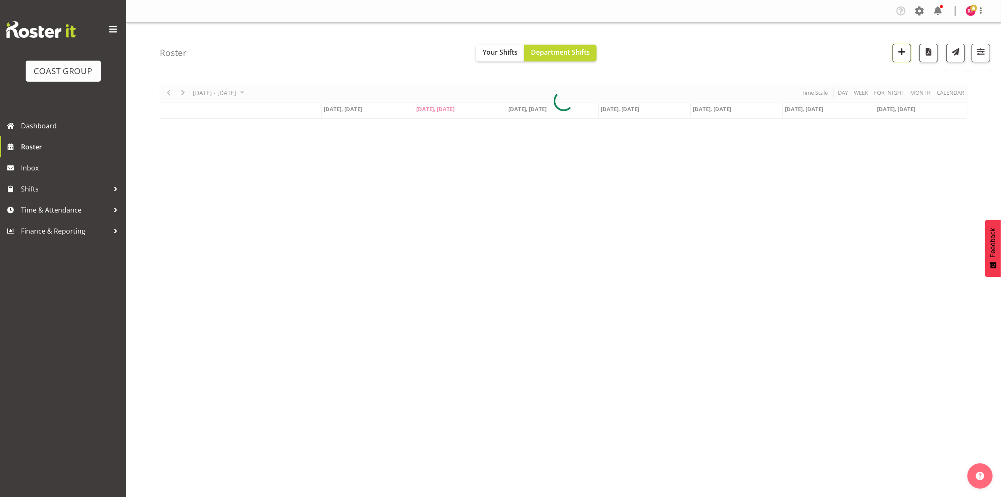
click at [903, 52] on span "button" at bounding box center [901, 51] width 11 height 11
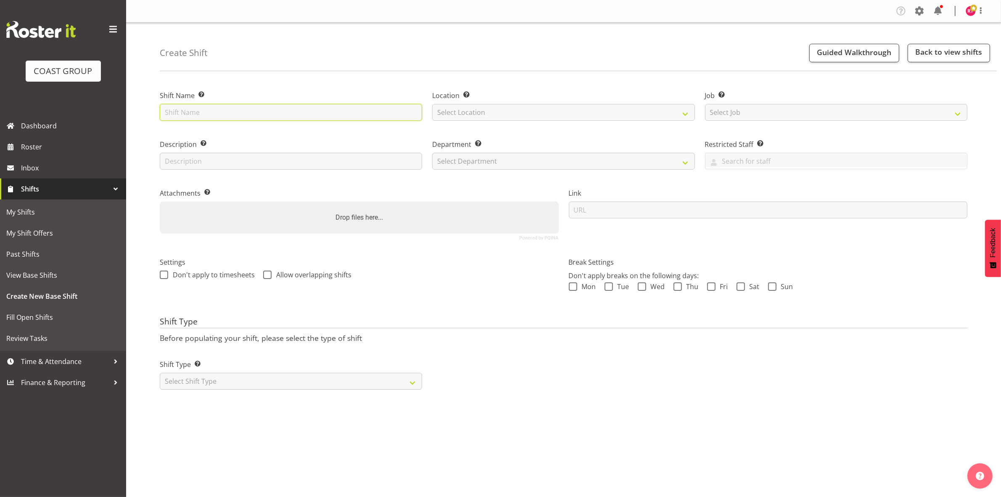
click at [297, 106] on input "text" at bounding box center [291, 112] width 262 height 17
type input "Break South canterbury Homeshow"
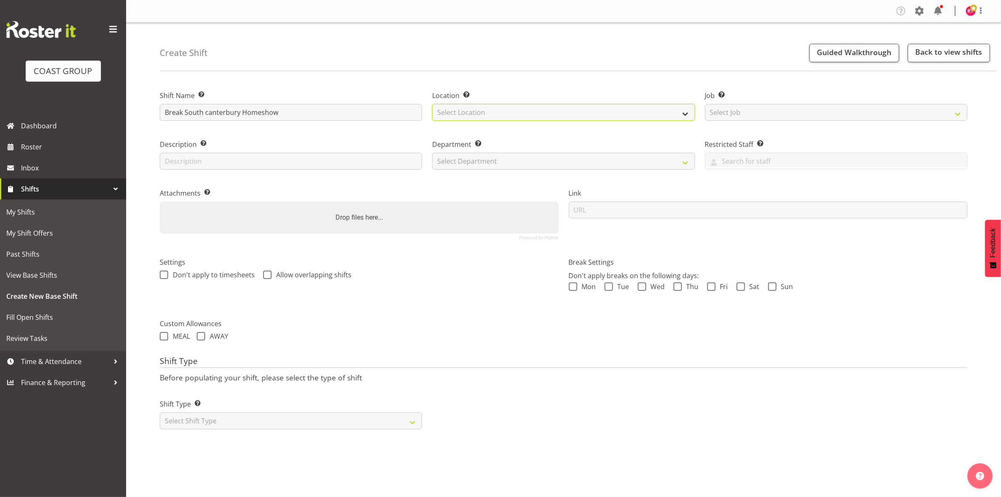
click at [482, 108] on select "Select Location EHS CHC" at bounding box center [563, 112] width 262 height 17
select select "107"
click at [432, 104] on select "Select Location EHS CHC" at bounding box center [563, 112] width 262 height 17
click at [747, 114] on select "Select Job Create new job 1 Carlton Events 1 [PERSON_NAME][GEOGRAPHIC_DATA] 1 […" at bounding box center [836, 112] width 262 height 17
select select "9239"
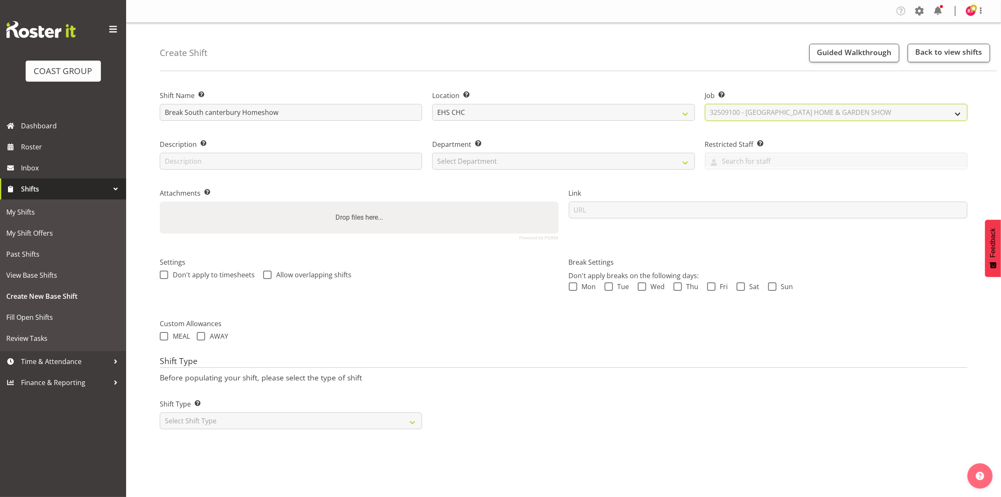
click at [705, 104] on select "Select Job Create new job 1 Carlton Events 1 [PERSON_NAME][GEOGRAPHIC_DATA] 1 […" at bounding box center [836, 112] width 262 height 17
click at [492, 167] on select "Select Department EHS CHC OPS" at bounding box center [563, 161] width 262 height 17
select select "41"
click at [432, 153] on select "Select Department EHS CHC OPS" at bounding box center [563, 161] width 262 height 17
click at [237, 424] on select "Select Shift Type One Off Shift Recurring Shift Rotating Shift" at bounding box center [291, 420] width 262 height 17
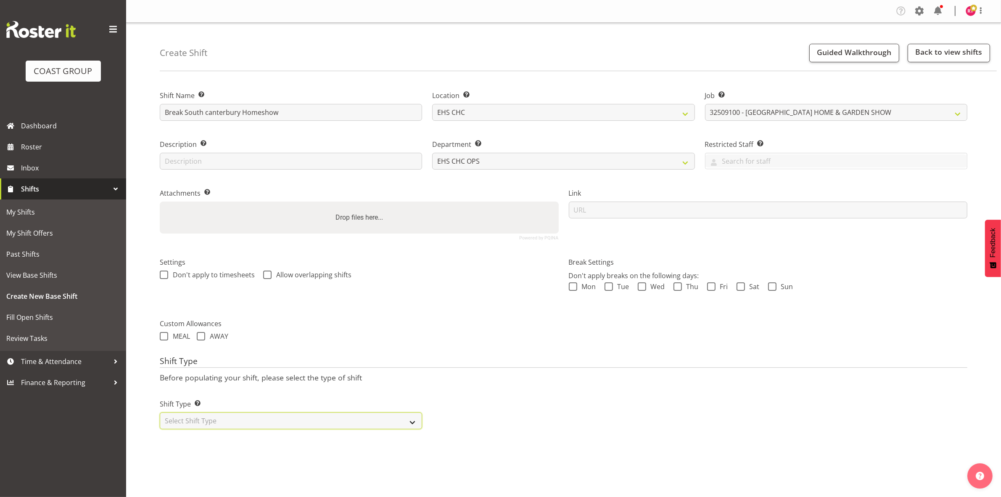
click at [228, 426] on select "Select Shift Type One Off Shift Recurring Shift Rotating Shift" at bounding box center [291, 420] width 262 height 17
select select "one_off"
click at [160, 413] on select "Select Shift Type One Off Shift Recurring Shift Rotating Shift" at bounding box center [291, 420] width 262 height 17
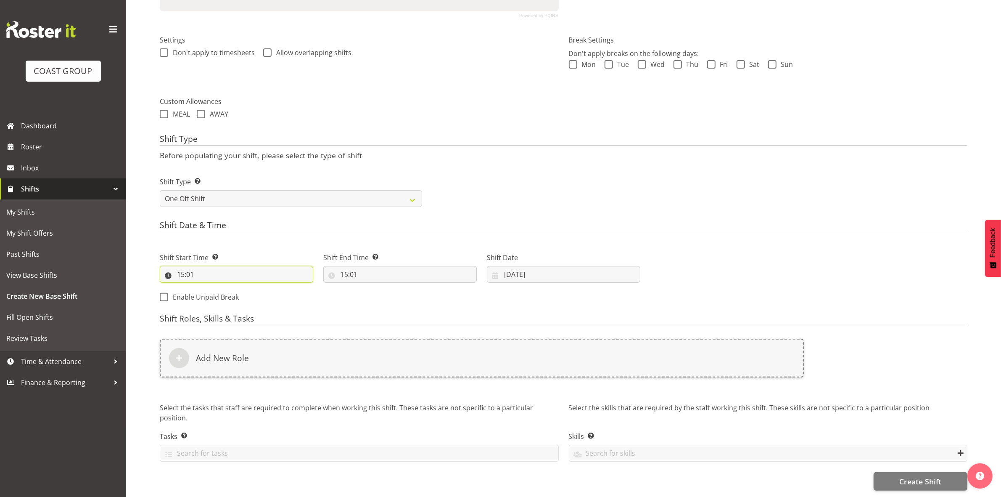
click at [184, 266] on input "15:01" at bounding box center [236, 274] width 153 height 17
click at [211, 288] on select "00 01 02 03 04 05 06 07 08 09 10 11 12 13 14 15 16 17 18 19 20 21 22 23" at bounding box center [217, 296] width 19 height 17
select select "13"
click at [208, 288] on select "00 01 02 03 04 05 06 07 08 09 10 11 12 13 14 15 16 17 18 19 20 21 22 23" at bounding box center [217, 296] width 19 height 17
type input "13:01"
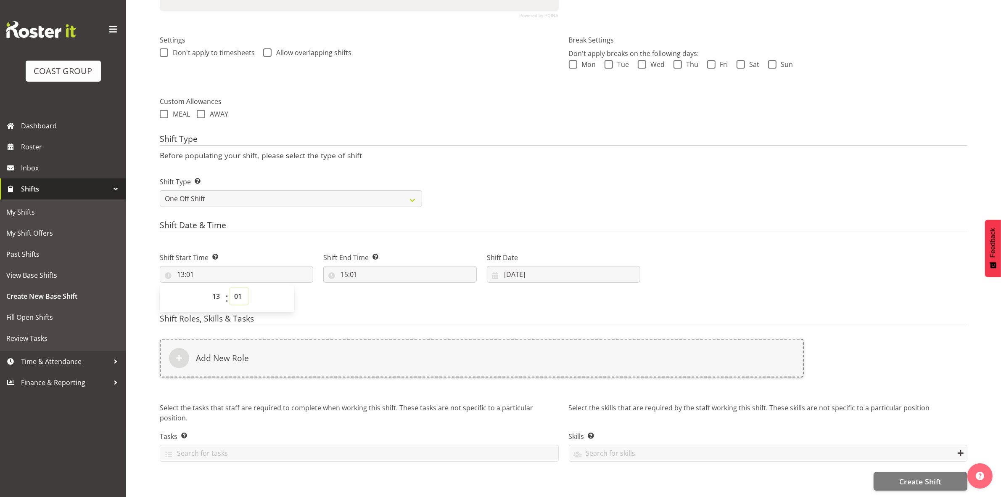
click at [235, 288] on select "00 01 02 03 04 05 06 07 08 09 10 11 12 13 14 15 16 17 18 19 20 21 22 23 24 25 2…" at bounding box center [239, 296] width 19 height 17
select select "0"
click at [230, 288] on select "00 01 02 03 04 05 06 07 08 09 10 11 12 13 14 15 16 17 18 19 20 21 22 23 24 25 2…" at bounding box center [239, 296] width 19 height 17
type input "13:00"
click at [219, 289] on select "00 01 02 03 04 05 06 07 08 09 10 11 12 13 14 15 16 17 18 19 20 21 22 23" at bounding box center [217, 296] width 19 height 17
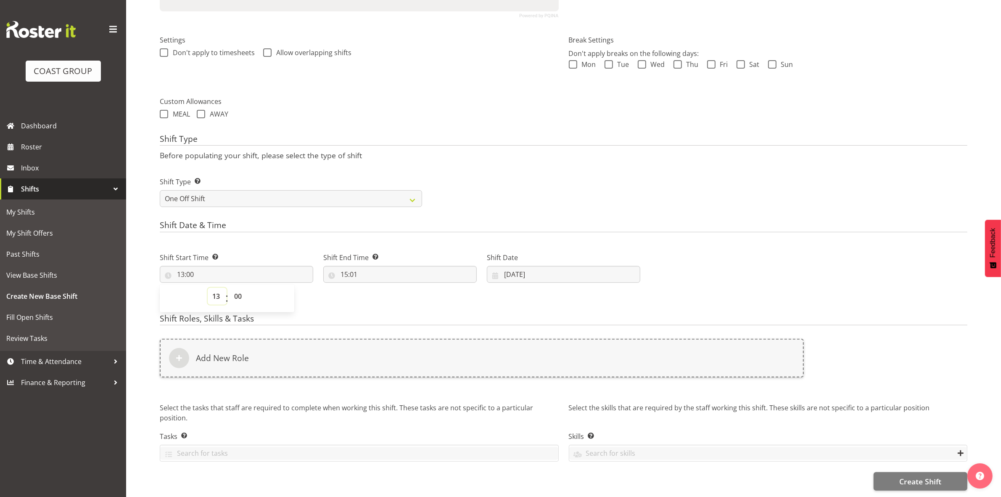
select select "12"
click at [208, 288] on select "00 01 02 03 04 05 06 07 08 09 10 11 12 13 14 15 16 17 18 19 20 21 22 23" at bounding box center [217, 296] width 19 height 17
type input "12:00"
click at [327, 220] on h4 "Shift Date & Time" at bounding box center [564, 226] width 808 height 12
click at [345, 268] on input "15:01" at bounding box center [399, 274] width 153 height 17
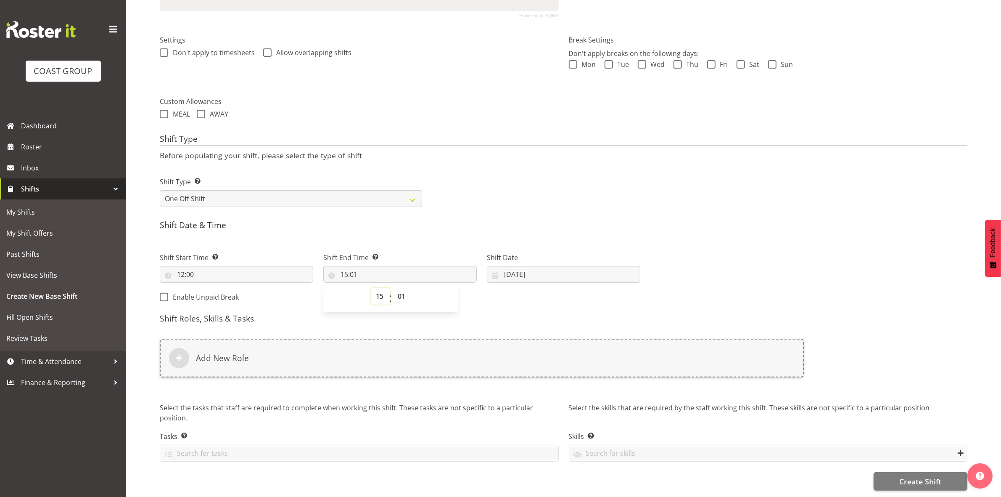
click at [379, 288] on select "00 01 02 03 04 05 06 07 08 09 10 11 12 13 14 15 16 17 18 19 20 21 22 23" at bounding box center [380, 296] width 19 height 17
select select "22"
click at [371, 288] on select "00 01 02 03 04 05 06 07 08 09 10 11 12 13 14 15 16 17 18 19 20 21 22 23" at bounding box center [380, 296] width 19 height 17
type input "22:01"
click at [402, 289] on select "00 01 02 03 04 05 06 07 08 09 10 11 12 13 14 15 16 17 18 19 20 21 22 23 24 25 2…" at bounding box center [402, 296] width 19 height 17
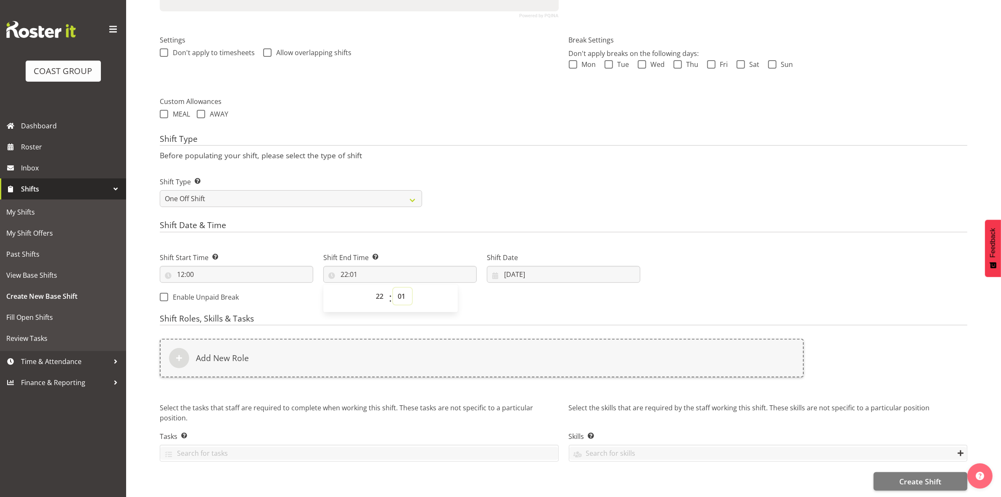
select select "0"
click at [393, 288] on select "00 01 02 03 04 05 06 07 08 09 10 11 12 13 14 15 16 17 18 19 20 21 22 23 24 25 2…" at bounding box center [402, 296] width 19 height 17
type input "22:00"
click at [560, 156] on div "Shift Type Before populating your shift, please select the type of shift Shift …" at bounding box center [564, 173] width 808 height 78
click at [509, 267] on input "23/09/2025" at bounding box center [563, 274] width 153 height 17
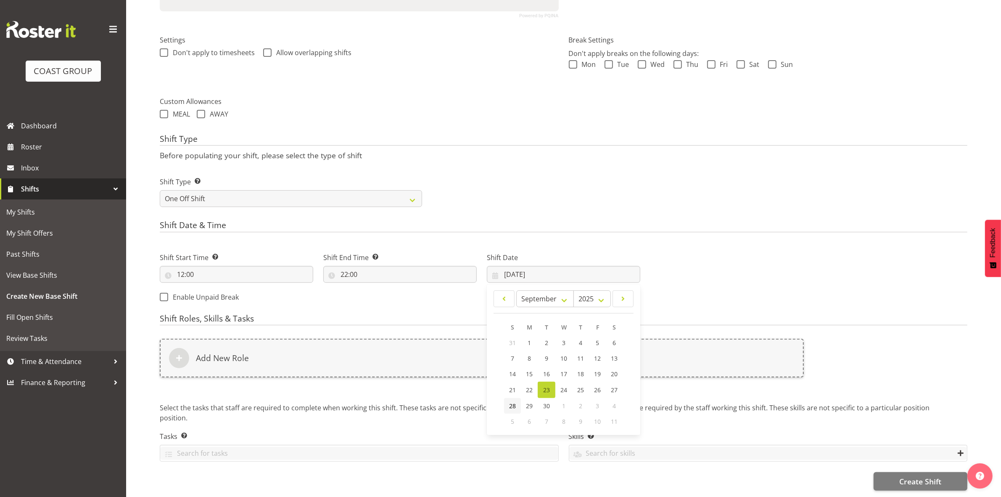
click at [512, 402] on span "28" at bounding box center [512, 406] width 7 height 8
type input "28/09/2025"
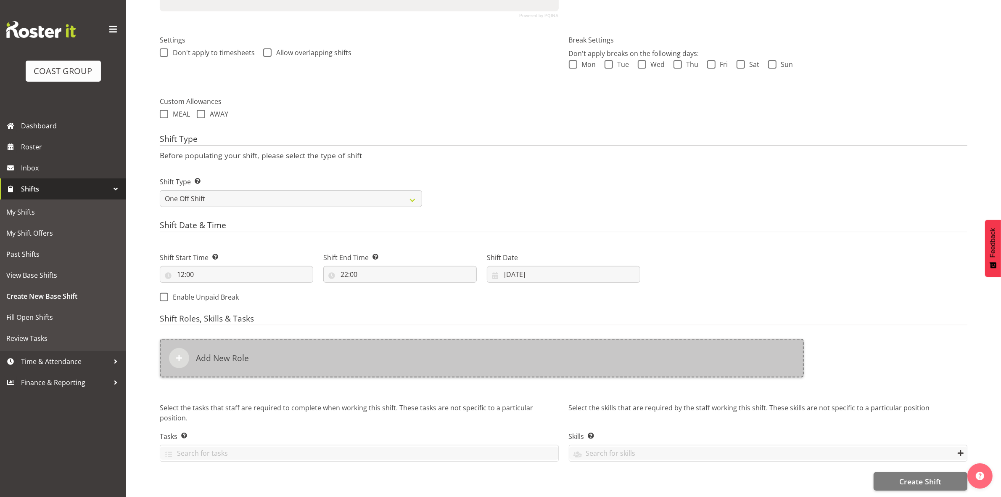
click at [310, 350] on div "Add New Role" at bounding box center [482, 357] width 644 height 39
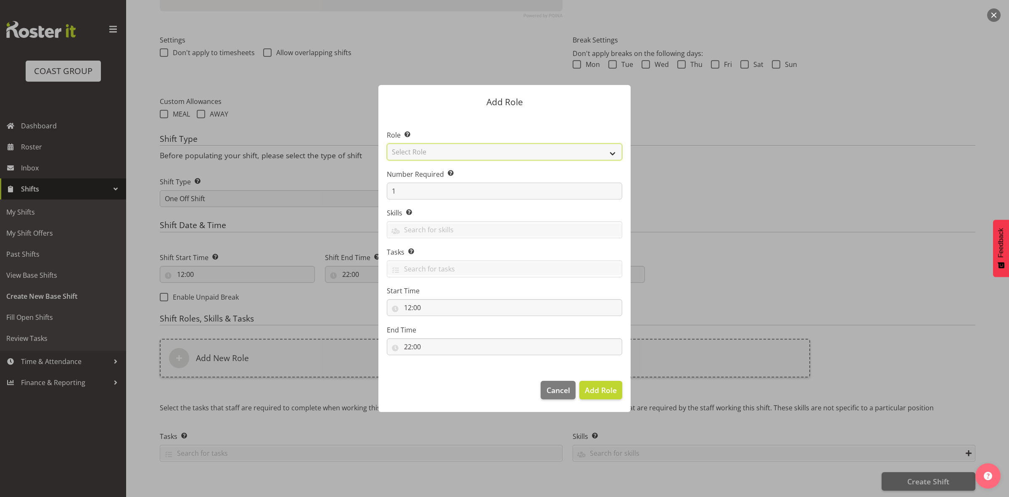
click at [436, 150] on select "Select Role ACCOUNT MANAGER ACCOUNT MANAGER DW ACCOUNTS [PERSON_NAME] VEHICLES …" at bounding box center [504, 151] width 235 height 17
select select "192"
click at [387, 143] on select "Select Role ACCOUNT MANAGER ACCOUNT MANAGER DW ACCOUNTS [PERSON_NAME] VEHICLES …" at bounding box center [504, 151] width 235 height 17
click at [426, 196] on input "1" at bounding box center [504, 190] width 235 height 17
type input "2"
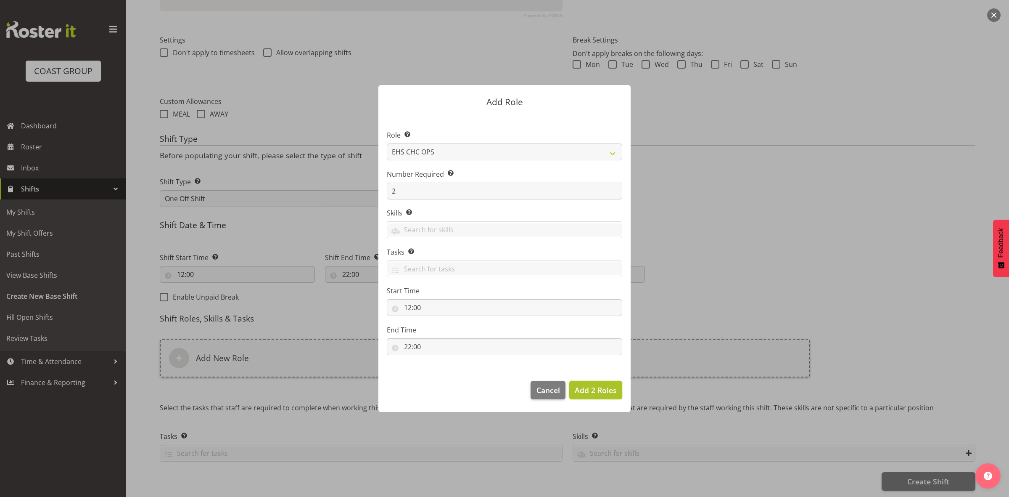
click at [599, 392] on span "Add 2 Roles" at bounding box center [596, 390] width 42 height 10
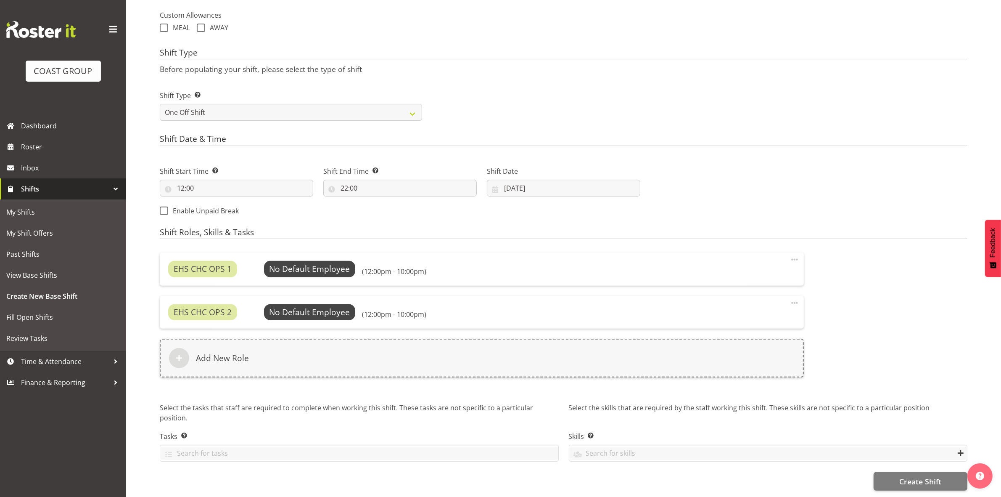
scroll to position [316, 0]
click at [296, 263] on span "Select Employee" at bounding box center [309, 269] width 63 height 12
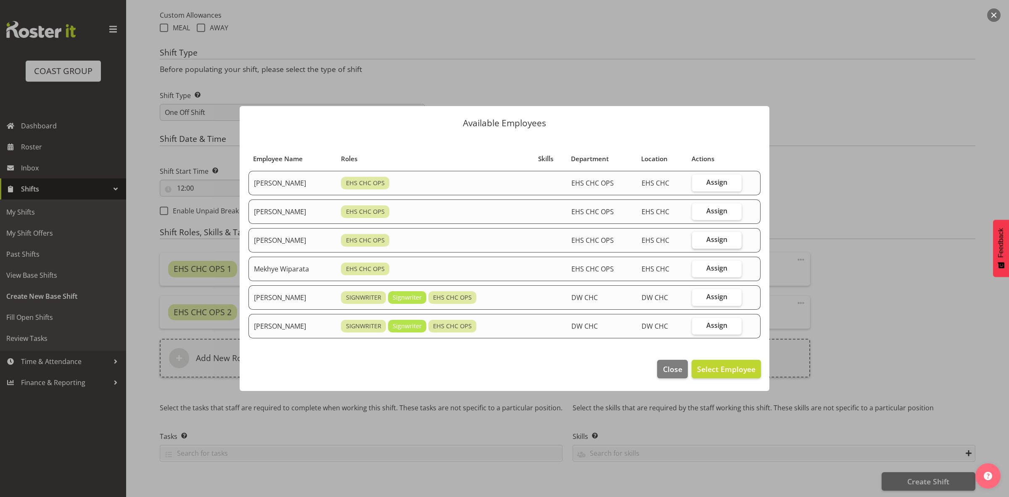
click at [706, 240] on span "Assign" at bounding box center [716, 239] width 21 height 8
click at [697, 240] on input "Assign" at bounding box center [694, 239] width 5 height 5
checkbox input "true"
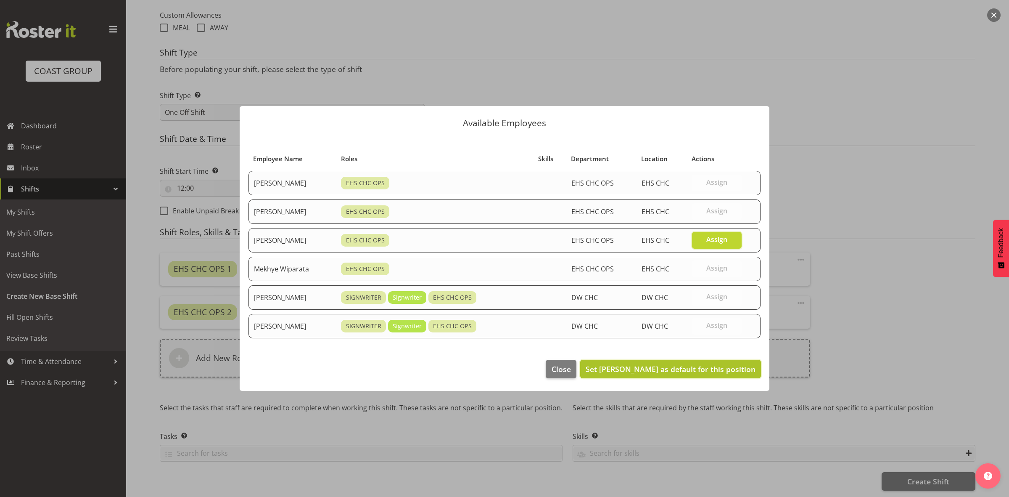
click at [692, 365] on span "Set [PERSON_NAME] as default for this position" at bounding box center [671, 369] width 170 height 10
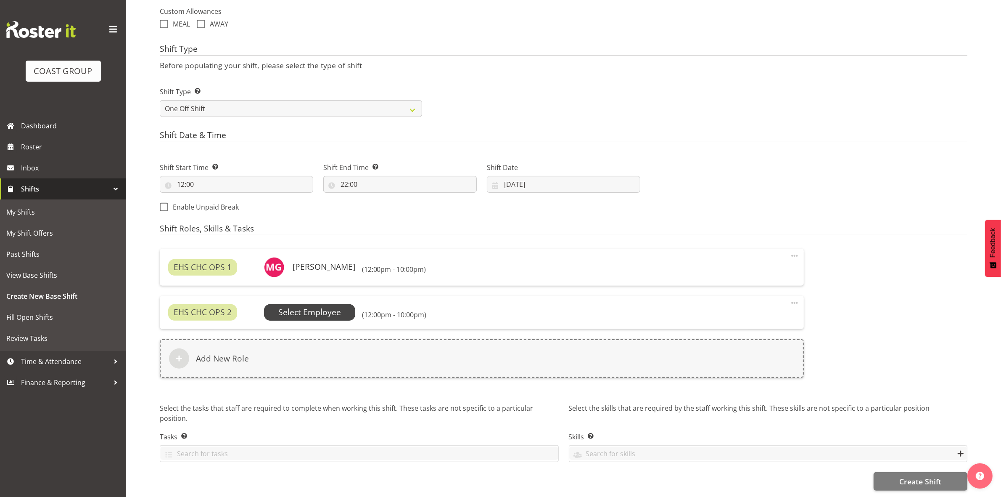
click at [320, 306] on span "Select Employee" at bounding box center [309, 312] width 63 height 12
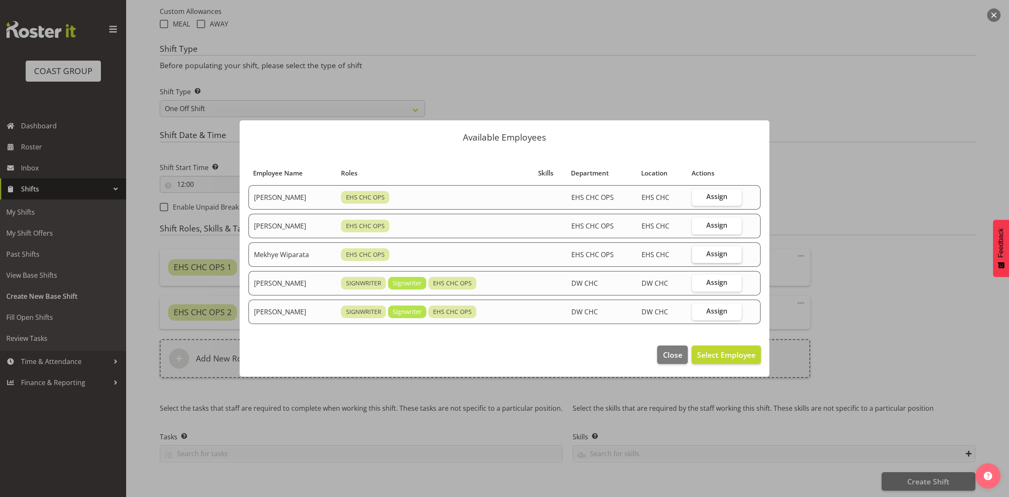
click at [725, 251] on span "Assign" at bounding box center [716, 253] width 21 height 8
click at [697, 251] on input "Assign" at bounding box center [694, 253] width 5 height 5
checkbox input "true"
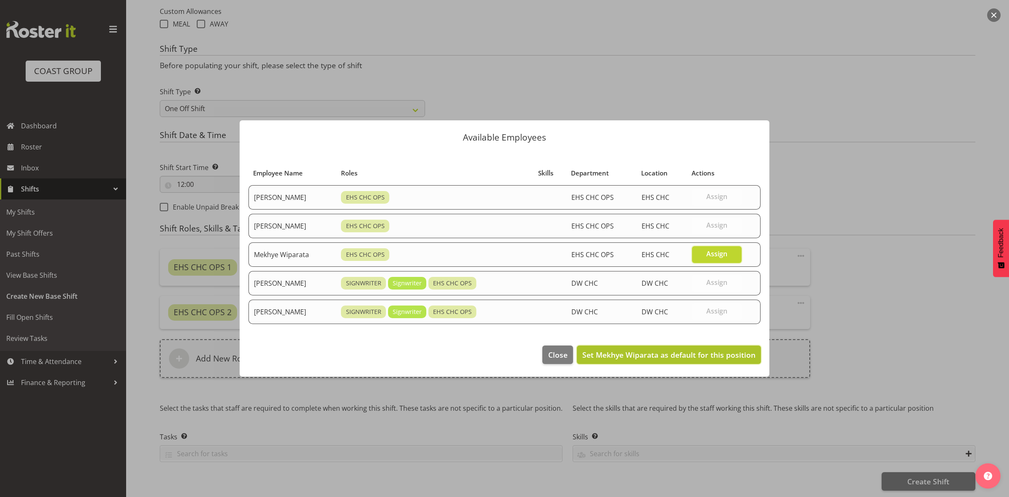
click at [703, 353] on span "Set Mekhye Wiparata as default for this position" at bounding box center [668, 354] width 173 height 10
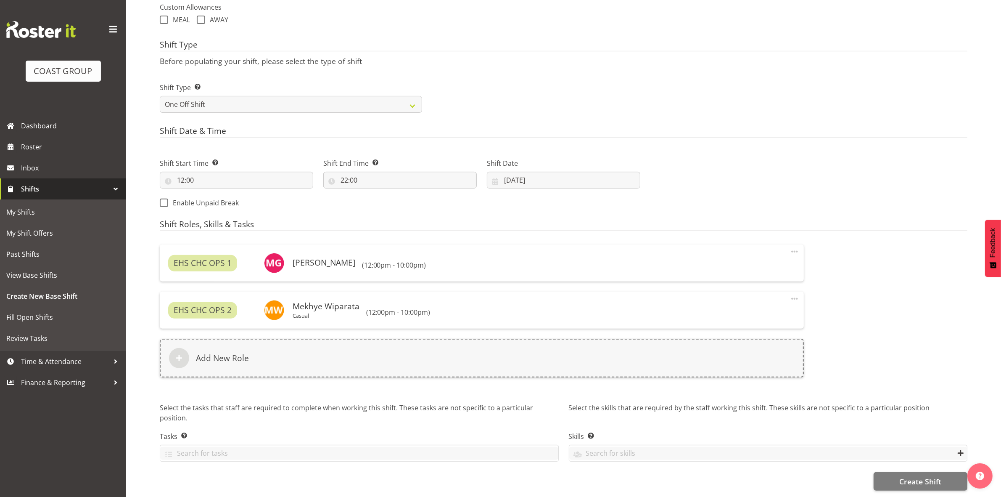
scroll to position [325, 0]
click at [911, 475] on span "Create Shift" at bounding box center [920, 480] width 42 height 11
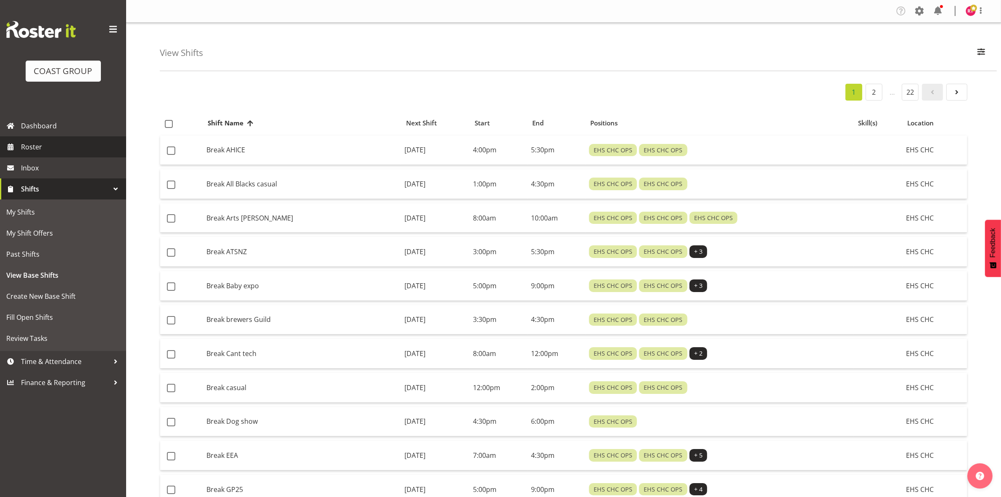
click at [32, 148] on span "Roster" at bounding box center [71, 146] width 101 height 13
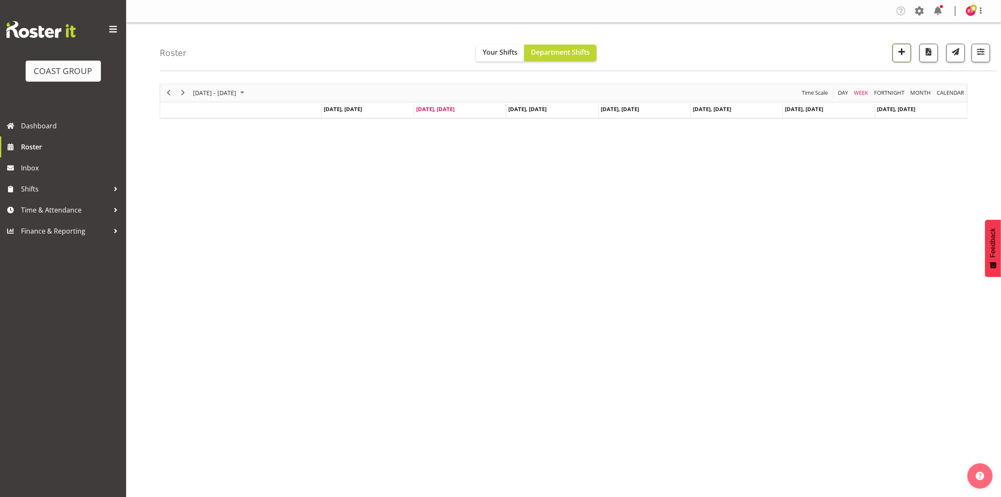
click at [905, 58] on button "button" at bounding box center [902, 53] width 18 height 18
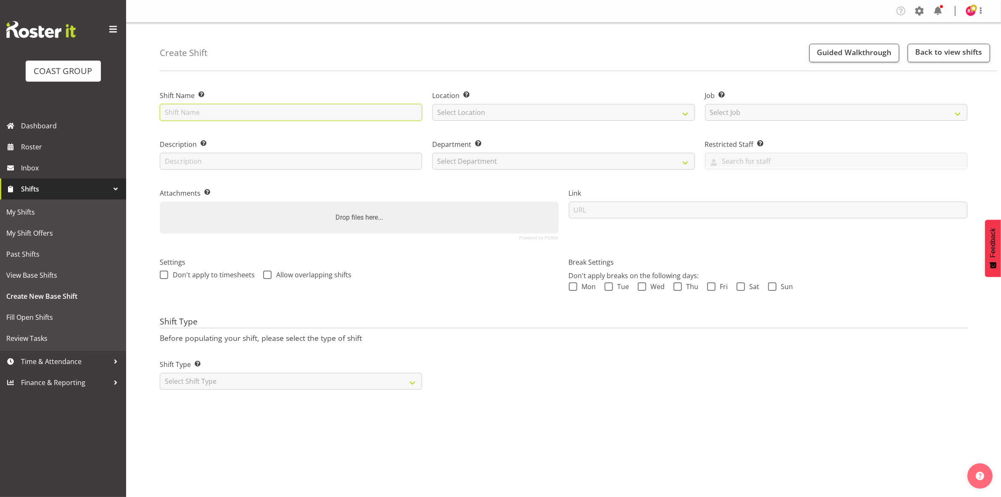
click at [234, 115] on input "text" at bounding box center [291, 112] width 262 height 17
type input "Build water nz at town hall"
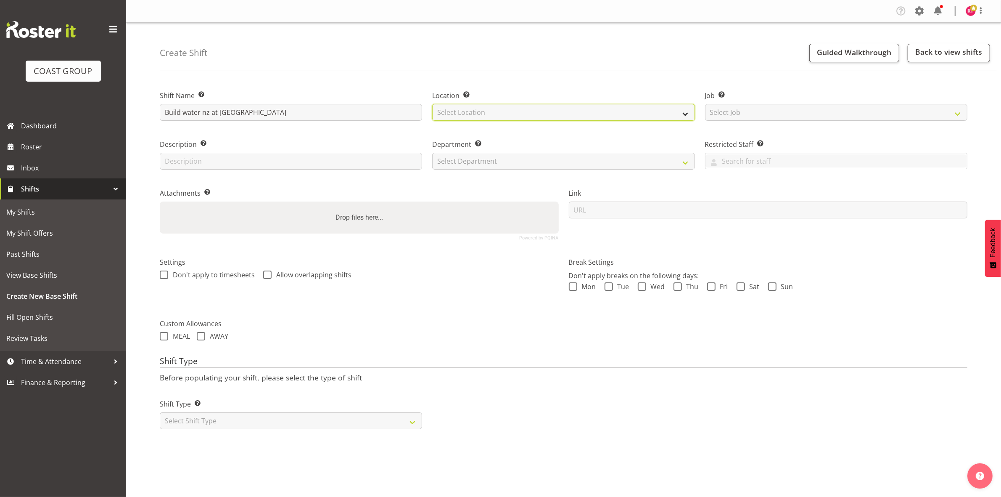
click at [488, 114] on select "Select Location EHS CHC" at bounding box center [563, 112] width 262 height 17
select select "107"
click at [432, 104] on select "Select Location EHS CHC" at bounding box center [563, 112] width 262 height 17
click at [724, 110] on select "Select Job Create new job 1 Carlton Events 1 Carlton Hamilton 1 Carlton Welling…" at bounding box center [836, 112] width 262 height 17
select select "9028"
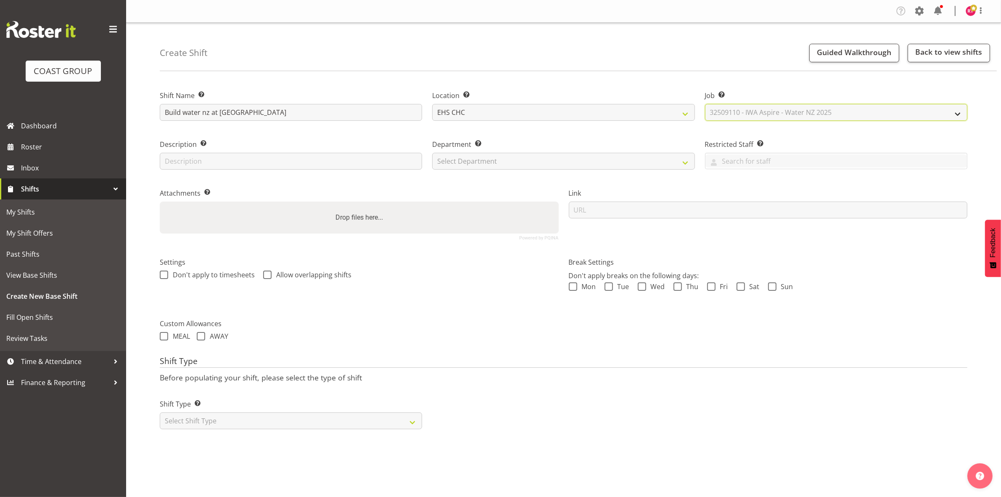
click at [705, 104] on select "Select Job Create new job 1 Carlton Events 1 Carlton Hamilton 1 Carlton Welling…" at bounding box center [836, 112] width 262 height 17
click at [457, 162] on select "Select Department EHS CHC OPS" at bounding box center [563, 161] width 262 height 17
select select "41"
click at [432, 153] on select "Select Department EHS CHC OPS" at bounding box center [563, 161] width 262 height 17
click at [274, 419] on select "Select Shift Type One Off Shift Recurring Shift Rotating Shift" at bounding box center [291, 420] width 262 height 17
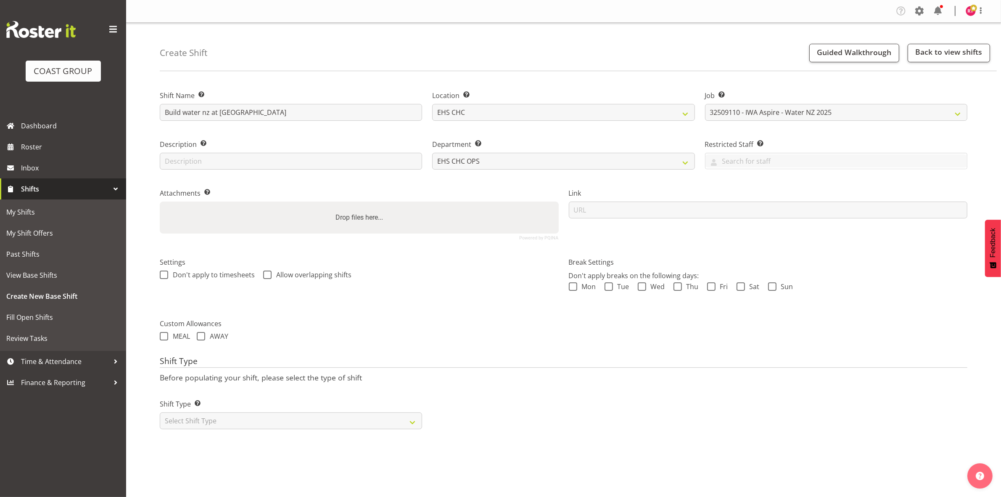
click at [272, 432] on div "Shift Type Shift Types: One Off – Select this if you would like a single shift …" at bounding box center [291, 410] width 272 height 47
click at [274, 424] on select "Select Shift Type One Off Shift Recurring Shift Rotating Shift" at bounding box center [291, 420] width 262 height 17
select select "one_off"
click at [160, 413] on select "Select Shift Type One Off Shift Recurring Shift Rotating Shift" at bounding box center [291, 420] width 262 height 17
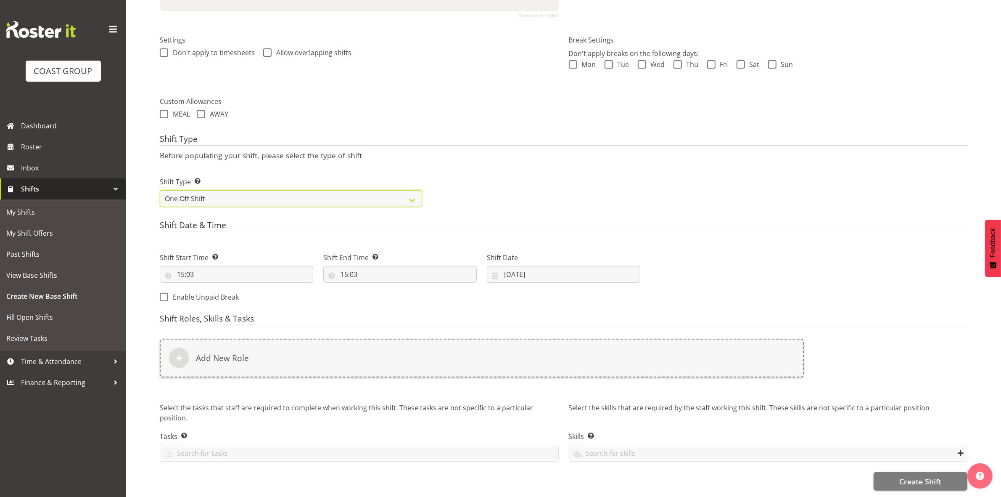
scroll to position [230, 0]
click at [180, 266] on input "15:03" at bounding box center [236, 274] width 153 height 17
drag, startPoint x: 206, startPoint y: 287, endPoint x: 212, endPoint y: 287, distance: 5.9
click at [208, 288] on div "00 01 02 03 04 05 06 07 08 09 10 11 12 13 14 15 16 17 18 19 20 21 22 23" at bounding box center [216, 298] width 19 height 21
click at [212, 288] on select "00 01 02 03 04 05 06 07 08 09 10 11 12 13 14 15 16 17 18 19 20 21 22 23" at bounding box center [217, 296] width 19 height 17
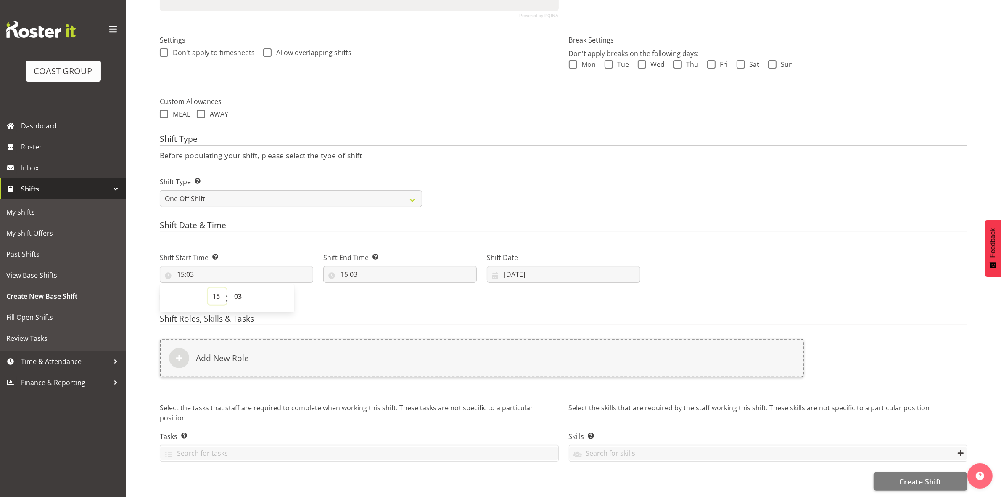
select select "7"
click at [208, 288] on select "00 01 02 03 04 05 06 07 08 09 10 11 12 13 14 15 16 17 18 19 20 21 22 23" at bounding box center [217, 296] width 19 height 17
type input "07:03"
click at [235, 288] on select "00 01 02 03 04 05 06 07 08 09 10 11 12 13 14 15 16 17 18 19 20 21 22 23 24 25 2…" at bounding box center [239, 296] width 19 height 17
select select "0"
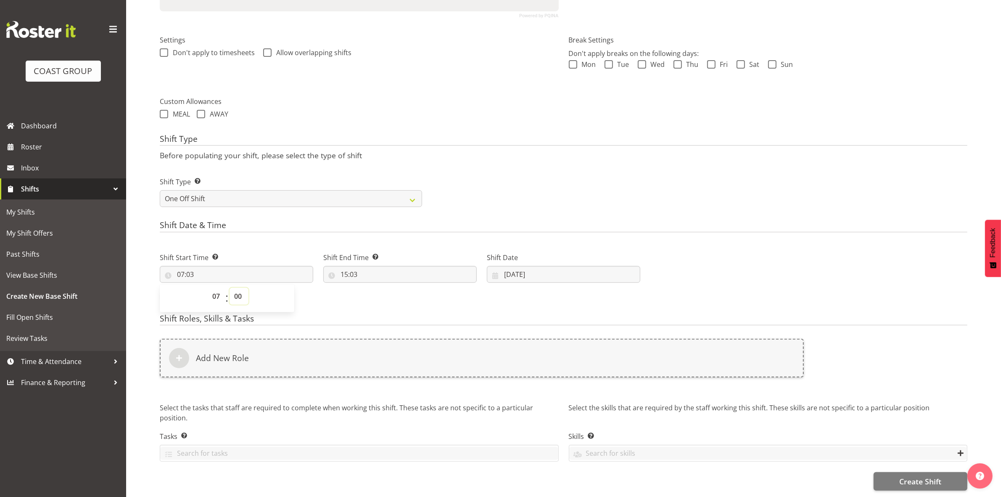
click at [230, 288] on select "00 01 02 03 04 05 06 07 08 09 10 11 12 13 14 15 16 17 18 19 20 21 22 23 24 25 2…" at bounding box center [239, 296] width 19 height 17
type input "07:00"
click at [531, 201] on div "Shift Type Shift Types: One Off – Select this if you would like a single shift …" at bounding box center [564, 188] width 818 height 47
click at [345, 267] on input "15:03" at bounding box center [399, 274] width 153 height 17
click at [387, 290] on select "00 01 02 03 04 05 06 07 08 09 10 11 12 13 14 15 16 17 18 19 20 21 22 23" at bounding box center [380, 296] width 19 height 17
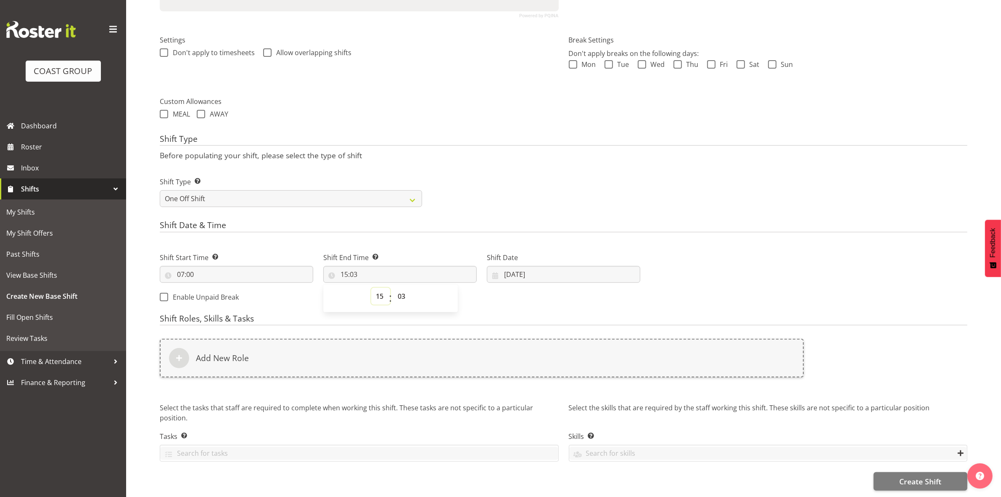
select select "10"
click at [371, 288] on select "00 01 02 03 04 05 06 07 08 09 10 11 12 13 14 15 16 17 18 19 20 21 22 23" at bounding box center [380, 296] width 19 height 17
type input "10:03"
click at [400, 288] on select "00 01 02 03 04 05 06 07 08 09 10 11 12 13 14 15 16 17 18 19 20 21 22 23 24 25 2…" at bounding box center [402, 296] width 19 height 17
select select "0"
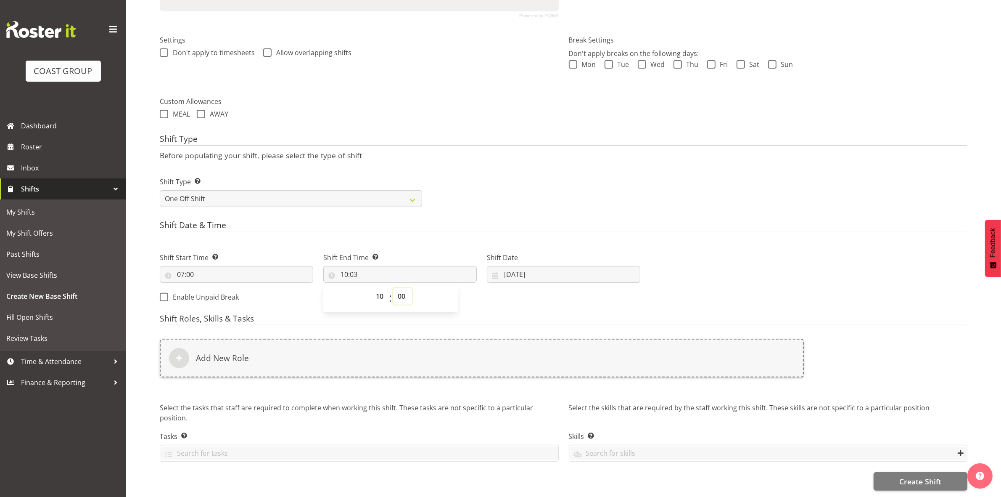
click at [393, 288] on select "00 01 02 03 04 05 06 07 08 09 10 11 12 13 14 15 16 17 18 19 20 21 22 23 24 25 2…" at bounding box center [402, 296] width 19 height 17
type input "10:00"
click at [505, 137] on h4 "Shift Type" at bounding box center [564, 140] width 808 height 12
click at [505, 268] on input "23/09/2025" at bounding box center [563, 274] width 153 height 17
click at [529, 402] on link "29" at bounding box center [529, 406] width 17 height 16
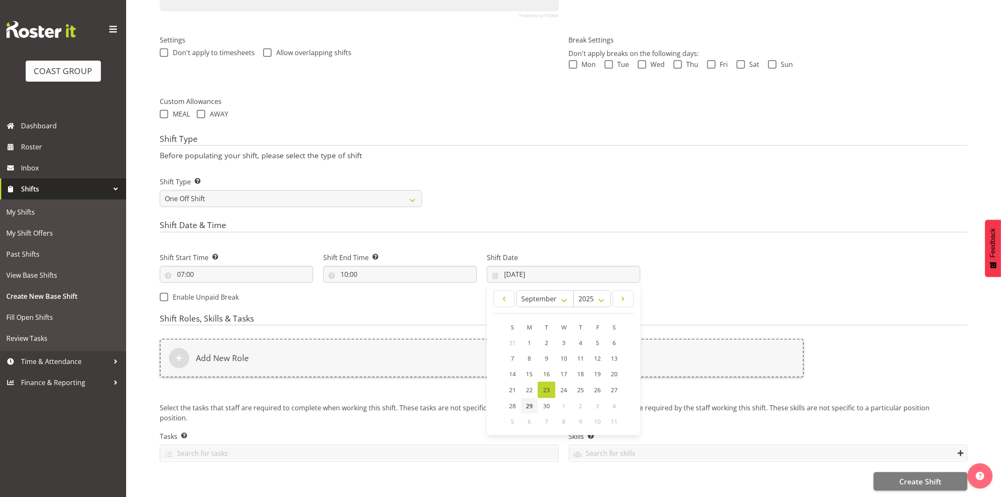
type input "29/09/2025"
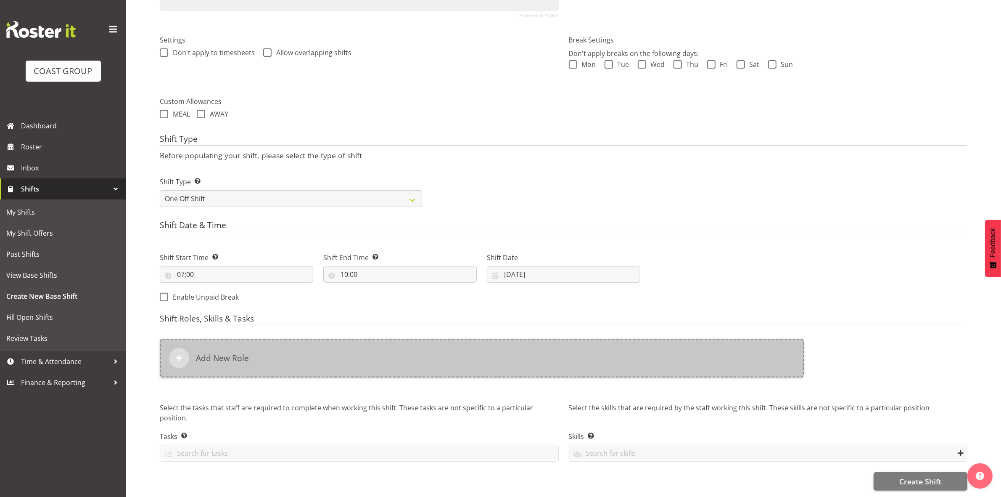
click at [462, 351] on div "Add New Role" at bounding box center [482, 357] width 644 height 39
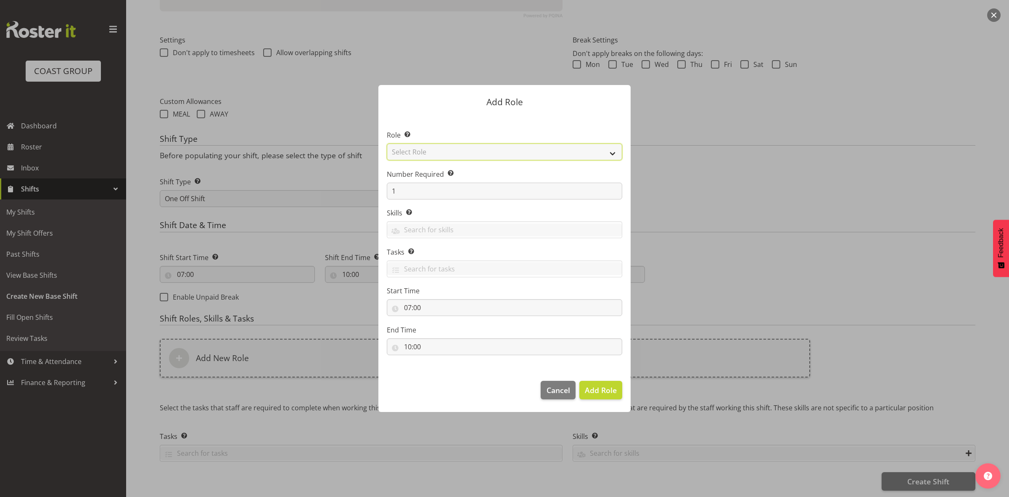
click at [444, 152] on select "Select Role ACCOUNT MANAGER ACCOUNT MANAGER DW ACCOUNTS AKL DIANNA VEHICLES AKL…" at bounding box center [504, 151] width 235 height 17
select select "192"
click at [387, 143] on select "Select Role ACCOUNT MANAGER ACCOUNT MANAGER DW ACCOUNTS AKL DIANNA VEHICLES AKL…" at bounding box center [504, 151] width 235 height 17
click at [435, 190] on input "1" at bounding box center [504, 190] width 235 height 17
type input "2"
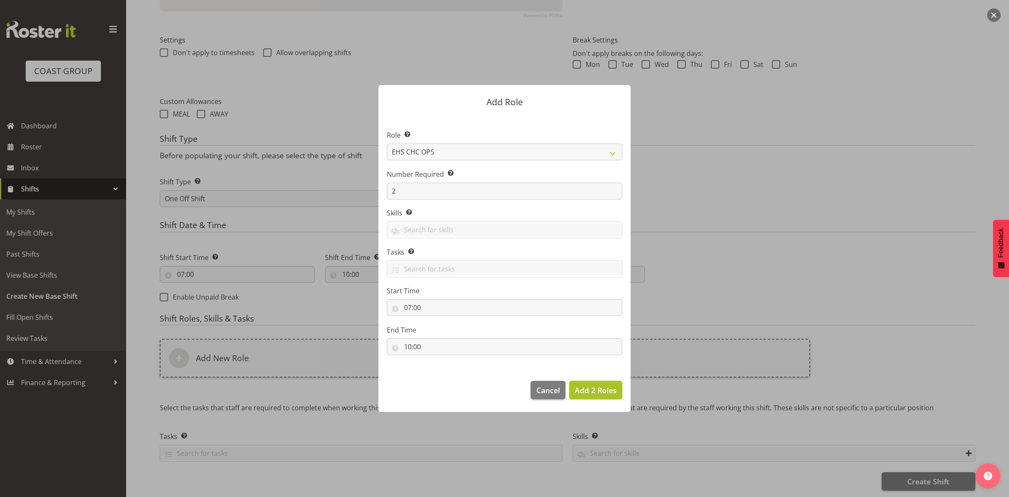
click at [596, 392] on span "Add 2 Roles" at bounding box center [596, 390] width 42 height 10
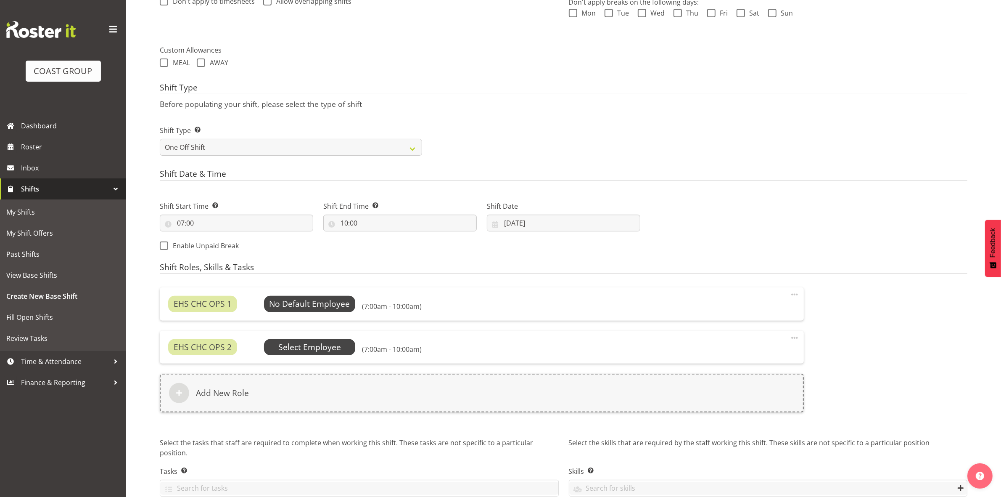
scroll to position [316, 0]
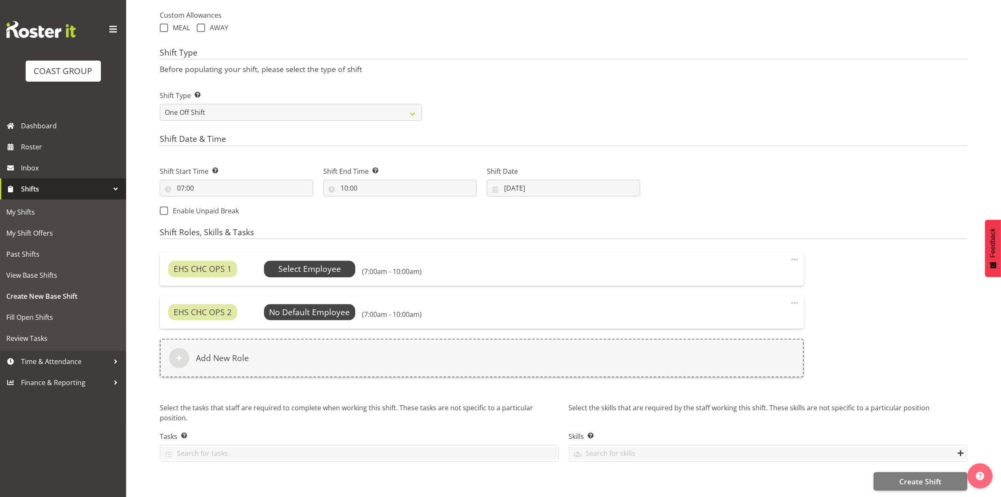
click at [301, 266] on span "Select Employee" at bounding box center [309, 269] width 63 height 12
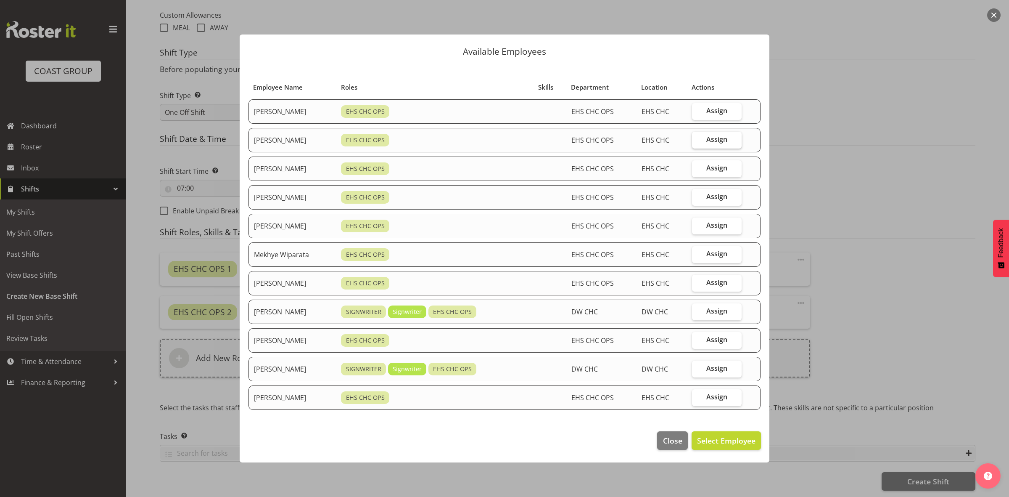
click at [719, 139] on span "Assign" at bounding box center [716, 139] width 21 height 8
click at [697, 139] on input "Assign" at bounding box center [694, 139] width 5 height 5
checkbox input "true"
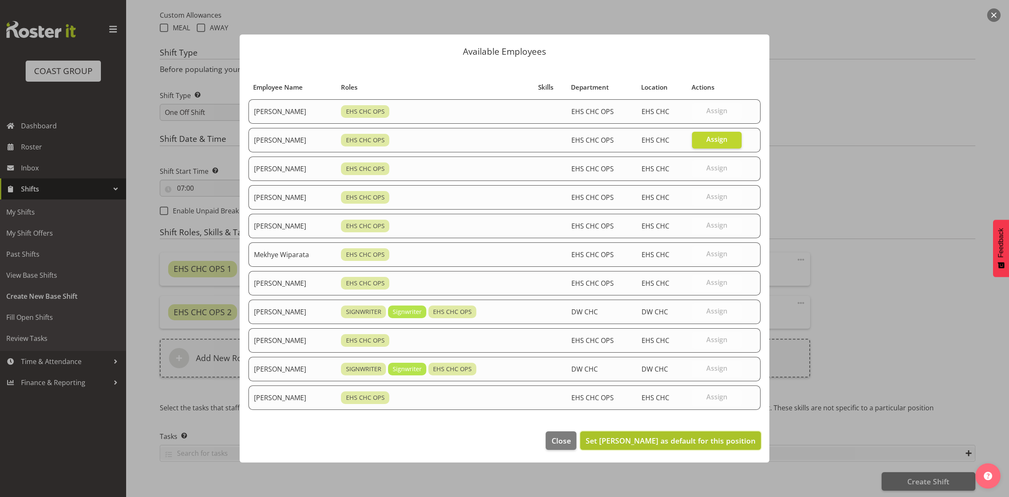
click at [692, 436] on span "Set David Wiseman as default for this position" at bounding box center [671, 440] width 170 height 10
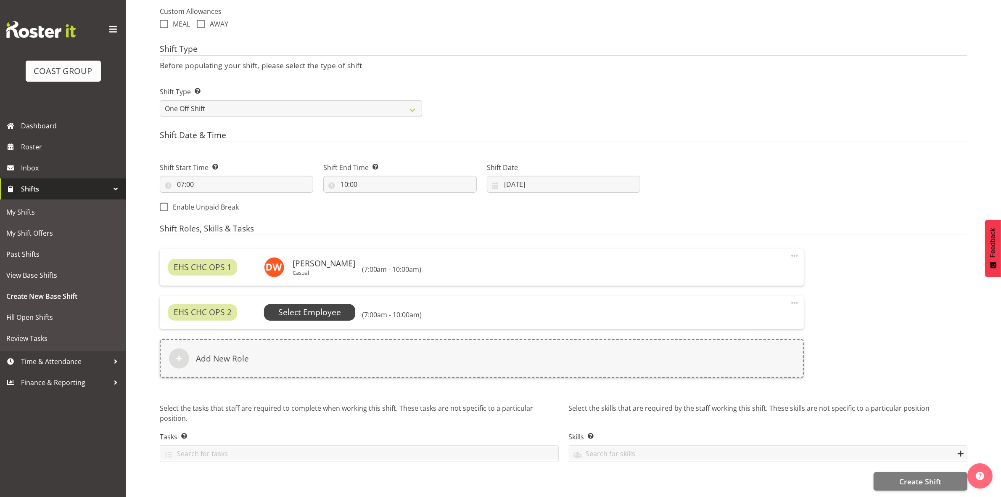
click at [318, 308] on span "Select Employee" at bounding box center [309, 312] width 63 height 12
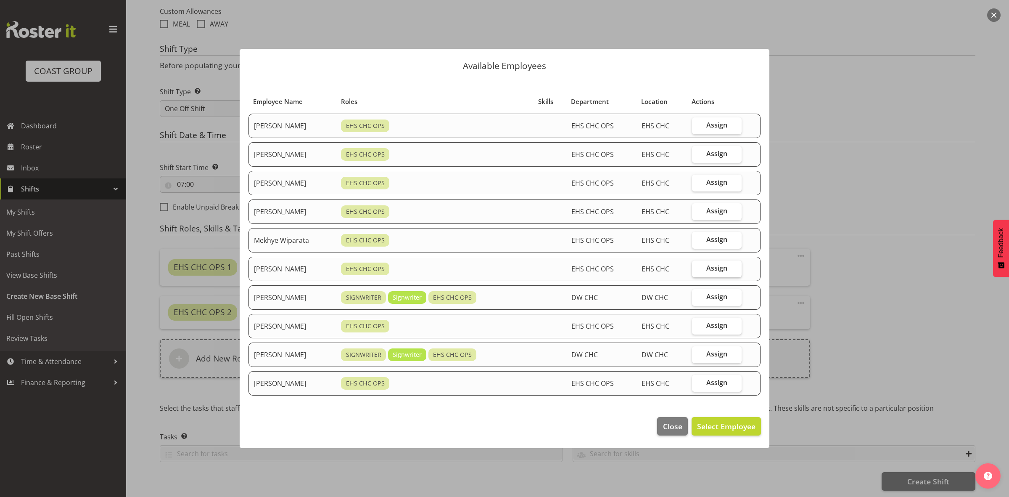
click at [711, 269] on span "Assign" at bounding box center [716, 268] width 21 height 8
click at [697, 269] on input "Assign" at bounding box center [694, 267] width 5 height 5
checkbox input "true"
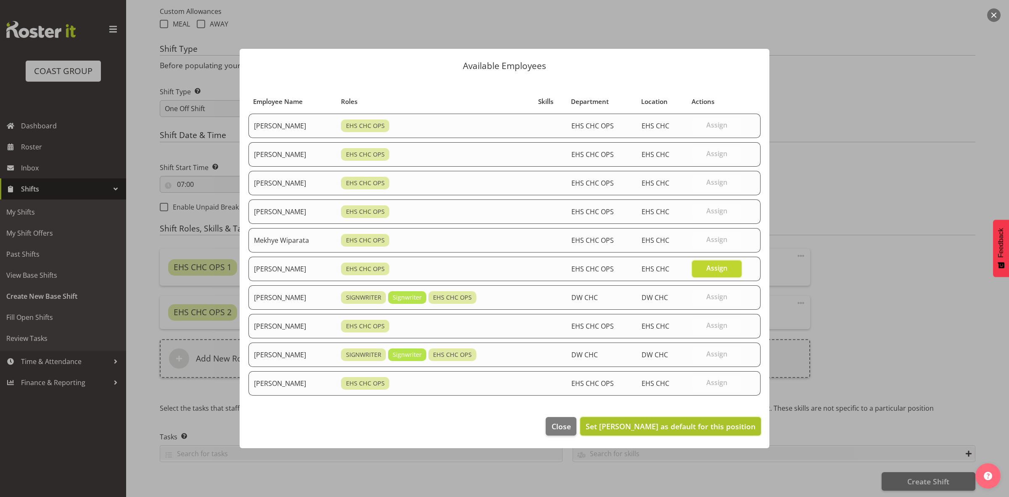
click at [692, 424] on span "Set Reuben Bowe as default for this position" at bounding box center [671, 426] width 170 height 10
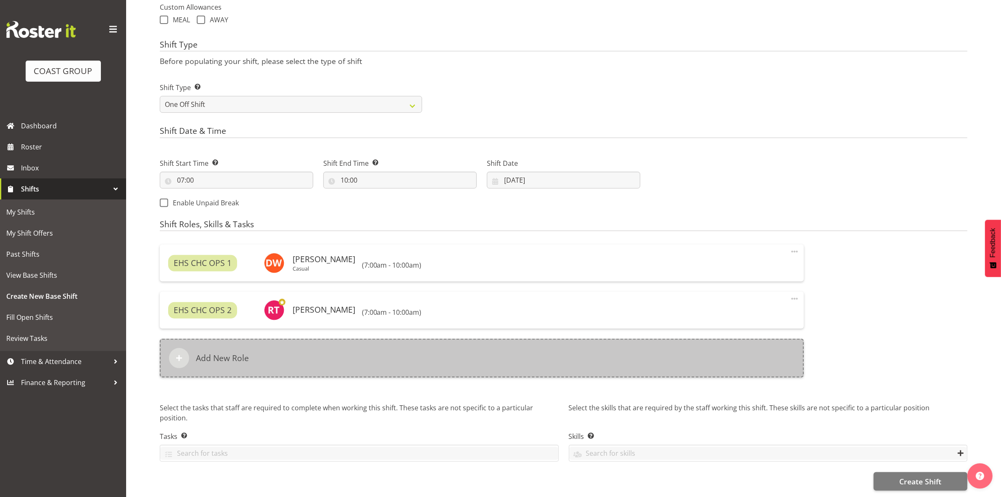
scroll to position [325, 0]
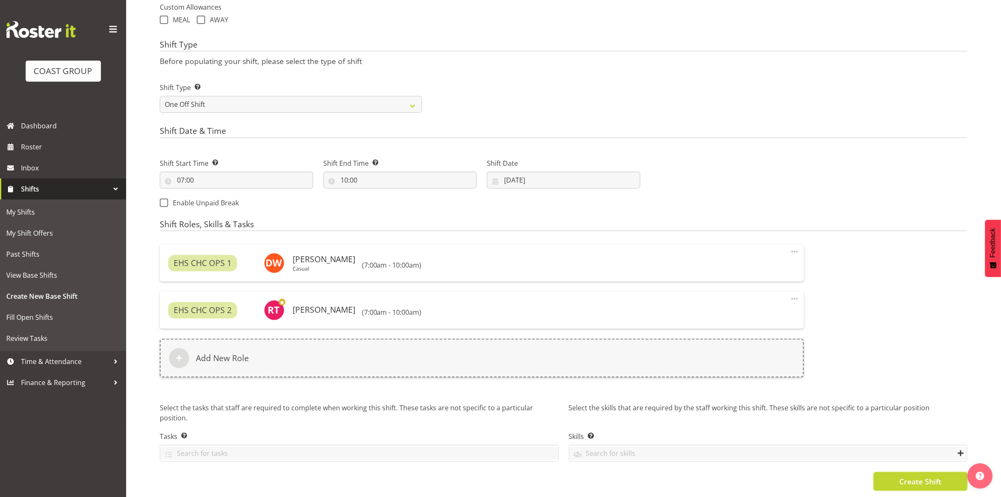
click at [896, 476] on button "Create Shift" at bounding box center [921, 481] width 94 height 18
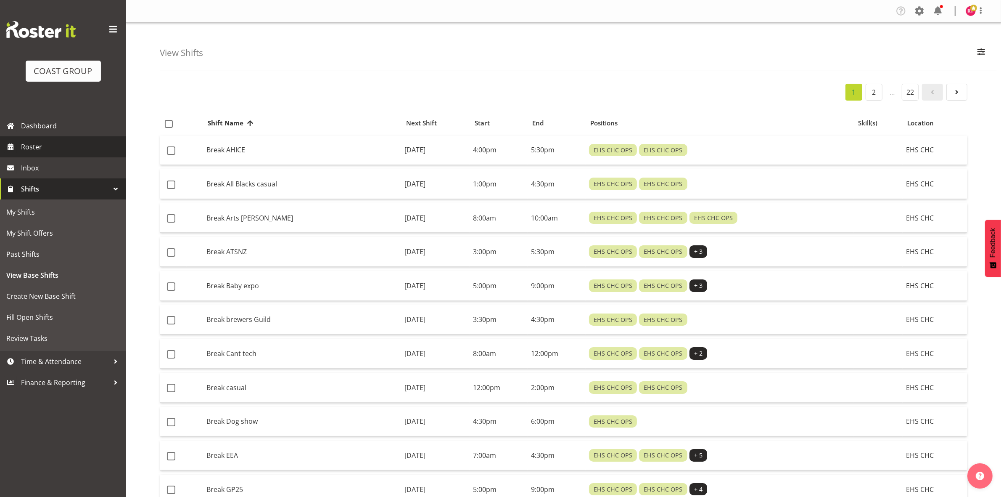
click at [29, 145] on span "Roster" at bounding box center [71, 146] width 101 height 13
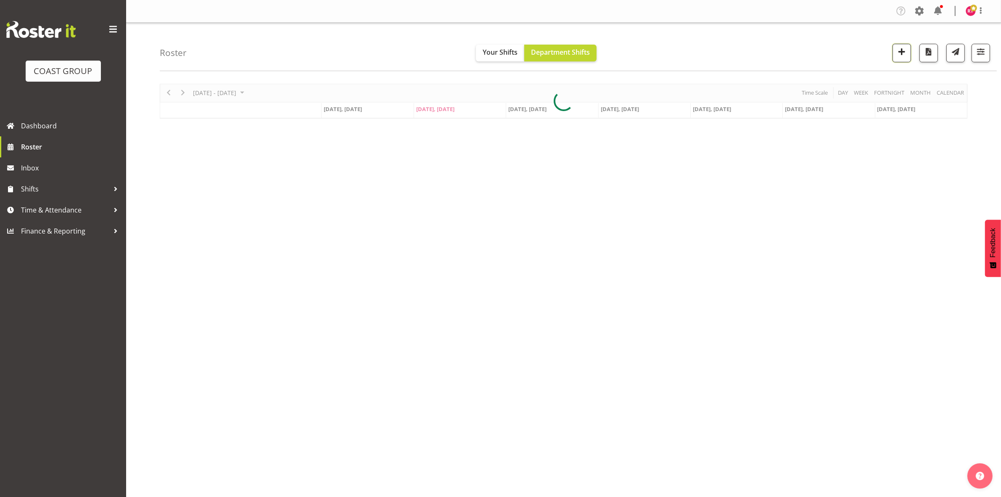
click at [898, 53] on span "button" at bounding box center [901, 51] width 11 height 11
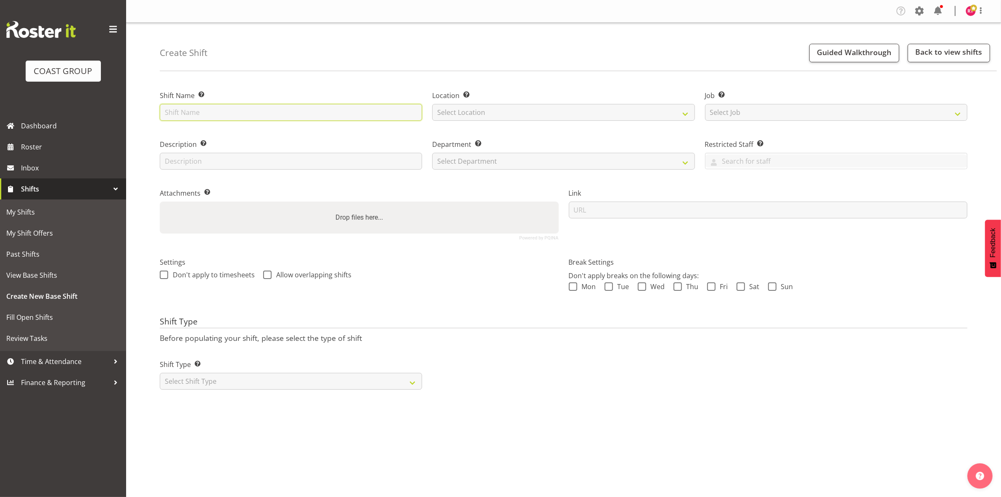
click at [247, 110] on input "text" at bounding box center [291, 112] width 262 height 17
type input "Exhibitor build water nz"
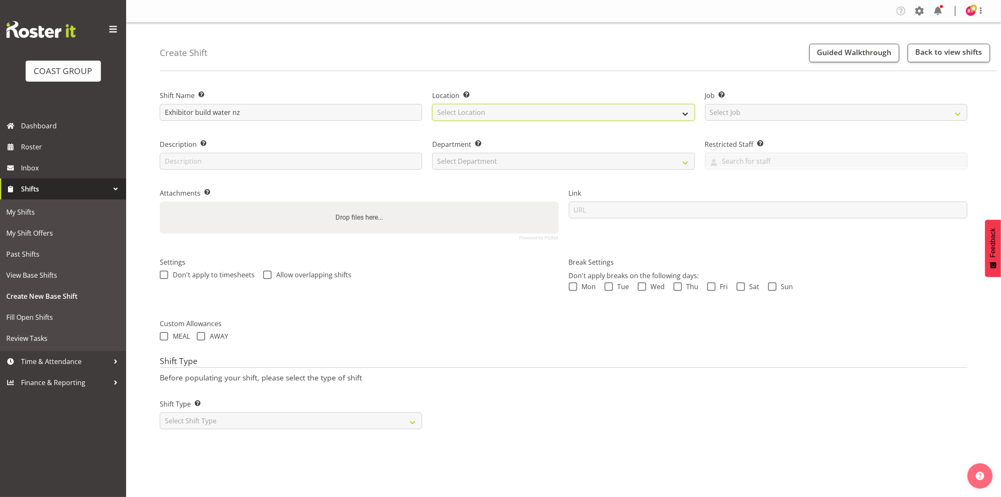
drag, startPoint x: 455, startPoint y: 113, endPoint x: 461, endPoint y: 116, distance: 6.4
click at [455, 113] on select "Select Location EHS CHC" at bounding box center [563, 112] width 262 height 17
select select "107"
click at [432, 104] on select "Select Location EHS CHC" at bounding box center [563, 112] width 262 height 17
click at [820, 117] on select "Select Job Create new job 1 Carlton Events 1 [PERSON_NAME][GEOGRAPHIC_DATA] 1 […" at bounding box center [836, 112] width 262 height 17
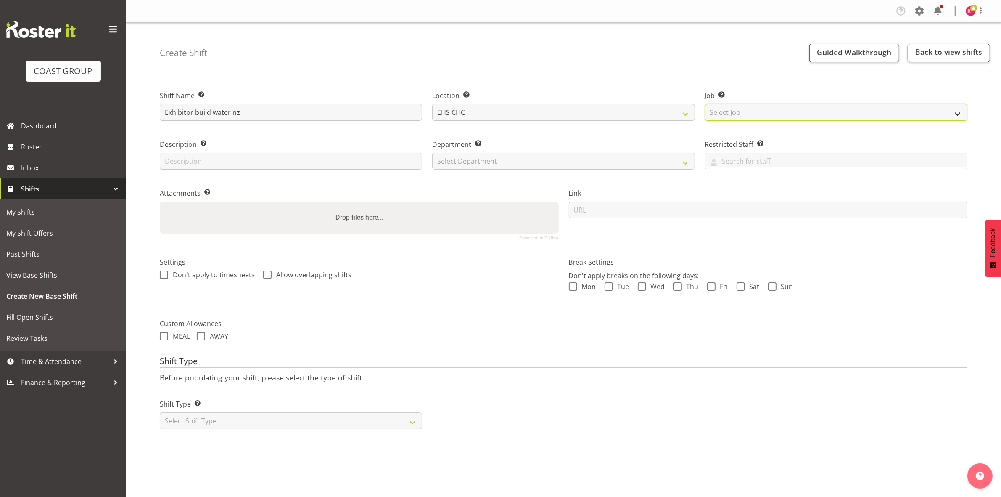
select select "9028"
click at [705, 104] on select "Select Job Create new job 1 Carlton Events 1 [PERSON_NAME][GEOGRAPHIC_DATA] 1 […" at bounding box center [836, 112] width 262 height 17
click at [539, 158] on select "Select Department EHS CHC OPS" at bounding box center [563, 161] width 262 height 17
select select "41"
click at [432, 153] on select "Select Department EHS CHC OPS" at bounding box center [563, 161] width 262 height 17
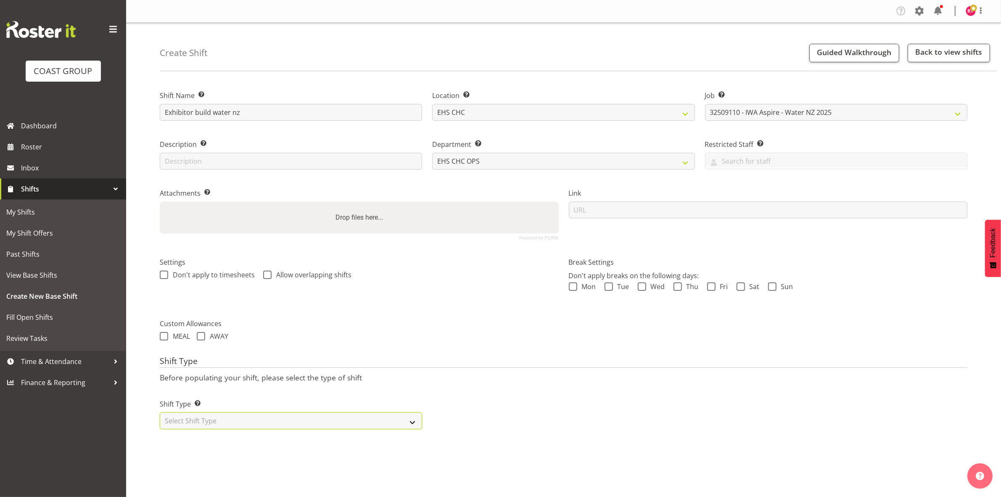
click at [289, 415] on select "Select Shift Type One Off Shift Recurring Shift Rotating Shift" at bounding box center [291, 420] width 262 height 17
select select "one_off"
click at [160, 413] on select "Select Shift Type One Off Shift Recurring Shift Rotating Shift" at bounding box center [291, 420] width 262 height 17
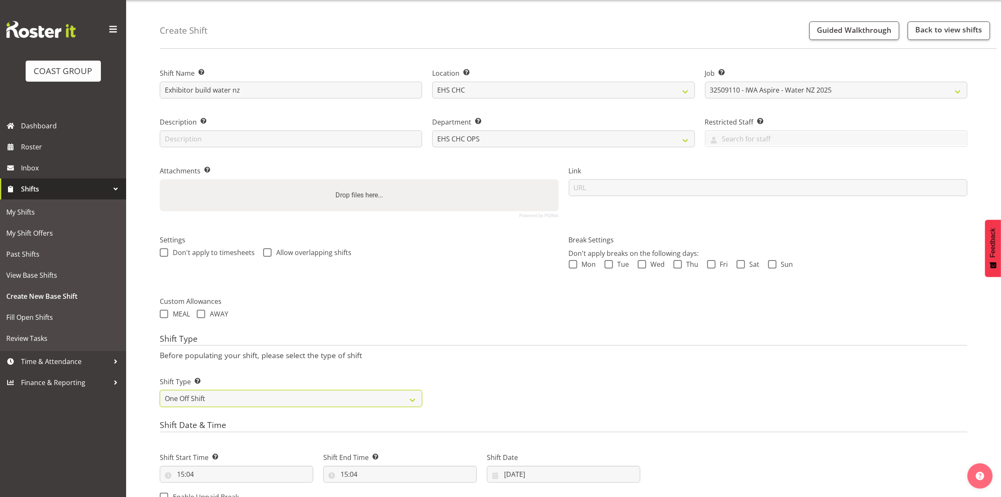
scroll to position [230, 0]
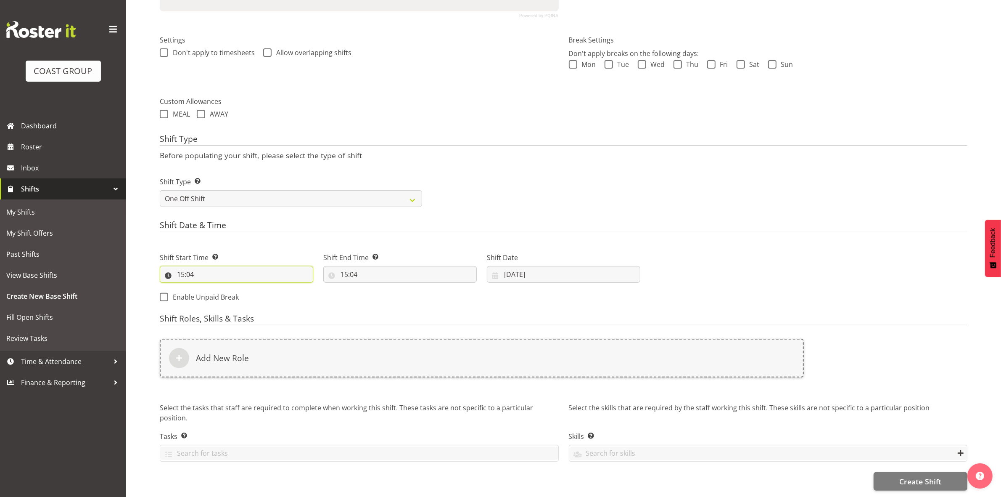
click at [181, 266] on input "15:04" at bounding box center [236, 274] width 153 height 17
click at [219, 288] on select "00 01 02 03 04 05 06 07 08 09 10 11 12 13 14 15 16 17 18 19 20 21 22 23" at bounding box center [217, 296] width 19 height 17
select select "10"
click at [208, 288] on select "00 01 02 03 04 05 06 07 08 09 10 11 12 13 14 15 16 17 18 19 20 21 22 23" at bounding box center [217, 296] width 19 height 17
type input "10:04"
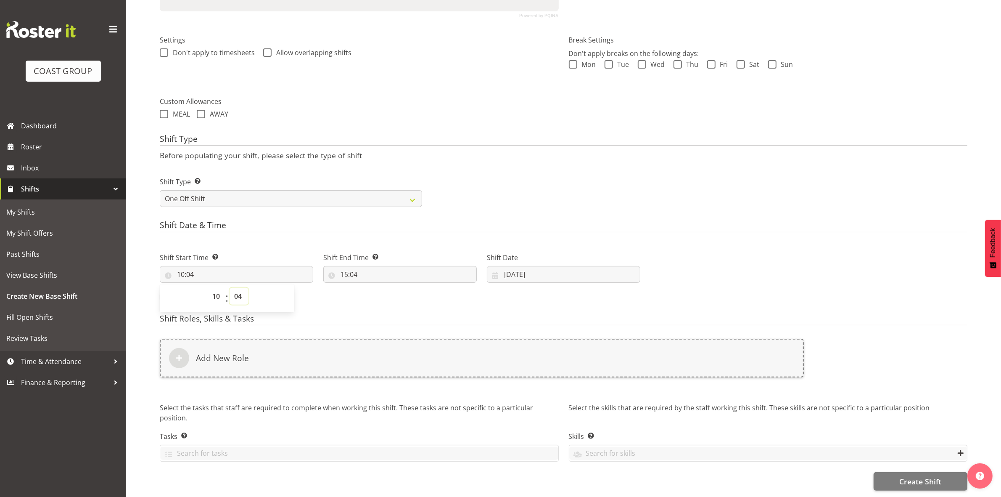
click at [238, 288] on select "00 01 02 03 04 05 06 07 08 09 10 11 12 13 14 15 16 17 18 19 20 21 22 23 24 25 2…" at bounding box center [239, 296] width 19 height 17
select select "0"
click at [230, 288] on select "00 01 02 03 04 05 06 07 08 09 10 11 12 13 14 15 16 17 18 19 20 21 22 23 24 25 2…" at bounding box center [239, 296] width 19 height 17
type input "10:00"
click at [468, 190] on div "Shift Type Shift Types: One Off – Select this if you would like a single shift …" at bounding box center [564, 188] width 818 height 47
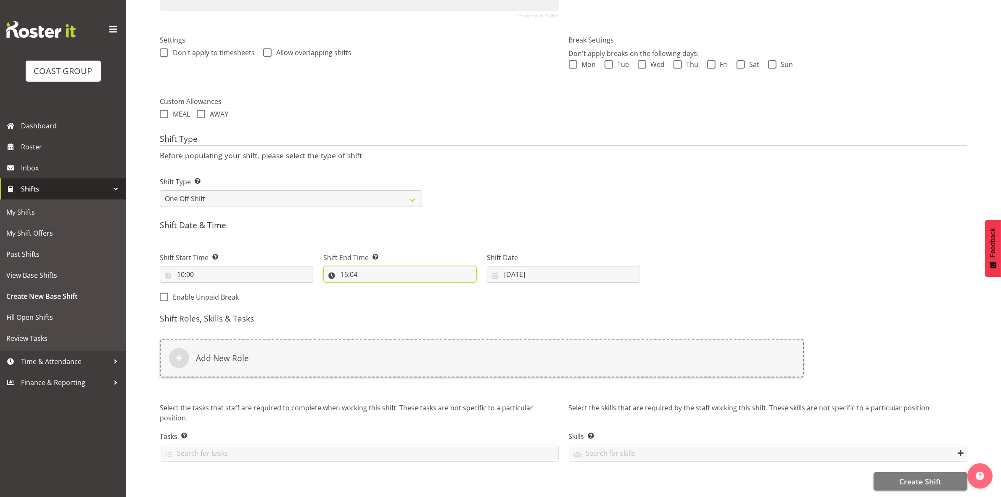
click at [342, 267] on input "15:04" at bounding box center [399, 274] width 153 height 17
click at [381, 291] on select "00 01 02 03 04 05 06 07 08 09 10 11 12 13 14 15 16 17 18 19 20 21 22 23" at bounding box center [380, 296] width 19 height 17
select select "16"
click at [371, 288] on select "00 01 02 03 04 05 06 07 08 09 10 11 12 13 14 15 16 17 18 19 20 21 22 23" at bounding box center [380, 296] width 19 height 17
type input "16:04"
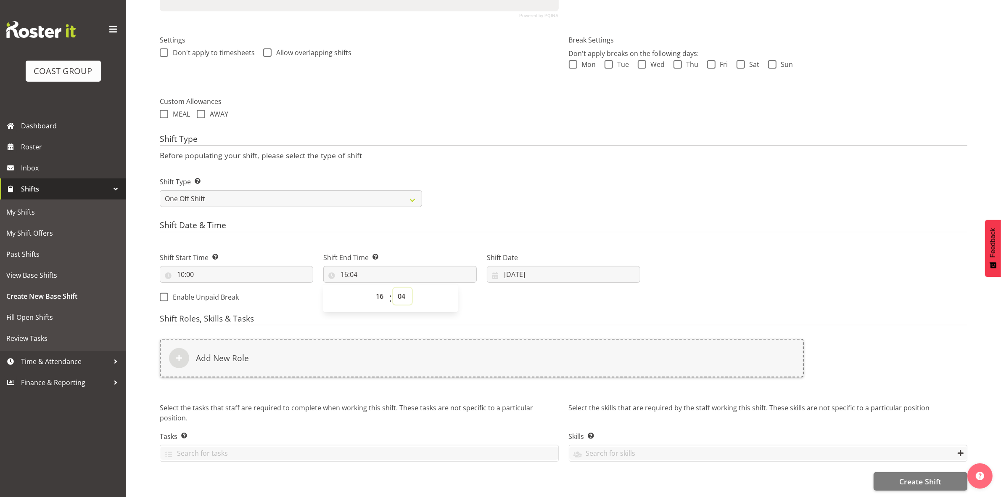
click at [399, 291] on select "00 01 02 03 04 05 06 07 08 09 10 11 12 13 14 15 16 17 18 19 20 21 22 23 24 25 2…" at bounding box center [402, 296] width 19 height 17
select select "30"
click at [393, 288] on select "00 01 02 03 04 05 06 07 08 09 10 11 12 13 14 15 16 17 18 19 20 21 22 23 24 25 2…" at bounding box center [402, 296] width 19 height 17
type input "16:30"
click at [466, 220] on h4 "Shift Date & Time" at bounding box center [564, 226] width 808 height 12
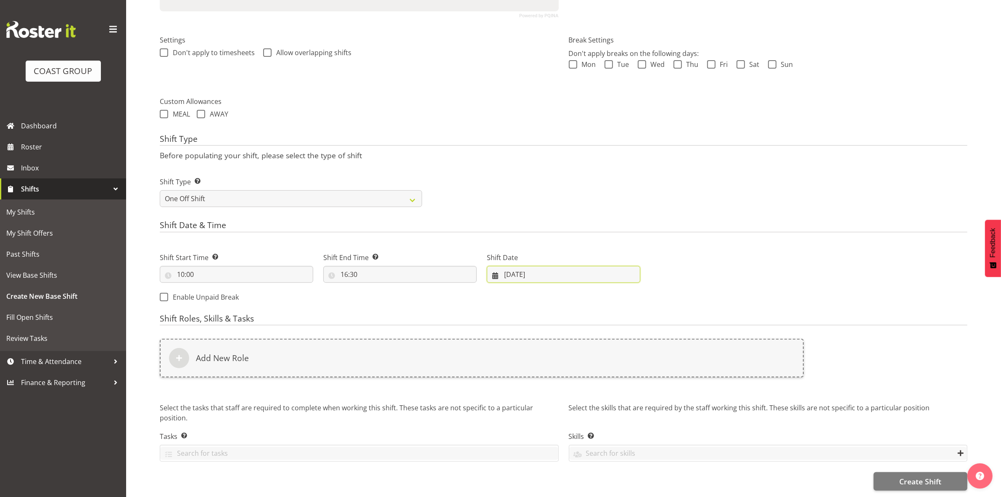
click at [511, 266] on input "23/09/2025" at bounding box center [563, 274] width 153 height 17
click at [527, 402] on span "29" at bounding box center [529, 406] width 7 height 8
type input "29/09/2025"
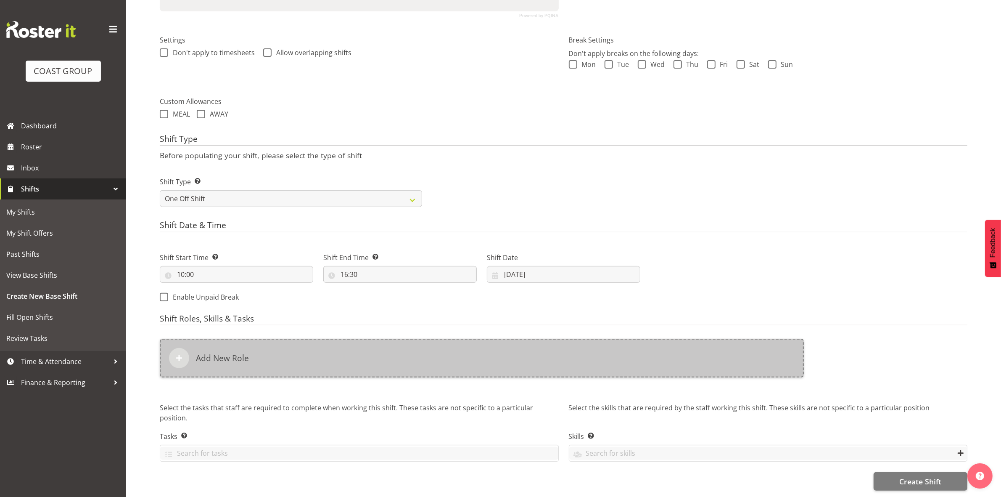
click at [339, 343] on div "Add New Role" at bounding box center [482, 357] width 644 height 39
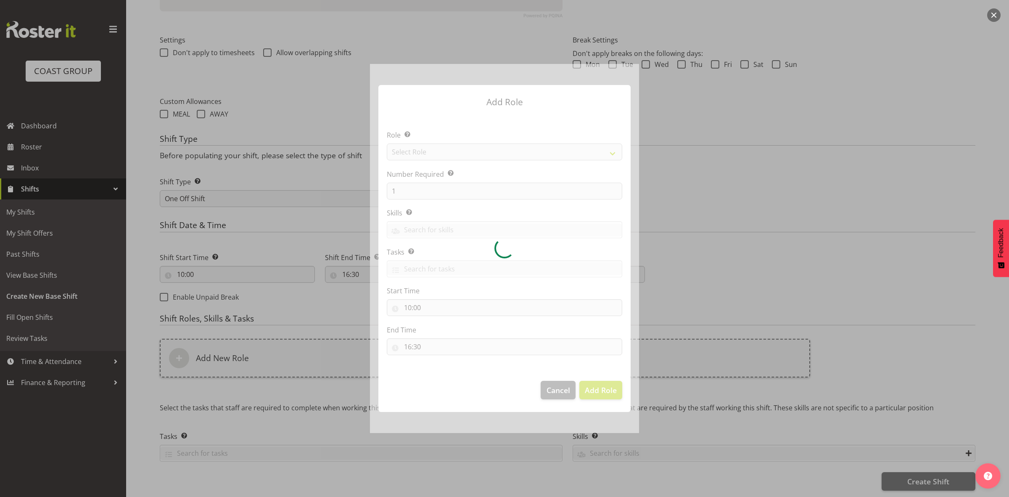
click at [439, 148] on div at bounding box center [504, 248] width 269 height 369
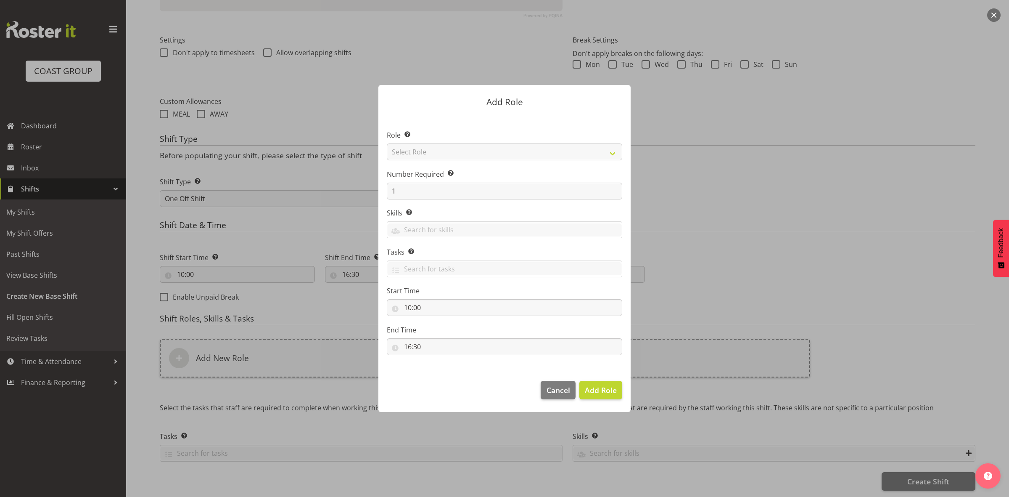
click at [439, 148] on div at bounding box center [504, 248] width 269 height 369
click at [439, 148] on select "Select Role ACCOUNT MANAGER ACCOUNT MANAGER DW ACCOUNTS AKL DIANNA VEHICLES AKL…" at bounding box center [504, 151] width 235 height 17
click at [387, 143] on select "Select Role ACCOUNT MANAGER ACCOUNT MANAGER DW ACCOUNTS AKL DIANNA VEHICLES AKL…" at bounding box center [504, 151] width 235 height 17
click at [455, 153] on section "Role Select the role you wish to add to the shift. ACCOUNT MANAGER ACCOUNT MANA…" at bounding box center [504, 243] width 252 height 257
click at [462, 153] on select "ACCOUNT MANAGER ACCOUNT MANAGER DW ACCOUNTS AKL DIANNA VEHICLES AKL RYMER VEHIC…" at bounding box center [504, 151] width 235 height 17
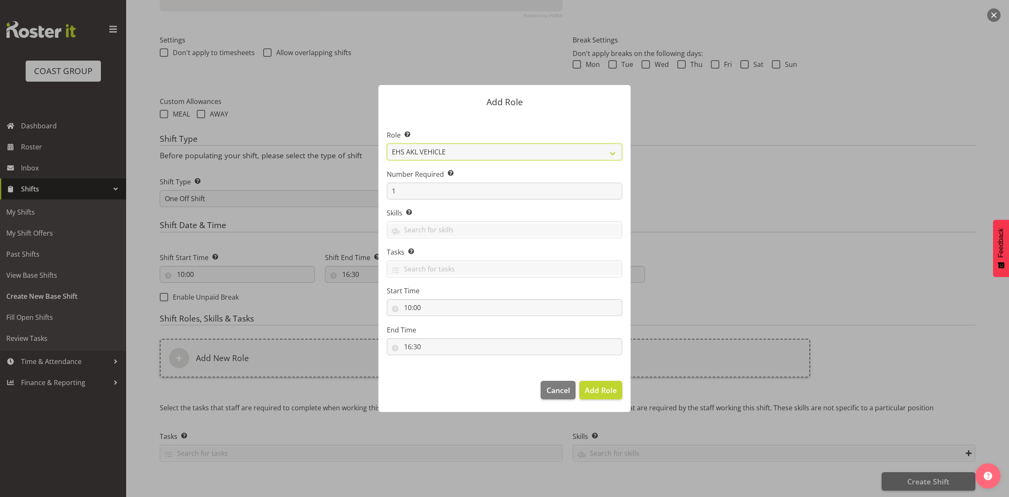
select select "192"
click at [387, 143] on select "ACCOUNT MANAGER ACCOUNT MANAGER DW ACCOUNTS AKL DIANNA VEHICLES AKL RYMER VEHIC…" at bounding box center [504, 151] width 235 height 17
click at [427, 194] on input "1" at bounding box center [504, 190] width 235 height 17
type input "4"
click at [581, 391] on span "Add 4 Roles" at bounding box center [596, 390] width 42 height 10
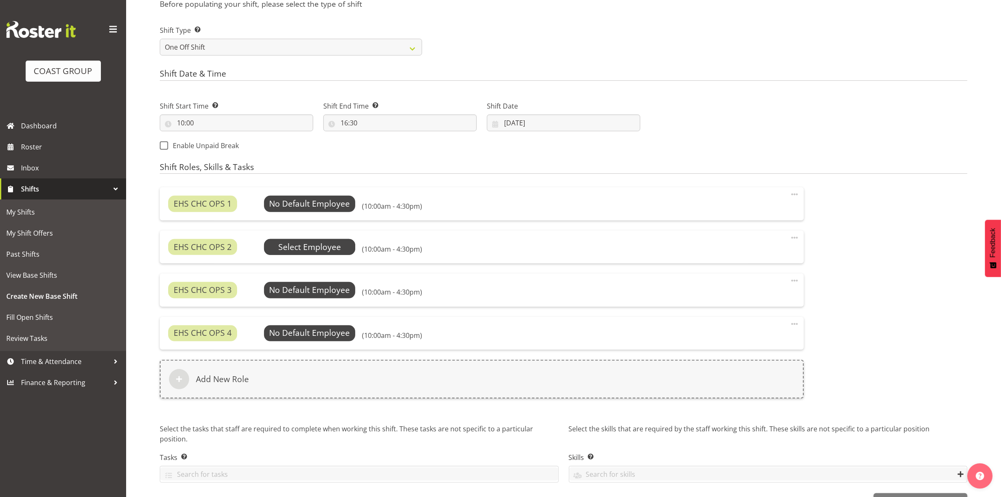
scroll to position [388, 0]
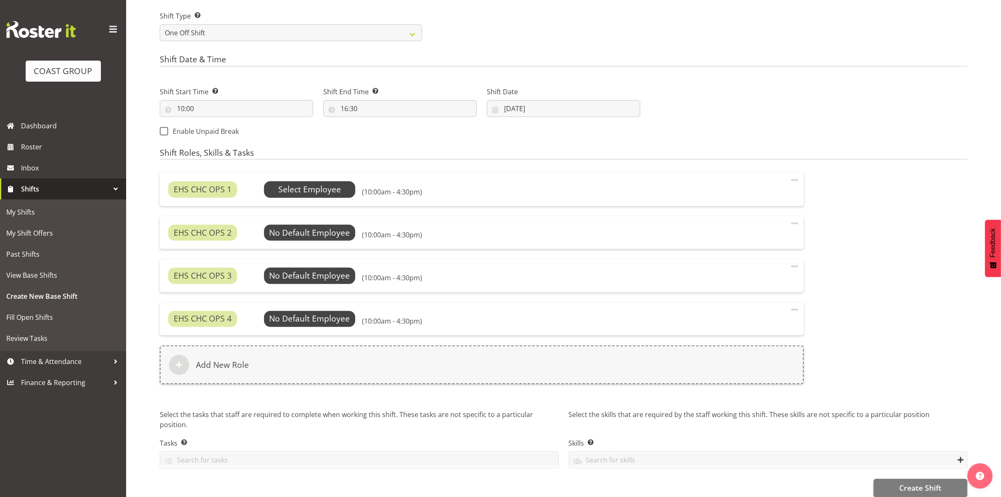
click at [299, 188] on span "Select Employee" at bounding box center [309, 189] width 63 height 12
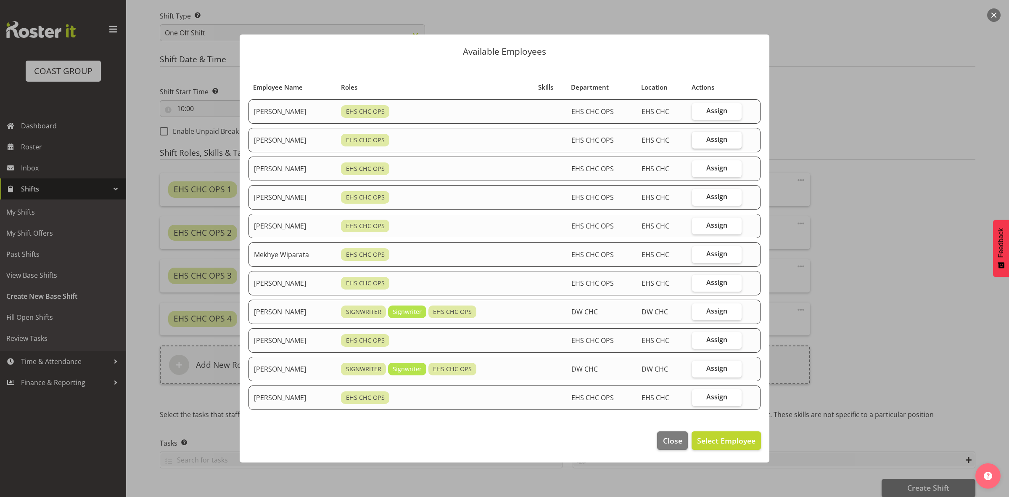
click at [706, 142] on label "Assign" at bounding box center [717, 140] width 50 height 17
click at [697, 142] on input "Assign" at bounding box center [694, 139] width 5 height 5
checkbox input "true"
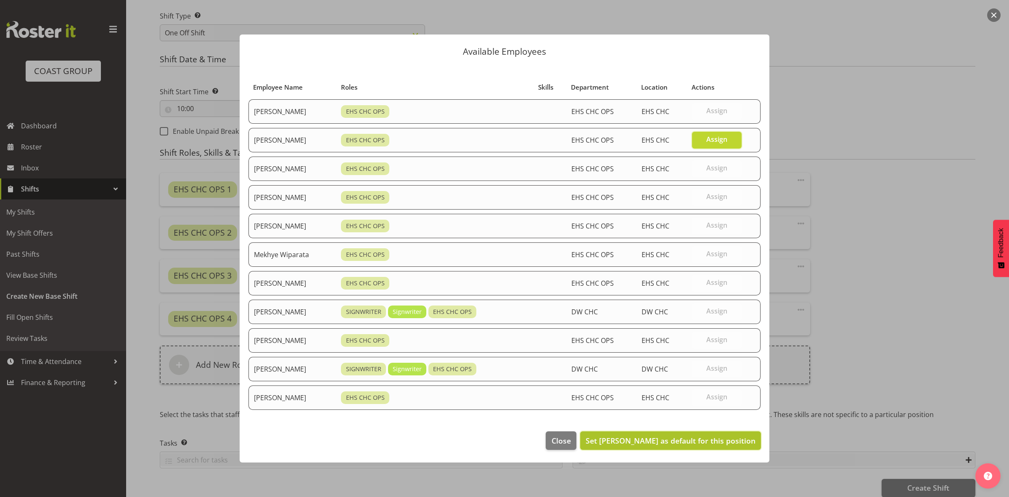
click at [701, 442] on span "Set David Wiseman as default for this position" at bounding box center [671, 440] width 170 height 10
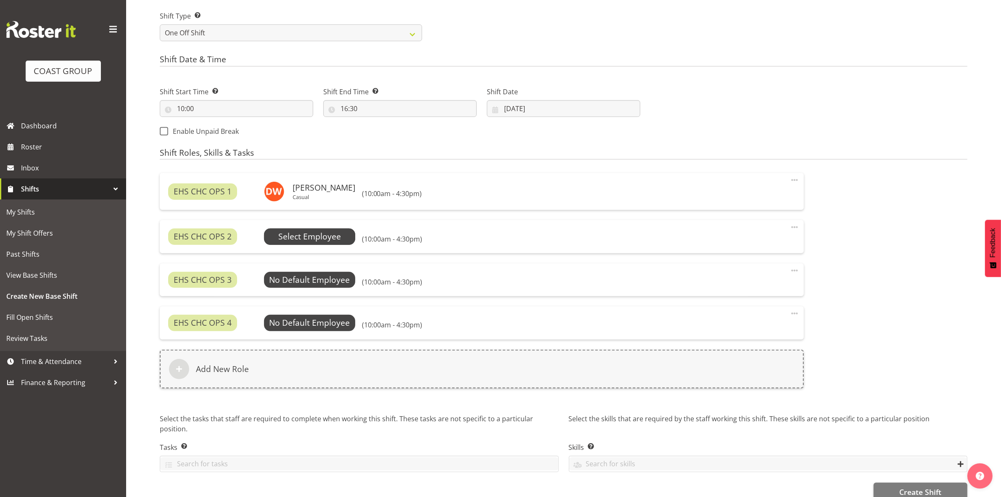
click at [297, 232] on span "Select Employee" at bounding box center [309, 236] width 63 height 12
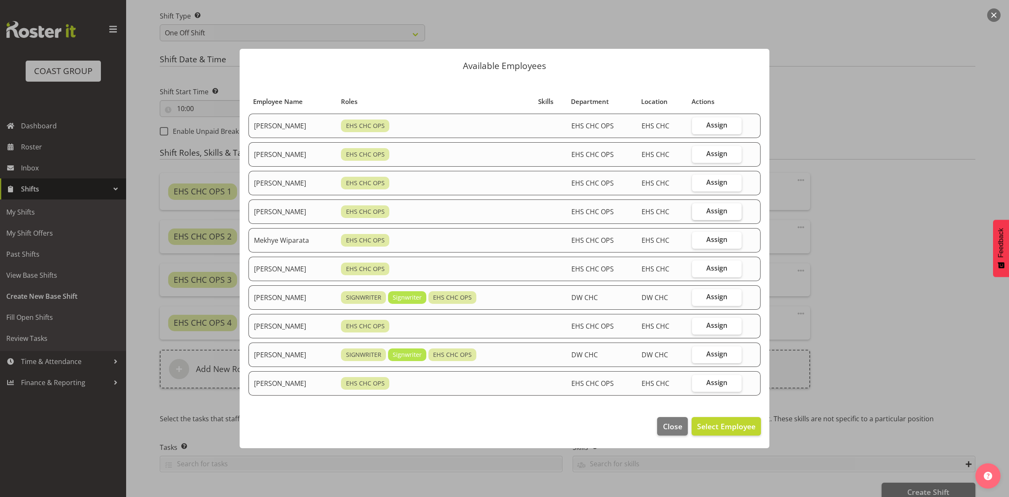
click at [719, 207] on span "Assign" at bounding box center [716, 210] width 21 height 8
click at [697, 208] on input "Assign" at bounding box center [694, 210] width 5 height 5
checkbox input "true"
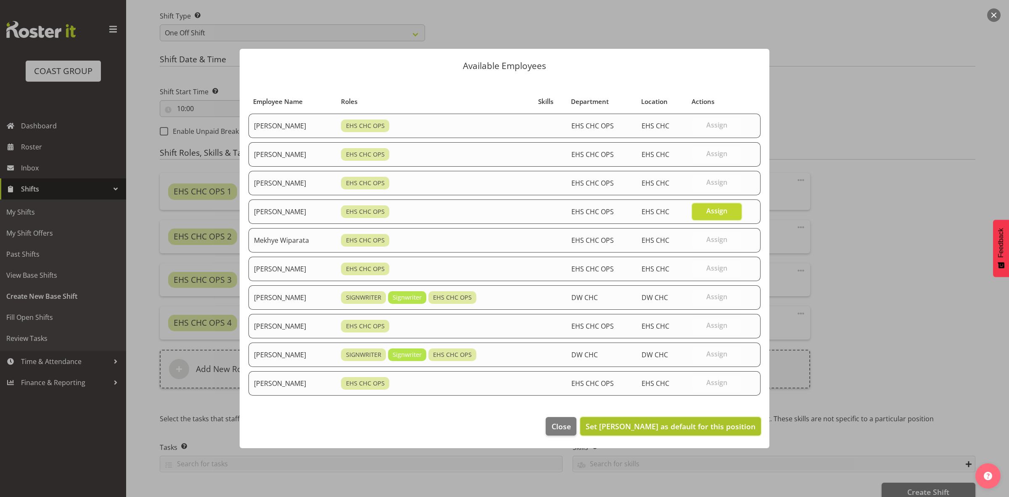
click at [721, 431] on span "Set Martin Gorzeman as default for this position" at bounding box center [671, 426] width 170 height 10
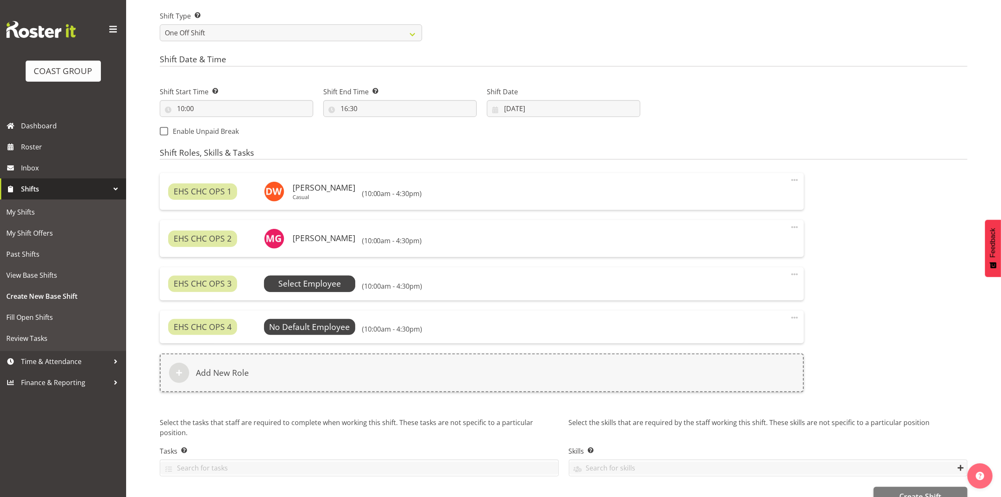
click at [308, 284] on span "Select Employee" at bounding box center [309, 283] width 63 height 12
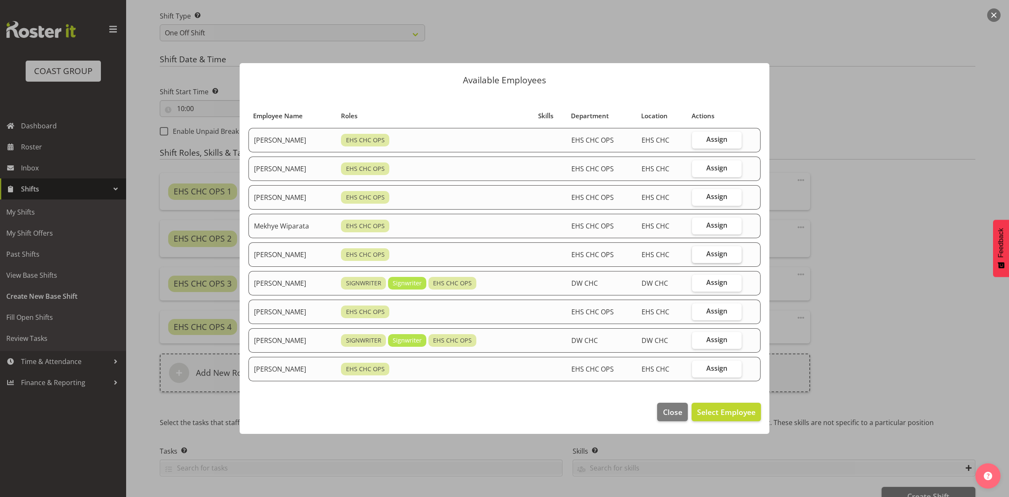
click at [732, 257] on label "Assign" at bounding box center [717, 254] width 50 height 17
click at [697, 256] on input "Assign" at bounding box center [694, 253] width 5 height 5
checkbox input "true"
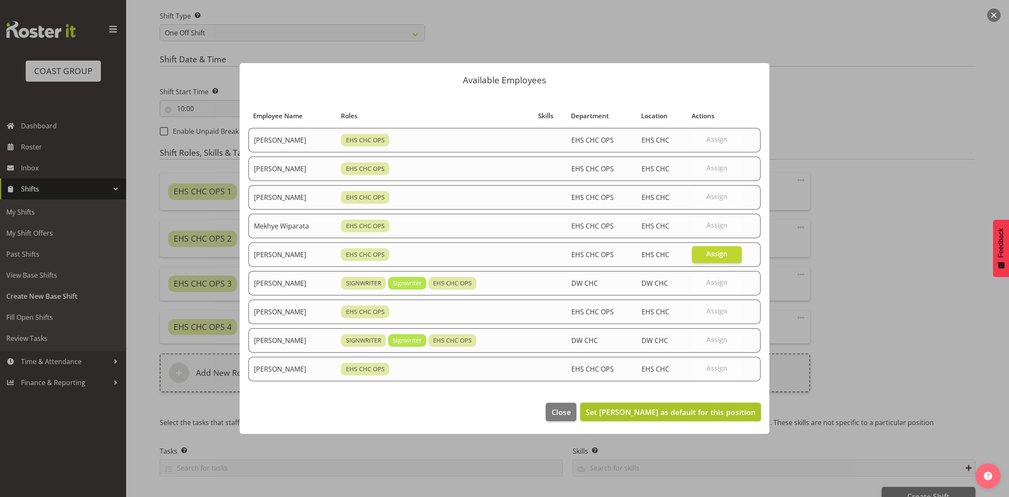
click at [719, 419] on button "Set [PERSON_NAME] as default for this position" at bounding box center [670, 411] width 181 height 18
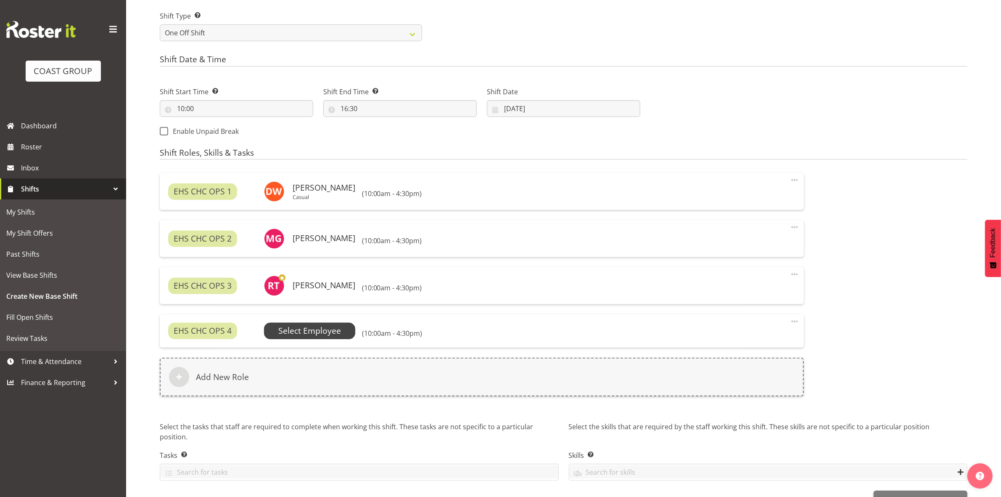
click at [301, 331] on span "Select Employee" at bounding box center [309, 331] width 63 height 12
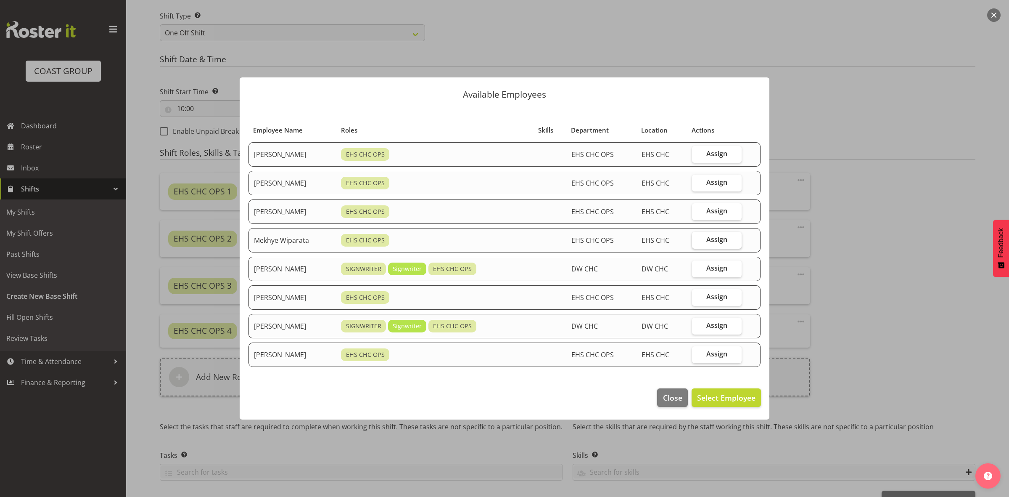
click at [726, 240] on span "Assign" at bounding box center [716, 239] width 21 height 8
click at [697, 240] on input "Assign" at bounding box center [694, 239] width 5 height 5
checkbox input "true"
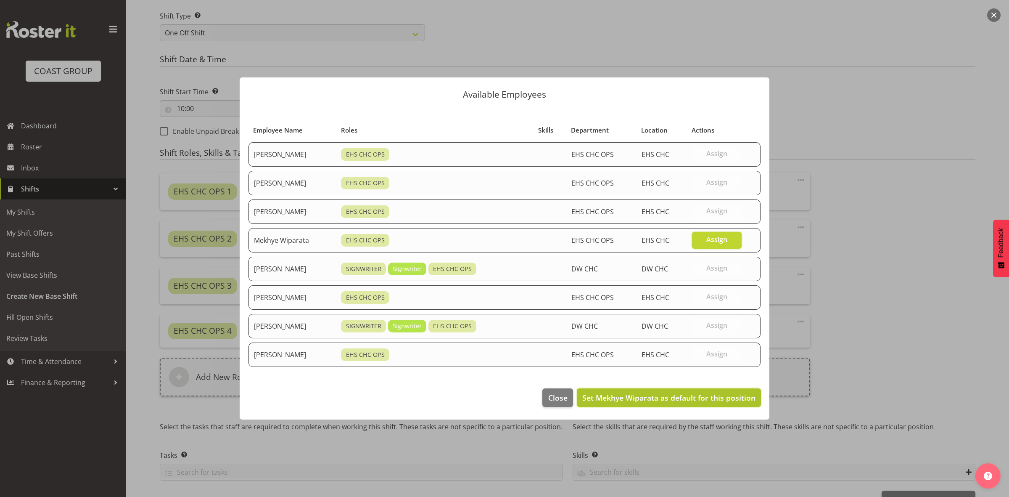
click at [689, 399] on span "Set Mekhye Wiparata as default for this position" at bounding box center [668, 397] width 173 height 10
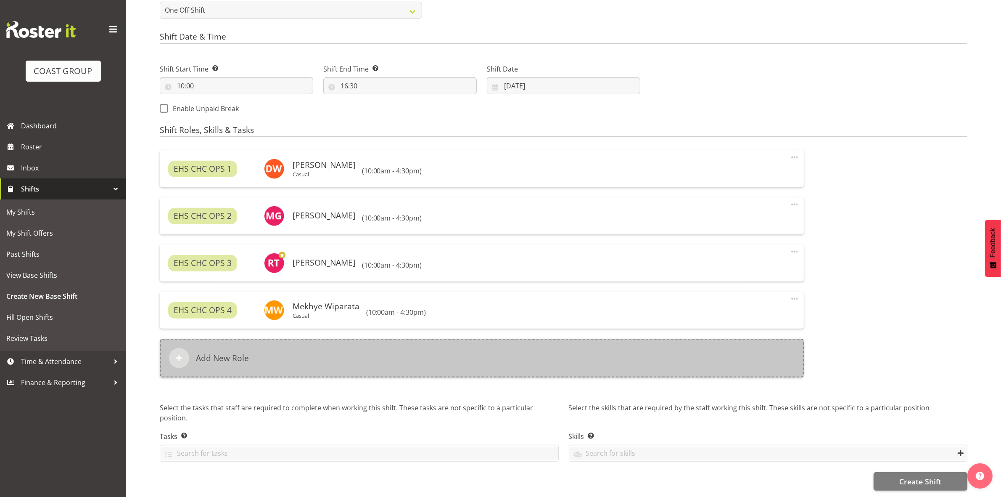
scroll to position [419, 0]
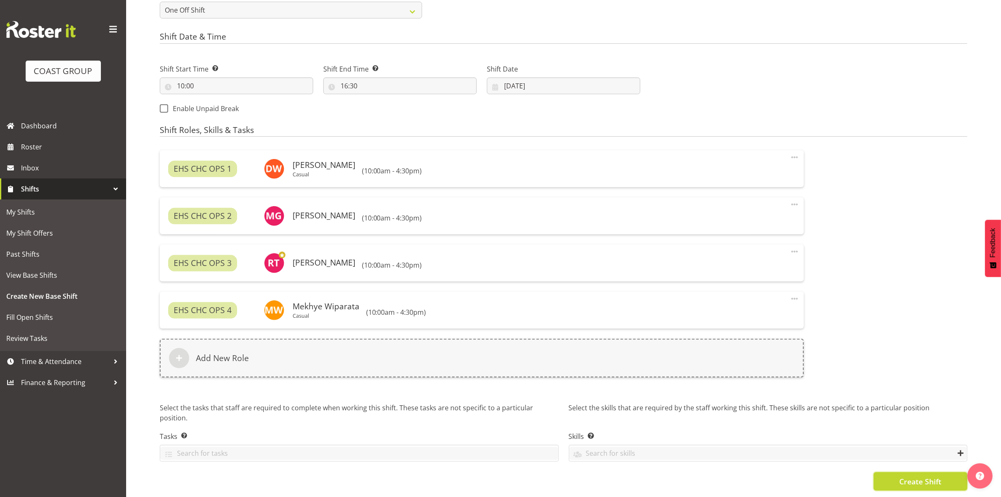
click at [927, 475] on span "Create Shift" at bounding box center [920, 480] width 42 height 11
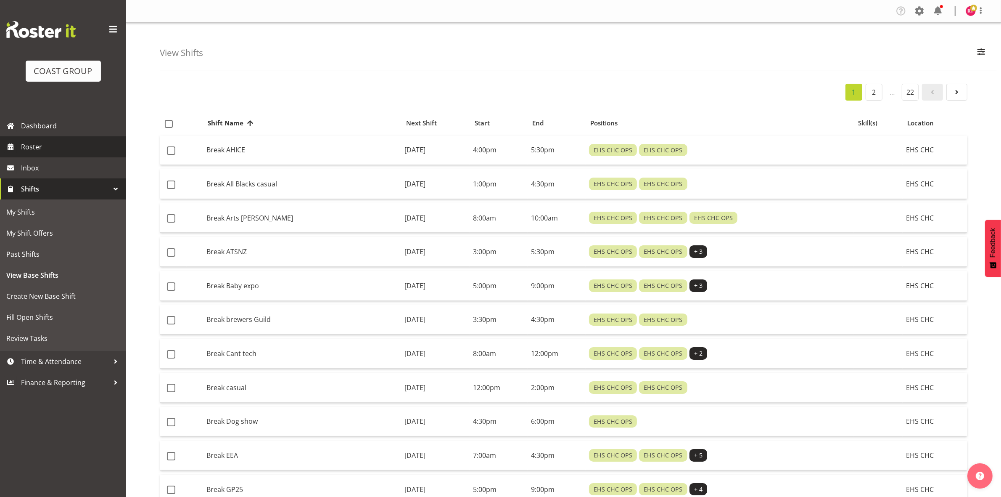
click at [36, 146] on span "Roster" at bounding box center [71, 146] width 101 height 13
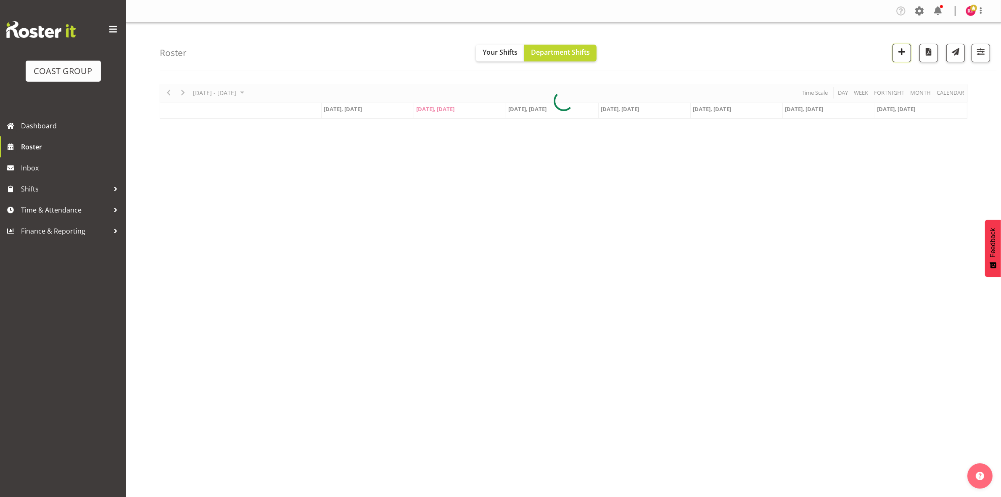
click at [905, 50] on span "button" at bounding box center [901, 51] width 11 height 11
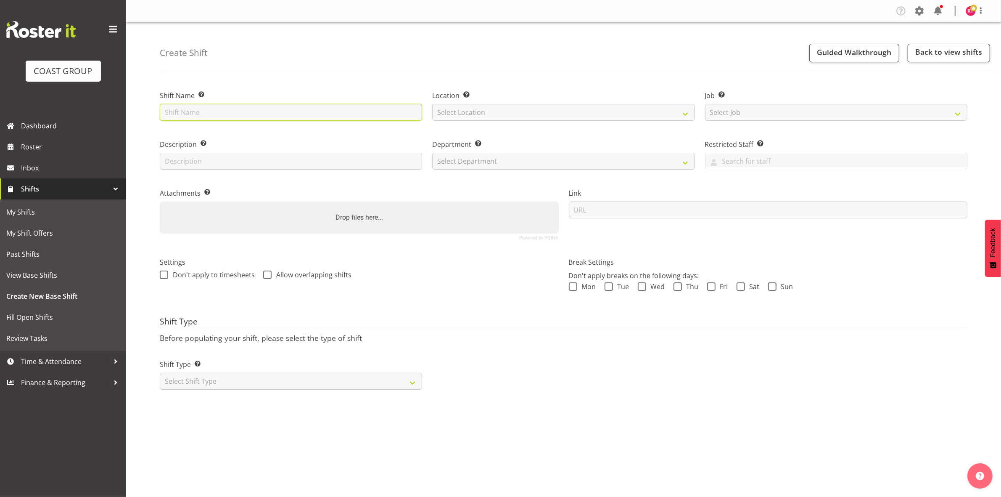
click at [217, 108] on input "text" at bounding box center [291, 112] width 262 height 17
type input "warehouse"
click at [526, 106] on select "Select Location" at bounding box center [563, 112] width 262 height 17
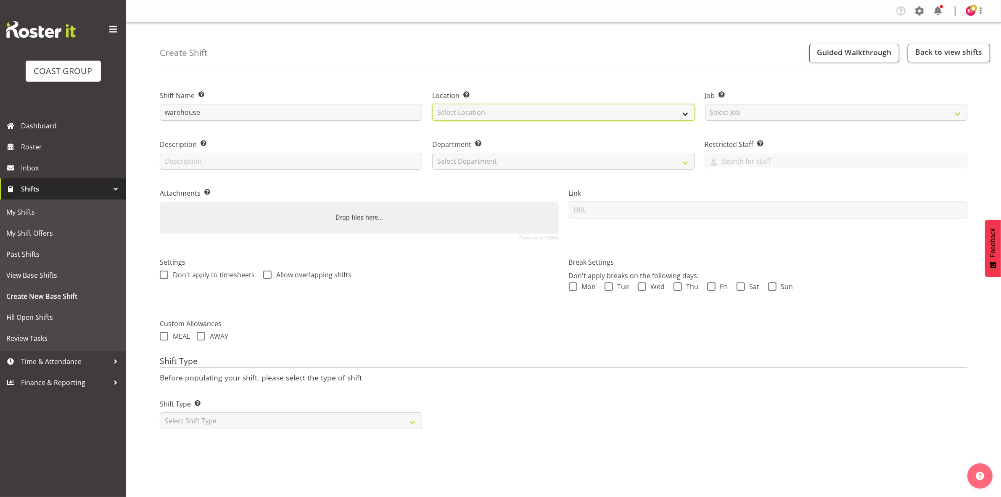
select select "107"
click at [432, 104] on select "Select Location EHS CHC" at bounding box center [563, 112] width 262 height 17
click at [763, 113] on select "Select Job Create new job 1 Carlton Events 1 Carlton Hamilton 1 Carlton Welling…" at bounding box center [836, 112] width 262 height 17
select select "69"
click at [705, 104] on select "Select Job Create new job 1 Carlton Events 1 Carlton Hamilton 1 Carlton Welling…" at bounding box center [836, 112] width 262 height 17
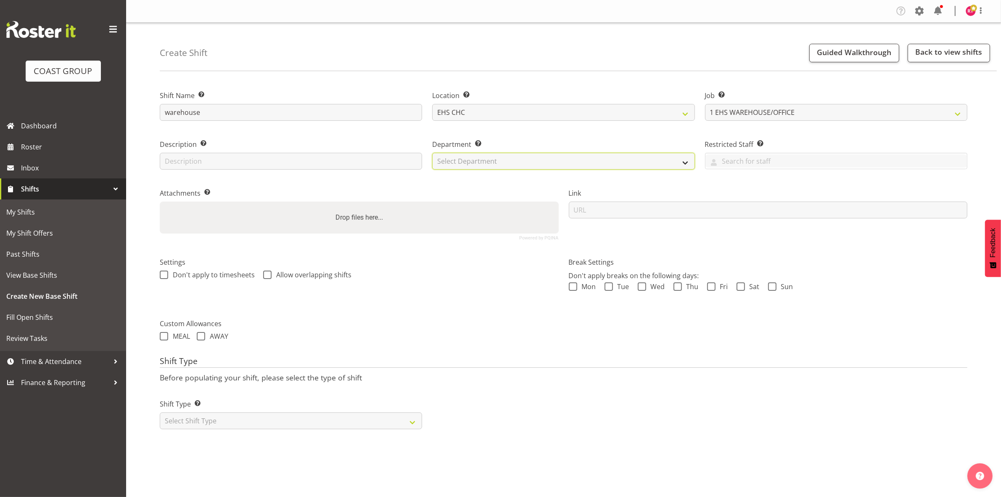
drag, startPoint x: 526, startPoint y: 156, endPoint x: 518, endPoint y: 166, distance: 12.7
click at [526, 156] on select "Select Department EHS CHC OPS" at bounding box center [563, 161] width 262 height 17
select select "41"
click at [432, 153] on select "Select Department EHS CHC OPS" at bounding box center [563, 161] width 262 height 17
click at [215, 422] on select "Select Shift Type One Off Shift Recurring Shift Rotating Shift" at bounding box center [291, 420] width 262 height 17
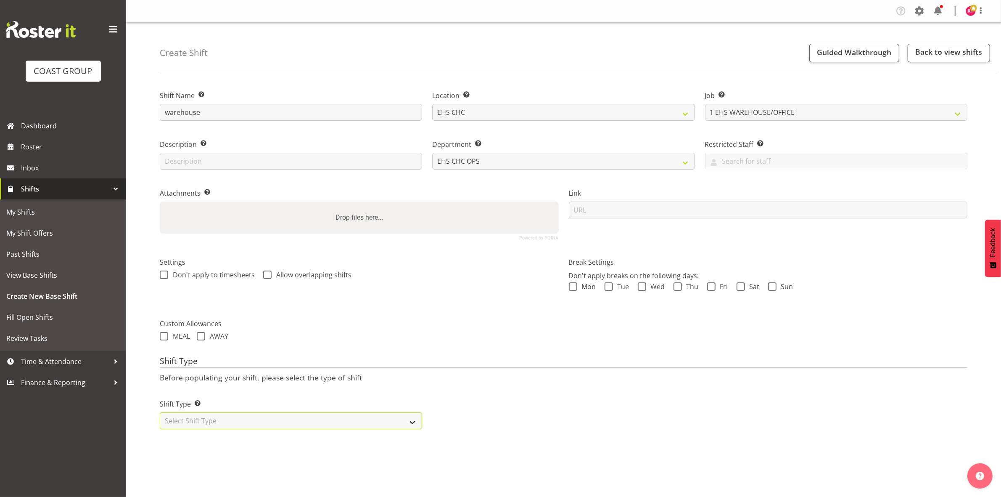
select select "one_off"
click at [160, 413] on select "Select Shift Type One Off Shift Recurring Shift Rotating Shift" at bounding box center [291, 420] width 262 height 17
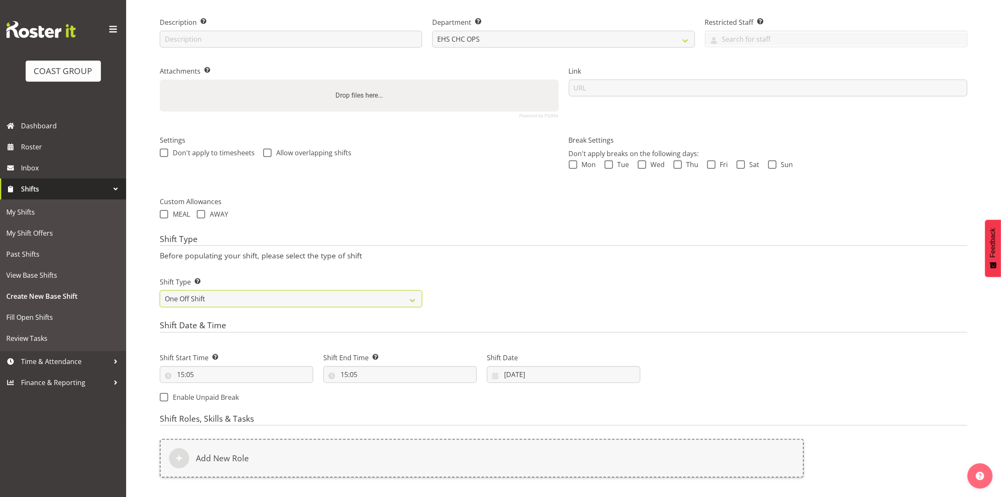
scroll to position [230, 0]
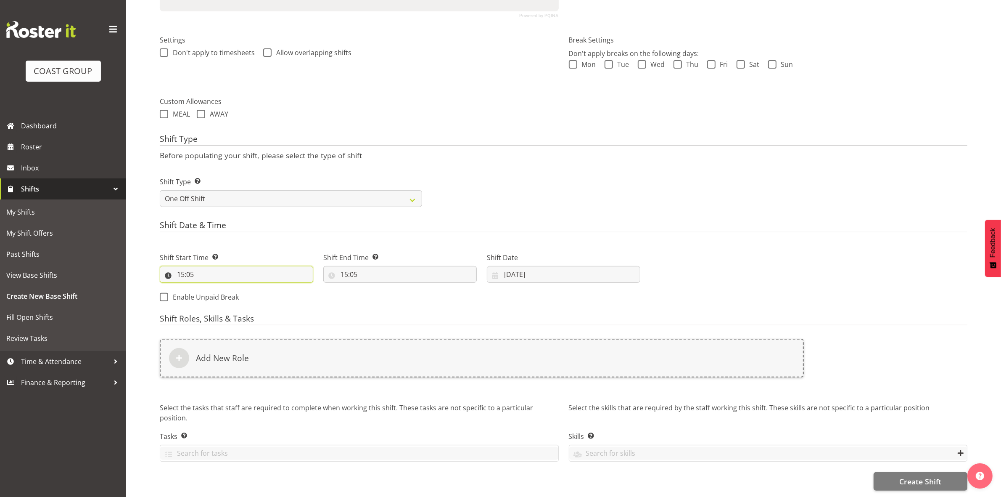
click at [183, 266] on input "15:05" at bounding box center [236, 274] width 153 height 17
drag, startPoint x: 215, startPoint y: 288, endPoint x: 219, endPoint y: 281, distance: 8.5
click at [216, 288] on select "00 01 02 03 04 05 06 07 08 09 10 11 12 13 14 15 16 17 18 19 20 21 22 23" at bounding box center [217, 296] width 19 height 17
select select "8"
click at [208, 288] on select "00 01 02 03 04 05 06 07 08 09 10 11 12 13 14 15 16 17 18 19 20 21 22 23" at bounding box center [217, 296] width 19 height 17
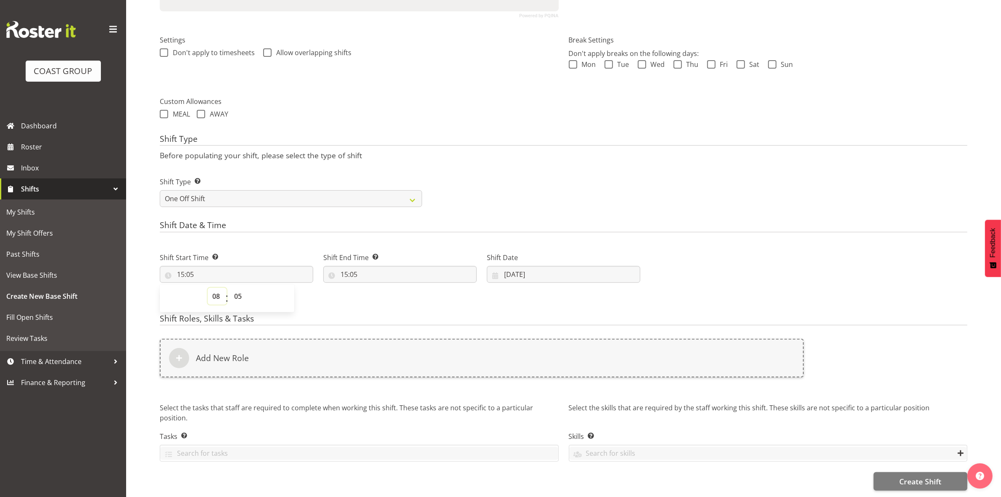
type input "08:05"
click at [238, 288] on select "00 01 02 03 04 05 06 07 08 09 10 11 12 13 14 15 16 17 18 19 20 21 22 23 24 25 2…" at bounding box center [239, 296] width 19 height 17
select select "0"
click at [230, 288] on select "00 01 02 03 04 05 06 07 08 09 10 11 12 13 14 15 16 17 18 19 20 21 22 23 24 25 2…" at bounding box center [239, 296] width 19 height 17
type input "08:00"
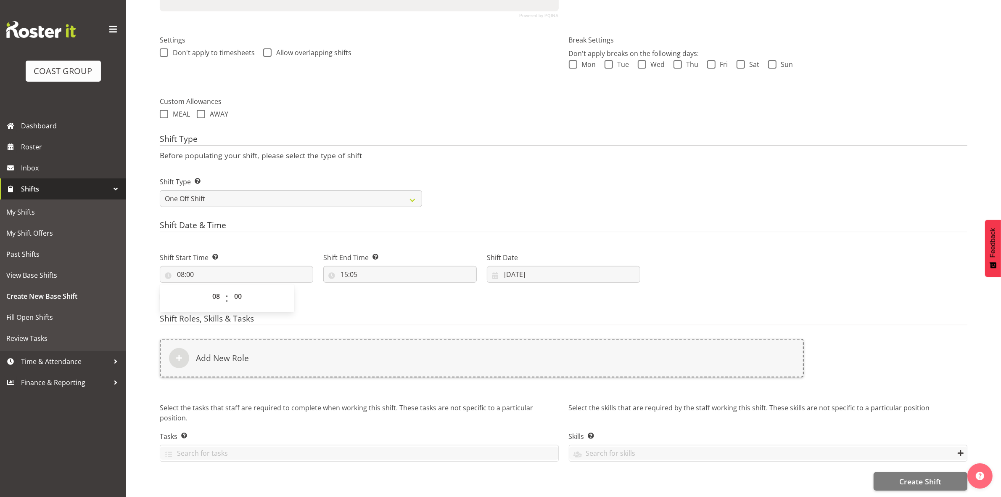
click at [472, 180] on div "Shift Type Shift Types: One Off – Select this if you would like a single shift …" at bounding box center [564, 188] width 818 height 47
click at [343, 268] on input "15:05" at bounding box center [399, 274] width 153 height 17
drag, startPoint x: 382, startPoint y: 290, endPoint x: 383, endPoint y: 282, distance: 8.5
click at [382, 290] on select "00 01 02 03 04 05 06 07 08 09 10 11 12 13 14 15 16 17 18 19 20 21 22 23" at bounding box center [380, 296] width 19 height 17
select select "16"
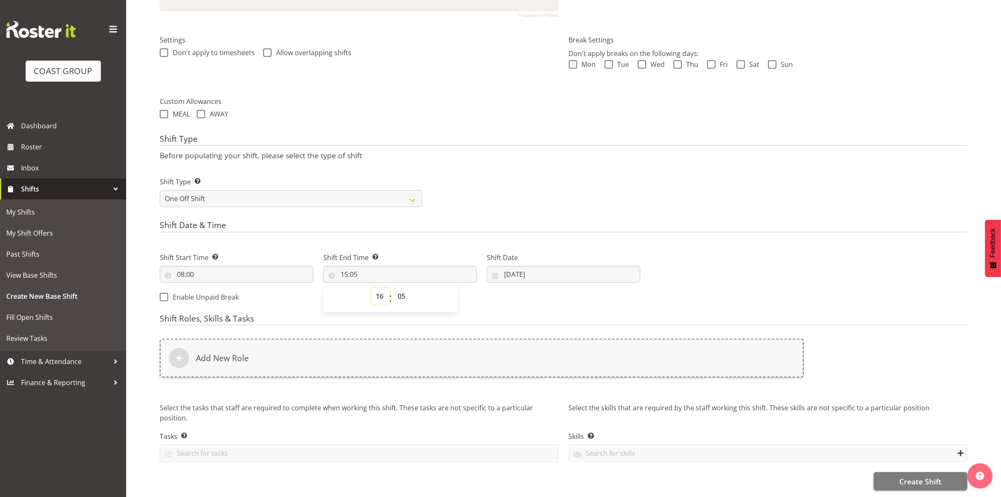
click at [371, 288] on select "00 01 02 03 04 05 06 07 08 09 10 11 12 13 14 15 16 17 18 19 20 21 22 23" at bounding box center [380, 296] width 19 height 17
type input "16:05"
click at [398, 290] on select "00 01 02 03 04 05 06 07 08 09 10 11 12 13 14 15 16 17 18 19 20 21 22 23 24 25 2…" at bounding box center [402, 296] width 19 height 17
select select "30"
click at [393, 288] on select "00 01 02 03 04 05 06 07 08 09 10 11 12 13 14 15 16 17 18 19 20 21 22 23 24 25 2…" at bounding box center [402, 296] width 19 height 17
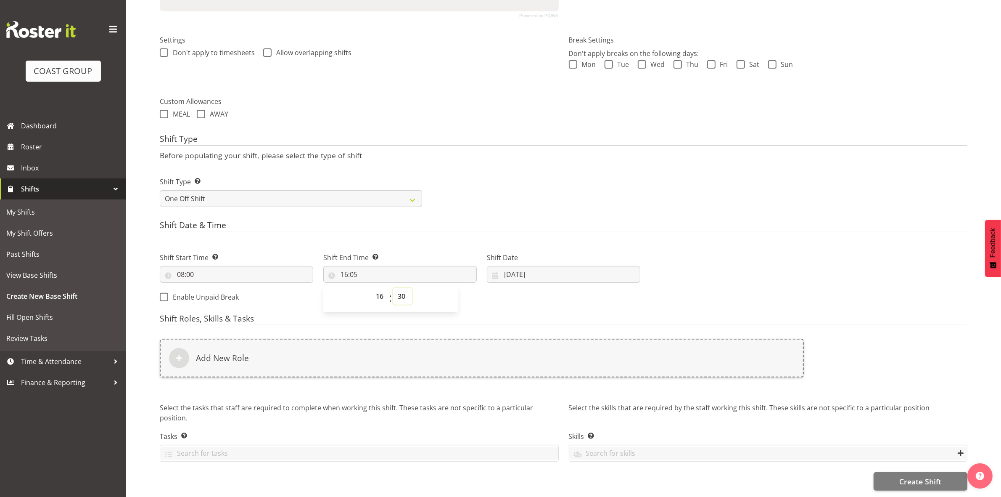
type input "16:30"
click at [470, 202] on div "Shift Type Shift Types: One Off – Select this if you would like a single shift …" at bounding box center [564, 188] width 818 height 47
click at [509, 266] on input "23/09/2025" at bounding box center [563, 274] width 153 height 17
click at [541, 400] on link "30" at bounding box center [547, 406] width 18 height 16
type input "30/09/2025"
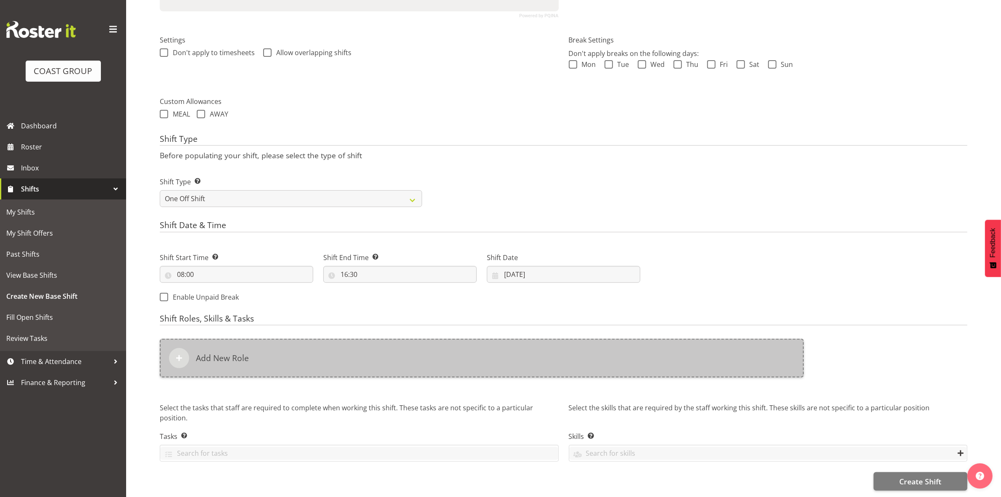
click at [374, 350] on div "Add New Role" at bounding box center [482, 357] width 644 height 39
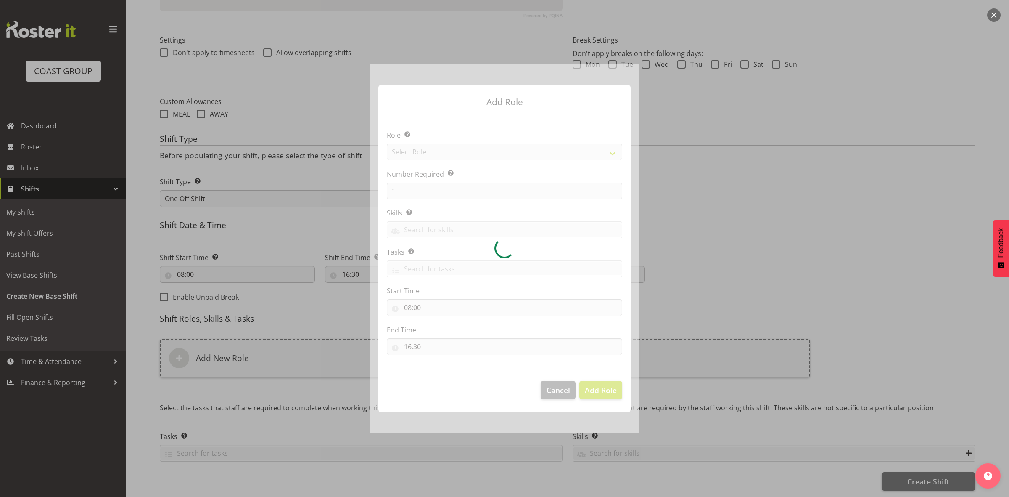
click at [431, 150] on div at bounding box center [504, 248] width 269 height 369
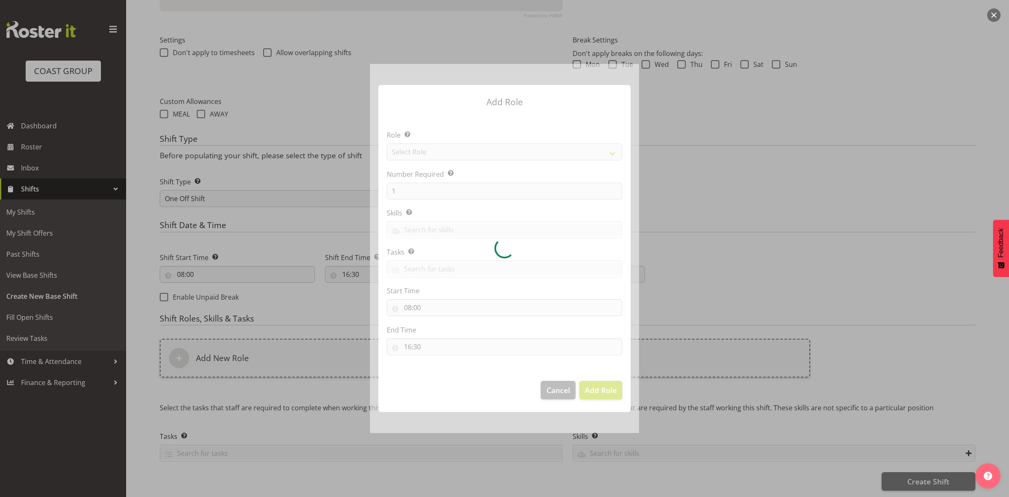
click at [431, 150] on div at bounding box center [504, 248] width 269 height 369
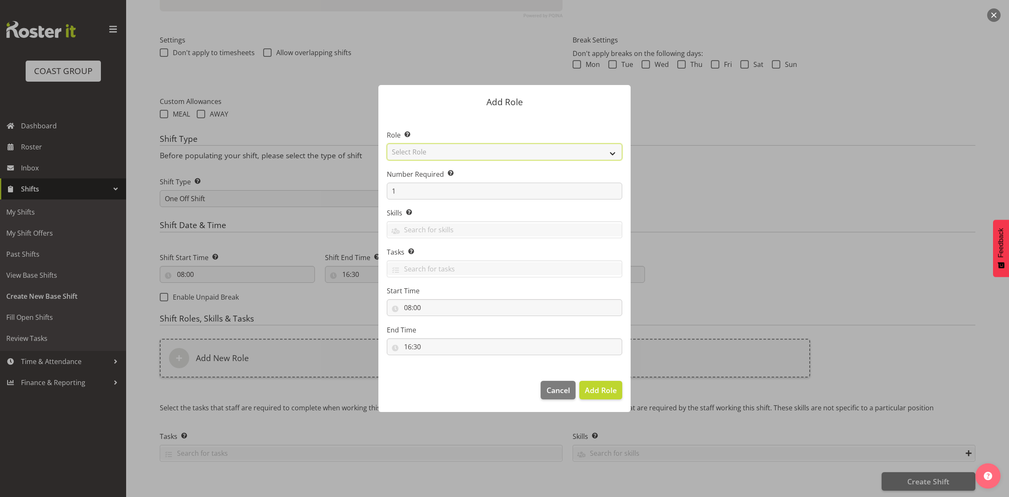
click at [431, 150] on select "Select Role ACCOUNT MANAGER ACCOUNT MANAGER DW ACCOUNTS AKL DIANNA VEHICLES AKL…" at bounding box center [504, 151] width 235 height 17
select select "192"
click at [387, 143] on select "Select Role ACCOUNT MANAGER ACCOUNT MANAGER DW ACCOUNTS AKL DIANNA VEHICLES AKL…" at bounding box center [504, 151] width 235 height 17
click at [431, 198] on input "1" at bounding box center [504, 190] width 235 height 17
type input "4"
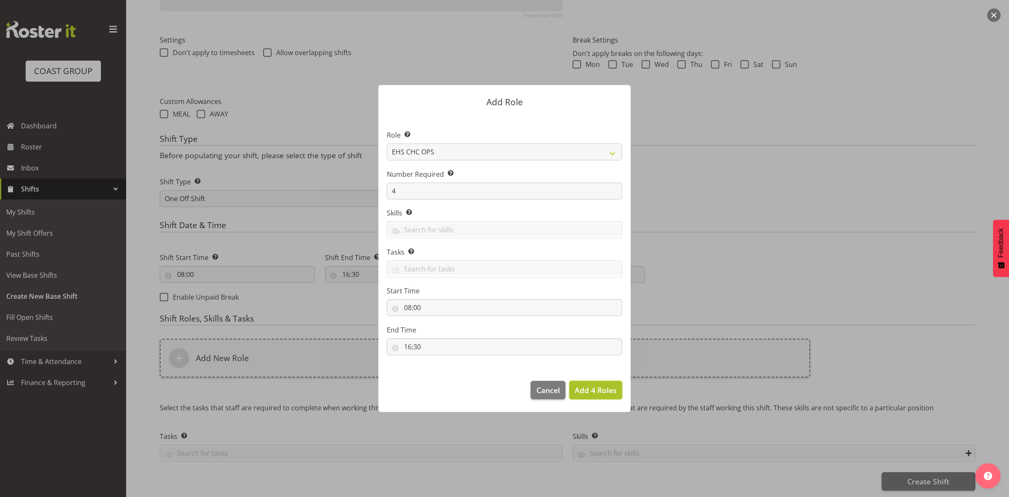
click at [602, 391] on span "Add 4 Roles" at bounding box center [596, 390] width 42 height 10
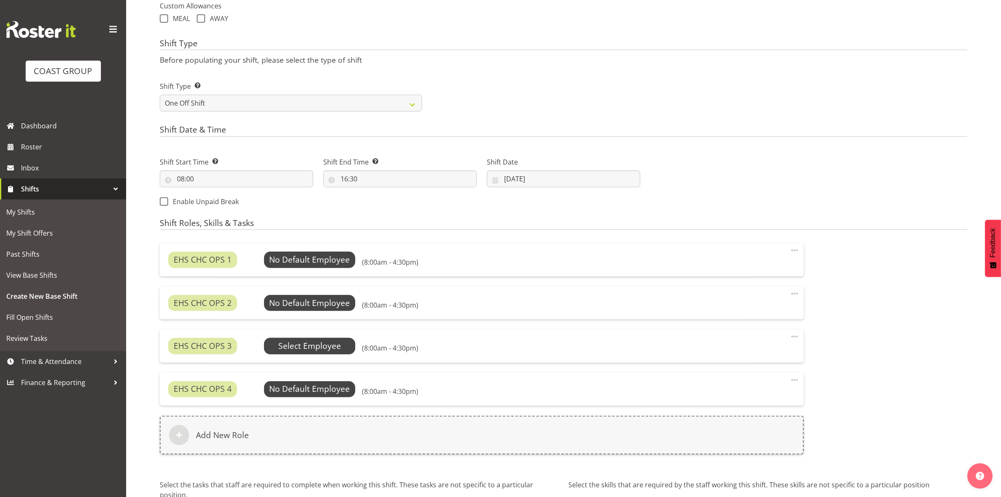
scroll to position [402, 0]
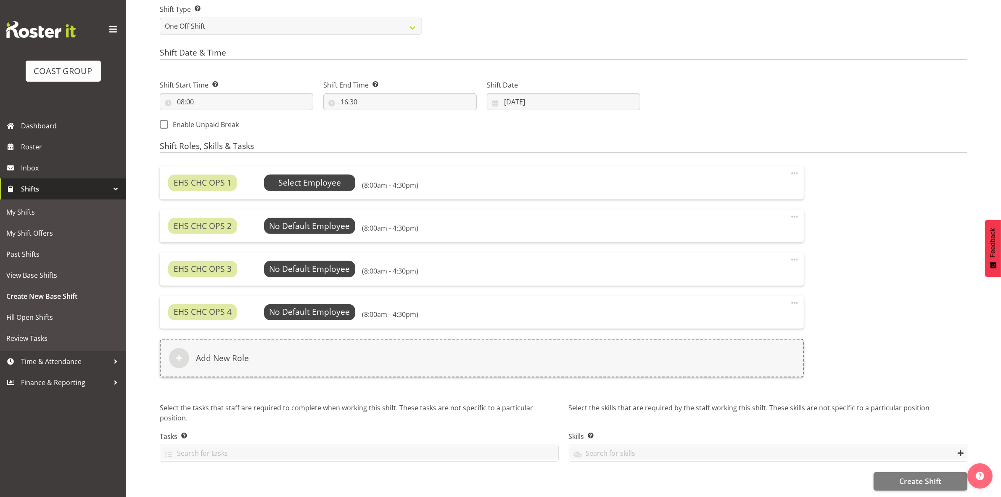
click at [307, 177] on span "Select Employee" at bounding box center [309, 183] width 63 height 12
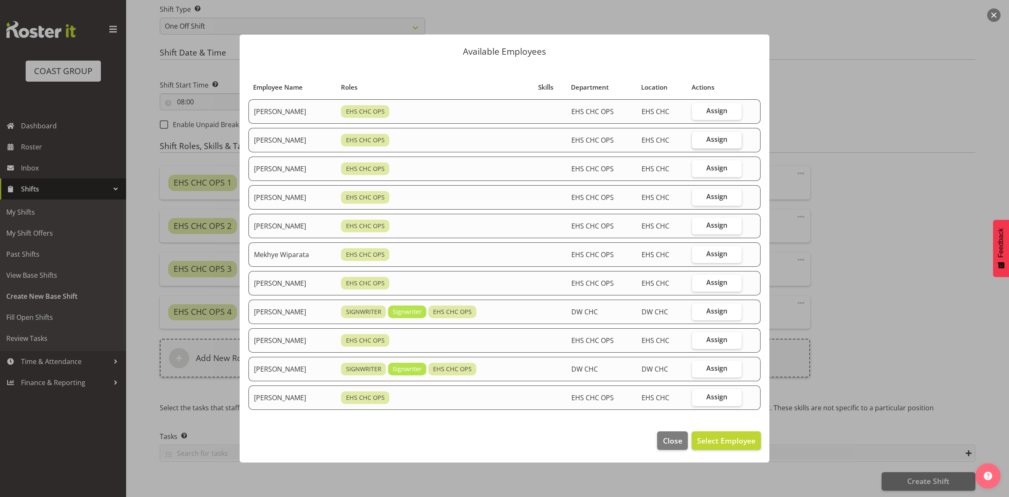
click at [713, 133] on label "Assign" at bounding box center [717, 140] width 50 height 17
click at [697, 137] on input "Assign" at bounding box center [694, 139] width 5 height 5
checkbox input "true"
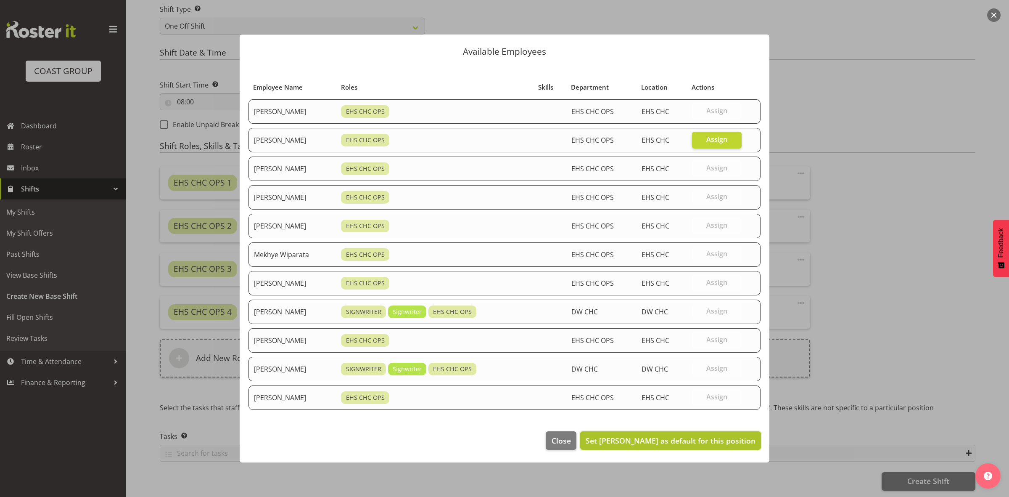
click at [712, 437] on span "Set David Wiseman as default for this position" at bounding box center [671, 440] width 170 height 10
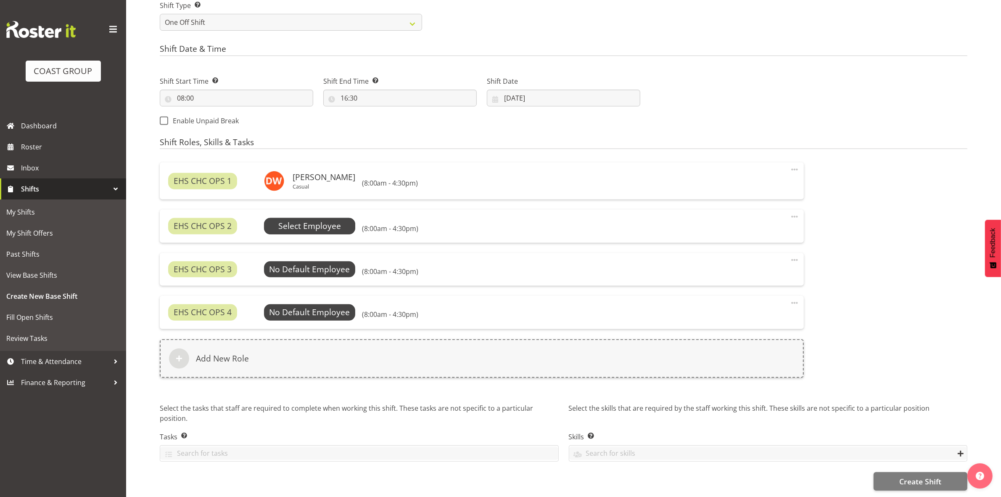
click at [280, 221] on span "Select Employee" at bounding box center [309, 226] width 63 height 12
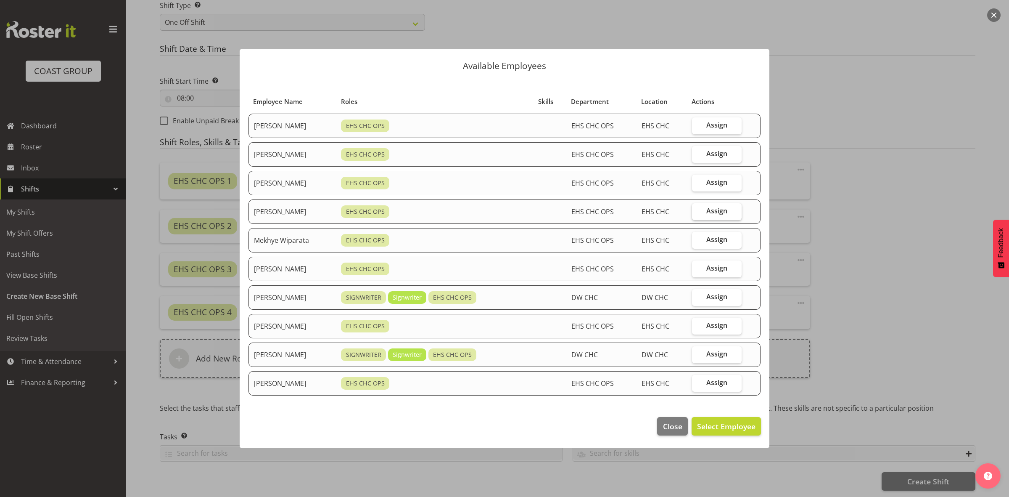
click at [709, 211] on label "Assign" at bounding box center [717, 211] width 50 height 17
click at [697, 211] on input "Assign" at bounding box center [694, 210] width 5 height 5
checkbox input "true"
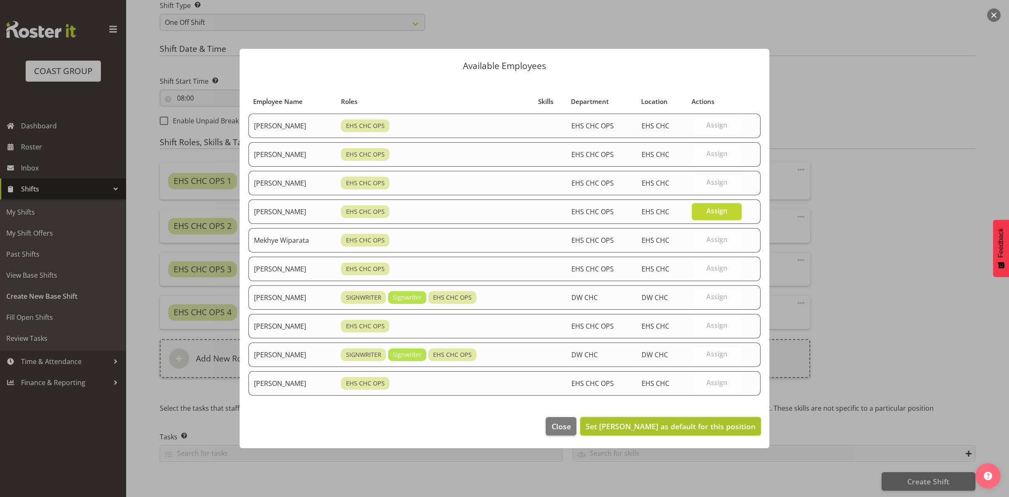
click at [711, 425] on span "Set Martin Gorzeman as default for this position" at bounding box center [671, 426] width 170 height 10
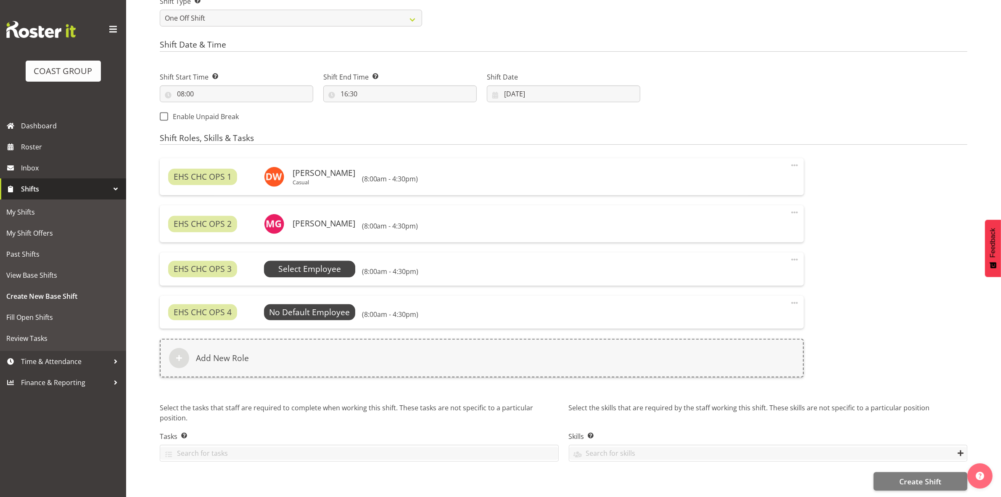
click at [302, 264] on span "Select Employee" at bounding box center [309, 269] width 63 height 12
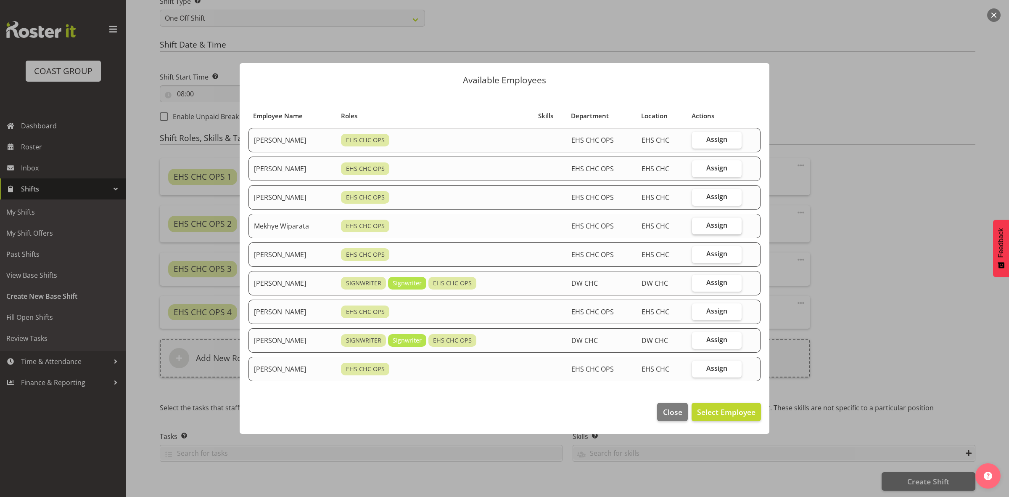
click at [703, 228] on label "Assign" at bounding box center [717, 225] width 50 height 17
click at [697, 228] on input "Assign" at bounding box center [694, 224] width 5 height 5
checkbox input "true"
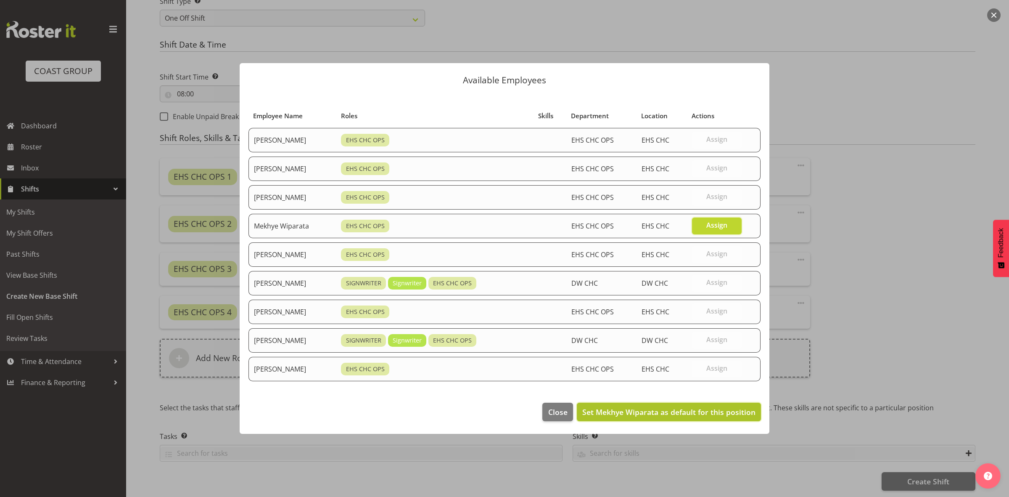
click at [696, 410] on span "Set Mekhye Wiparata as default for this position" at bounding box center [668, 412] width 173 height 10
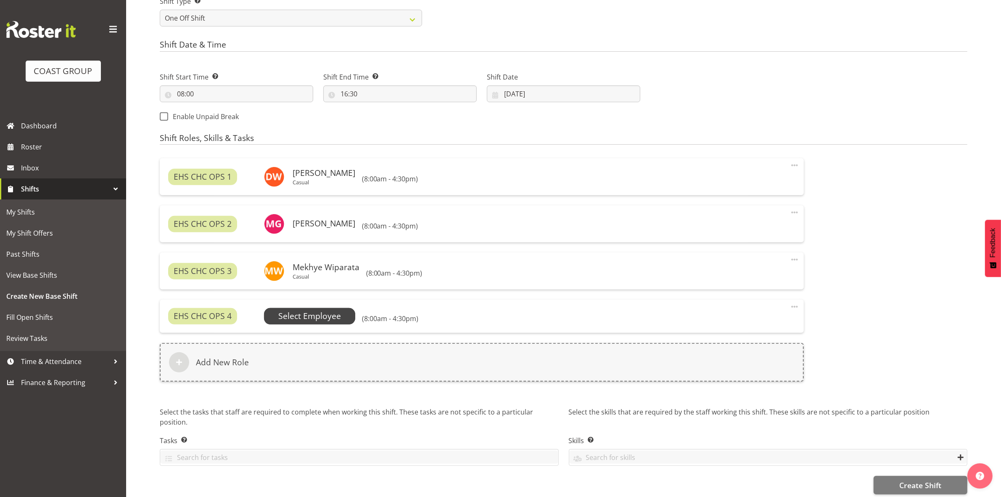
click at [308, 314] on span "Select Employee" at bounding box center [309, 316] width 63 height 12
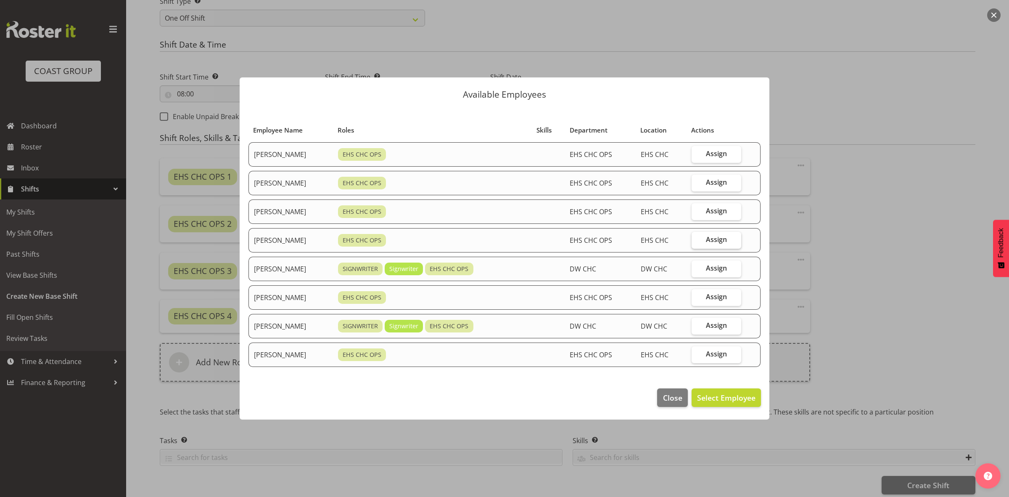
click at [727, 243] on span "Assign" at bounding box center [716, 239] width 21 height 8
click at [697, 242] on input "Assign" at bounding box center [694, 239] width 5 height 5
checkbox input "true"
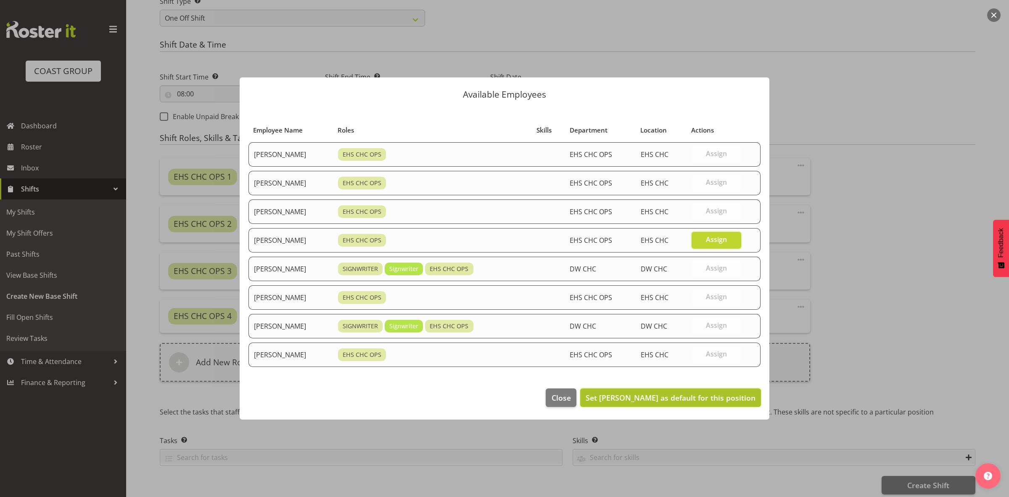
click at [711, 401] on span "Set Reuben Bowe as default for this position" at bounding box center [671, 397] width 170 height 10
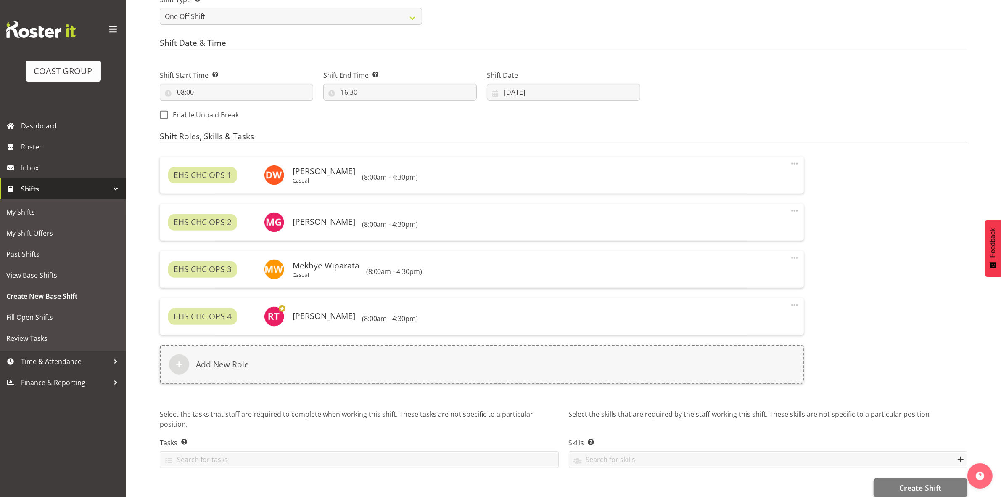
scroll to position [419, 0]
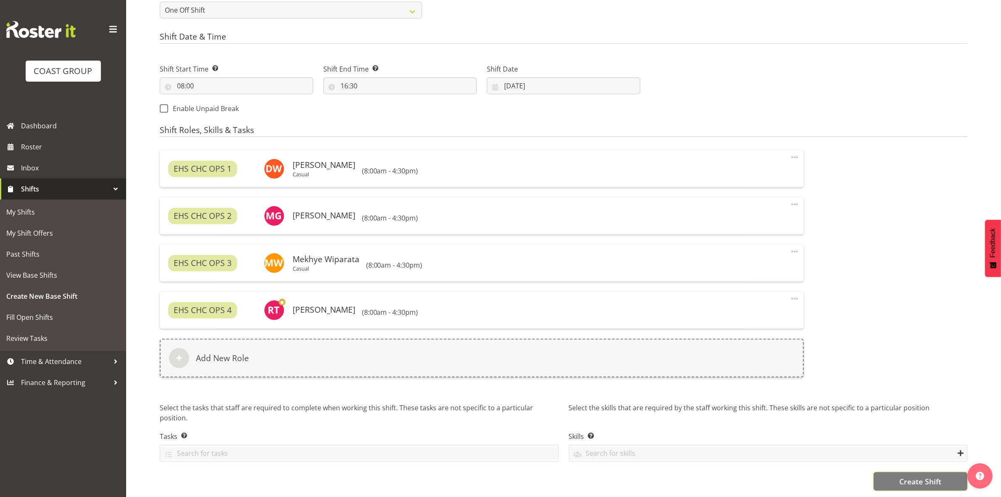
click at [900, 475] on span "Create Shift" at bounding box center [920, 480] width 42 height 11
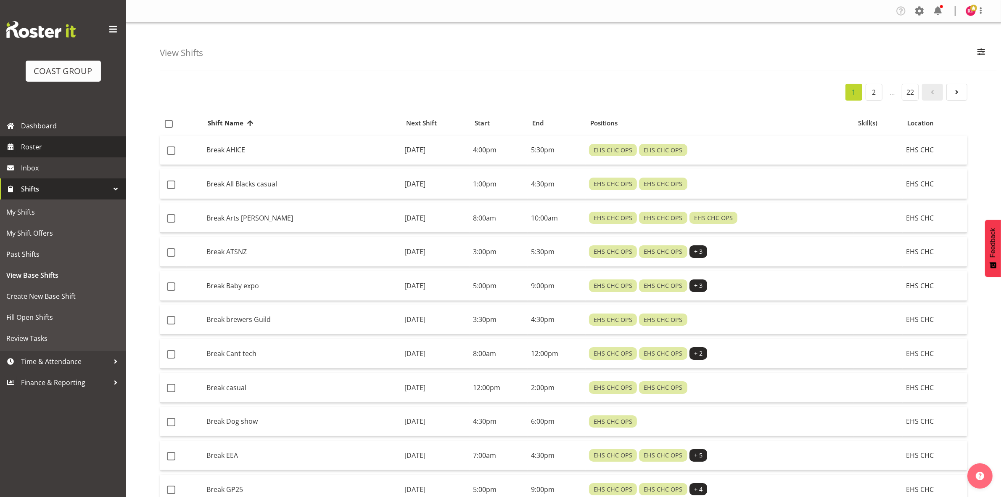
click at [32, 142] on span "Roster" at bounding box center [71, 146] width 101 height 13
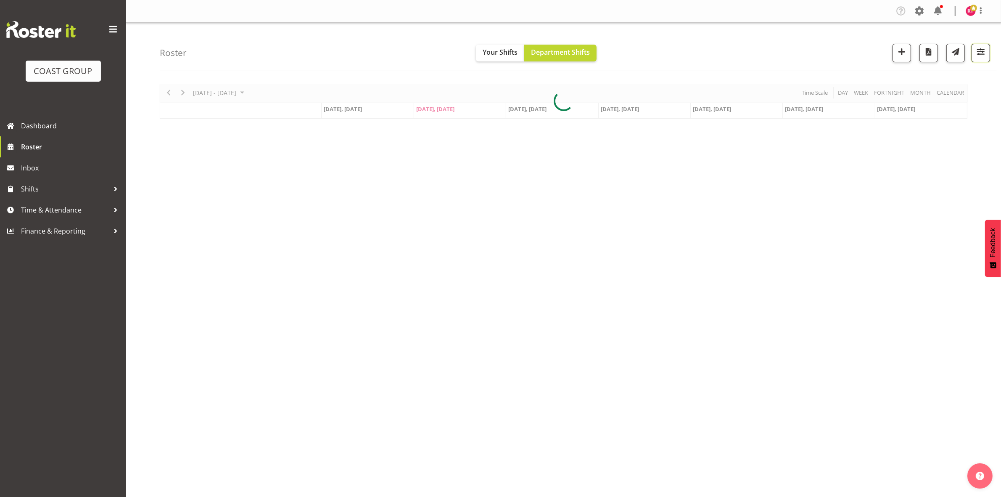
click at [977, 51] on span "button" at bounding box center [980, 51] width 11 height 11
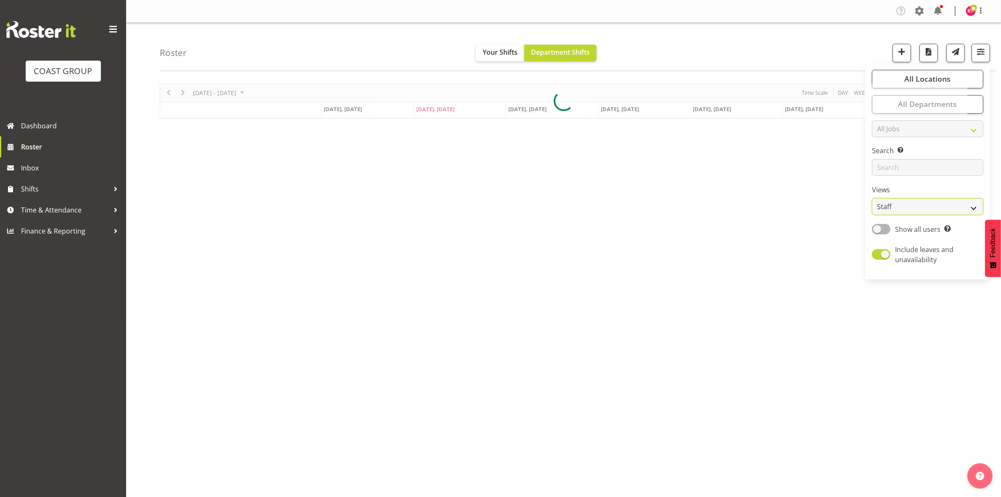
click at [897, 200] on select "Staff Role Shift - Horizontal Shift - Vertical Staff - Location" at bounding box center [927, 206] width 111 height 17
select select "shift"
click at [872, 198] on select "Staff Role Shift - Horizontal Shift - Vertical Staff - Location" at bounding box center [927, 206] width 111 height 17
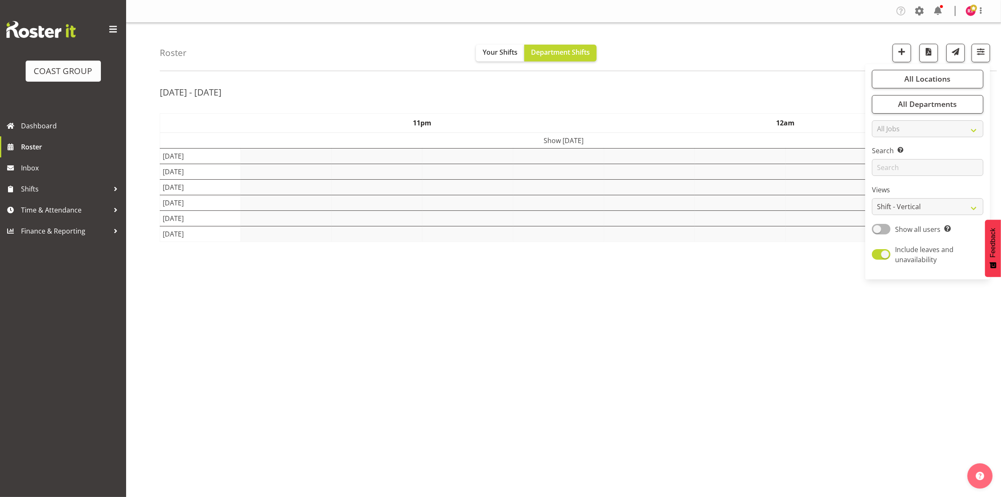
click at [776, 102] on div "[DATE] - [DATE]" at bounding box center [564, 93] width 808 height 19
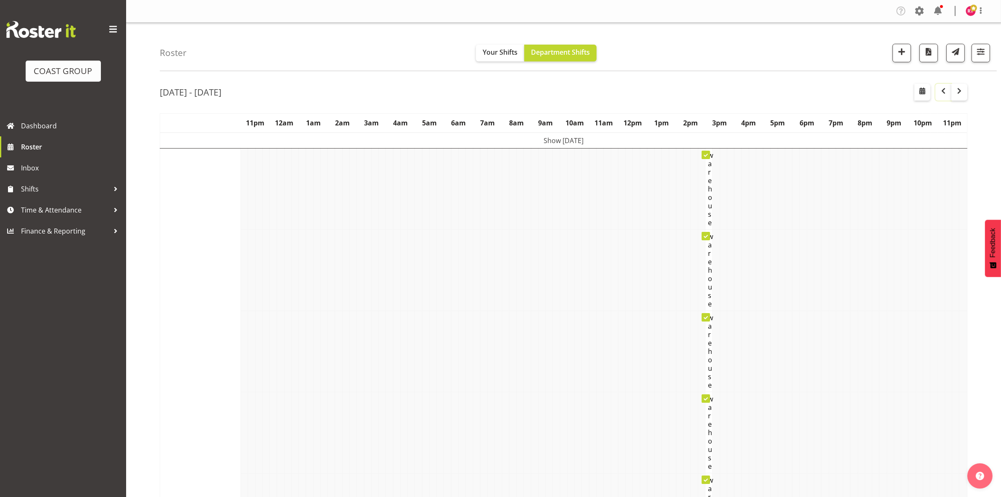
click at [942, 93] on span "button" at bounding box center [943, 91] width 10 height 10
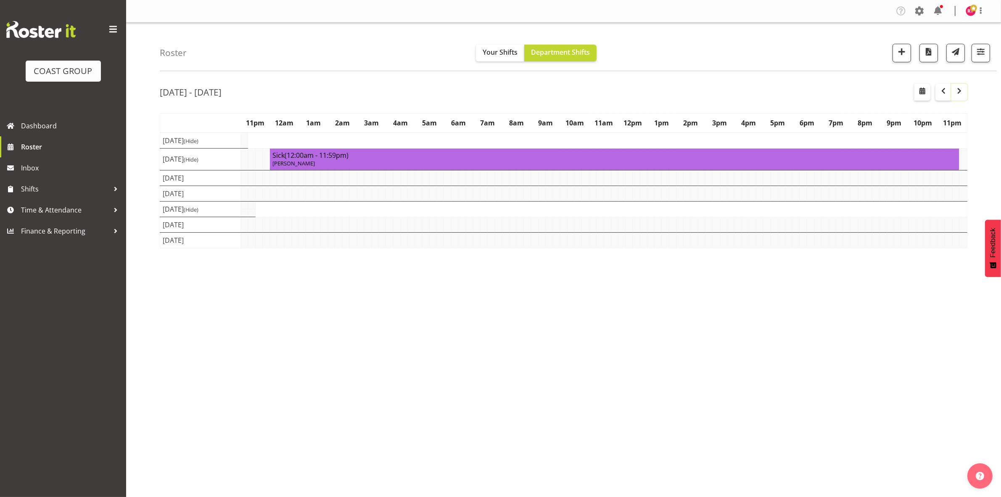
click at [962, 91] on span "button" at bounding box center [959, 91] width 10 height 10
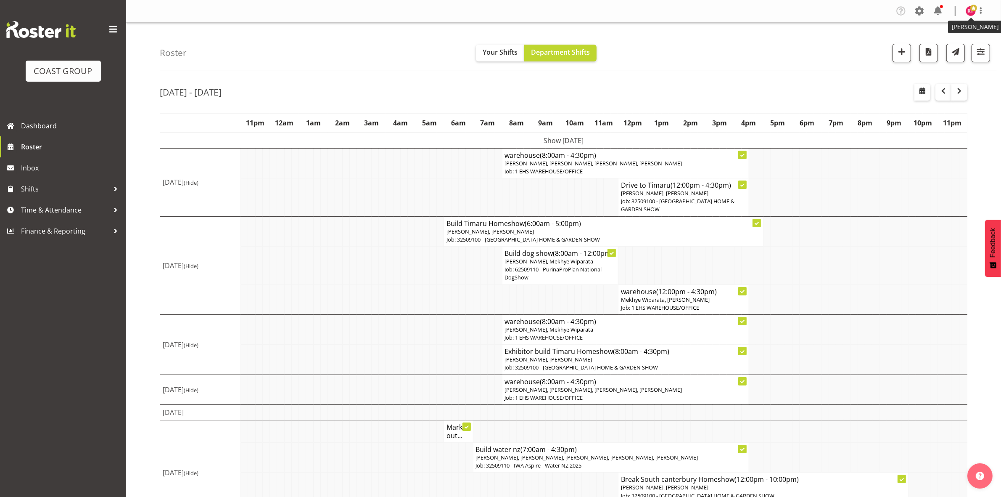
click at [972, 13] on img at bounding box center [971, 11] width 10 height 10
click at [946, 43] on link "Log Out" at bounding box center [945, 44] width 81 height 15
